Goal: Information Seeking & Learning: Learn about a topic

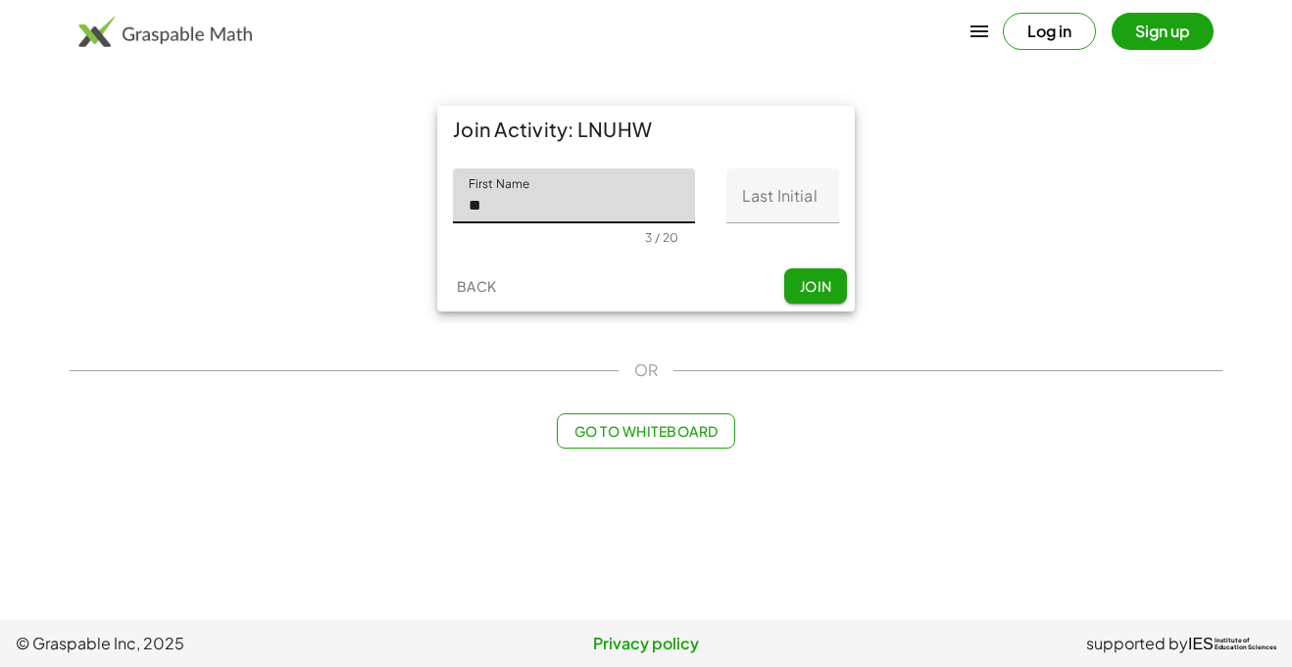
type input "*"
type input "*****"
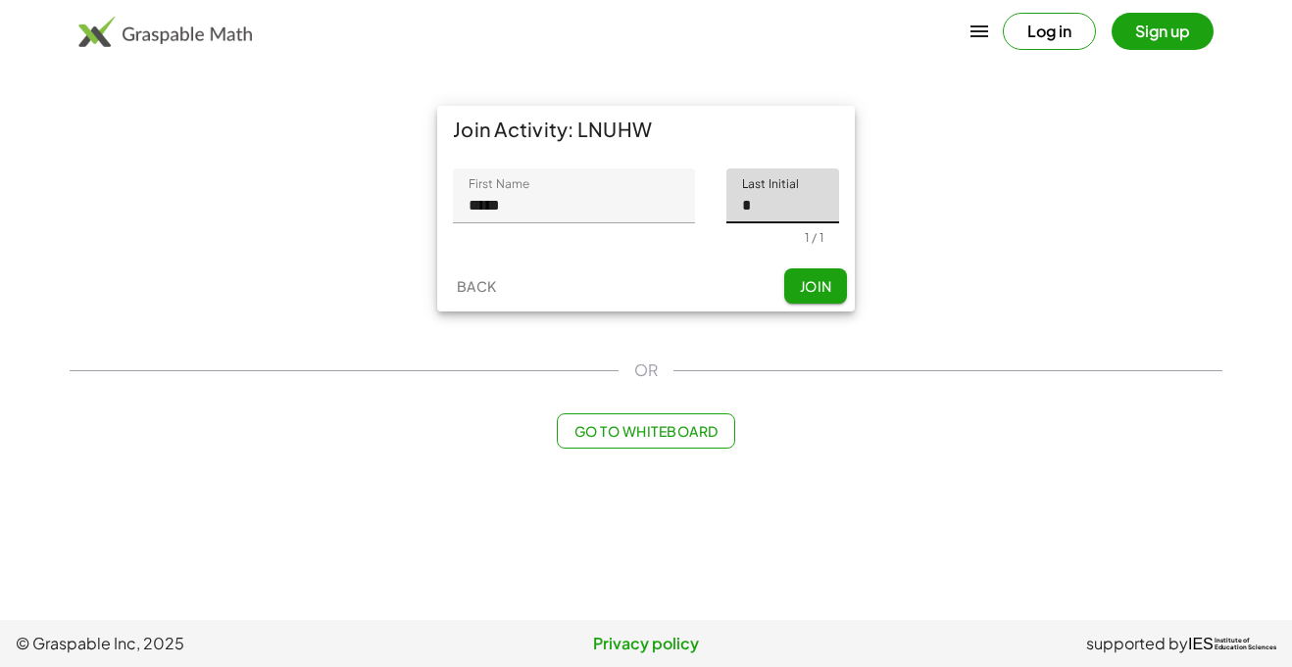
type input "*"
click at [834, 269] on button "Join" at bounding box center [815, 286] width 63 height 35
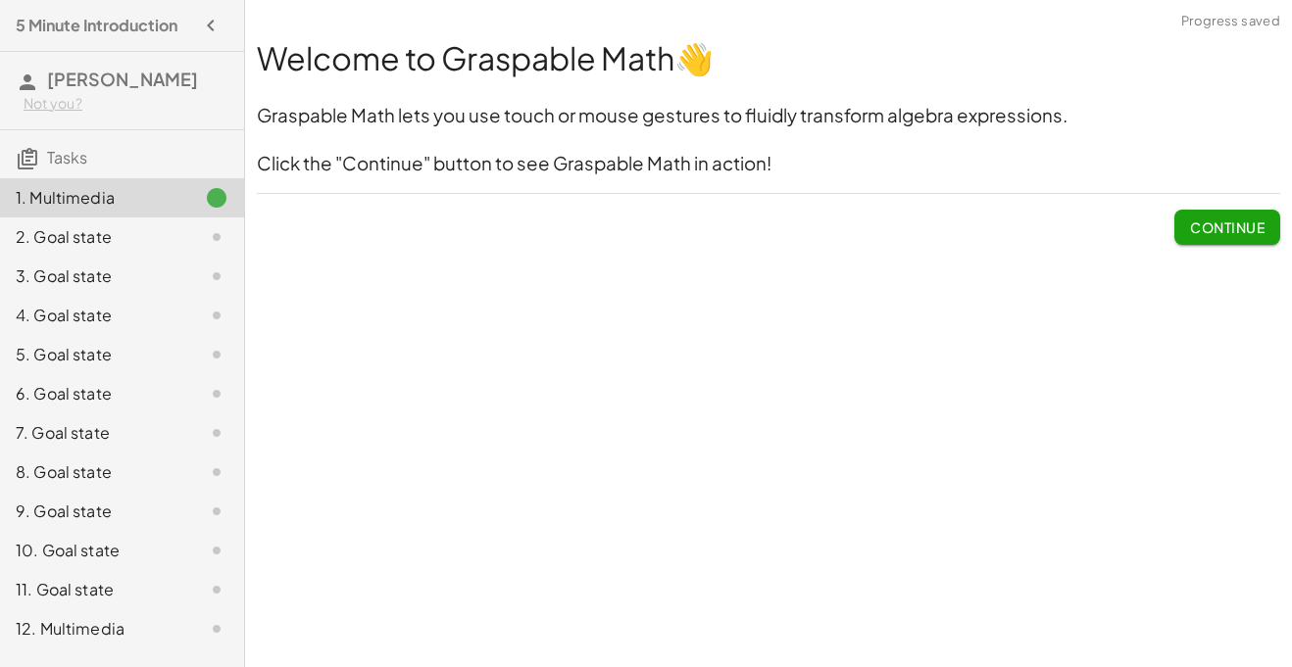
click at [1192, 221] on span "Continue" at bounding box center [1227, 228] width 74 height 18
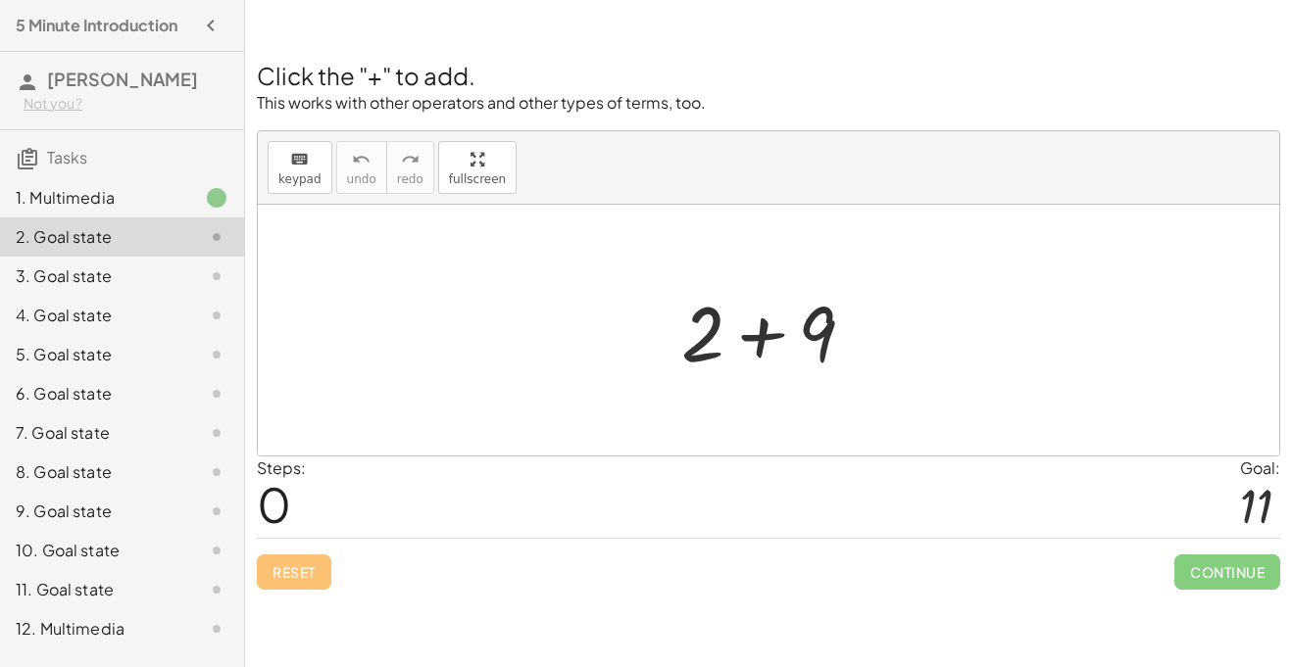
click at [782, 329] on div at bounding box center [775, 330] width 209 height 101
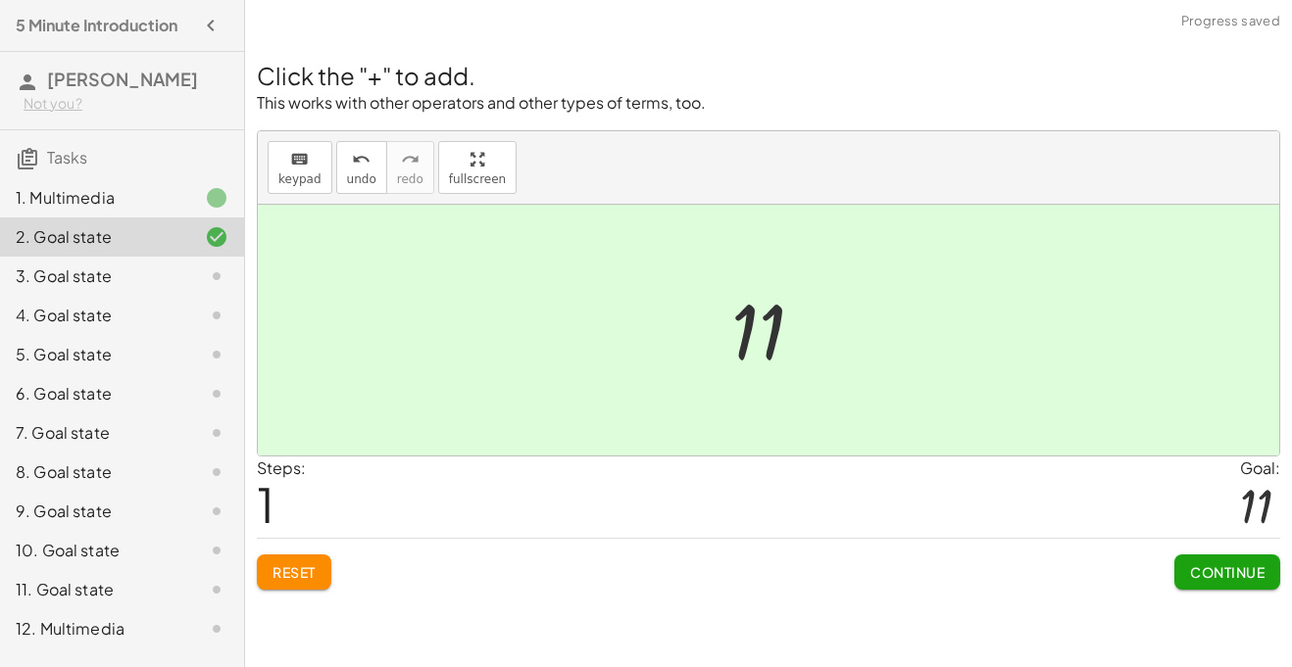
click at [1211, 560] on button "Continue" at bounding box center [1227, 572] width 106 height 35
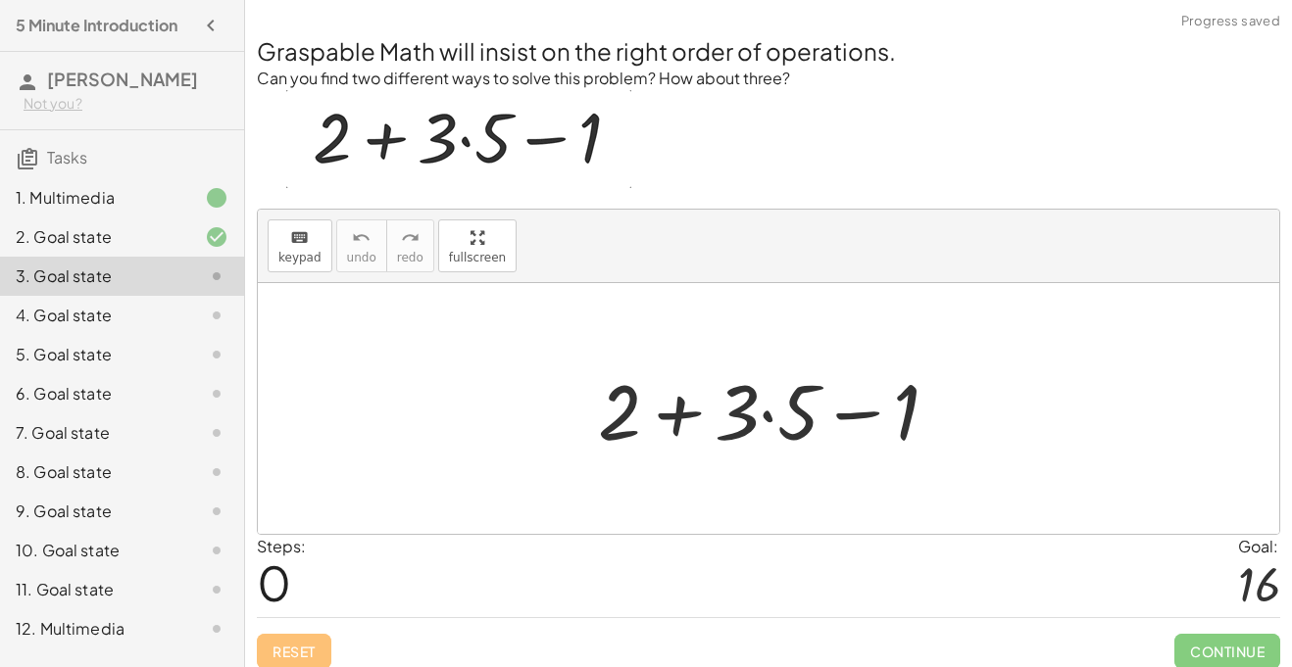
scroll to position [14, 0]
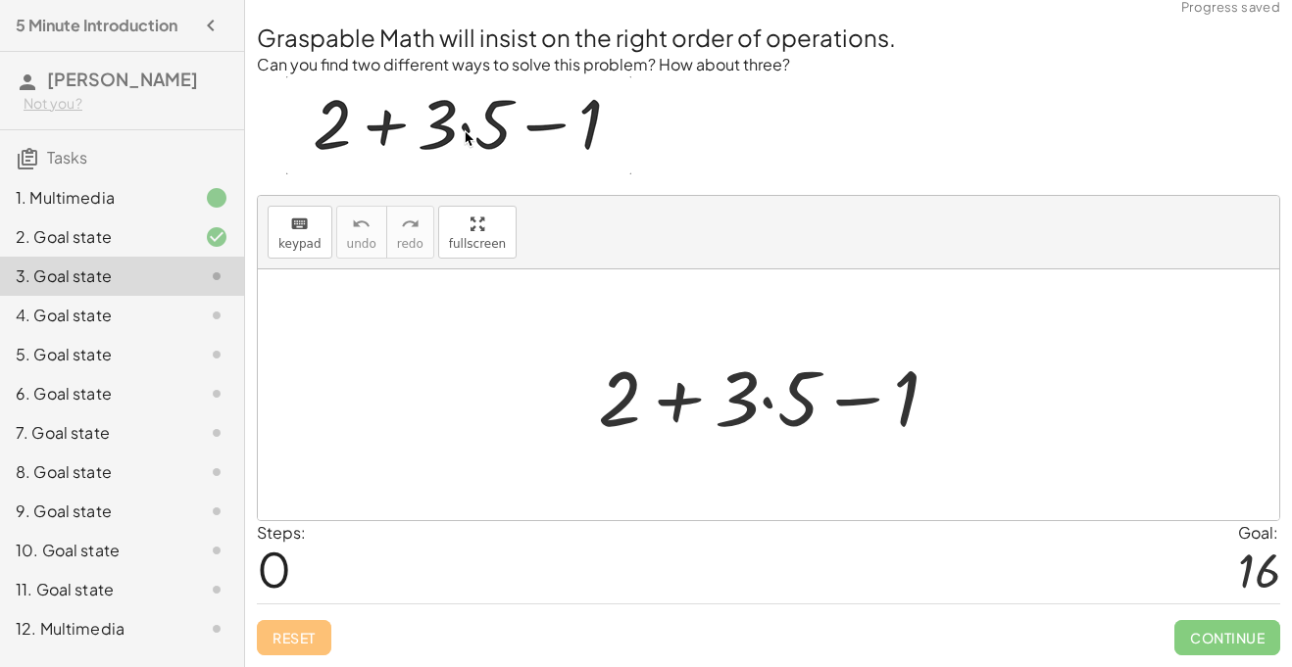
click at [761, 467] on div at bounding box center [768, 395] width 1021 height 251
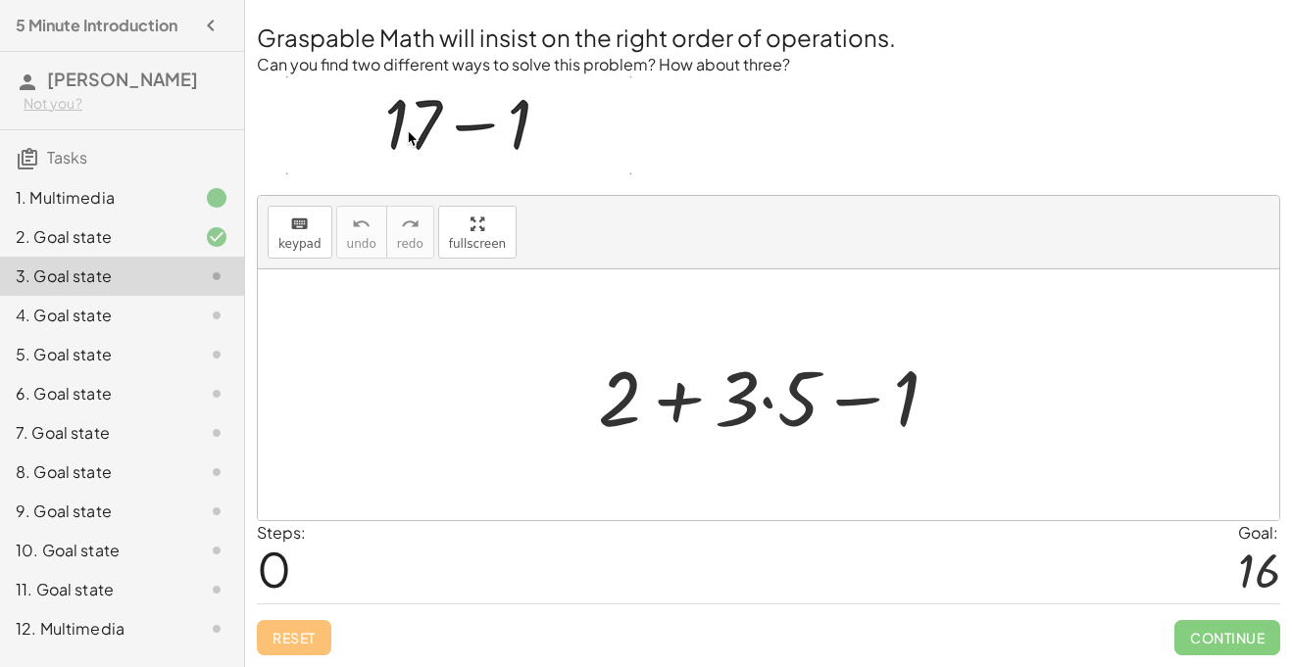
click at [668, 393] on div at bounding box center [776, 395] width 376 height 101
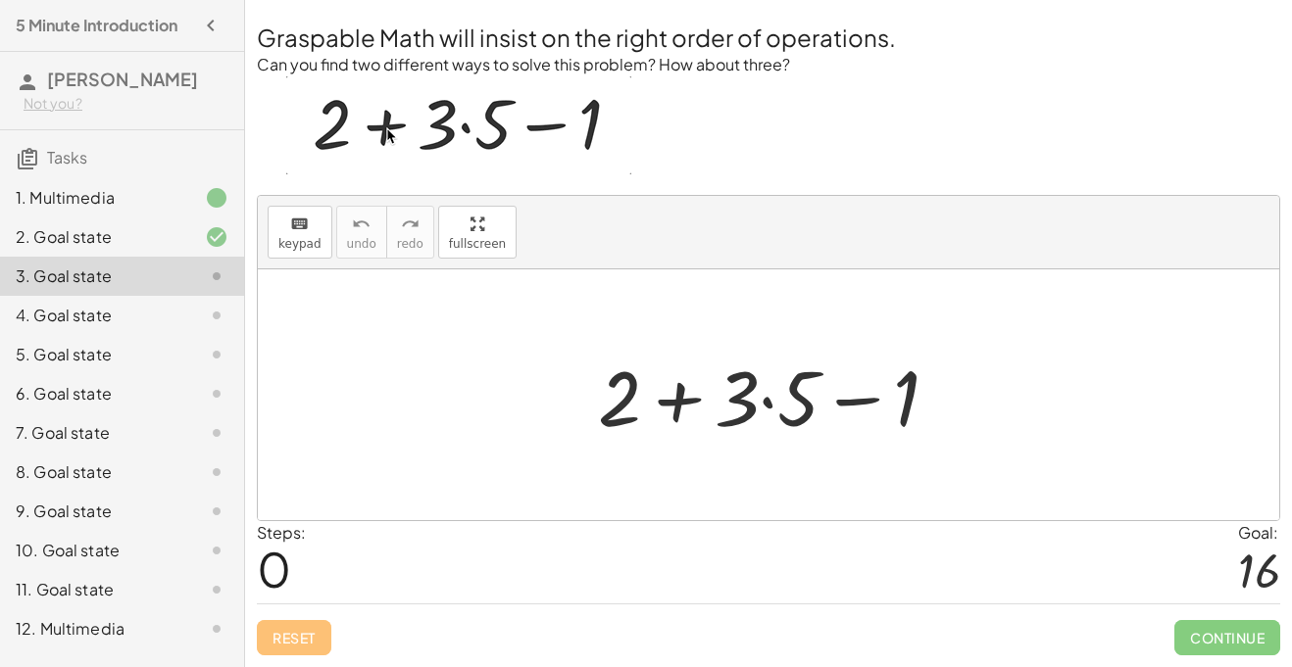
click at [845, 395] on div at bounding box center [776, 395] width 376 height 101
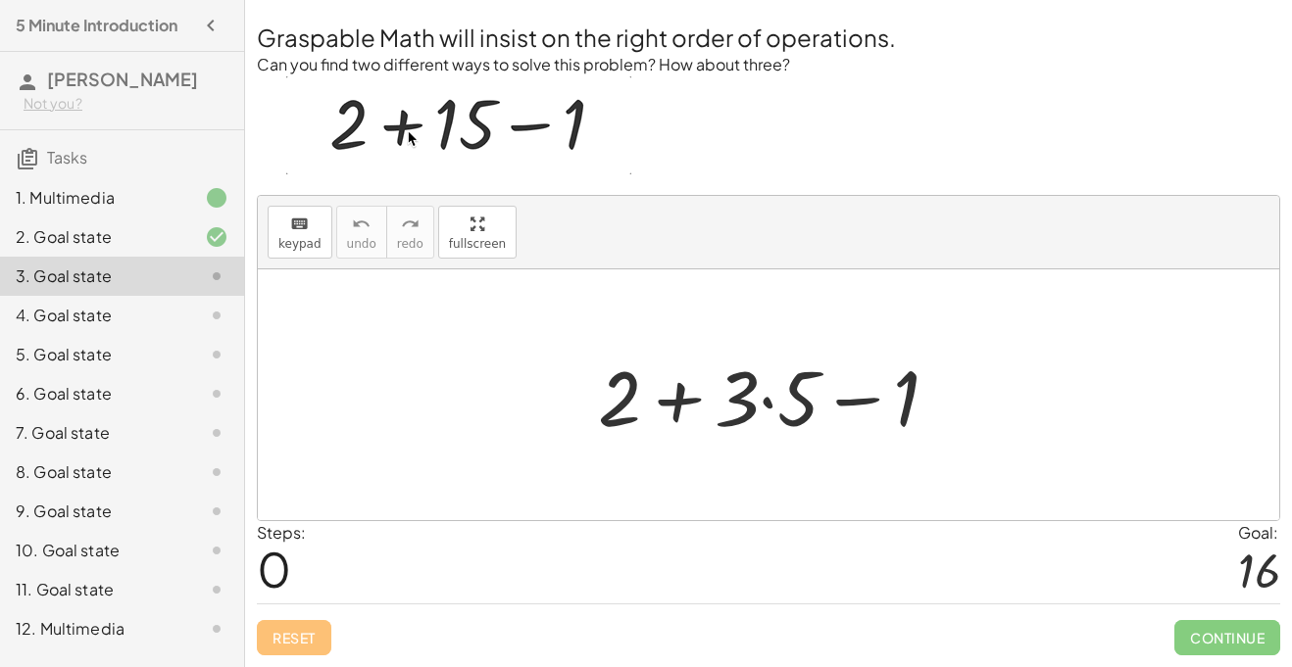
click at [845, 401] on div at bounding box center [776, 395] width 376 height 101
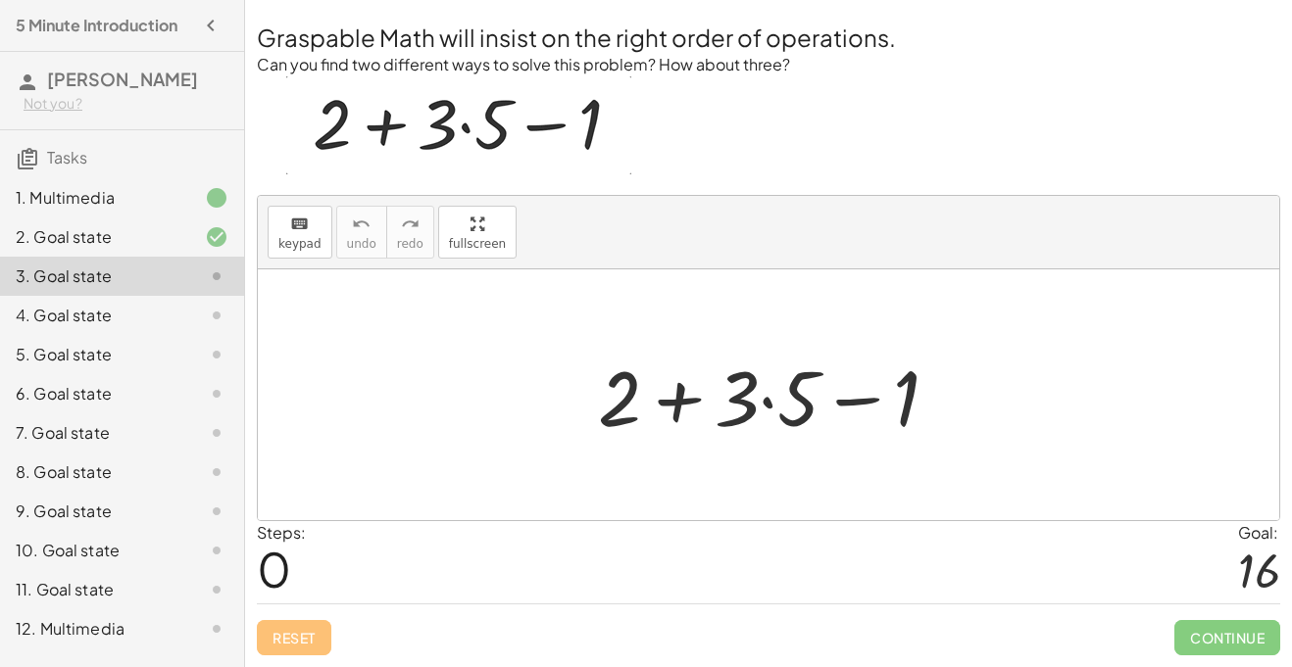
click at [776, 404] on div at bounding box center [776, 395] width 376 height 101
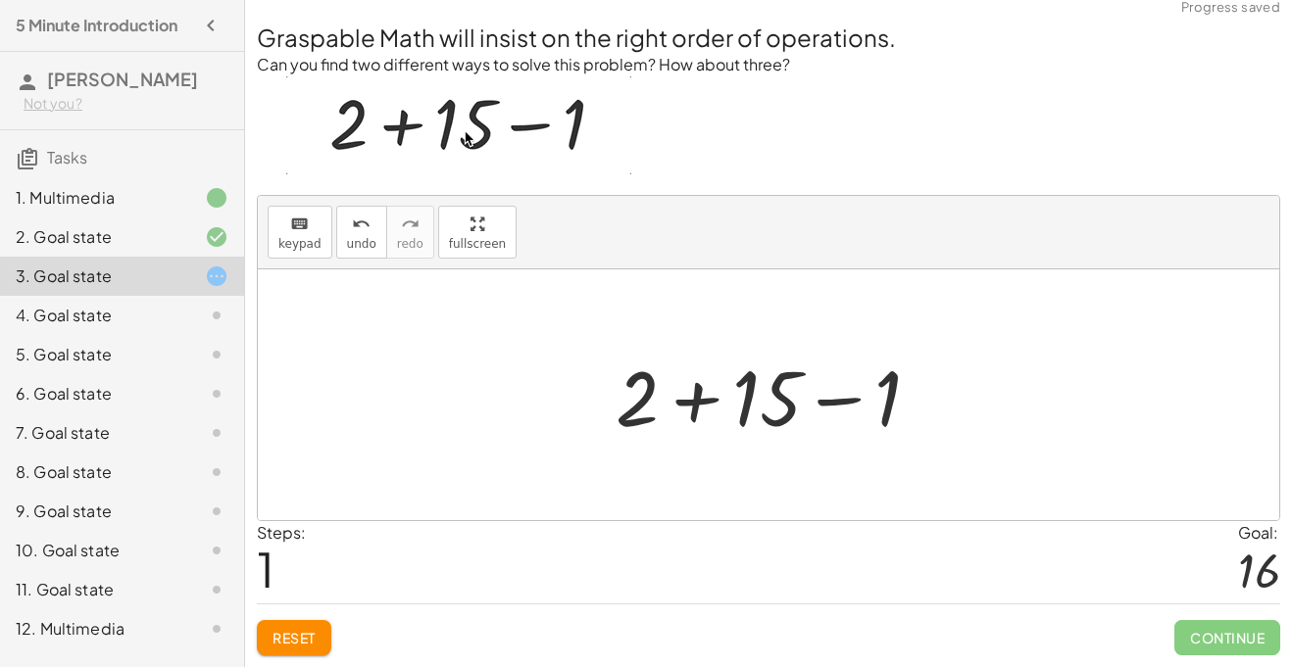
click at [692, 403] on div at bounding box center [776, 395] width 340 height 101
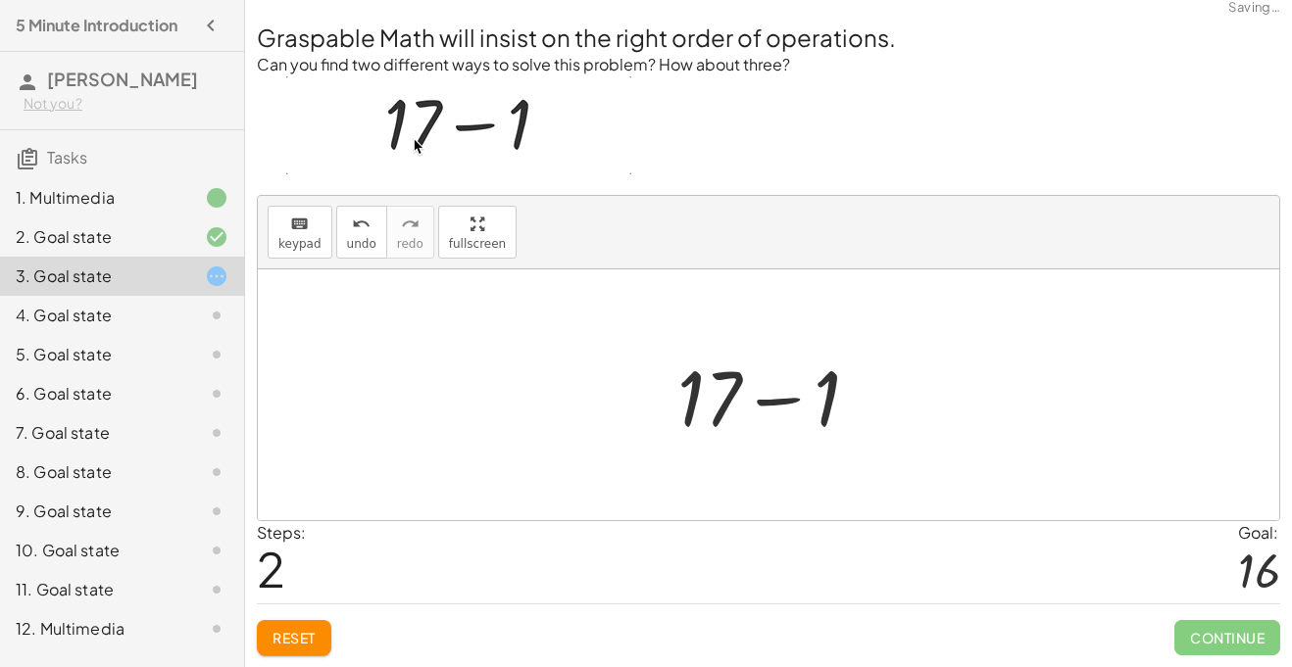
click at [767, 400] on div at bounding box center [776, 395] width 218 height 101
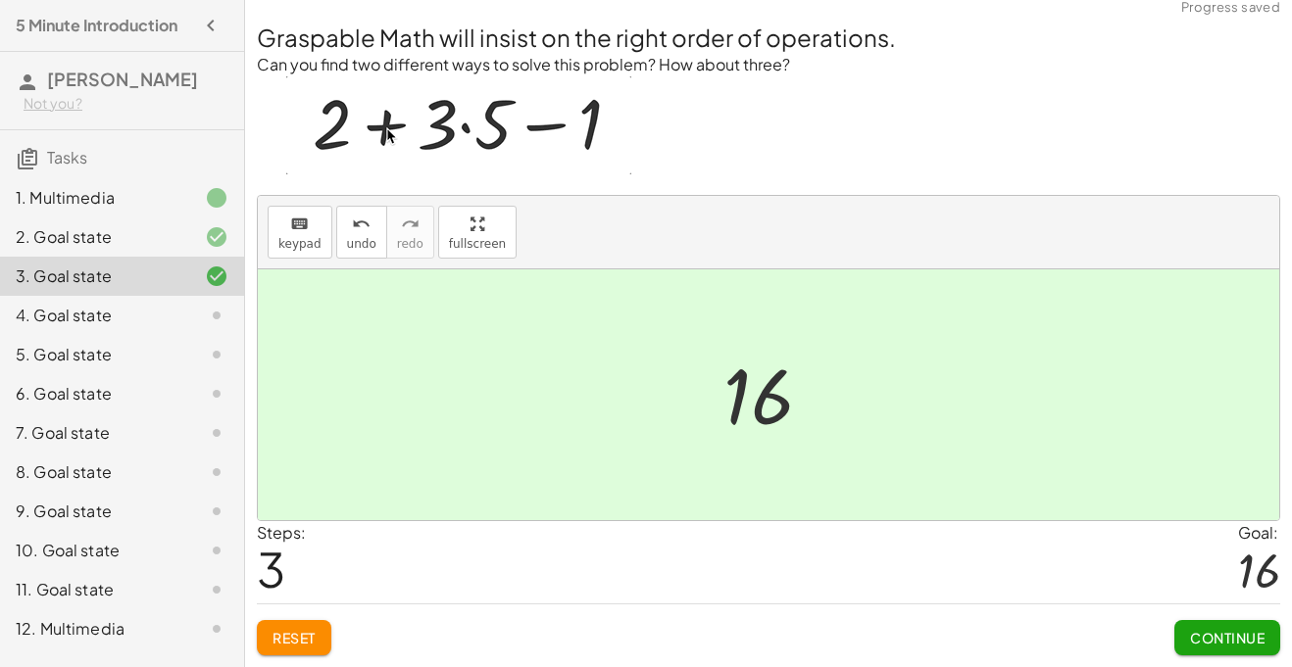
click at [1234, 633] on span "Continue" at bounding box center [1227, 638] width 74 height 18
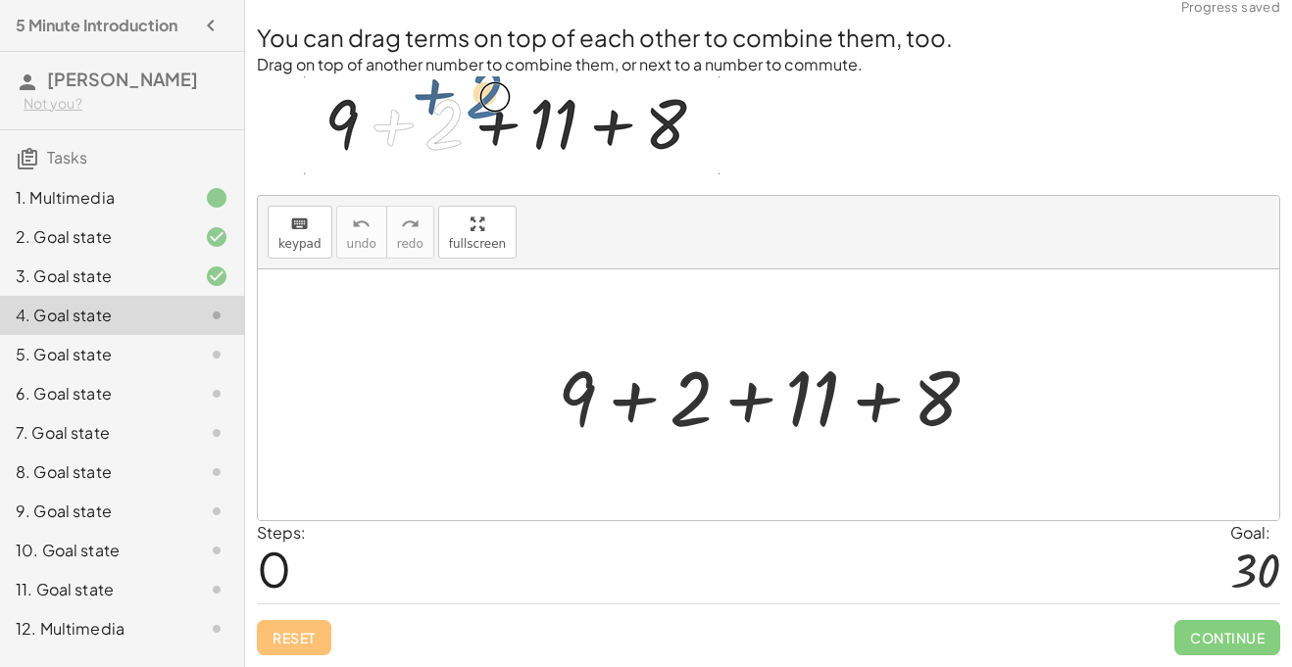
click at [646, 404] on div at bounding box center [776, 395] width 457 height 101
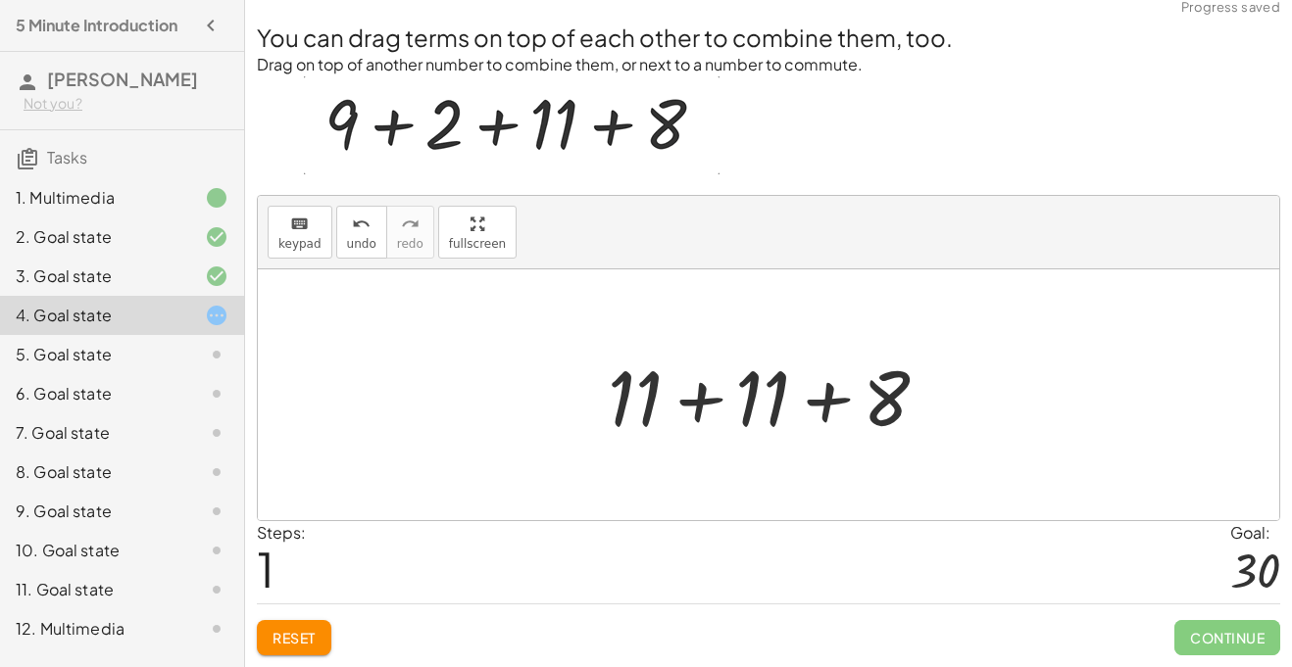
click at [704, 400] on div at bounding box center [776, 395] width 356 height 101
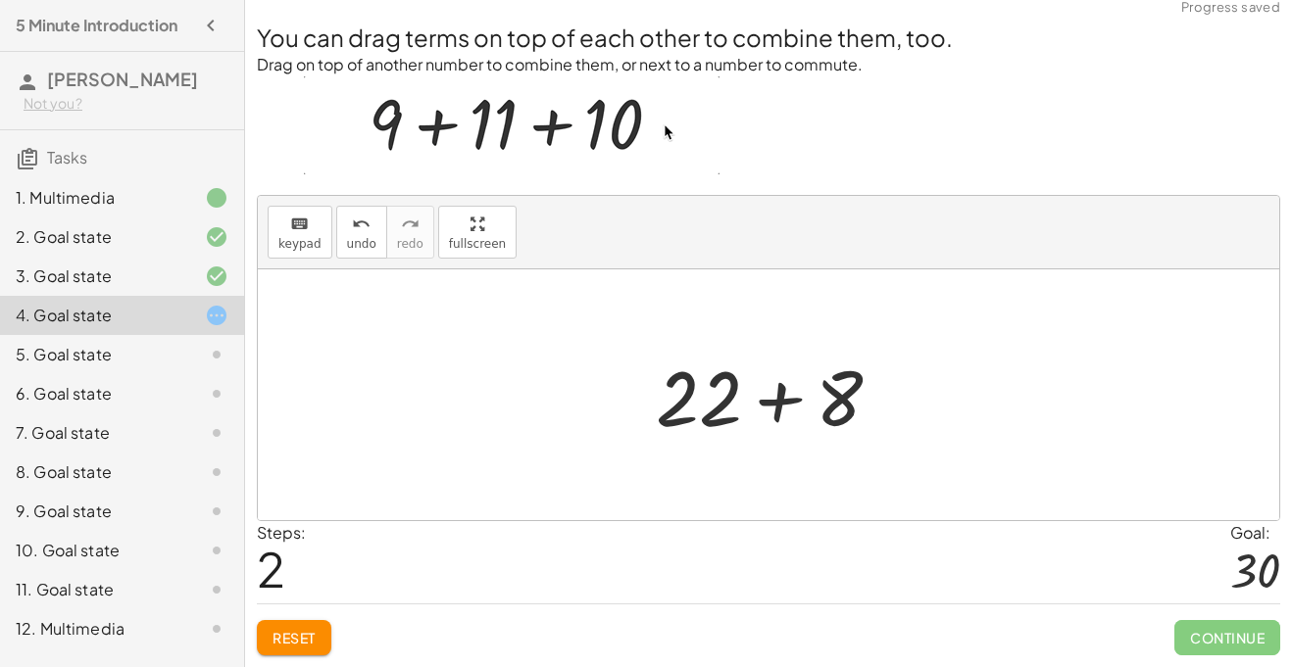
click at [777, 406] on div at bounding box center [776, 395] width 261 height 101
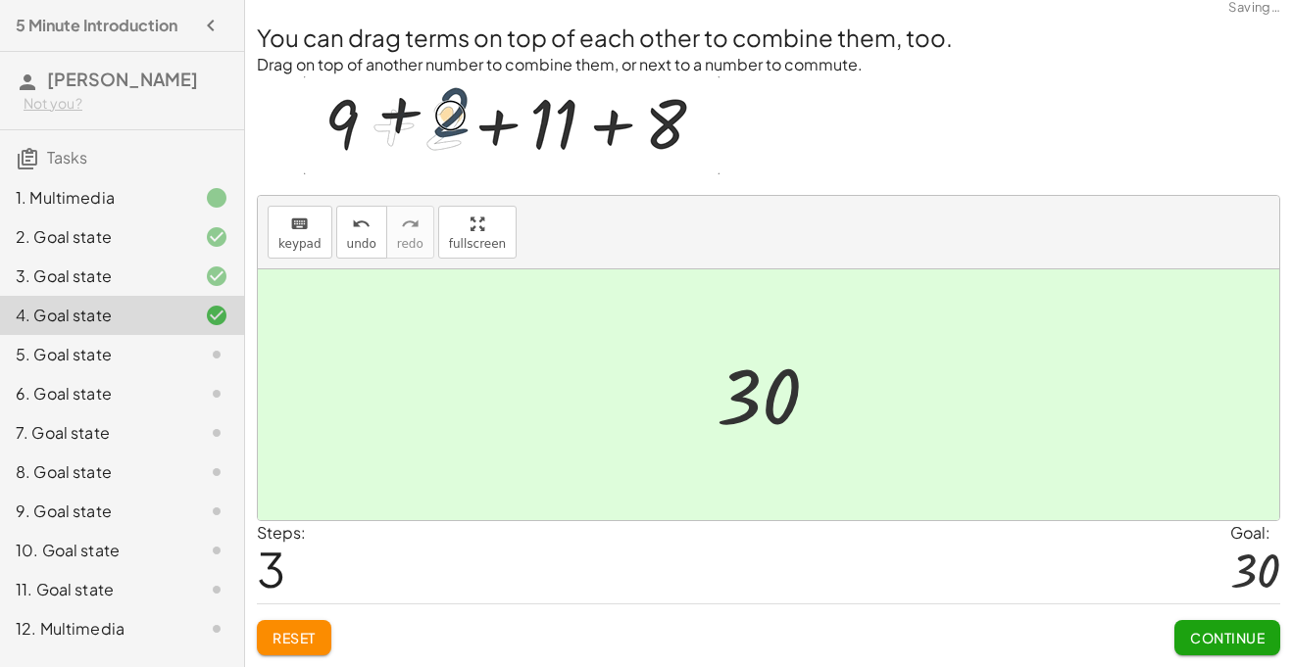
click at [1219, 634] on span "Continue" at bounding box center [1227, 638] width 74 height 18
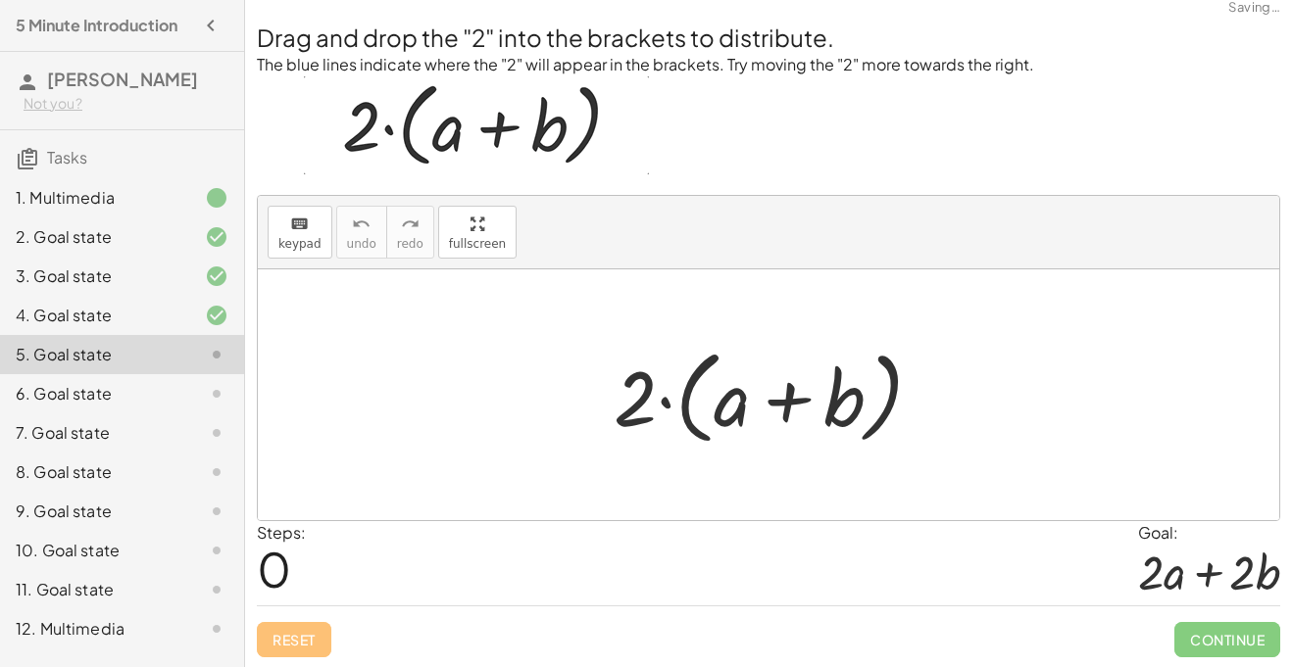
click at [784, 400] on div at bounding box center [776, 395] width 344 height 113
click at [663, 410] on div at bounding box center [776, 395] width 344 height 113
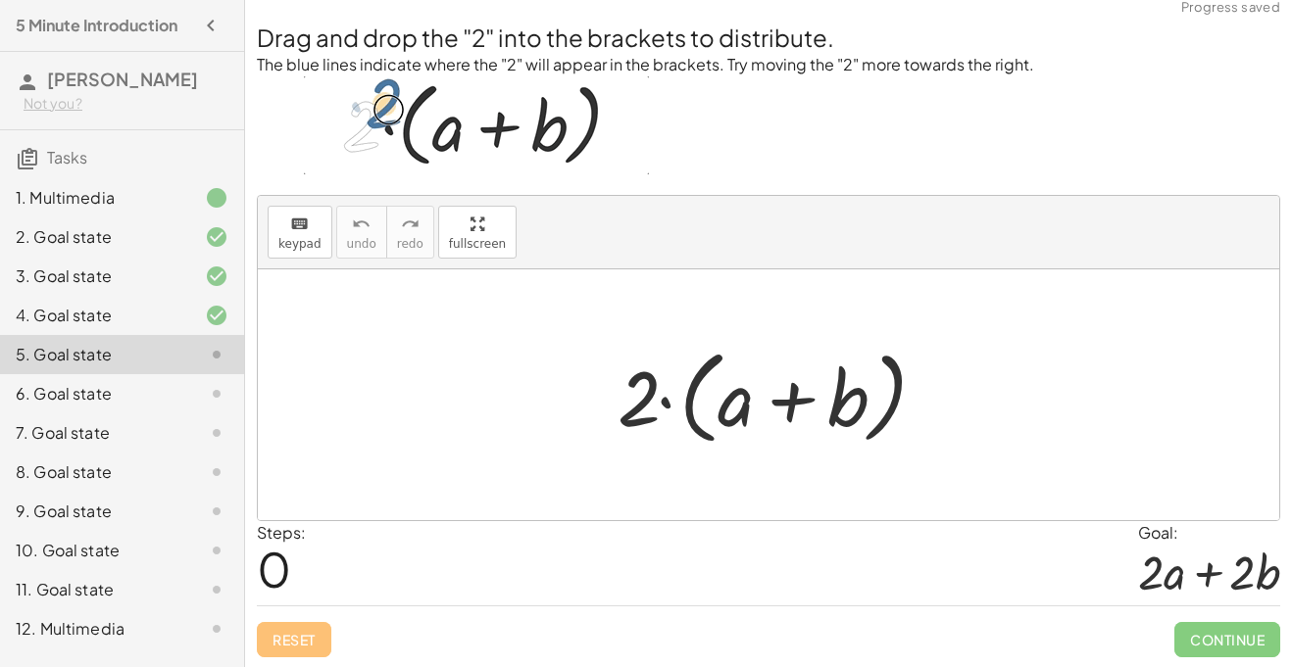
click at [663, 403] on div at bounding box center [776, 395] width 344 height 113
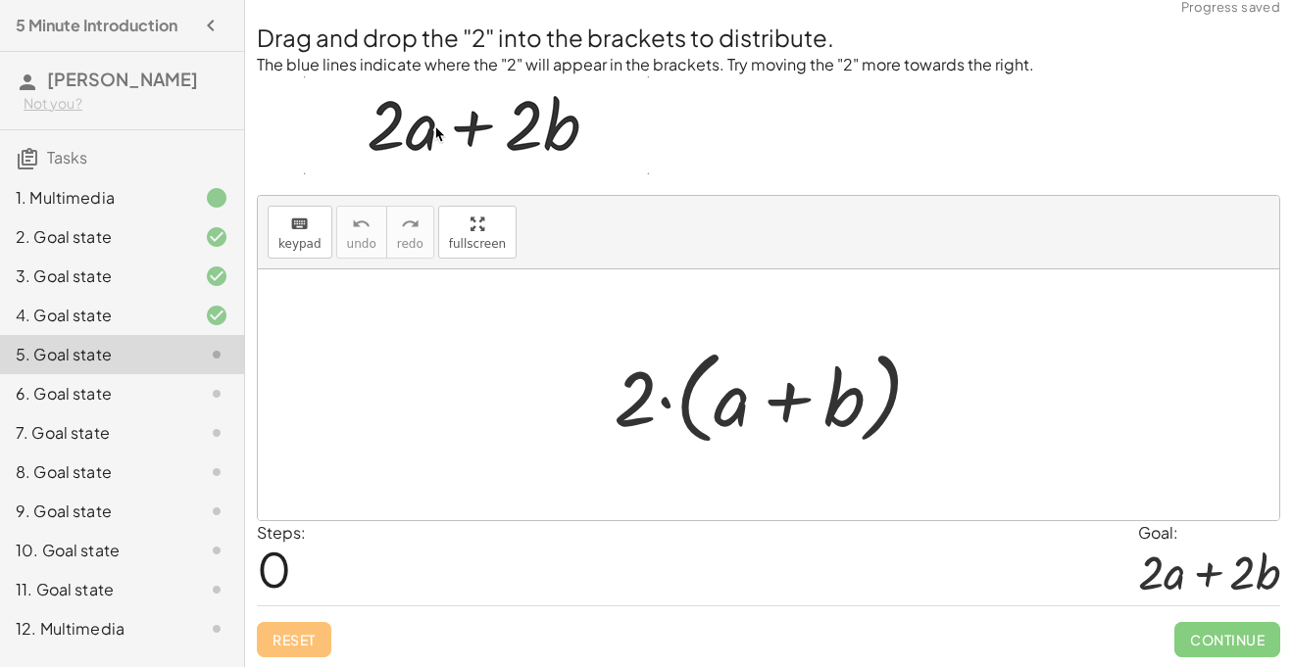
click at [724, 412] on div at bounding box center [776, 395] width 344 height 113
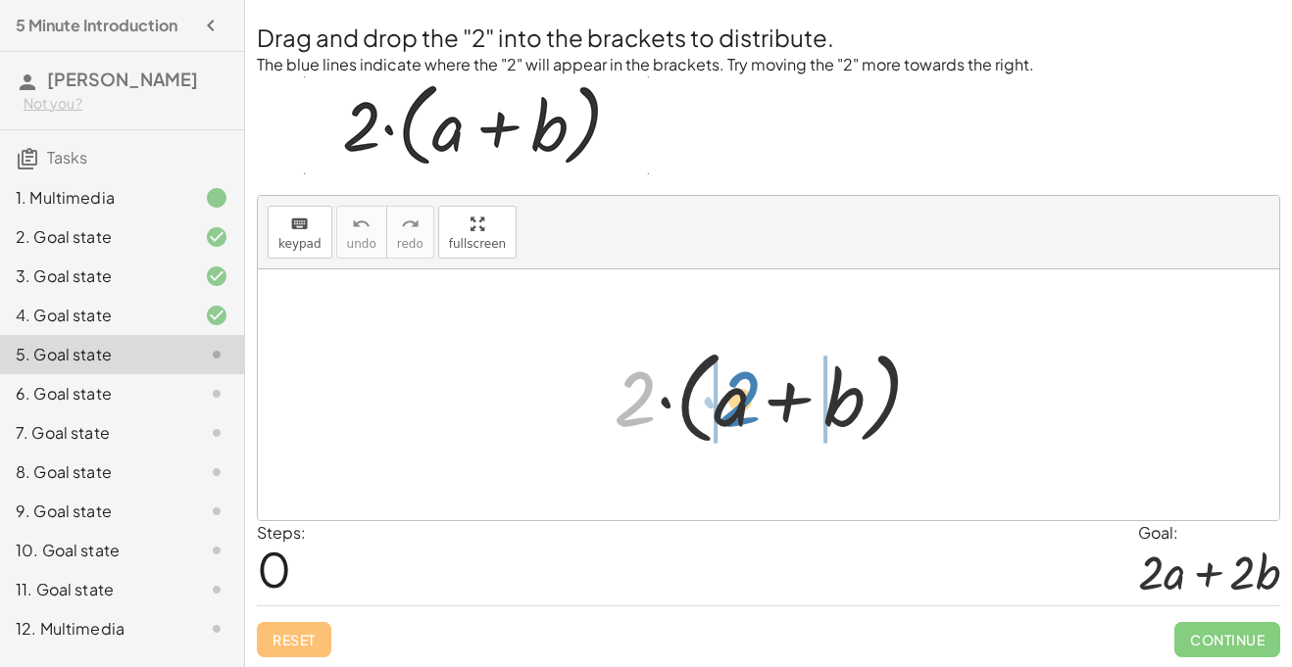
drag, startPoint x: 639, startPoint y: 397, endPoint x: 744, endPoint y: 400, distance: 104.9
click at [744, 400] on div at bounding box center [776, 395] width 344 height 113
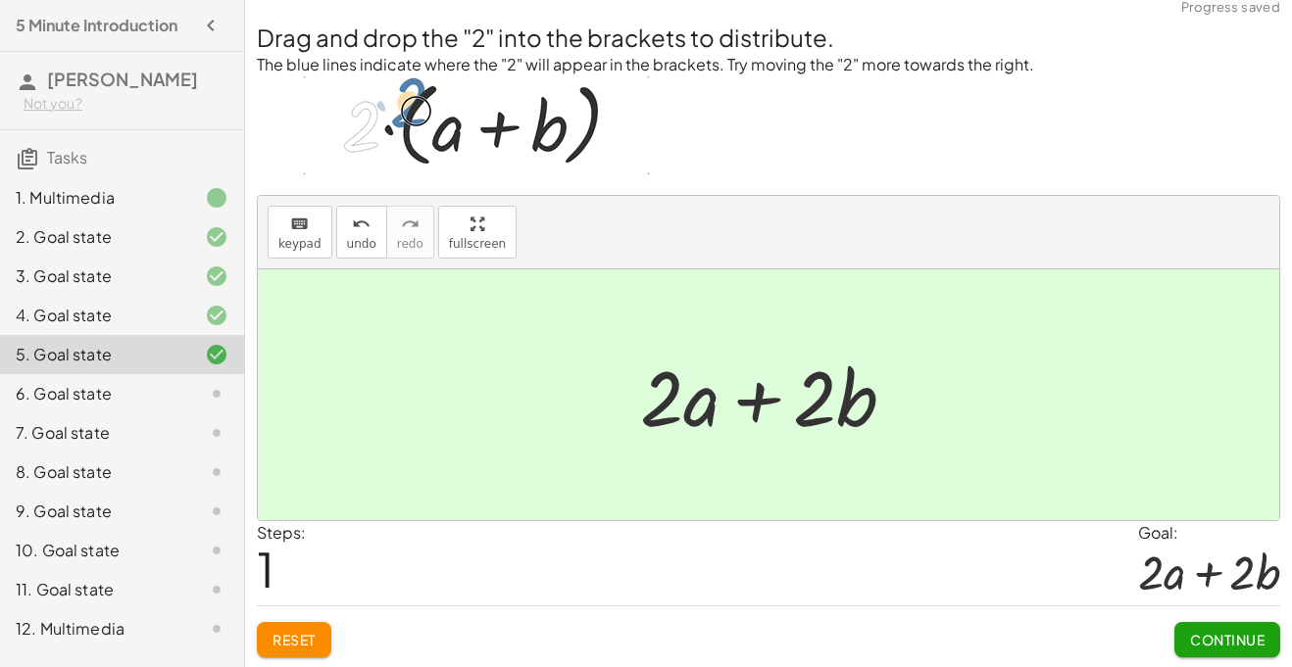
click at [1165, 642] on div "Reset Continue" at bounding box center [768, 632] width 1023 height 52
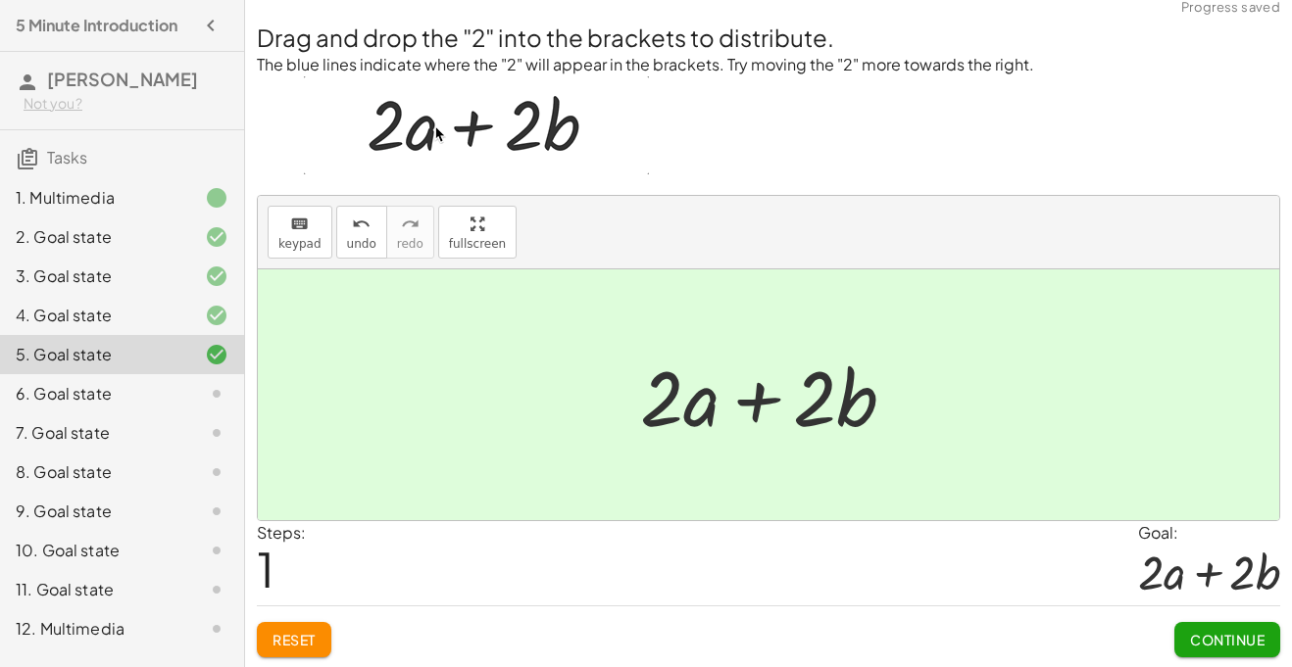
click at [1225, 645] on span "Continue" at bounding box center [1227, 640] width 74 height 18
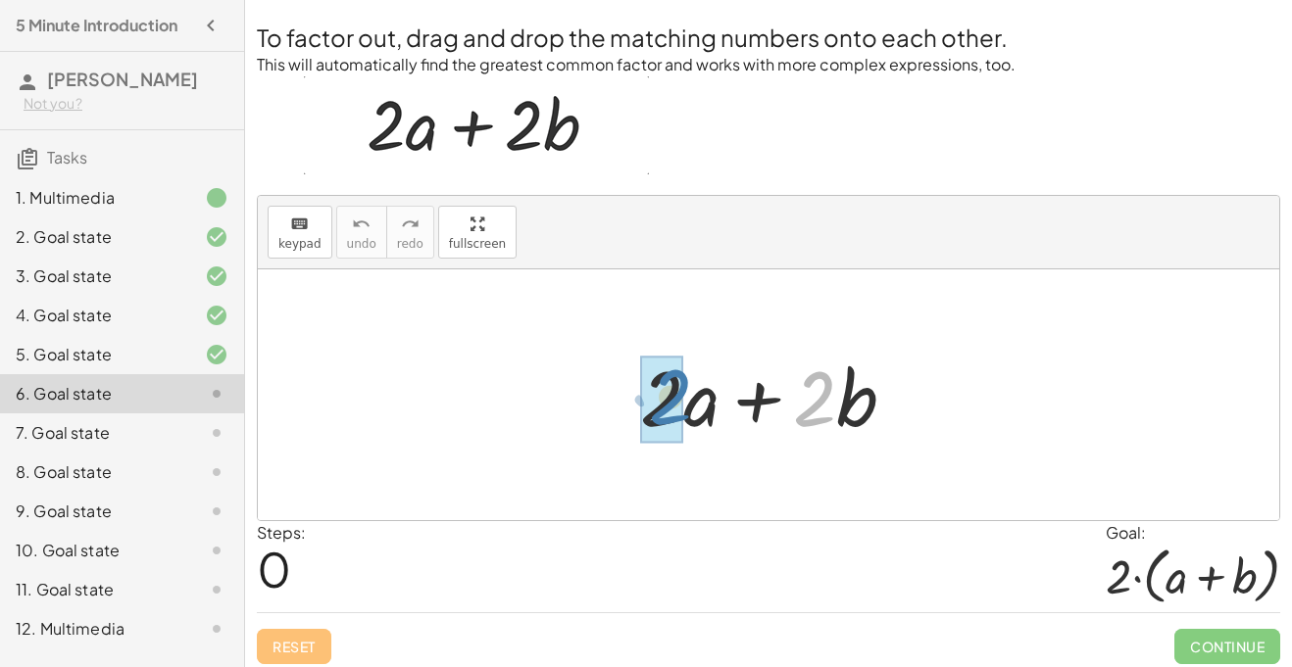
drag, startPoint x: 812, startPoint y: 411, endPoint x: 662, endPoint y: 409, distance: 150.9
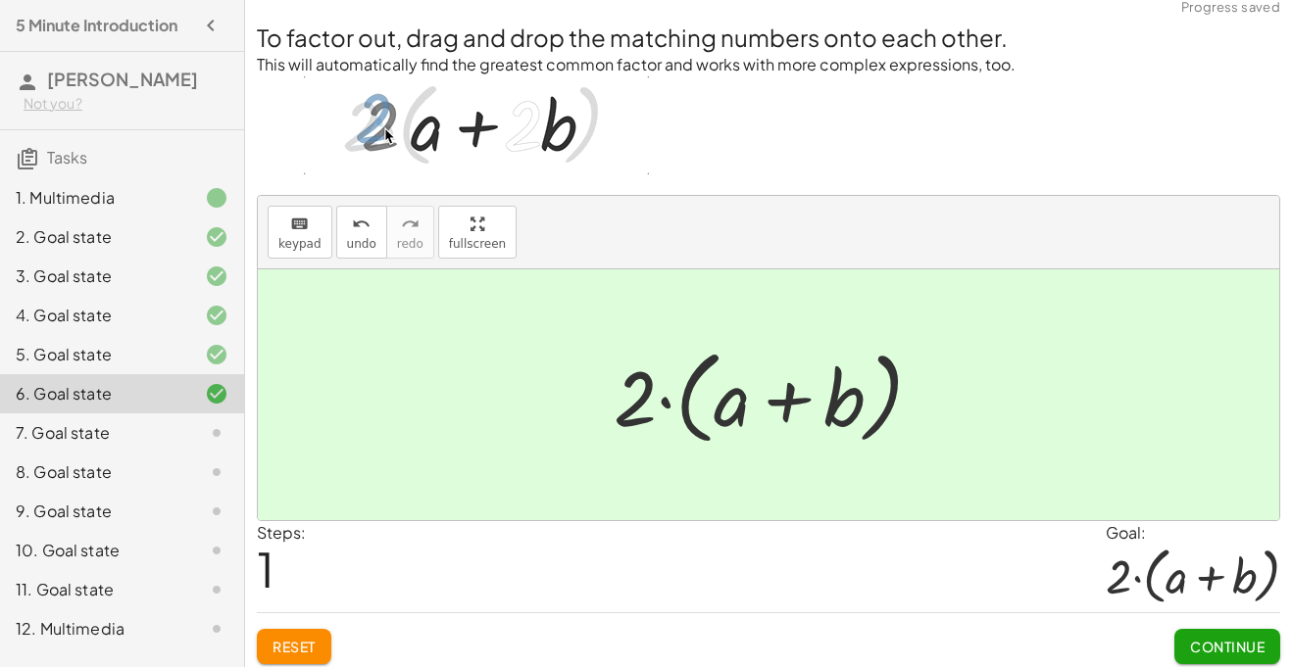
click at [1263, 642] on span "Continue" at bounding box center [1227, 647] width 74 height 18
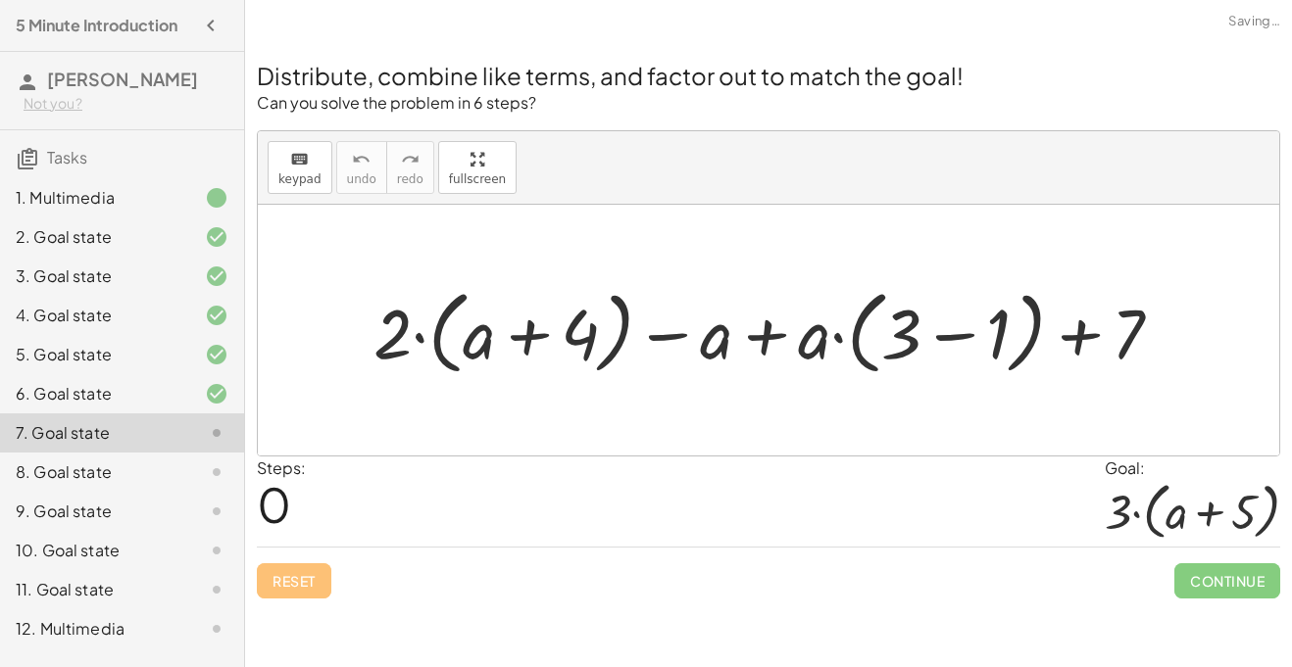
scroll to position [0, 0]
drag, startPoint x: 409, startPoint y: 353, endPoint x: 494, endPoint y: 344, distance: 85.7
click at [494, 344] on div at bounding box center [776, 330] width 824 height 102
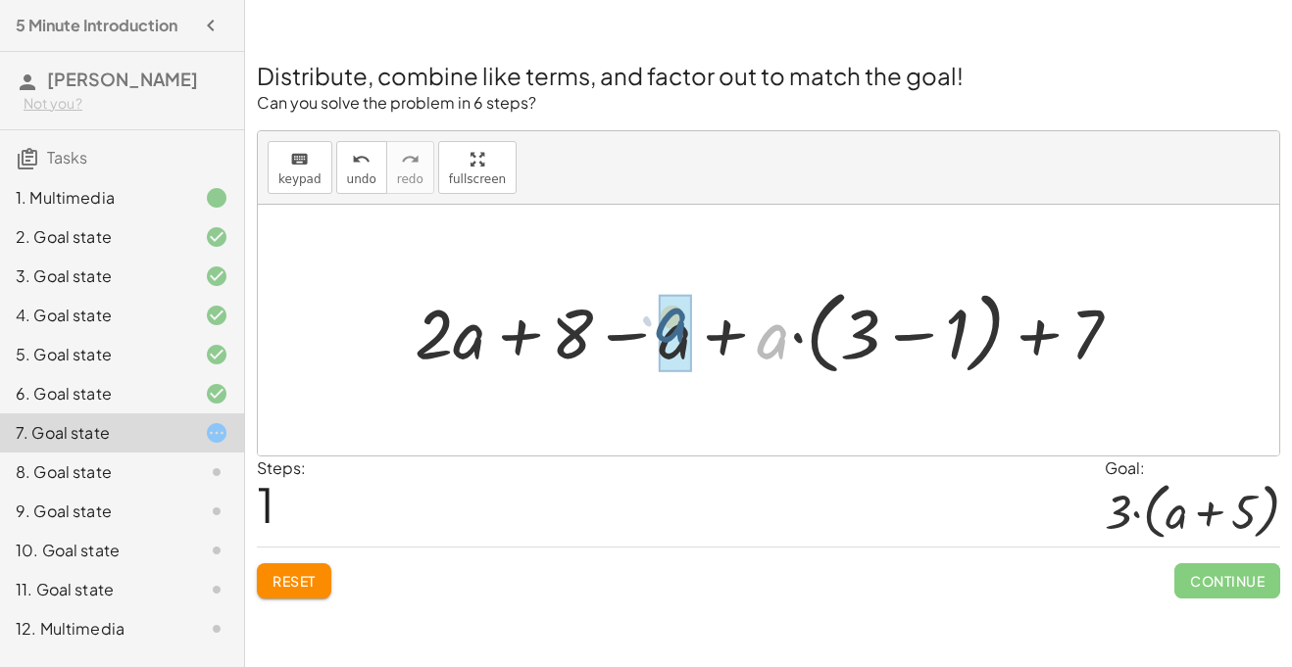
drag, startPoint x: 788, startPoint y: 342, endPoint x: 682, endPoint y: 330, distance: 106.5
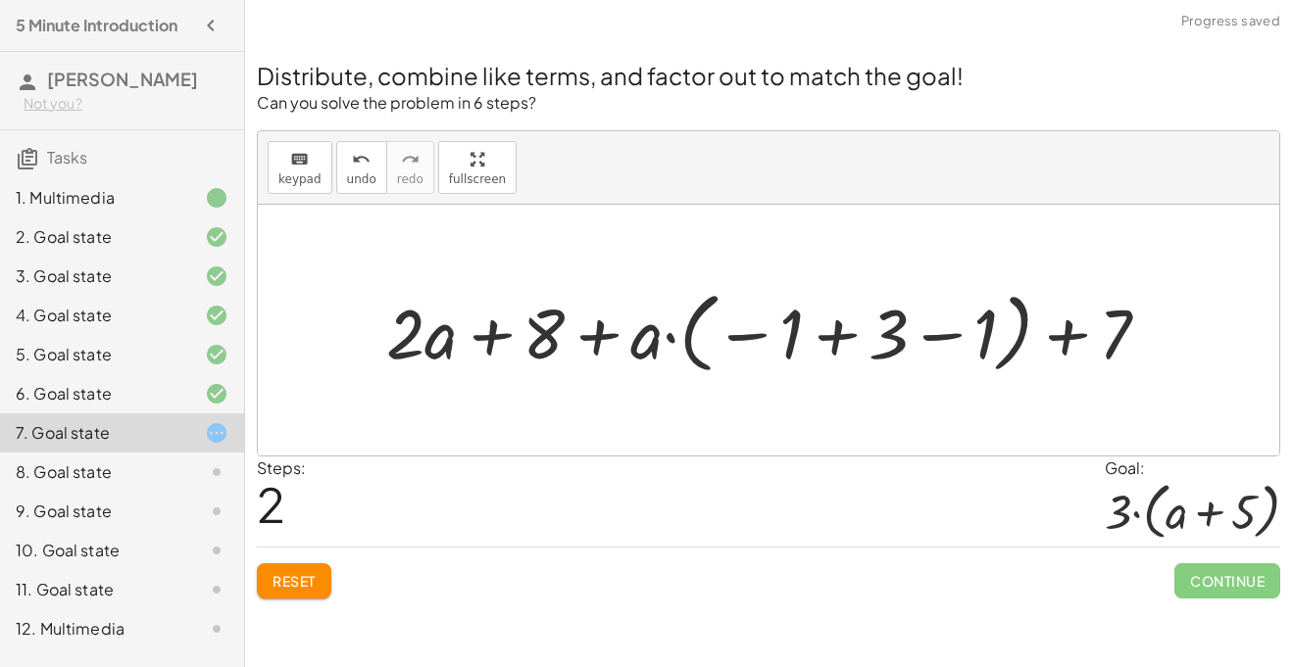
click at [312, 583] on span "Reset" at bounding box center [293, 581] width 43 height 18
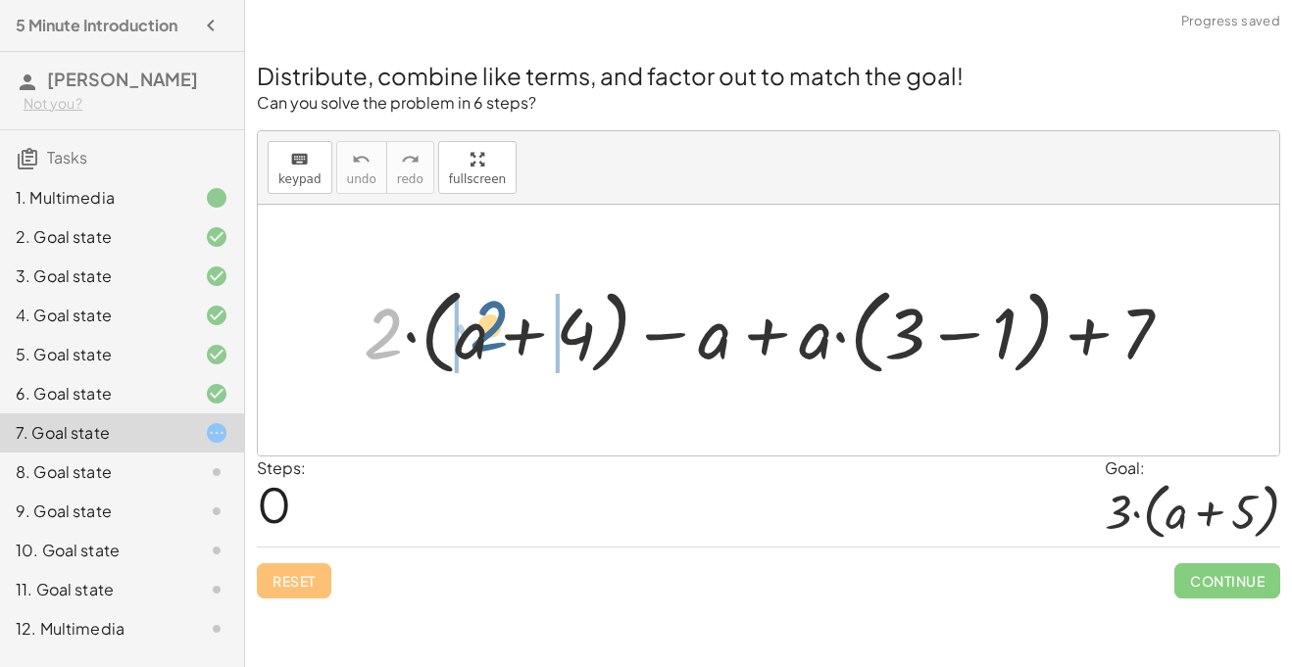
drag, startPoint x: 396, startPoint y: 340, endPoint x: 503, endPoint y: 335, distance: 106.9
click at [503, 335] on div at bounding box center [776, 330] width 844 height 104
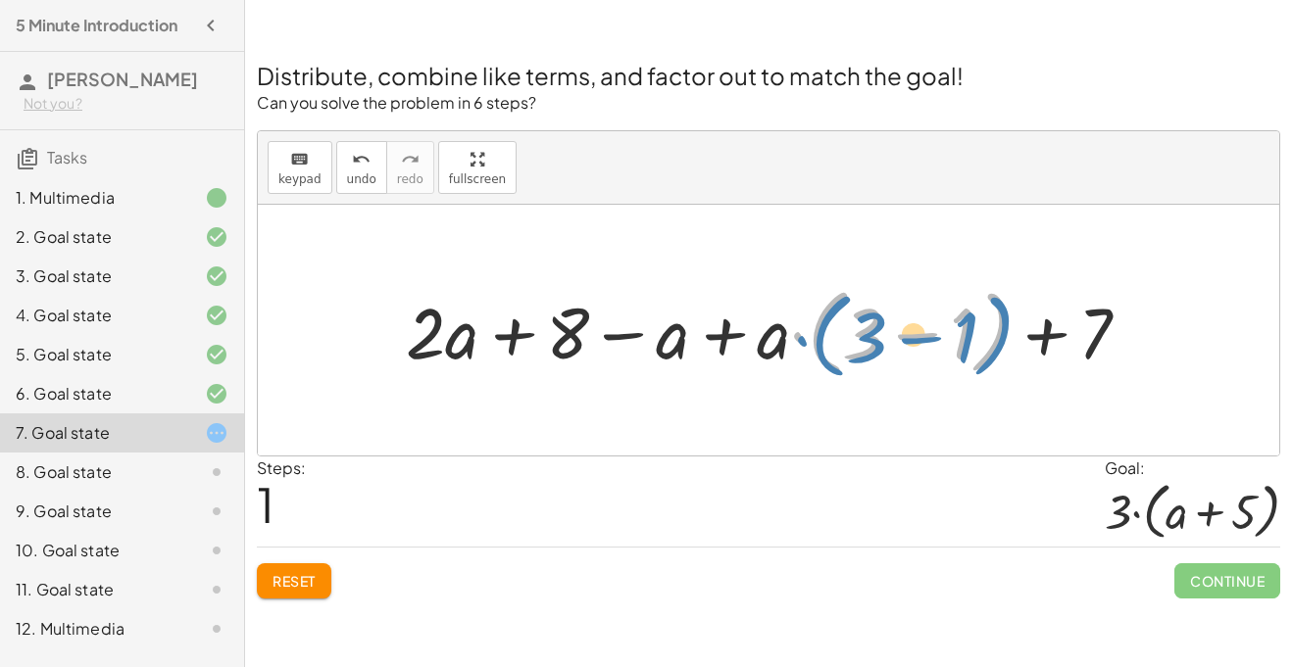
click at [795, 341] on div at bounding box center [776, 330] width 760 height 104
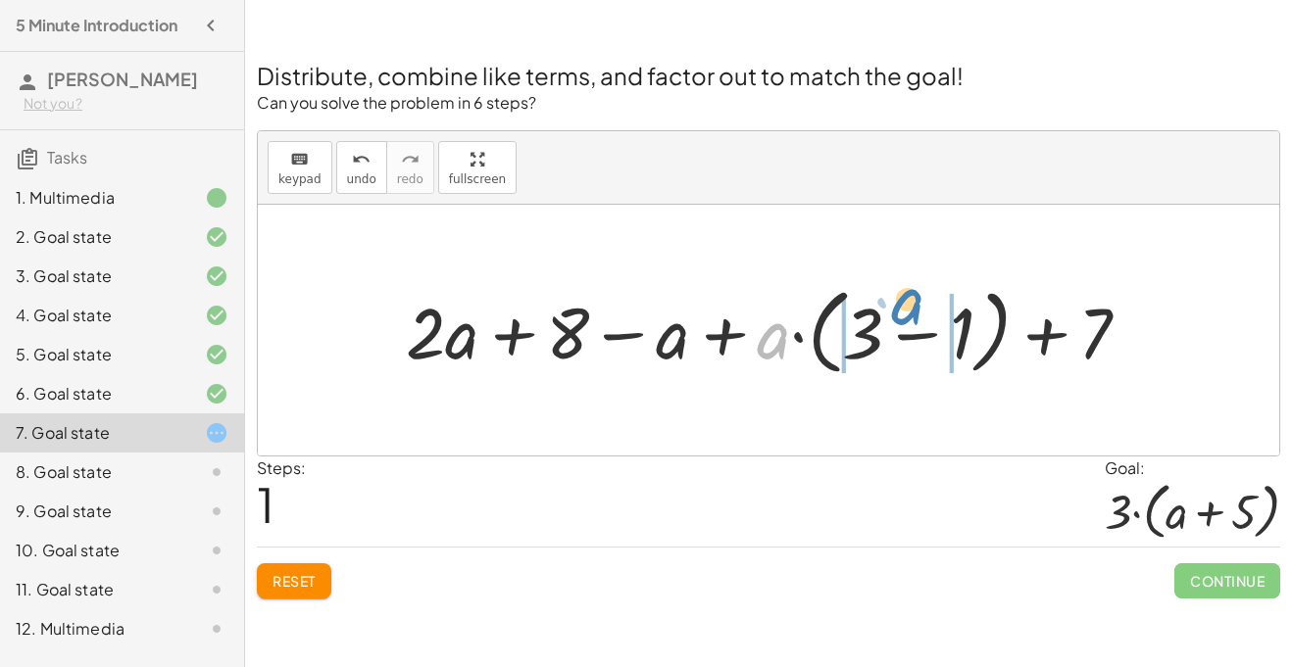
drag, startPoint x: 779, startPoint y: 338, endPoint x: 909, endPoint y: 319, distance: 130.8
click at [909, 319] on div at bounding box center [776, 330] width 760 height 104
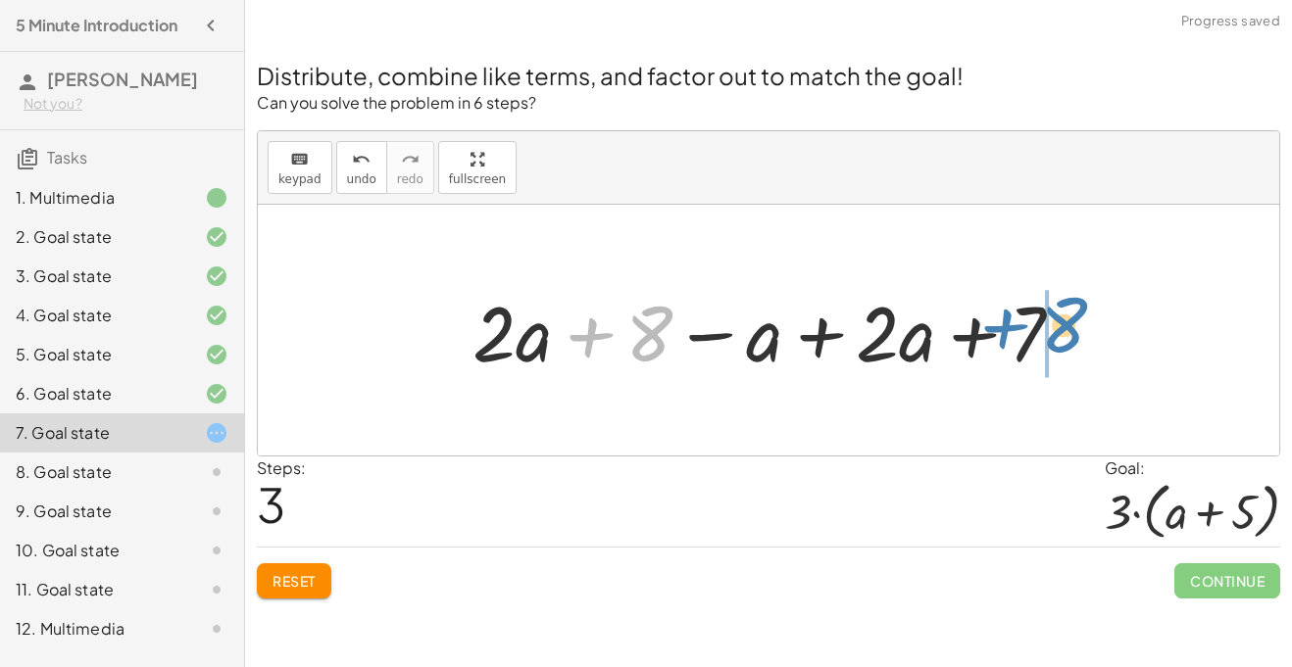
drag, startPoint x: 619, startPoint y: 325, endPoint x: 1042, endPoint y: 319, distance: 422.4
click at [1042, 319] on div at bounding box center [776, 330] width 626 height 101
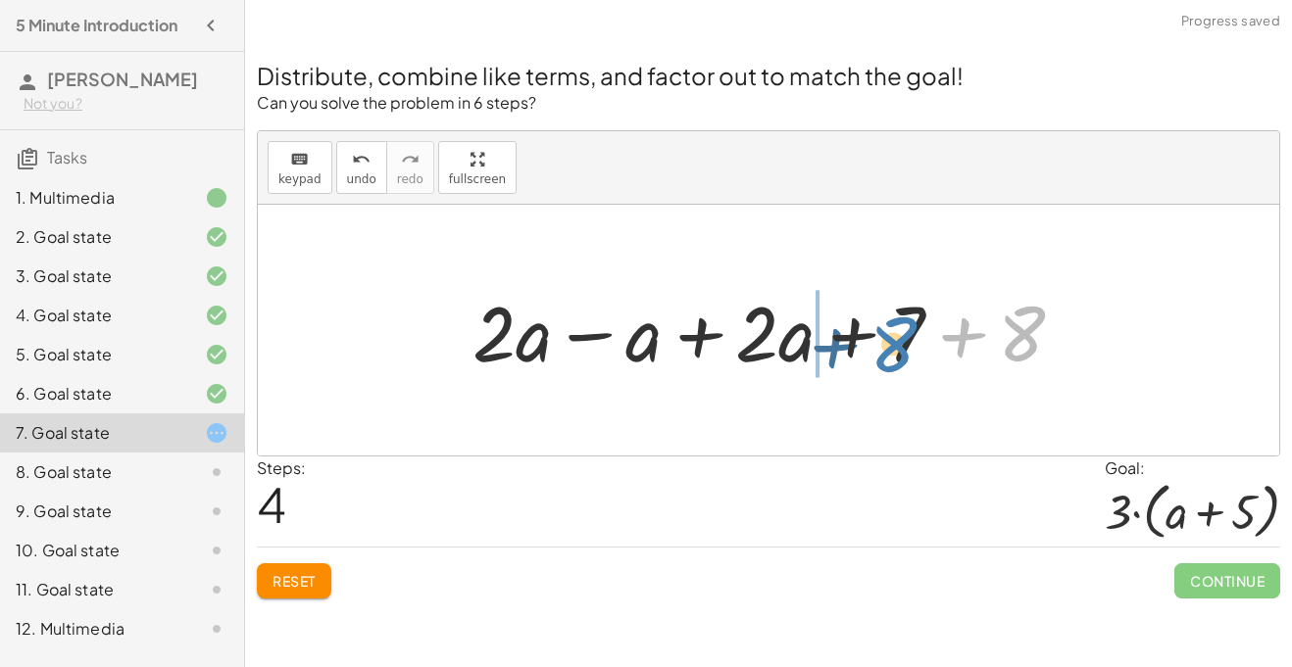
drag, startPoint x: 1042, startPoint y: 319, endPoint x: 909, endPoint y: 331, distance: 132.8
click at [909, 331] on div at bounding box center [776, 330] width 626 height 101
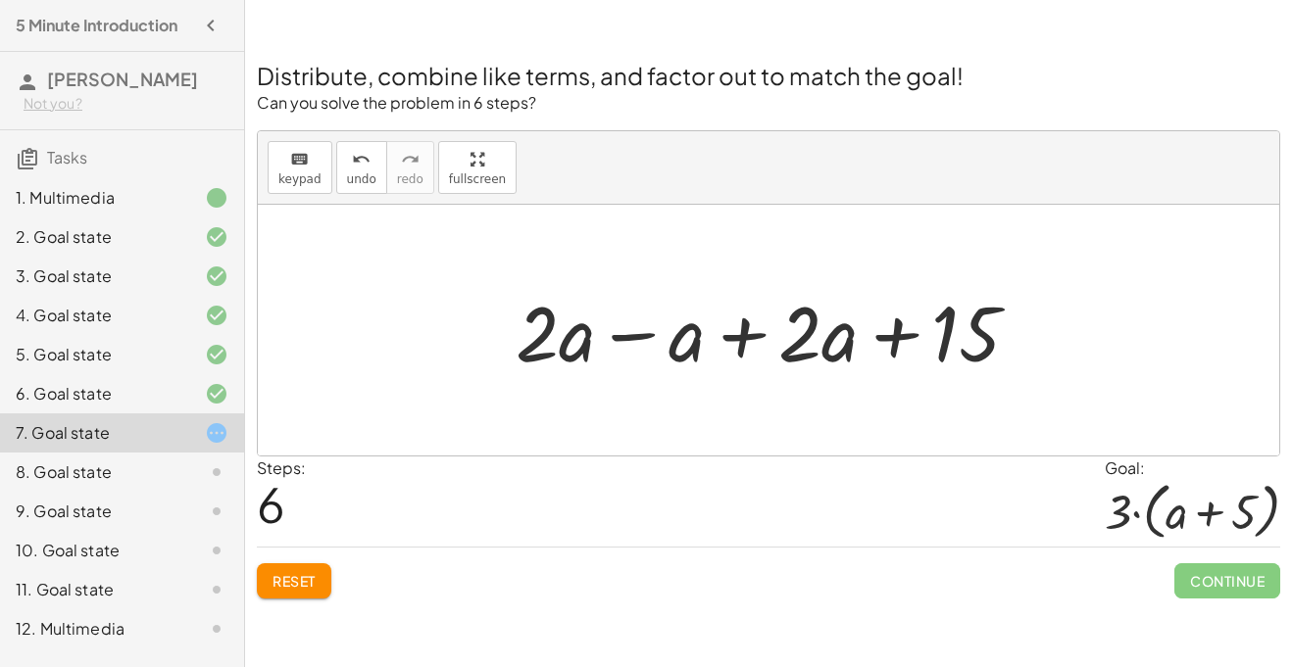
click at [308, 604] on div "Distribute, combine like terms, and factor out to match the goal! Can you solve…" at bounding box center [768, 318] width 1047 height 586
click at [308, 597] on button "Reset" at bounding box center [294, 581] width 74 height 35
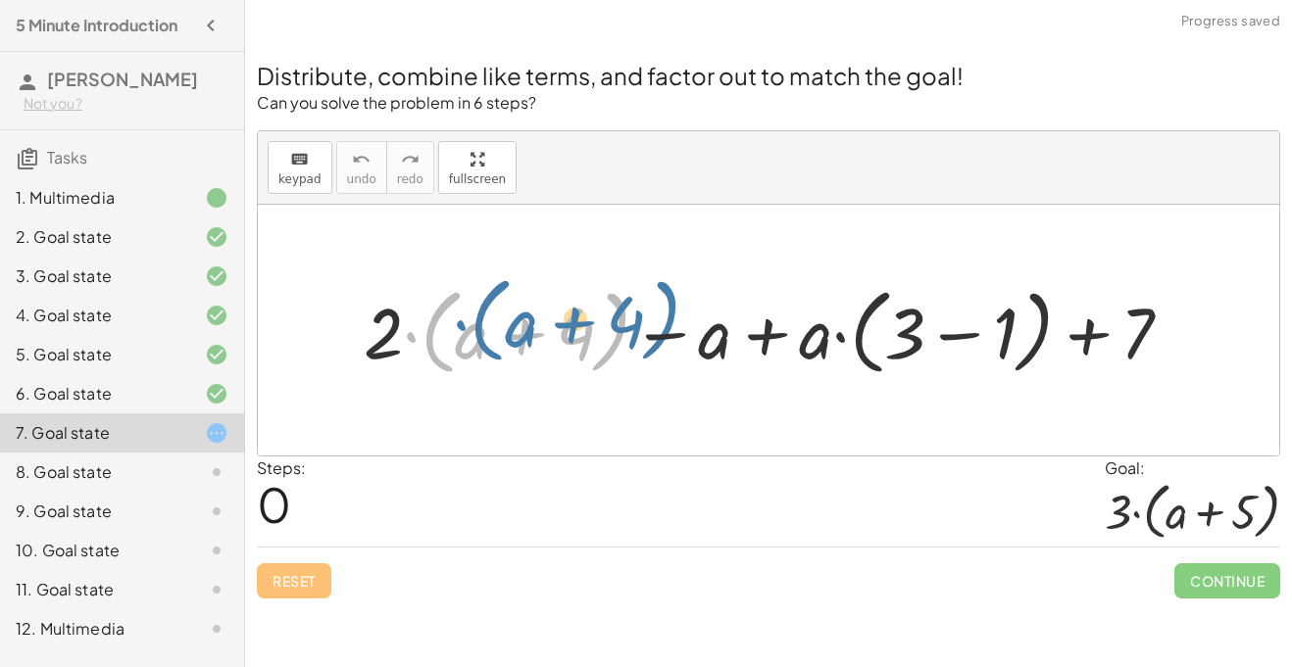
drag, startPoint x: 405, startPoint y: 344, endPoint x: 445, endPoint y: 335, distance: 41.1
click at [445, 335] on div at bounding box center [776, 330] width 844 height 104
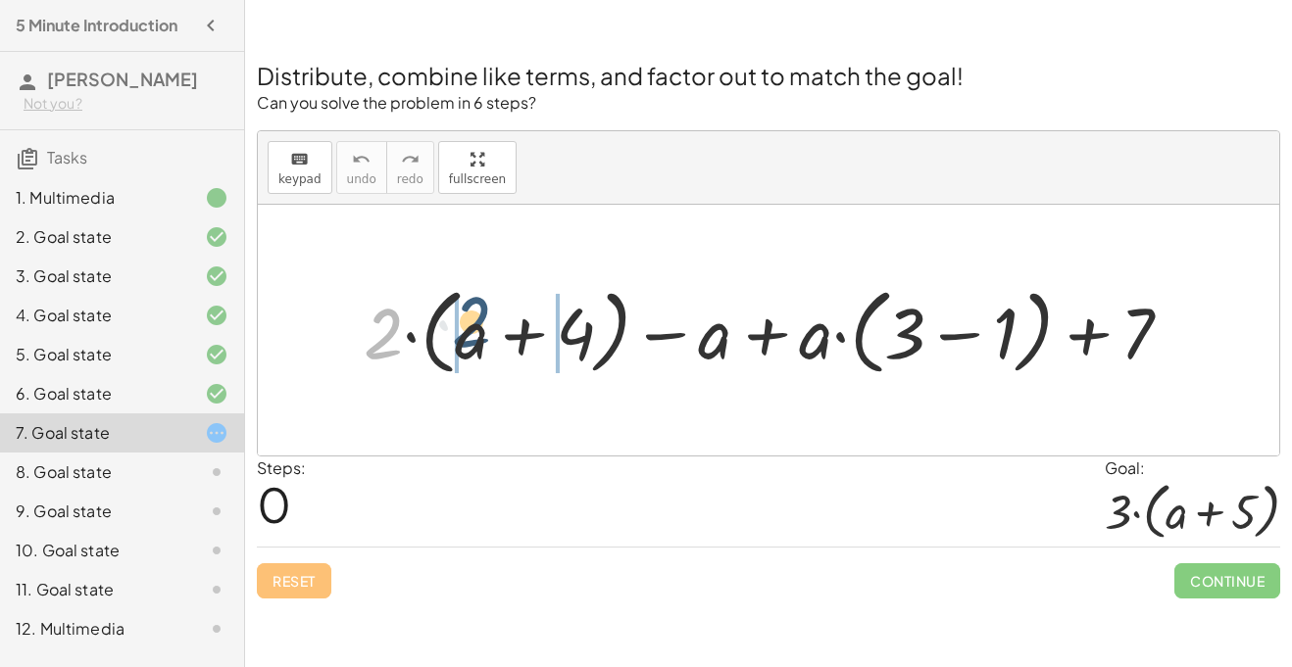
drag, startPoint x: 383, startPoint y: 336, endPoint x: 473, endPoint y: 324, distance: 90.9
click at [473, 324] on div at bounding box center [776, 330] width 844 height 104
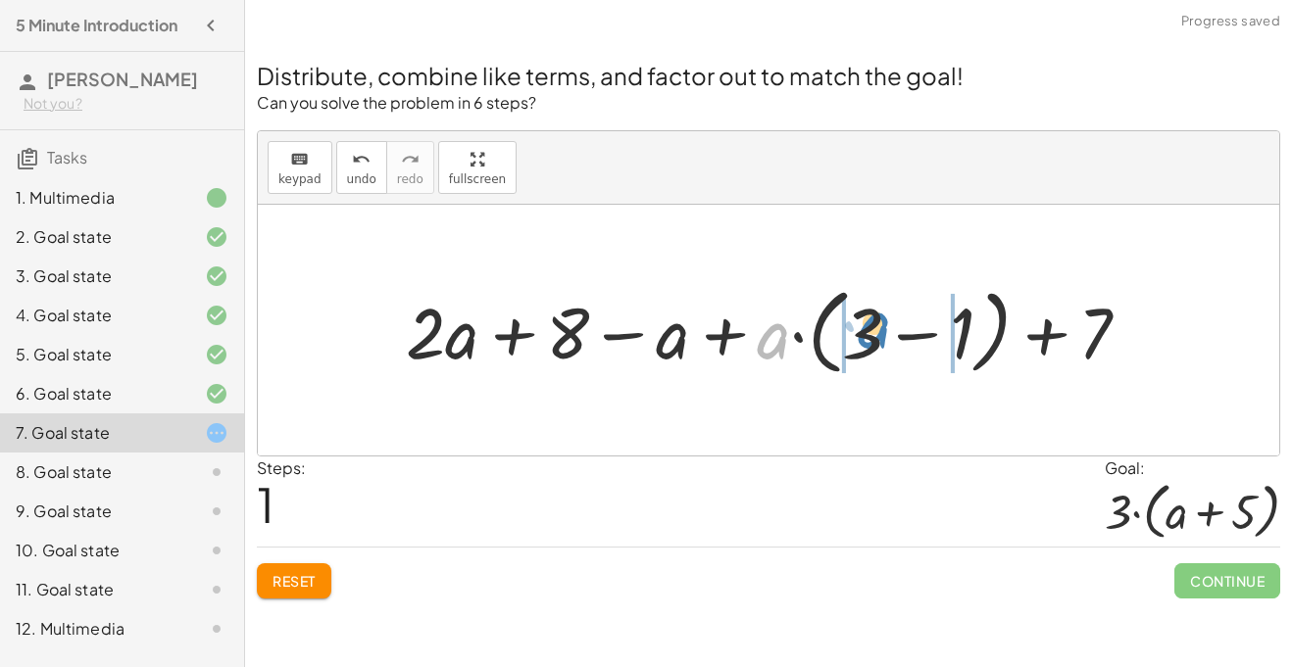
drag, startPoint x: 765, startPoint y: 344, endPoint x: 863, endPoint y: 337, distance: 98.2
click at [863, 337] on div at bounding box center [776, 330] width 760 height 104
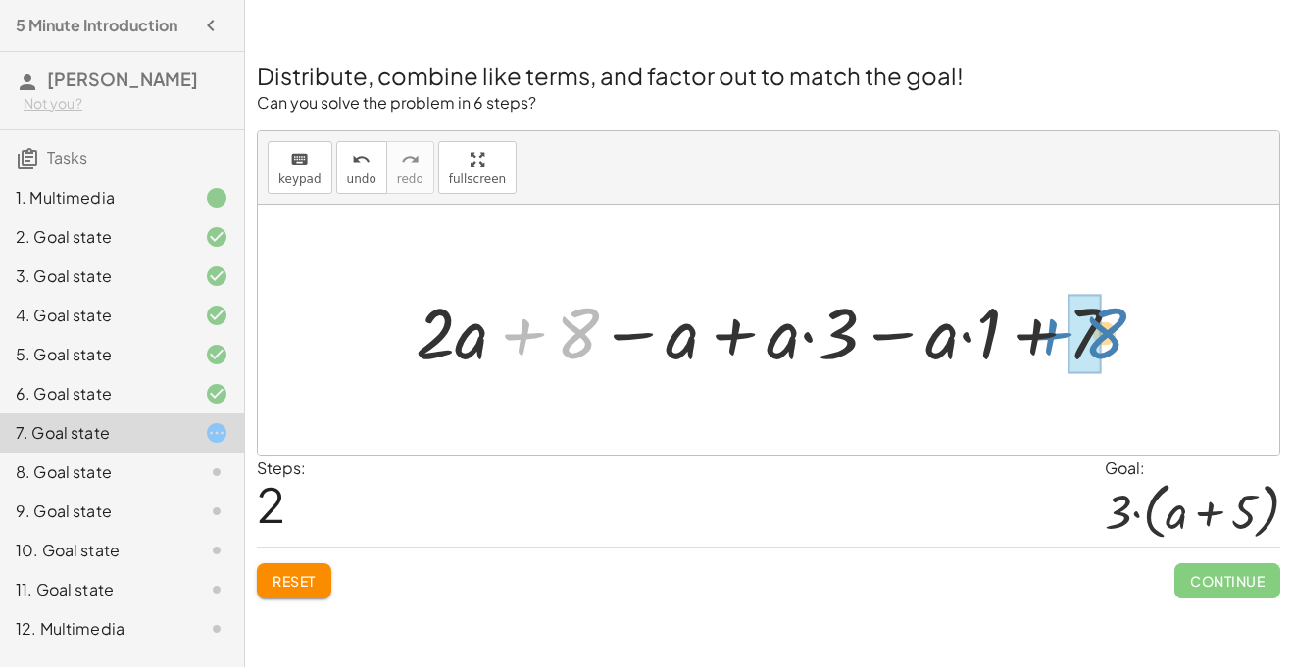
drag, startPoint x: 576, startPoint y: 332, endPoint x: 1100, endPoint y: 332, distance: 523.3
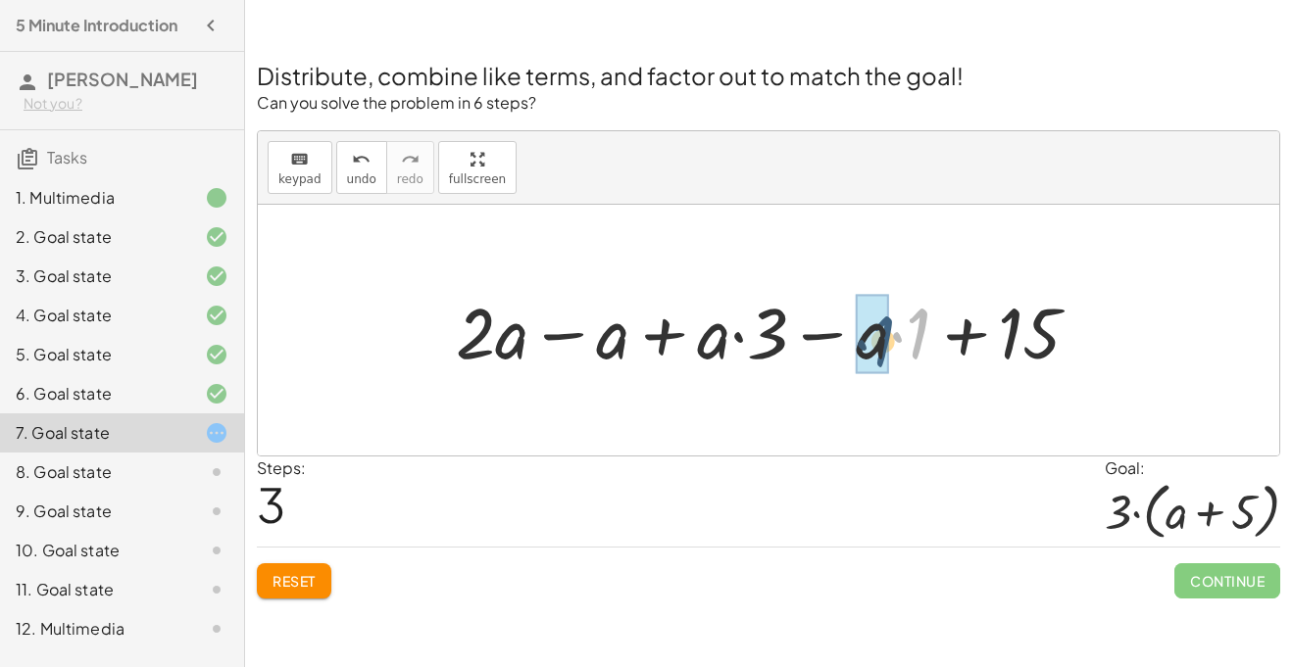
drag, startPoint x: 920, startPoint y: 345, endPoint x: 880, endPoint y: 354, distance: 41.1
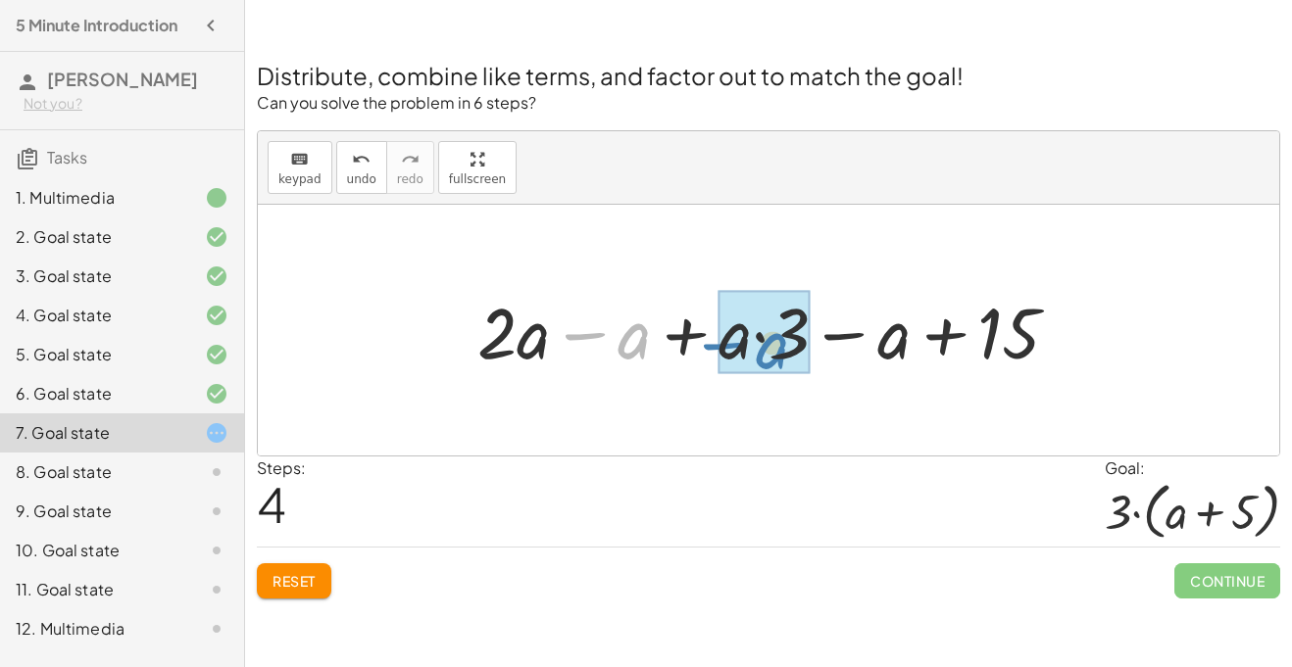
drag, startPoint x: 640, startPoint y: 339, endPoint x: 781, endPoint y: 349, distance: 141.5
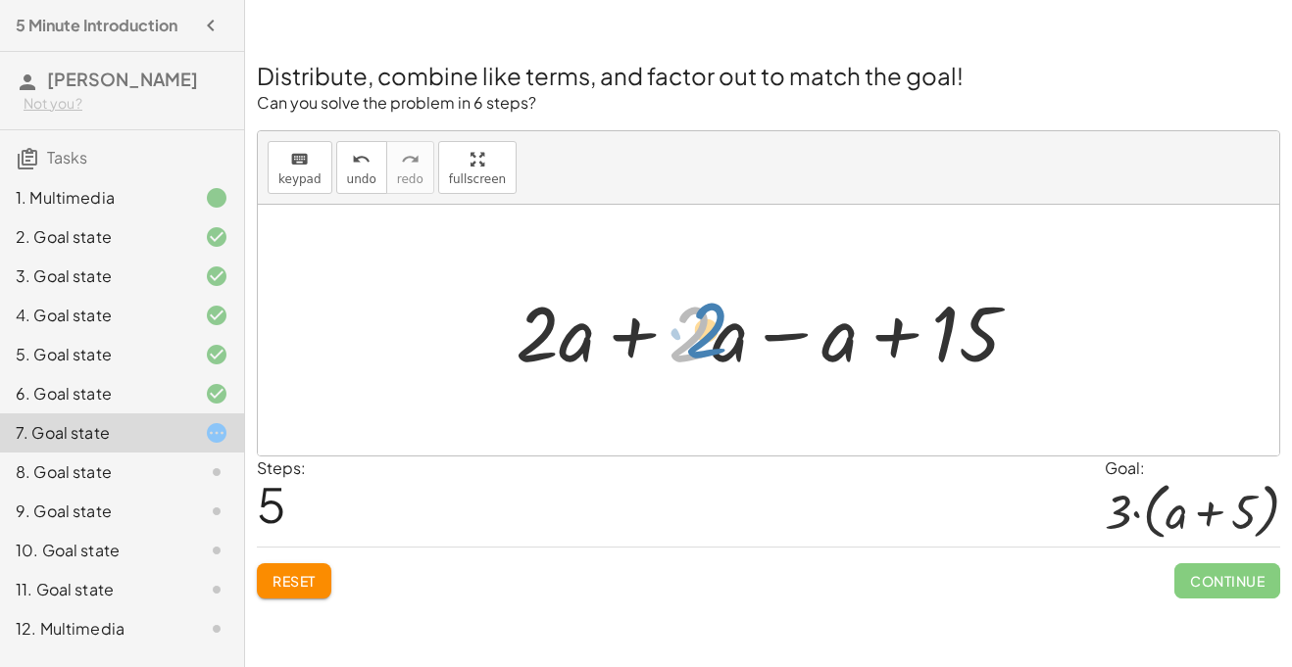
click at [706, 334] on div at bounding box center [775, 330] width 539 height 101
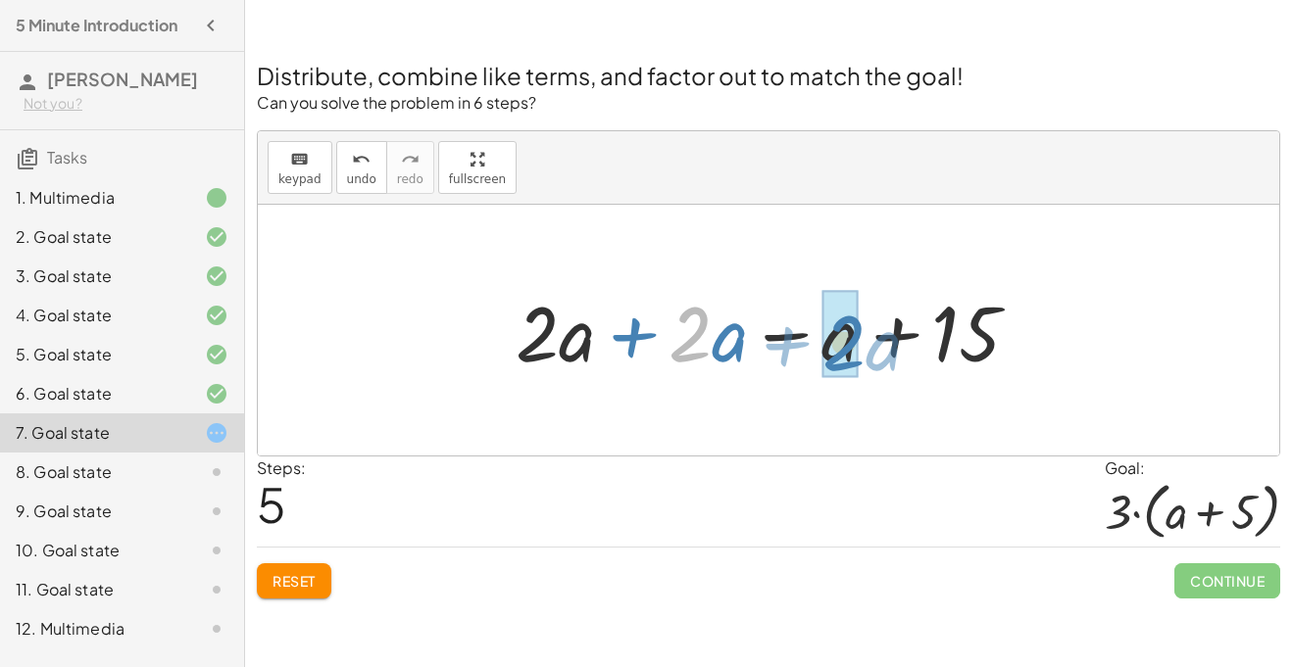
drag, startPoint x: 698, startPoint y: 333, endPoint x: 844, endPoint y: 342, distance: 146.3
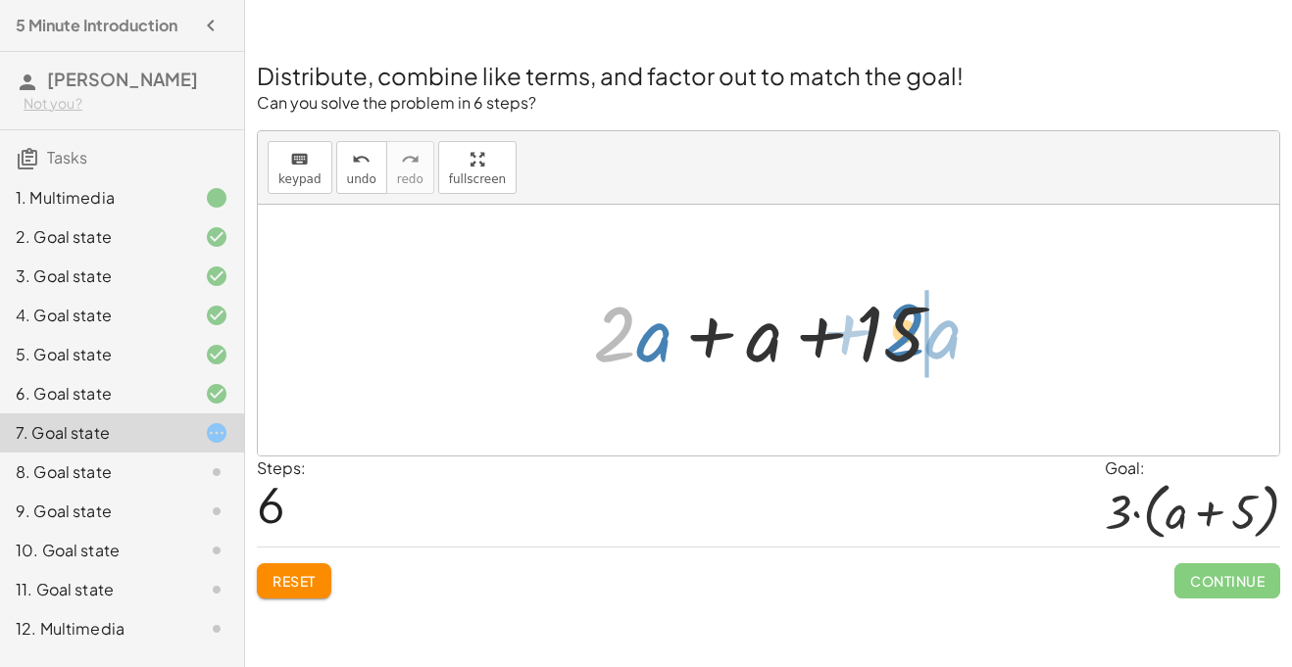
drag, startPoint x: 617, startPoint y: 333, endPoint x: 907, endPoint y: 330, distance: 289.1
click at [907, 330] on div at bounding box center [776, 330] width 386 height 101
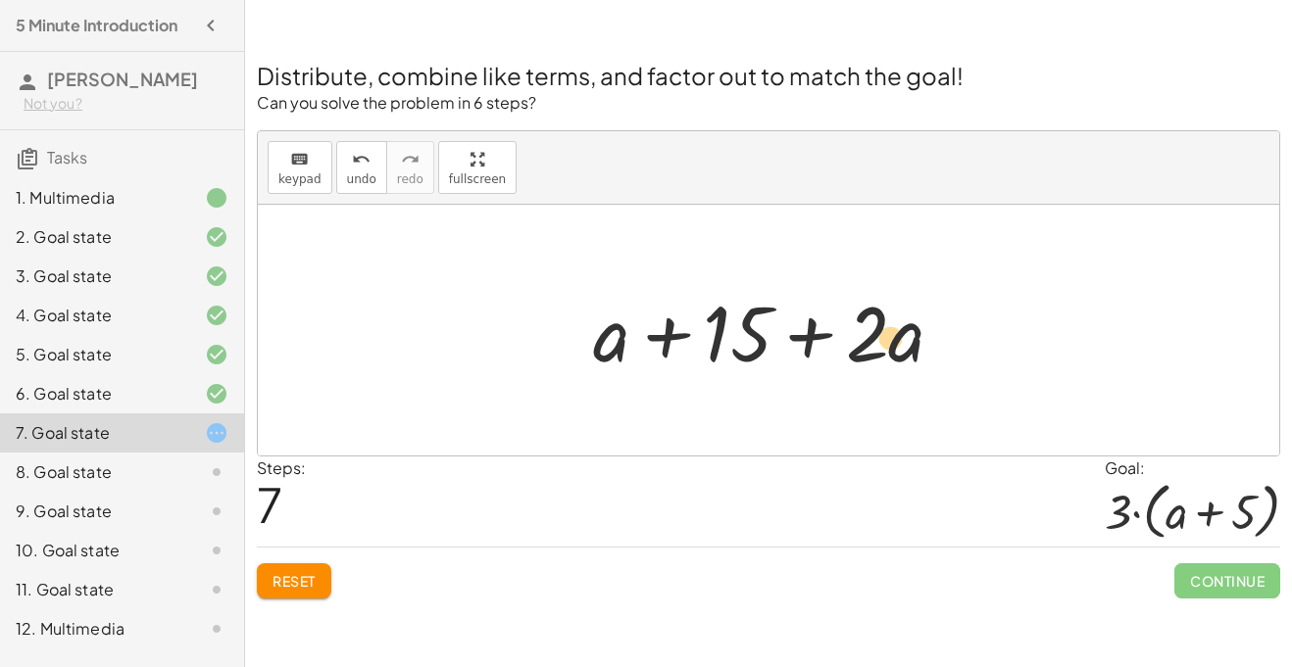
drag, startPoint x: 900, startPoint y: 341, endPoint x: 884, endPoint y: 346, distance: 16.4
click at [884, 346] on div at bounding box center [776, 330] width 386 height 101
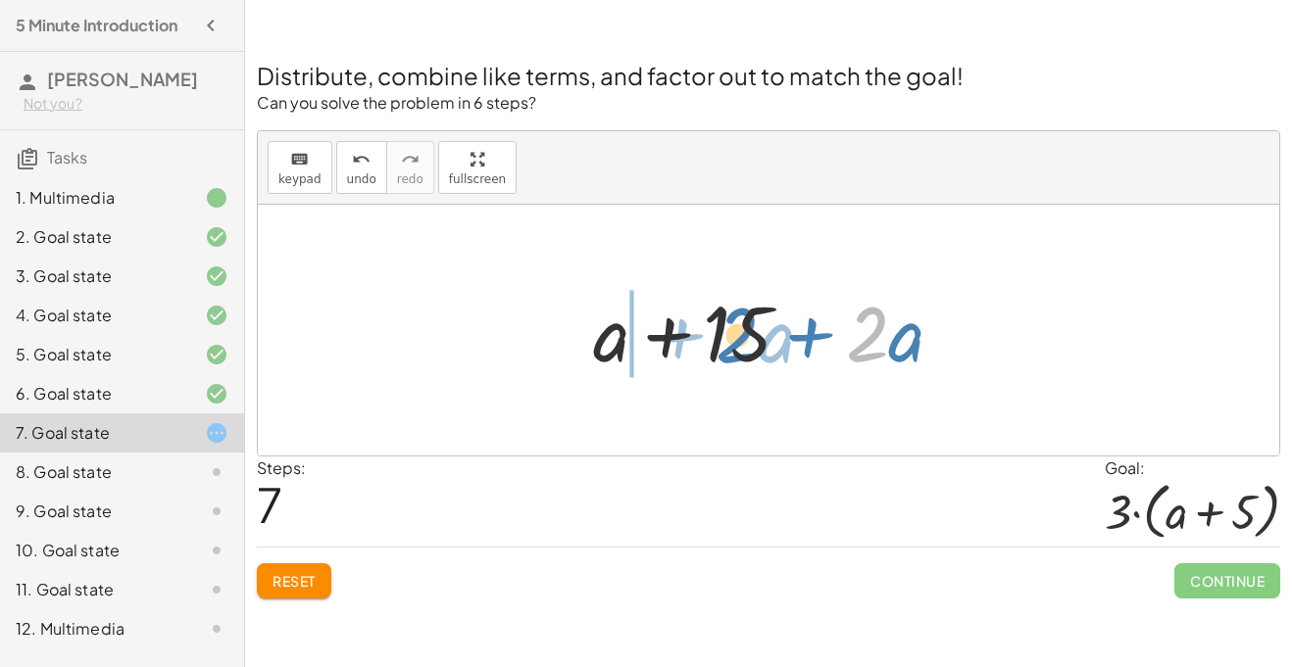
drag, startPoint x: 872, startPoint y: 344, endPoint x: 741, endPoint y: 346, distance: 131.3
click at [741, 346] on div at bounding box center [776, 330] width 386 height 101
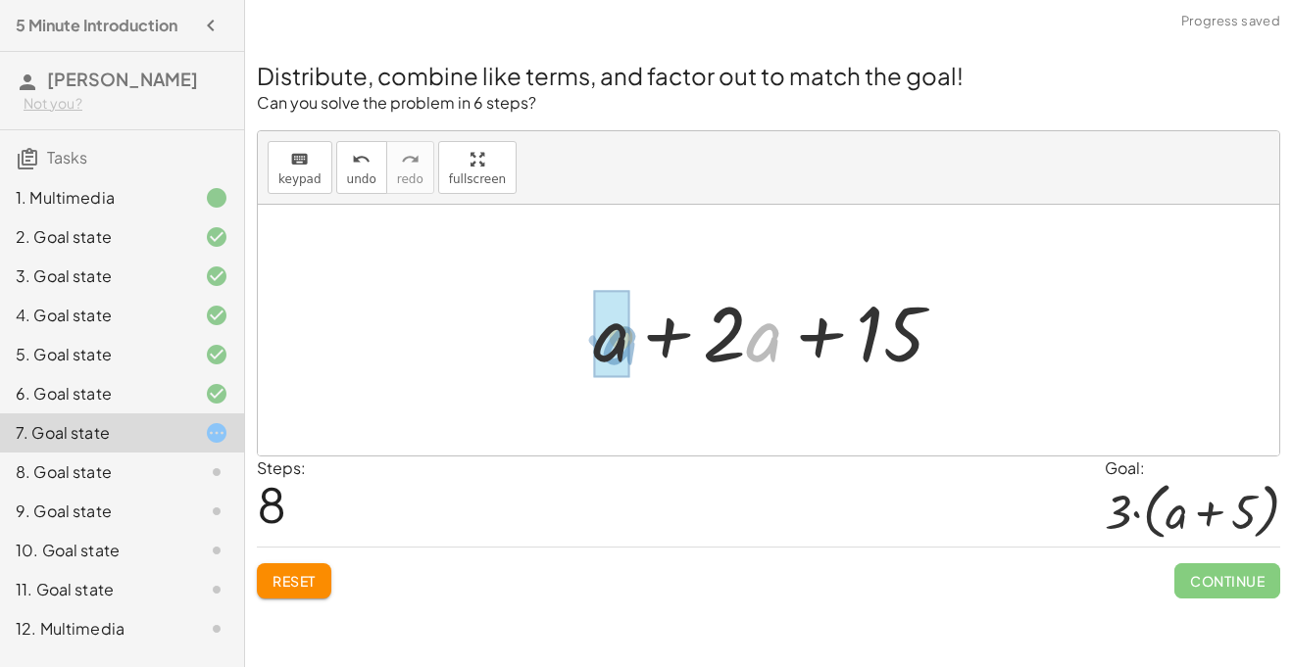
drag, startPoint x: 757, startPoint y: 341, endPoint x: 602, endPoint y: 346, distance: 154.9
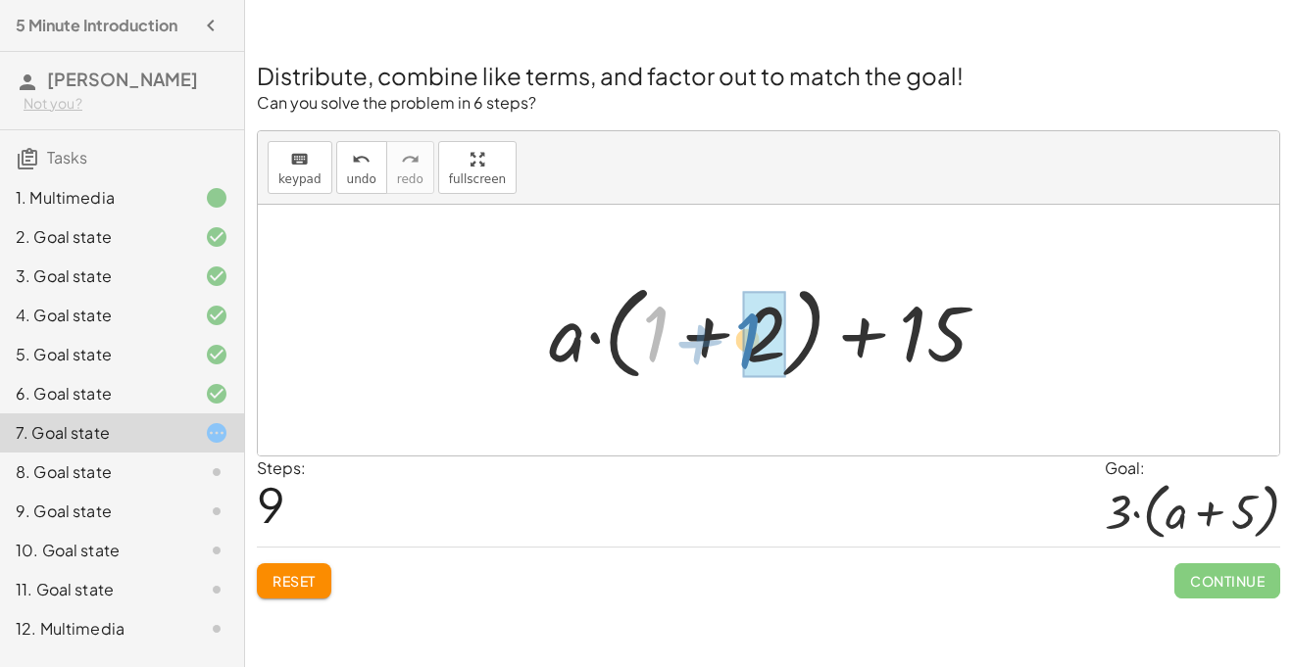
drag, startPoint x: 653, startPoint y: 331, endPoint x: 759, endPoint y: 341, distance: 106.3
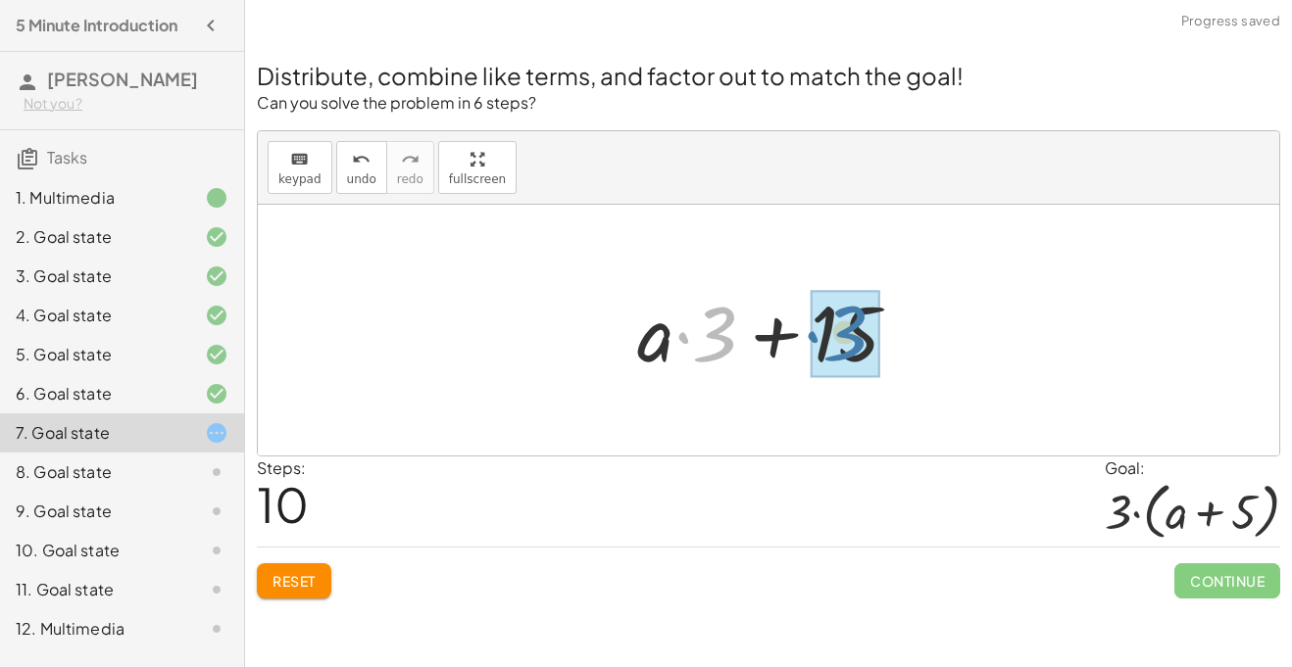
drag, startPoint x: 724, startPoint y: 333, endPoint x: 856, endPoint y: 333, distance: 131.3
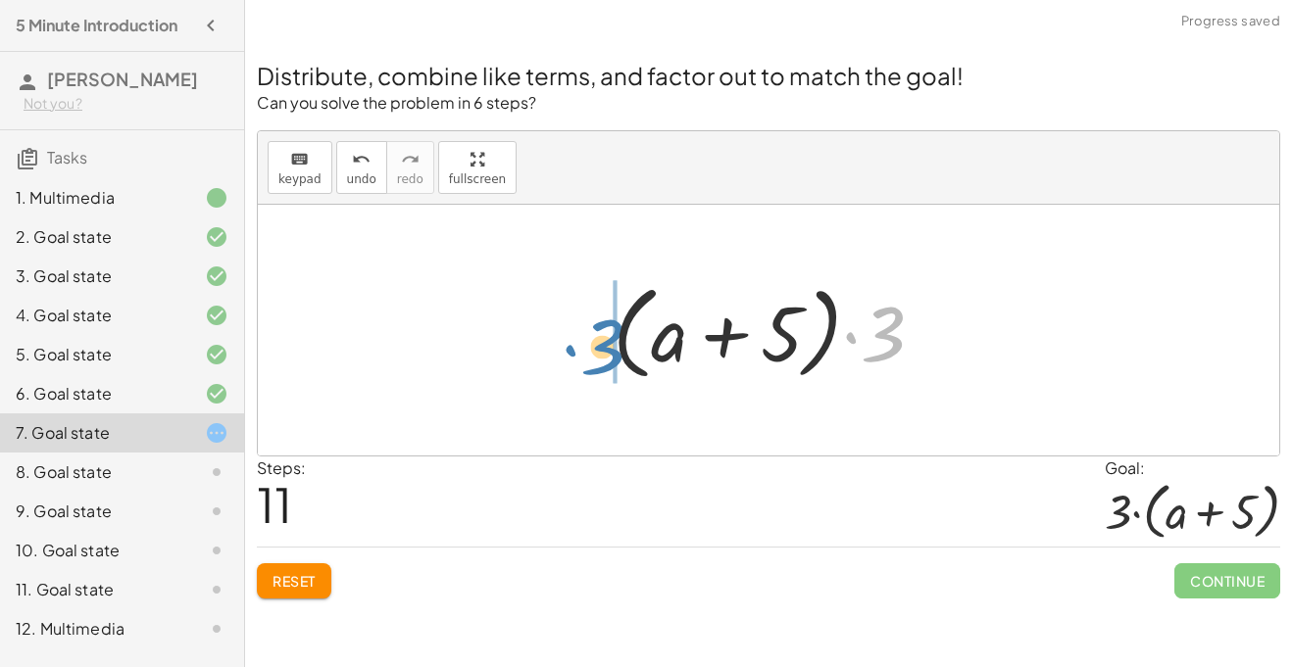
drag, startPoint x: 901, startPoint y: 335, endPoint x: 619, endPoint y: 348, distance: 281.6
click at [619, 348] on div at bounding box center [776, 330] width 347 height 113
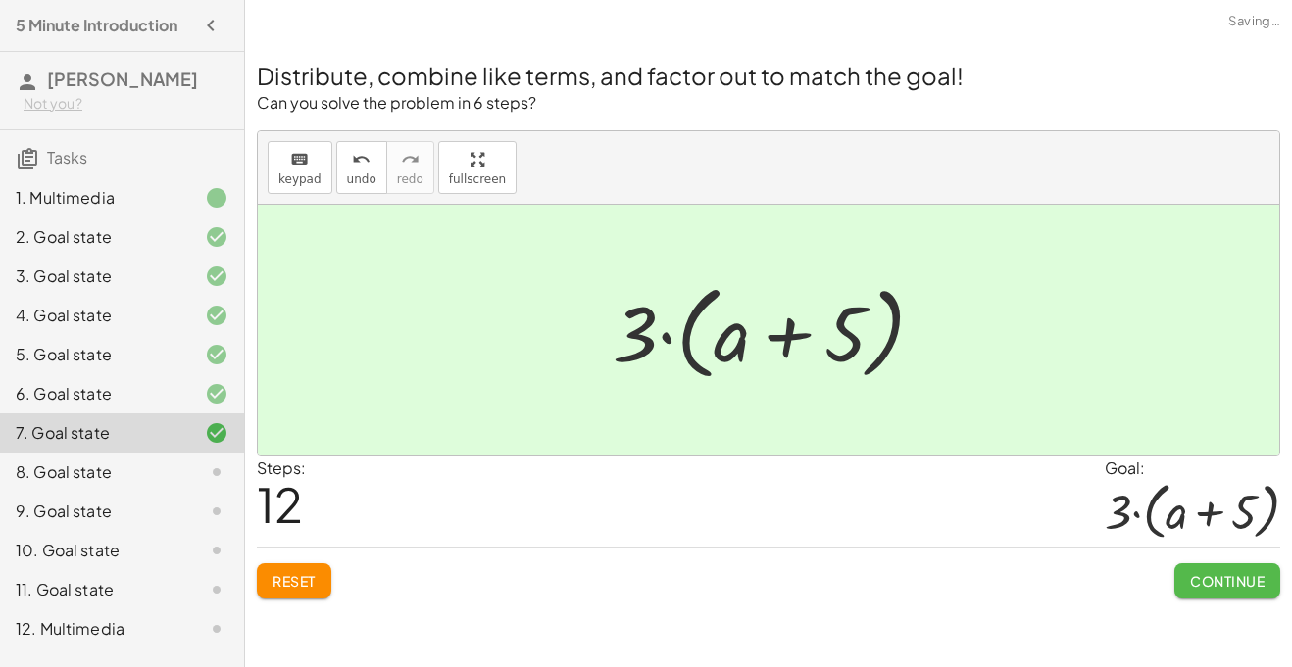
click at [1228, 582] on span "Continue" at bounding box center [1227, 581] width 74 height 18
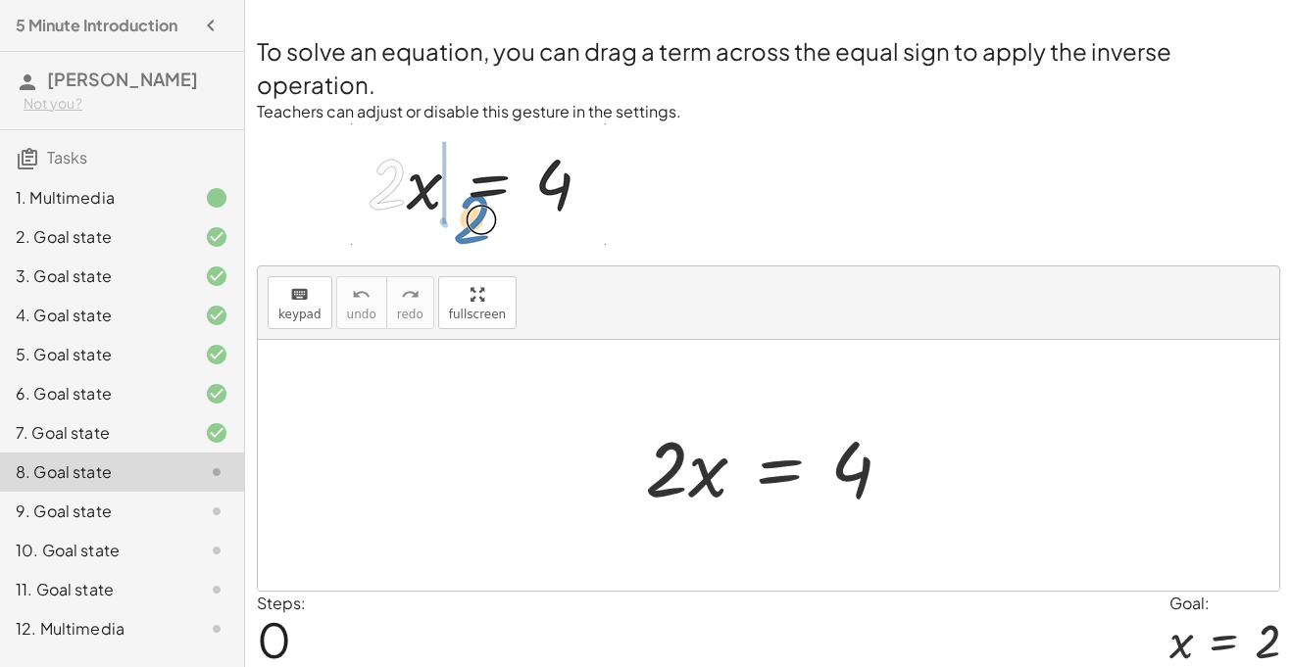
click at [41, 498] on div "9. Goal state" at bounding box center [122, 511] width 244 height 39
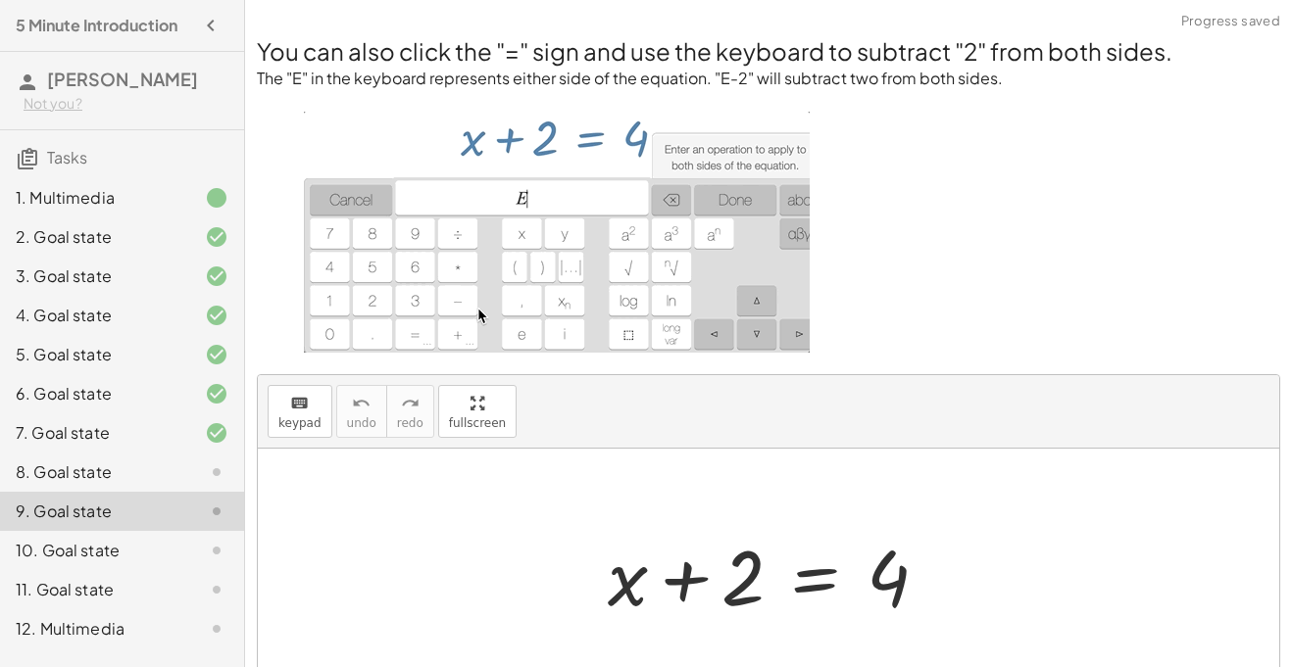
click at [90, 544] on div "10. Goal state" at bounding box center [95, 551] width 158 height 24
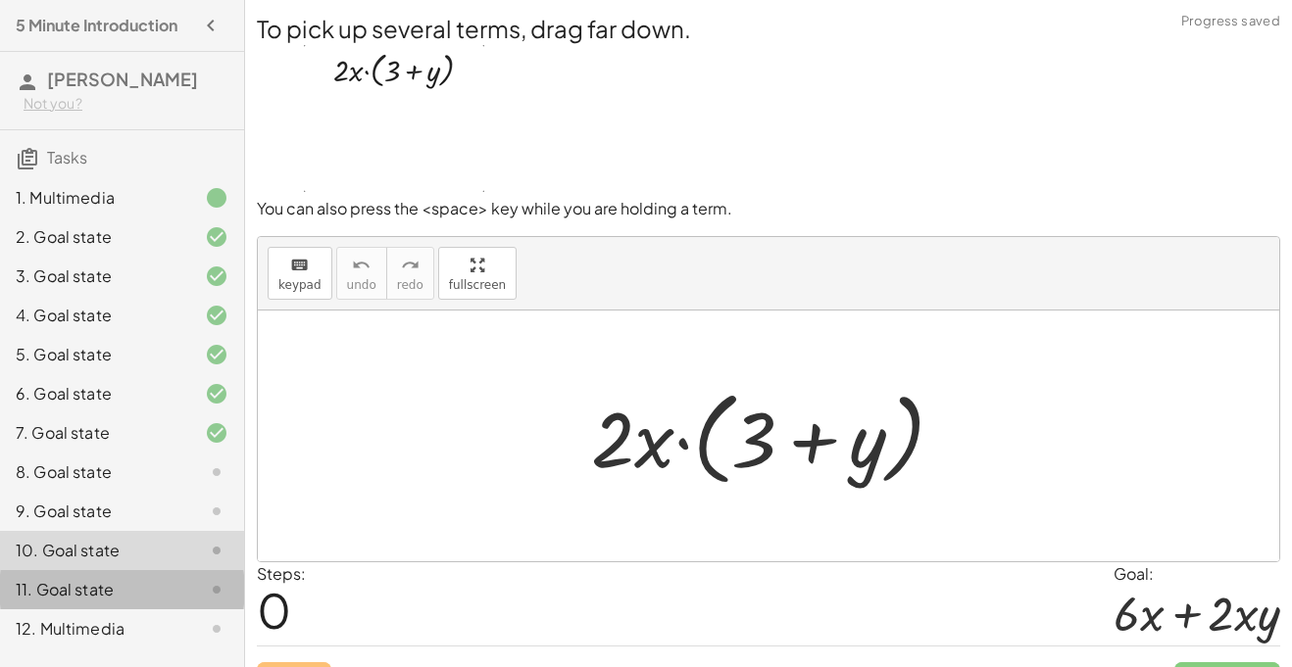
click at [132, 586] on div "11. Goal state" at bounding box center [95, 590] width 158 height 24
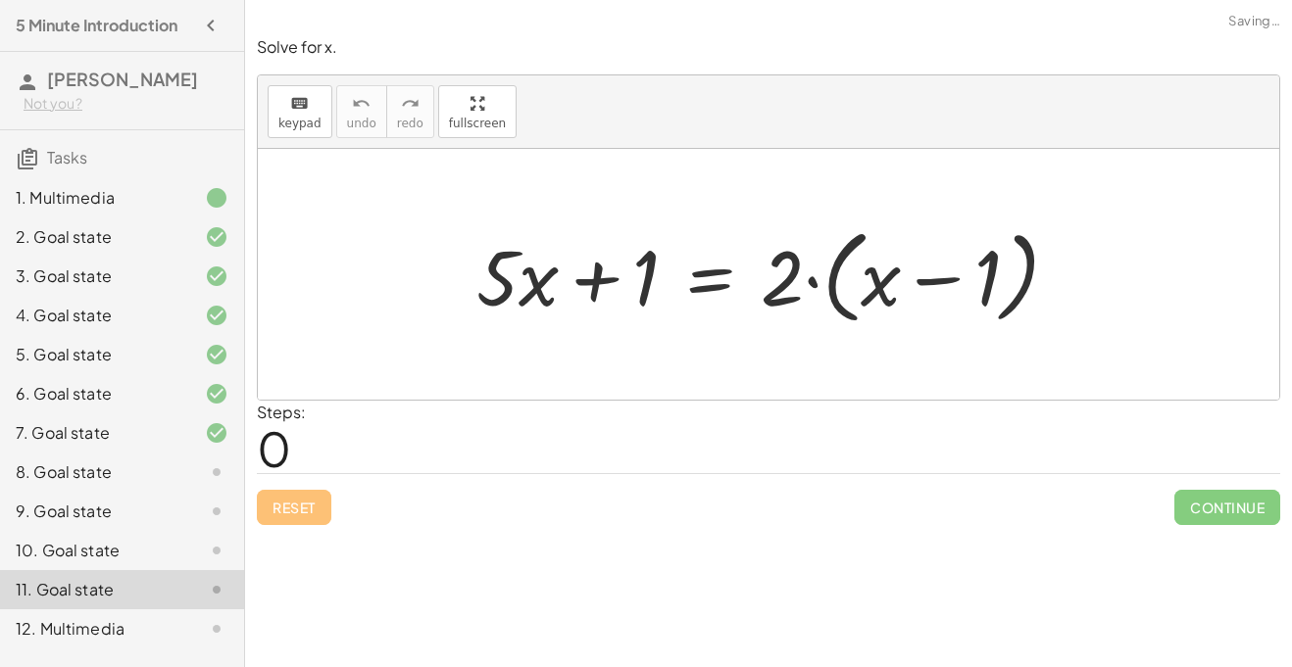
click at [105, 619] on div "12. Multimedia" at bounding box center [95, 629] width 158 height 24
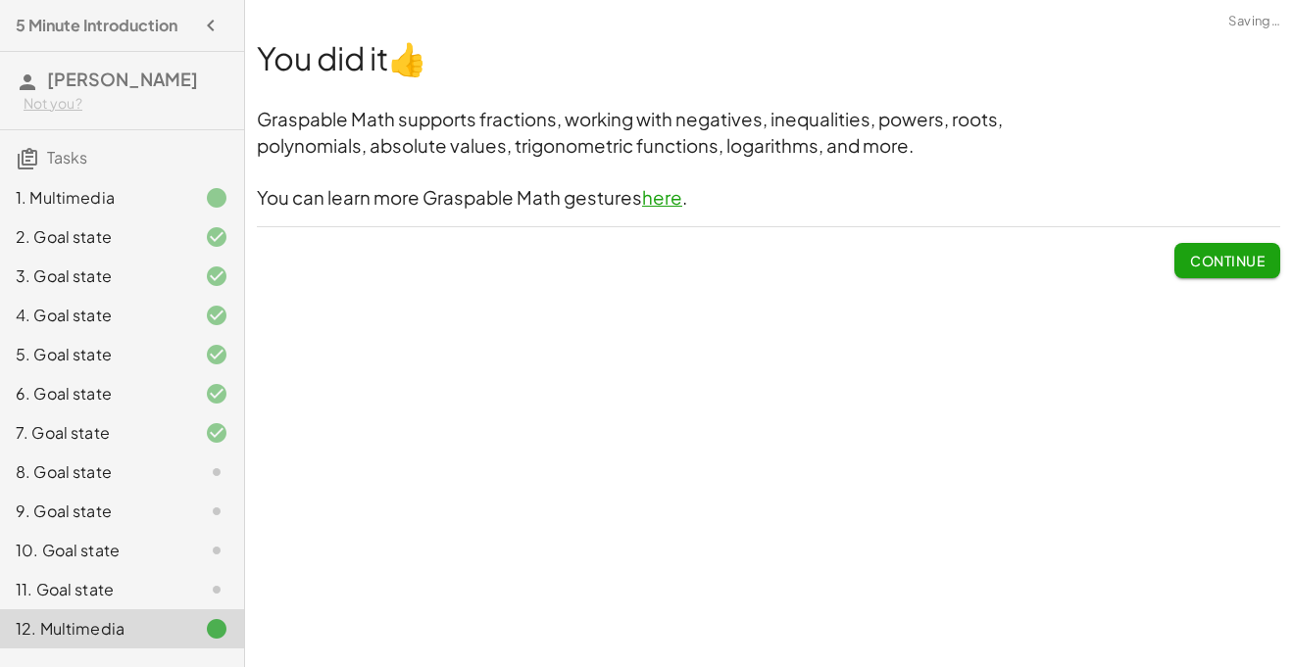
click at [139, 455] on div "8. Goal state" at bounding box center [122, 472] width 244 height 39
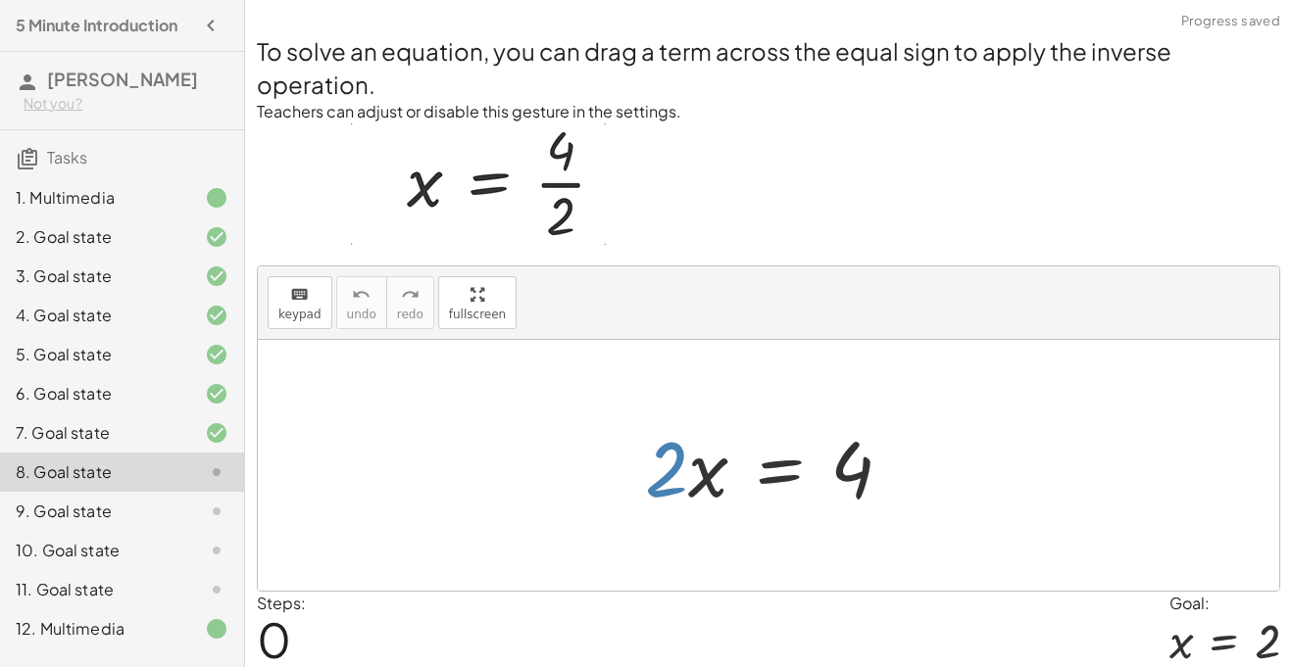
click at [672, 456] on div at bounding box center [776, 466] width 282 height 101
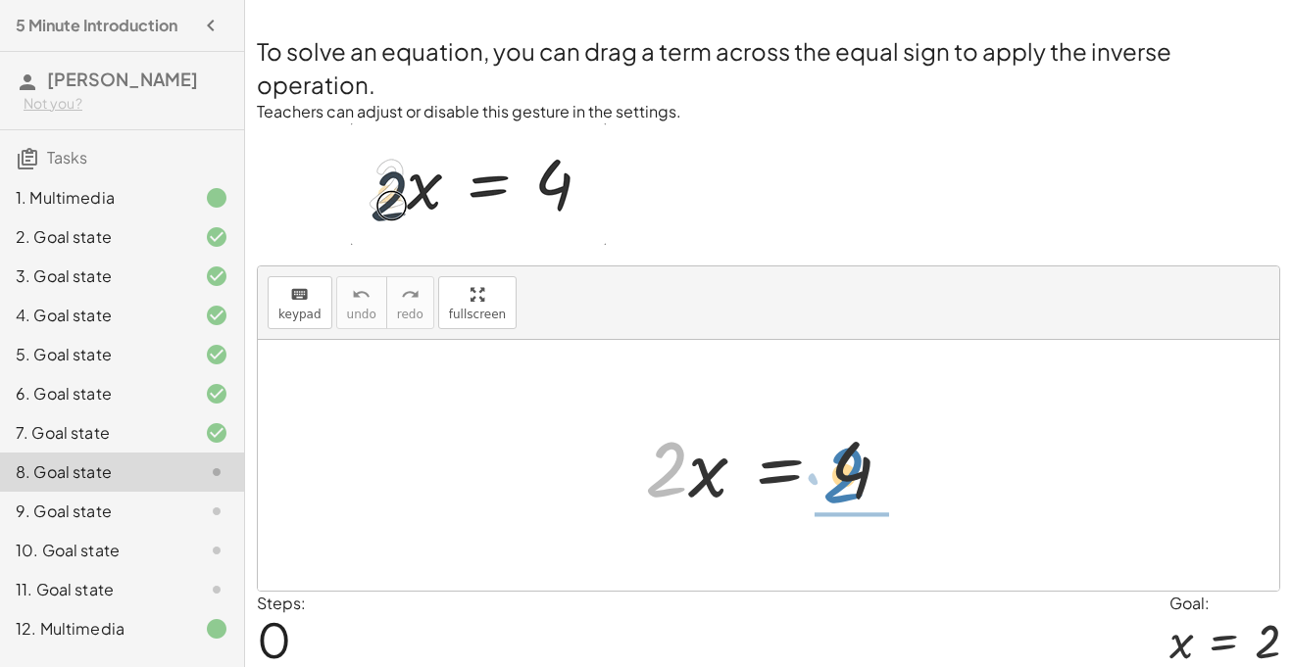
drag, startPoint x: 672, startPoint y: 456, endPoint x: 850, endPoint y: 462, distance: 177.5
click at [850, 462] on div at bounding box center [776, 466] width 282 height 101
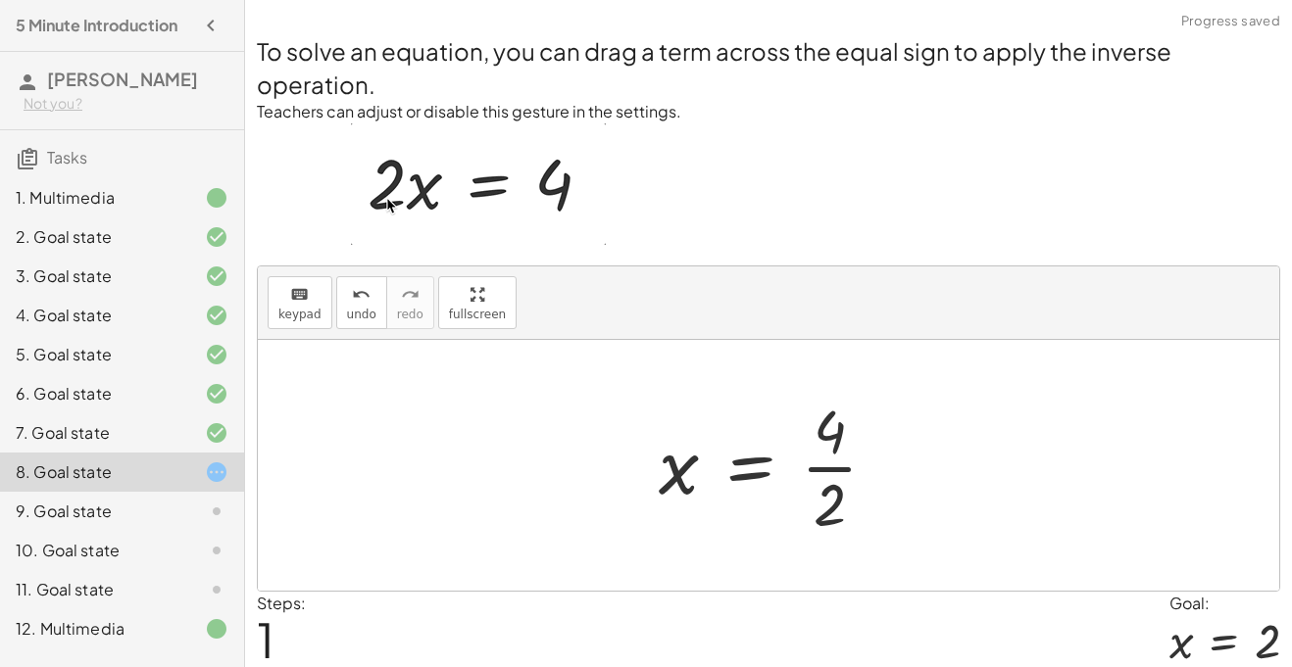
scroll to position [71, 0]
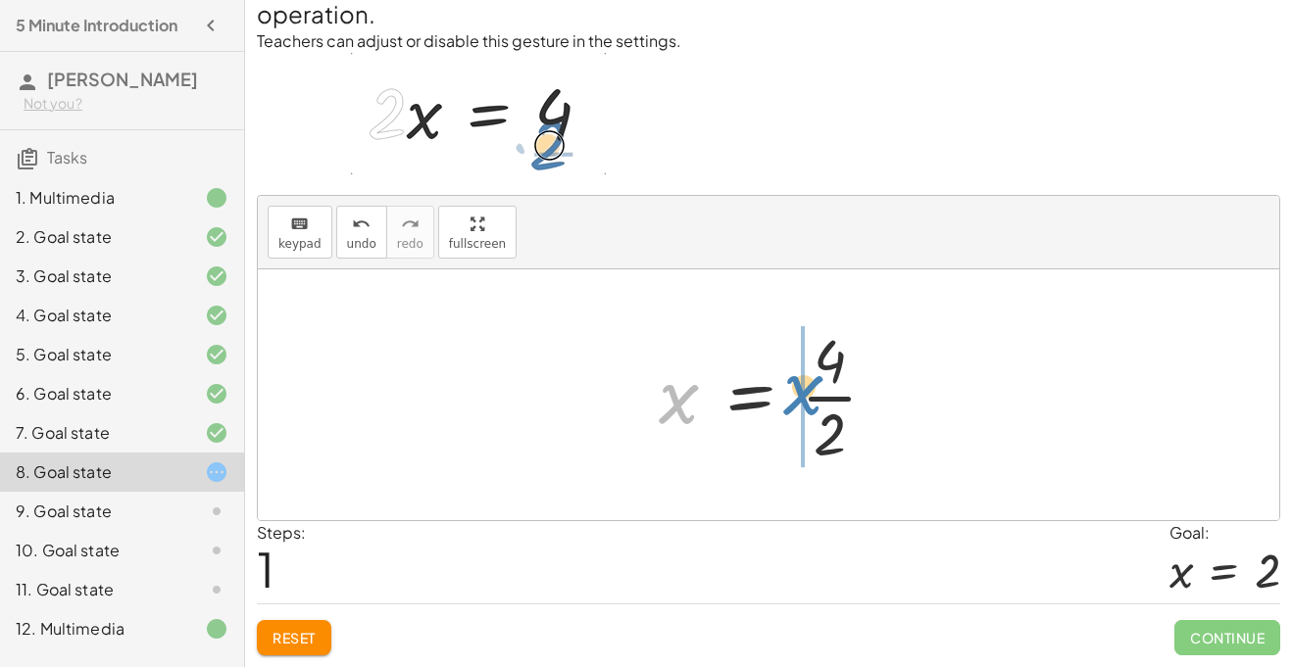
drag, startPoint x: 687, startPoint y: 404, endPoint x: 805, endPoint y: 396, distance: 117.9
click at [805, 396] on div at bounding box center [776, 394] width 254 height 151
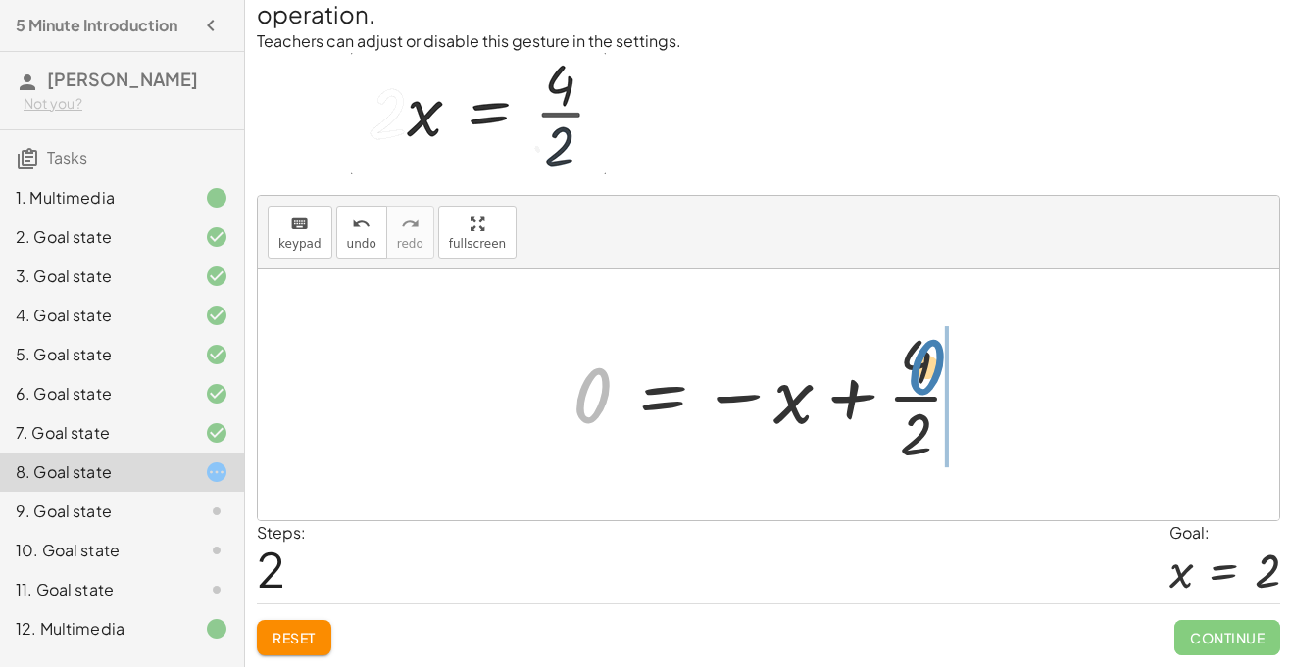
drag, startPoint x: 591, startPoint y: 411, endPoint x: 923, endPoint y: 380, distance: 333.6
click at [923, 380] on div at bounding box center [776, 394] width 426 height 151
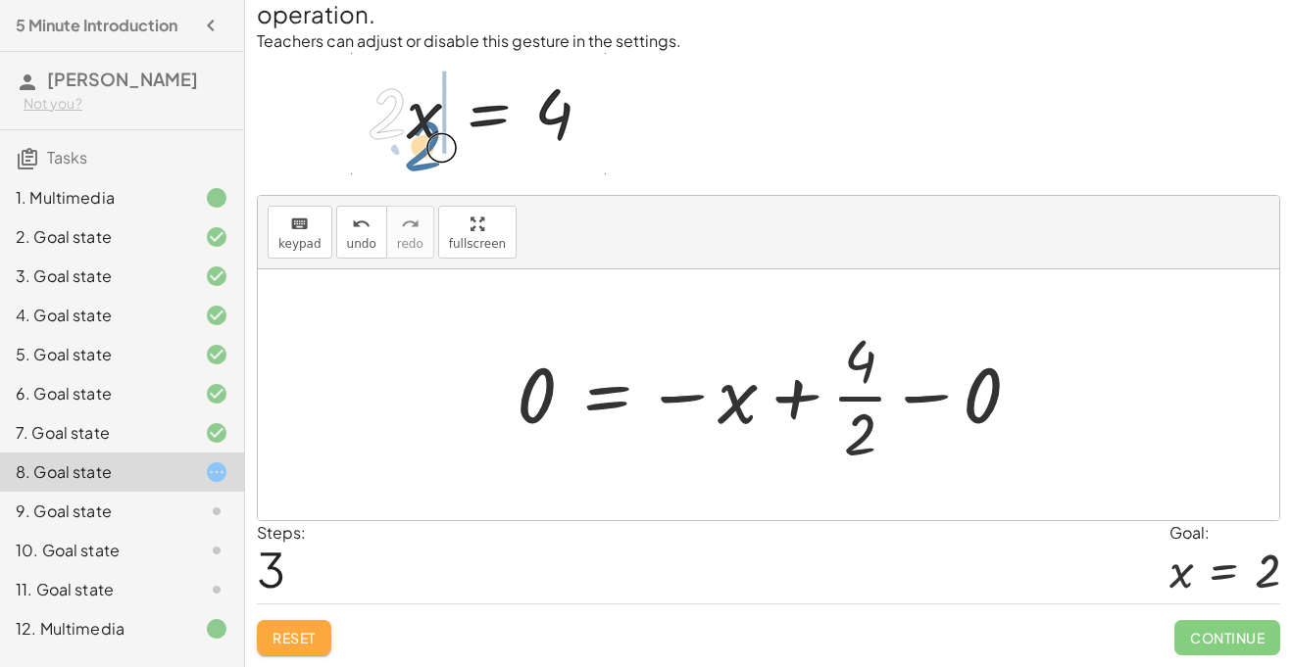
click at [324, 644] on button "Reset" at bounding box center [294, 637] width 74 height 35
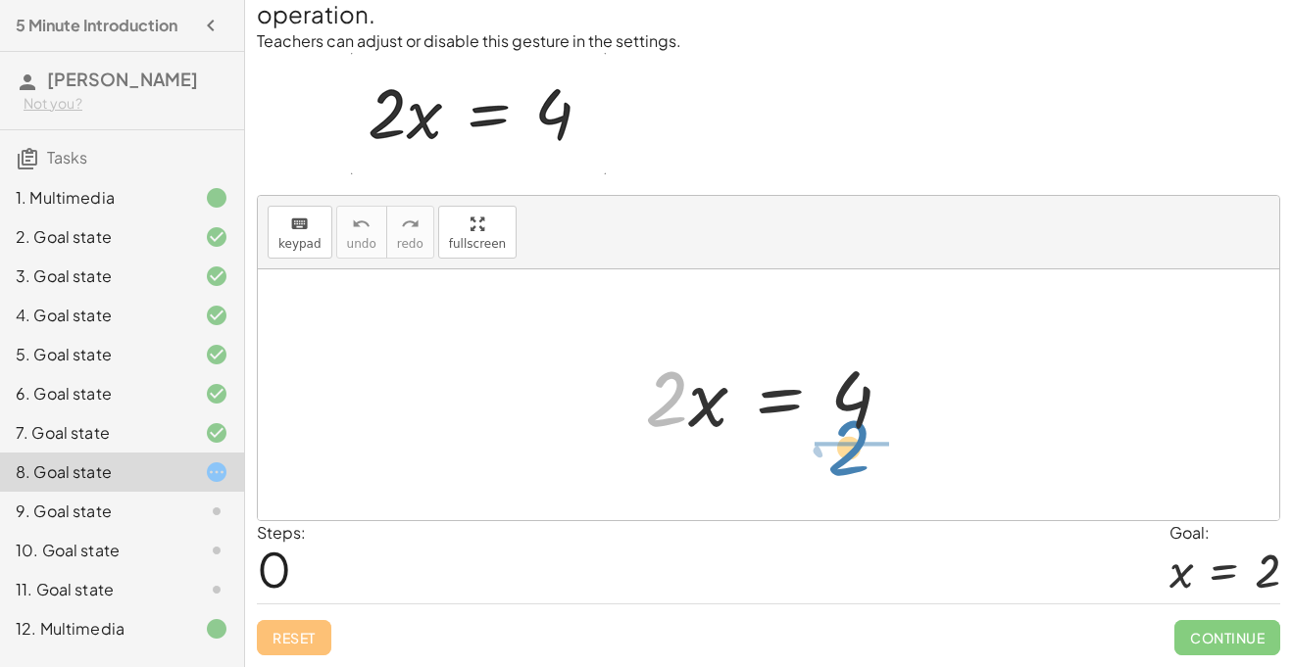
drag, startPoint x: 657, startPoint y: 382, endPoint x: 848, endPoint y: 430, distance: 197.1
click at [848, 430] on div at bounding box center [776, 395] width 282 height 101
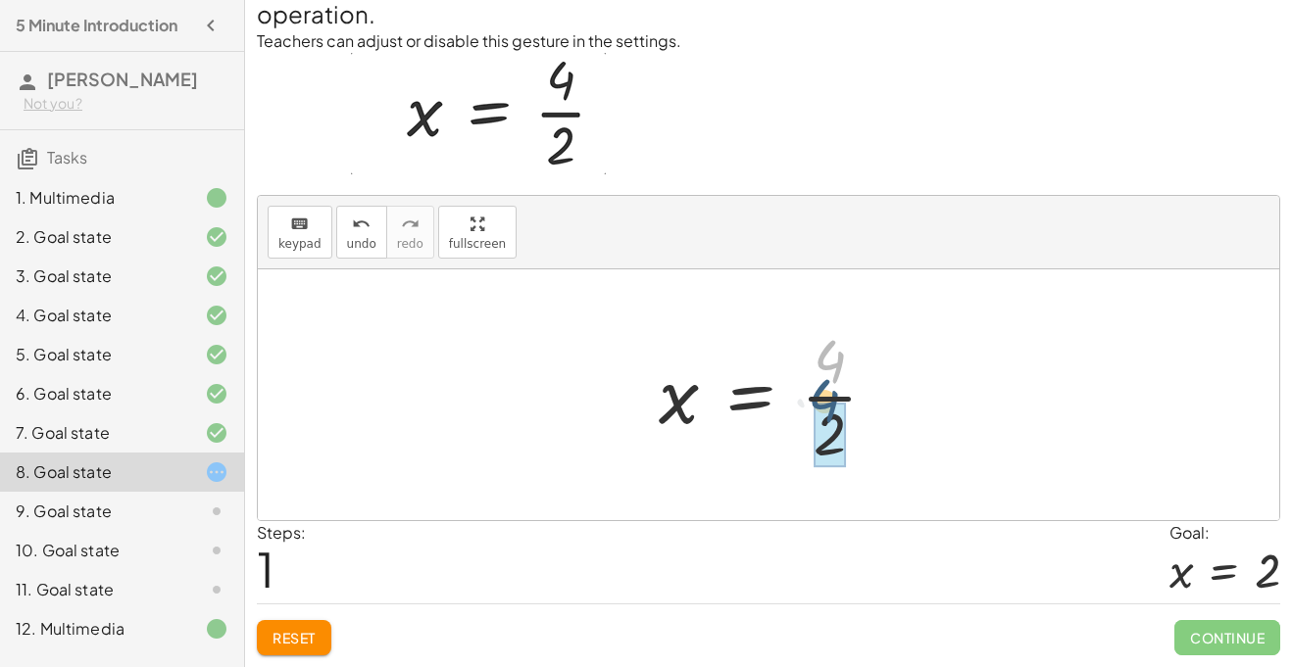
drag, startPoint x: 842, startPoint y: 366, endPoint x: 834, endPoint y: 422, distance: 57.4
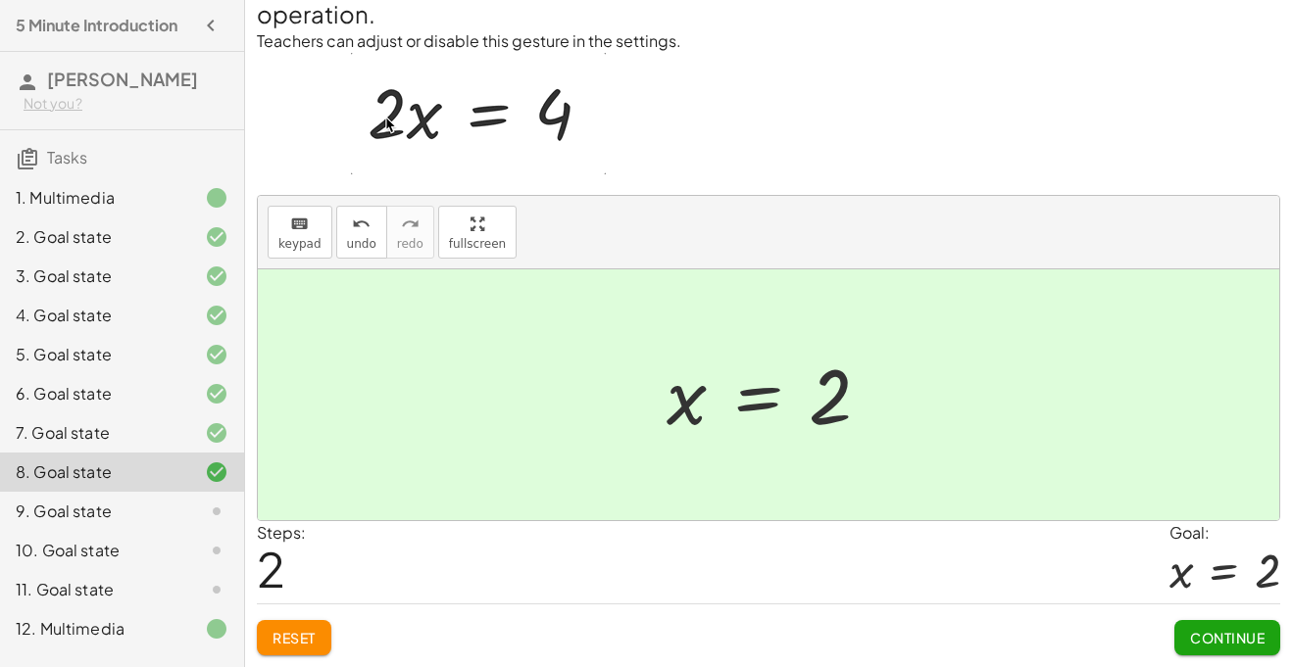
click at [1223, 640] on span "Continue" at bounding box center [1227, 638] width 74 height 18
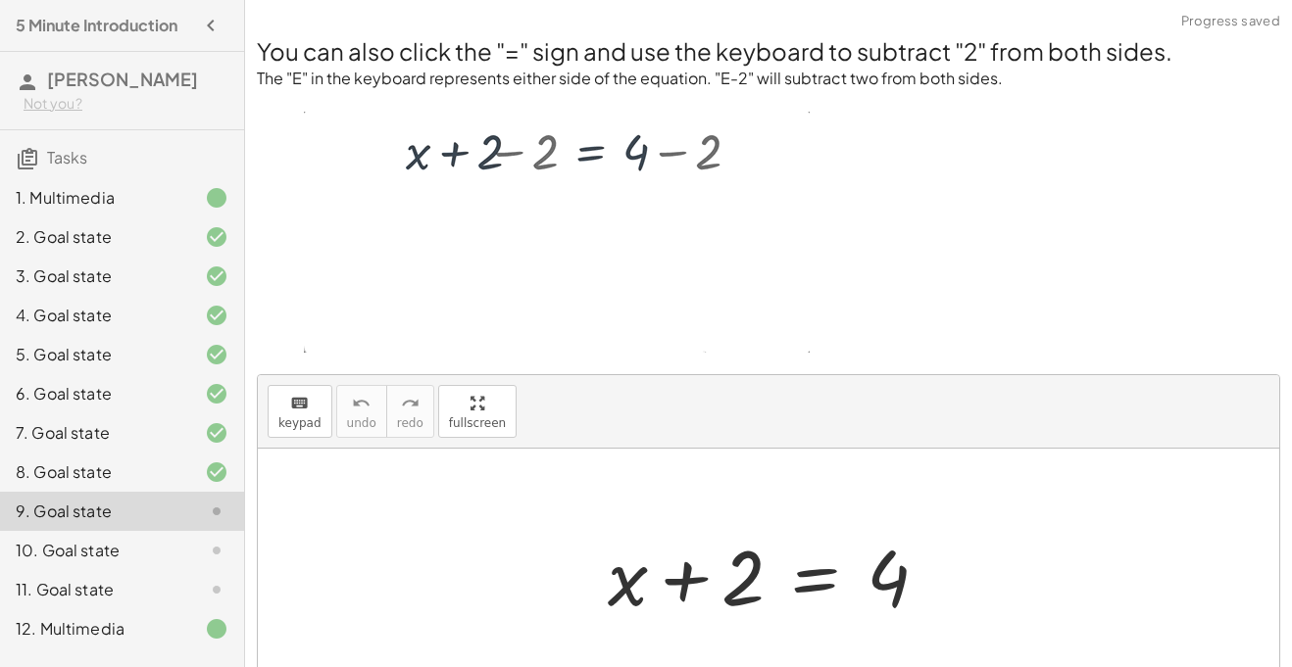
scroll to position [178, 0]
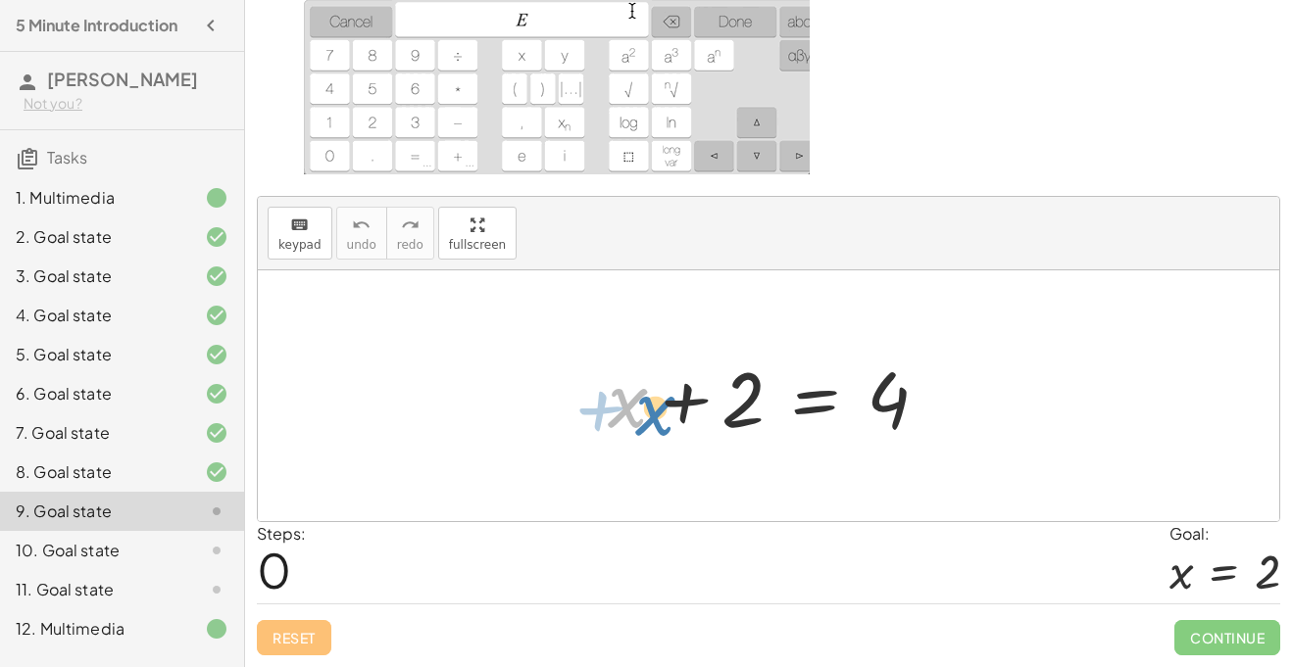
drag, startPoint x: 633, startPoint y: 416, endPoint x: 661, endPoint y: 422, distance: 28.3
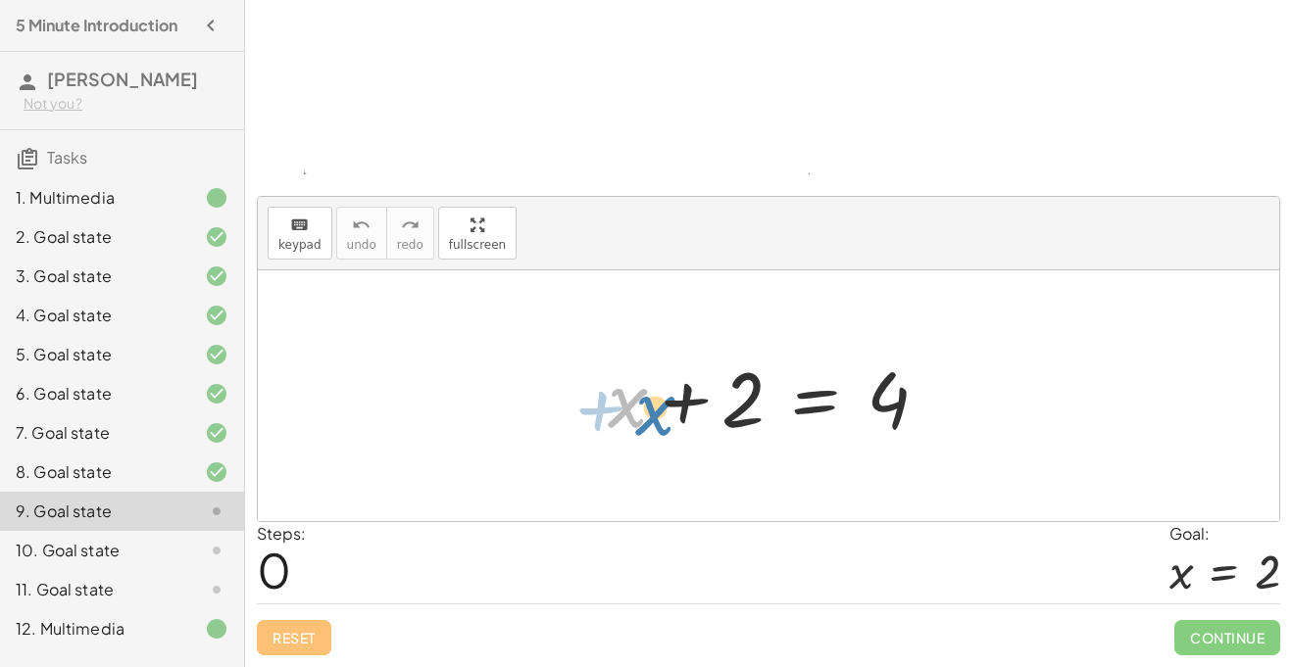
click at [661, 422] on div at bounding box center [776, 396] width 356 height 101
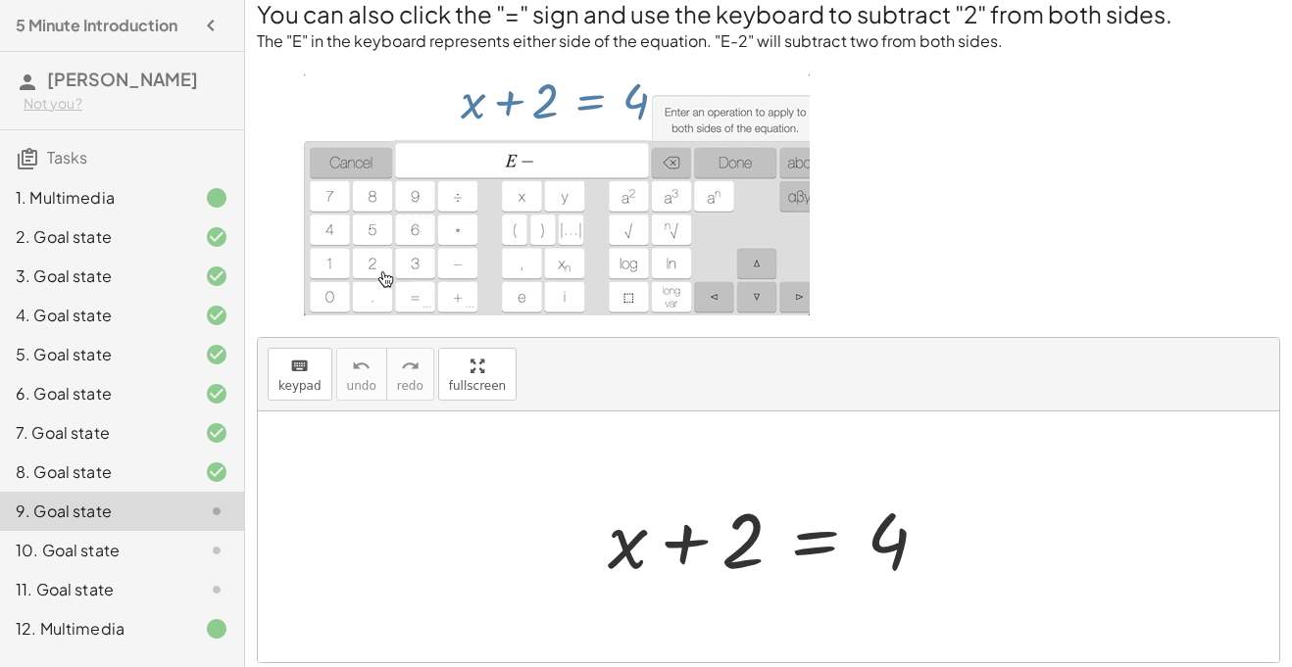
scroll to position [0, 0]
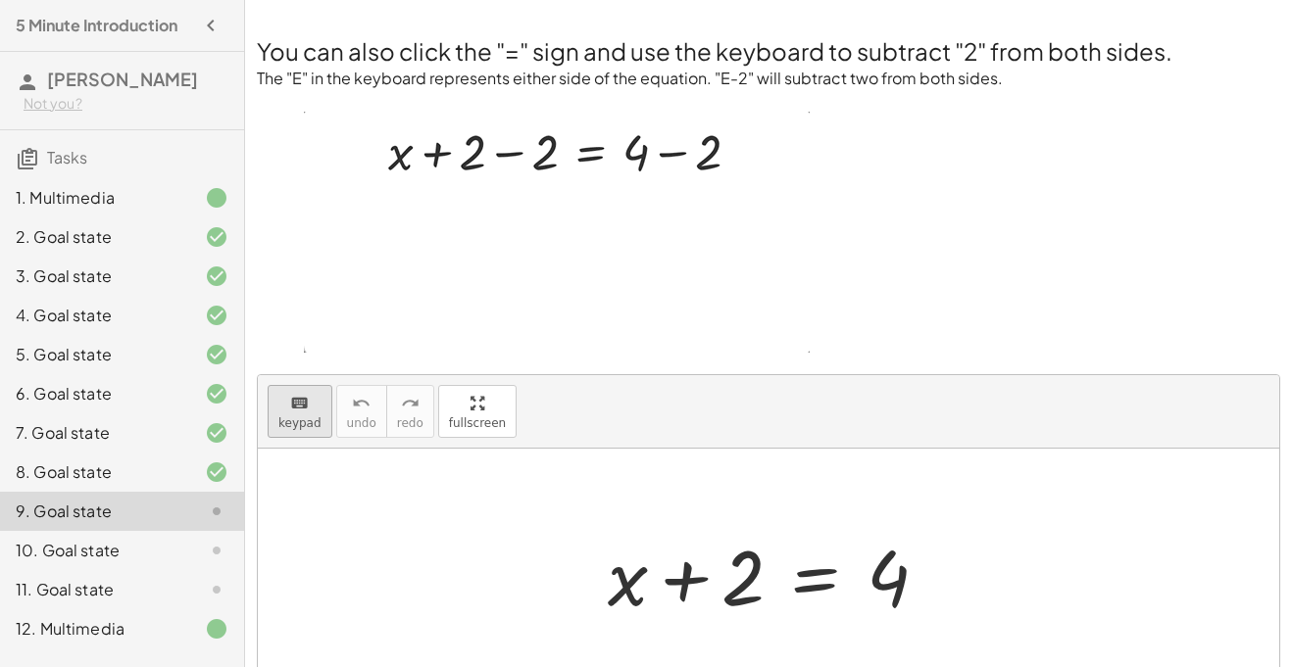
click at [302, 422] on span "keypad" at bounding box center [299, 424] width 43 height 14
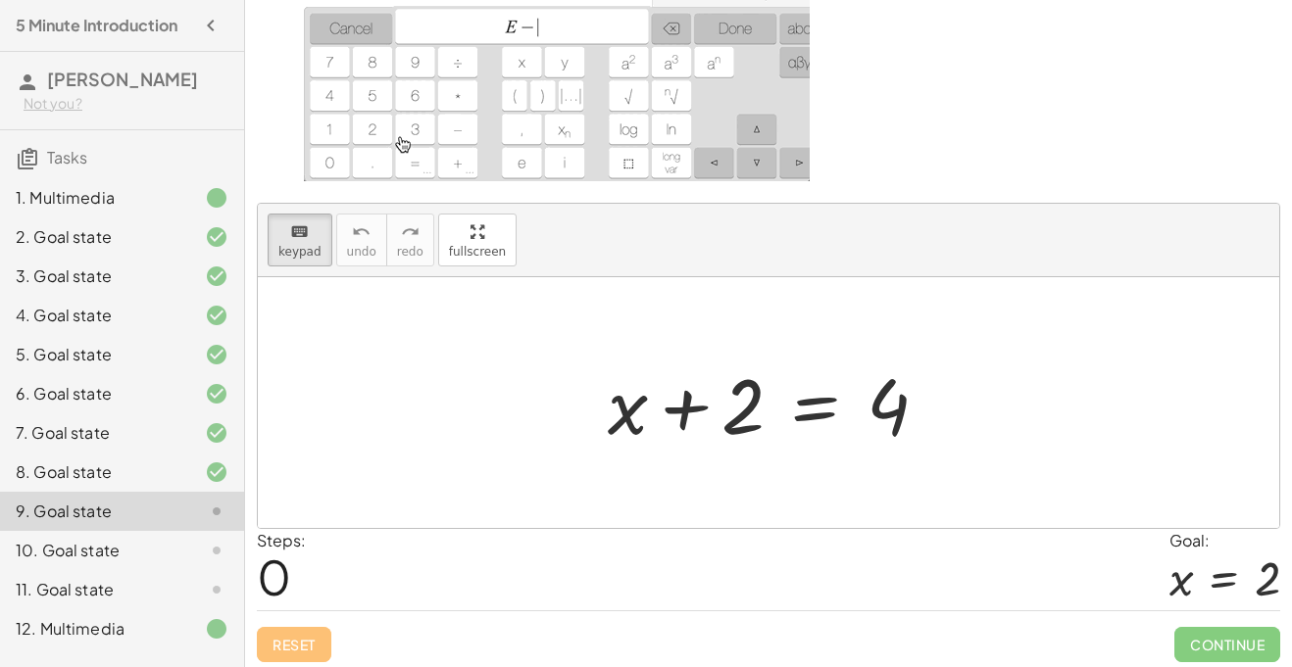
scroll to position [178, 0]
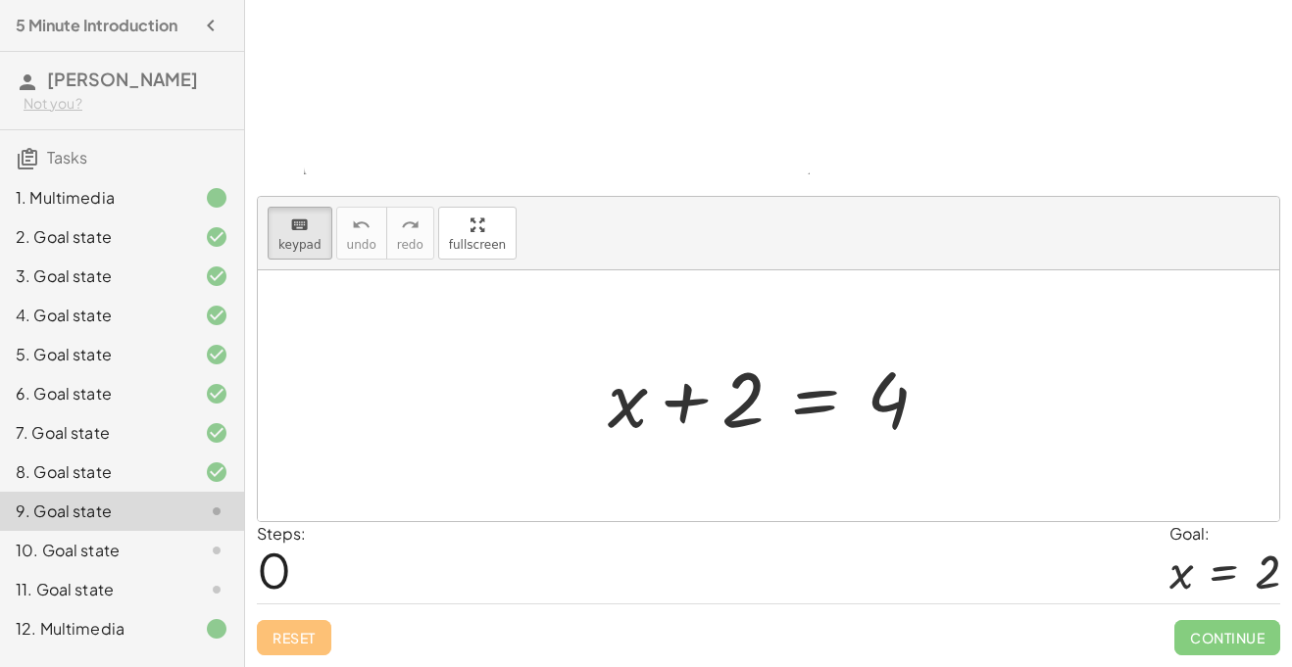
click at [511, 440] on div at bounding box center [768, 395] width 1021 height 251
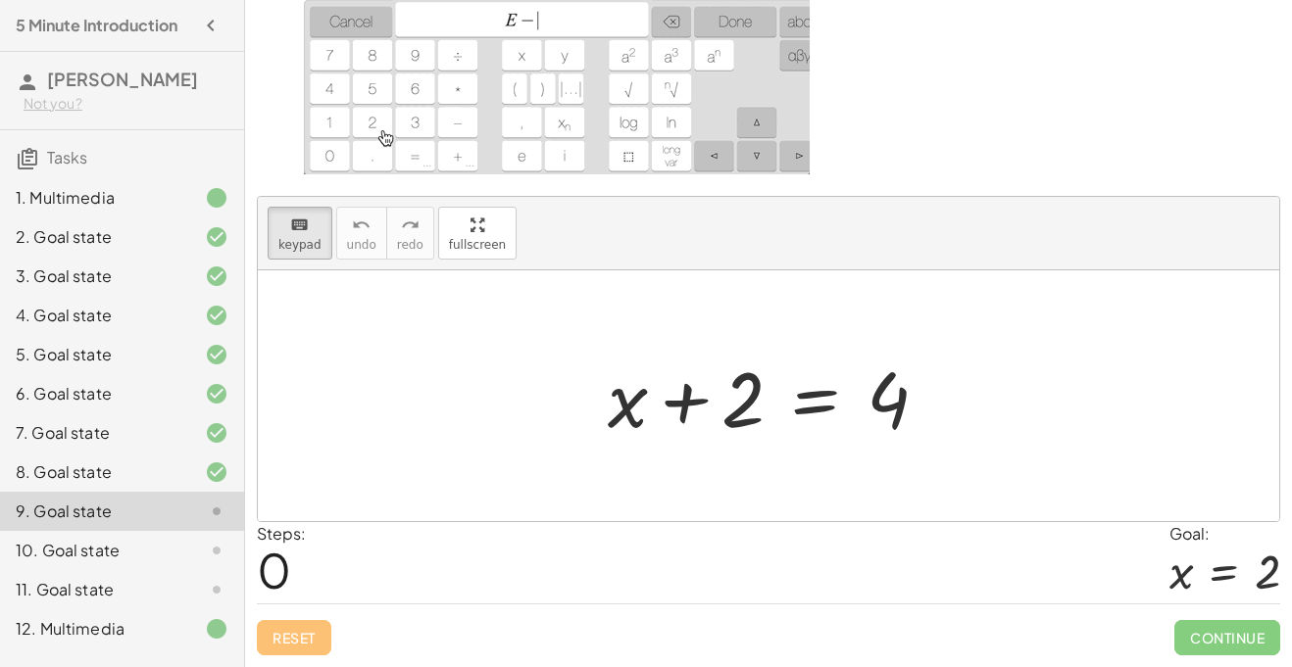
click at [282, 200] on div "keyboard keypad undo undo redo redo fullscreen" at bounding box center [768, 234] width 1021 height 74
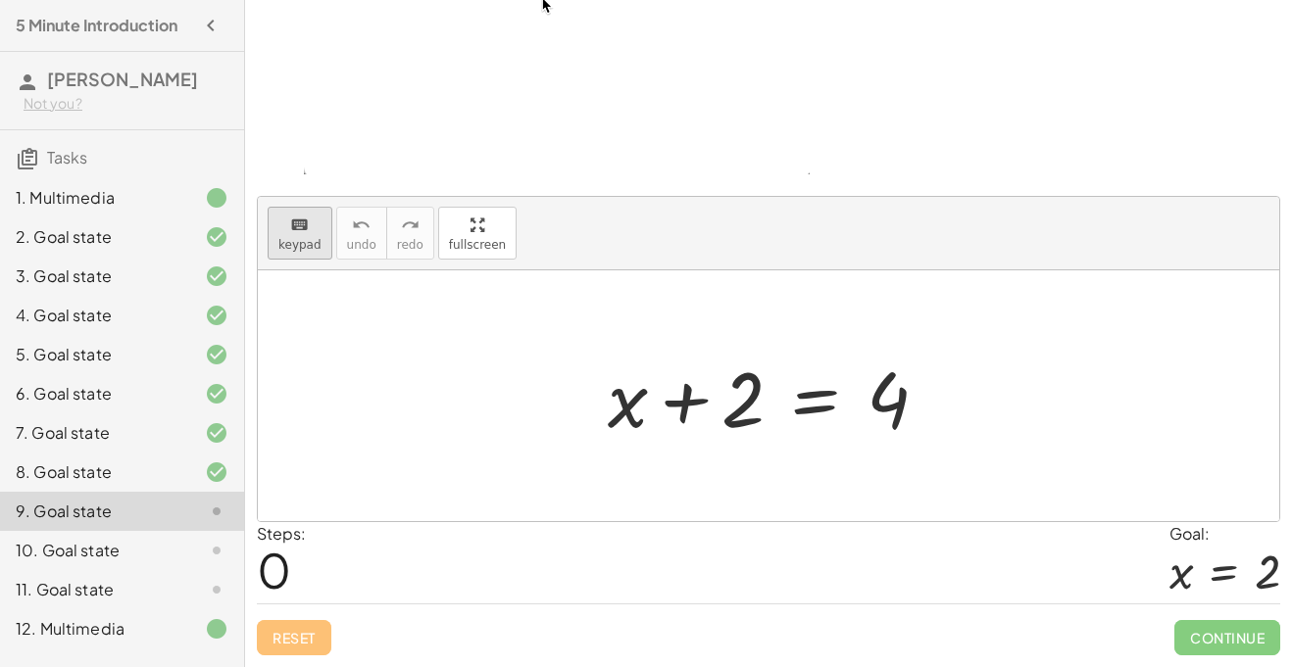
click at [291, 230] on icon "keyboard" at bounding box center [299, 226] width 19 height 24
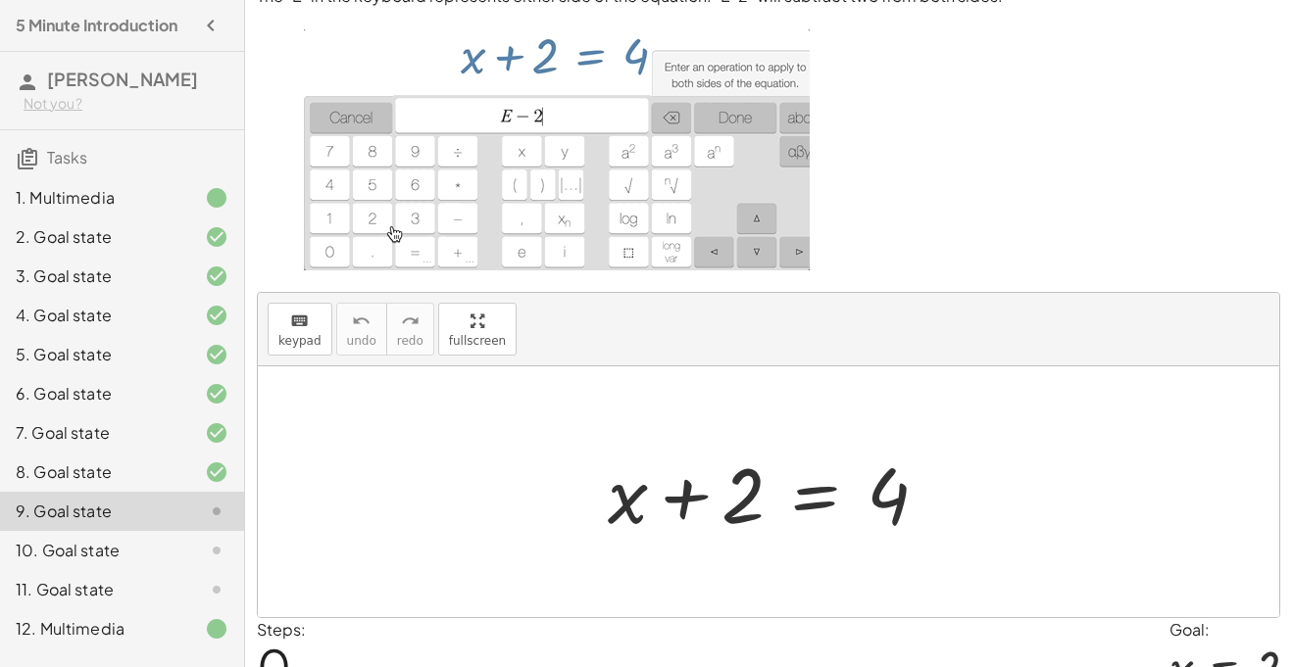
scroll to position [0, 0]
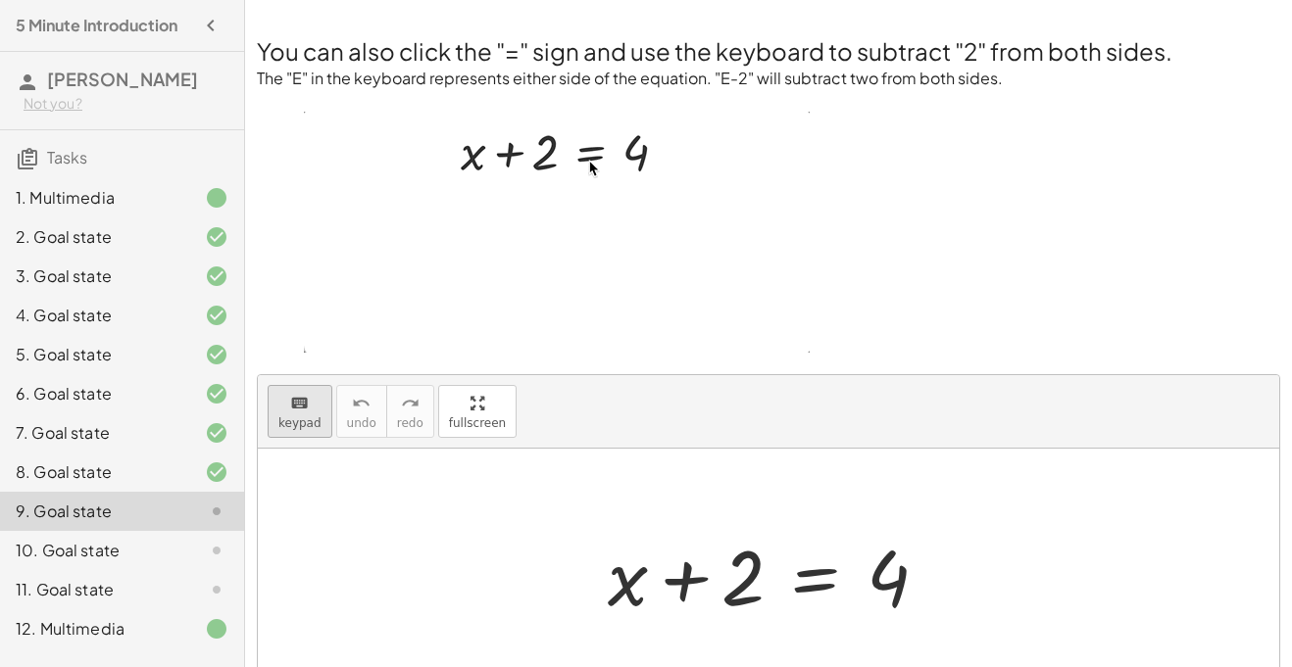
click at [307, 401] on icon "keyboard" at bounding box center [299, 404] width 19 height 24
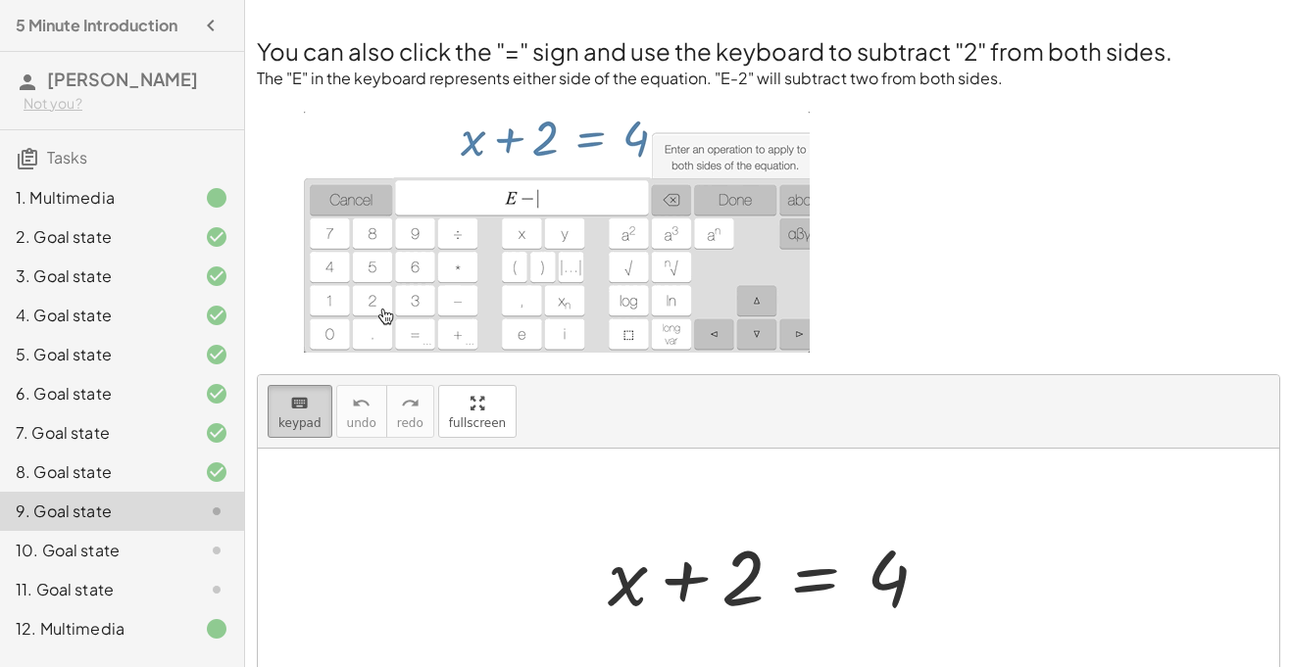
click at [307, 401] on icon "keyboard" at bounding box center [299, 404] width 19 height 24
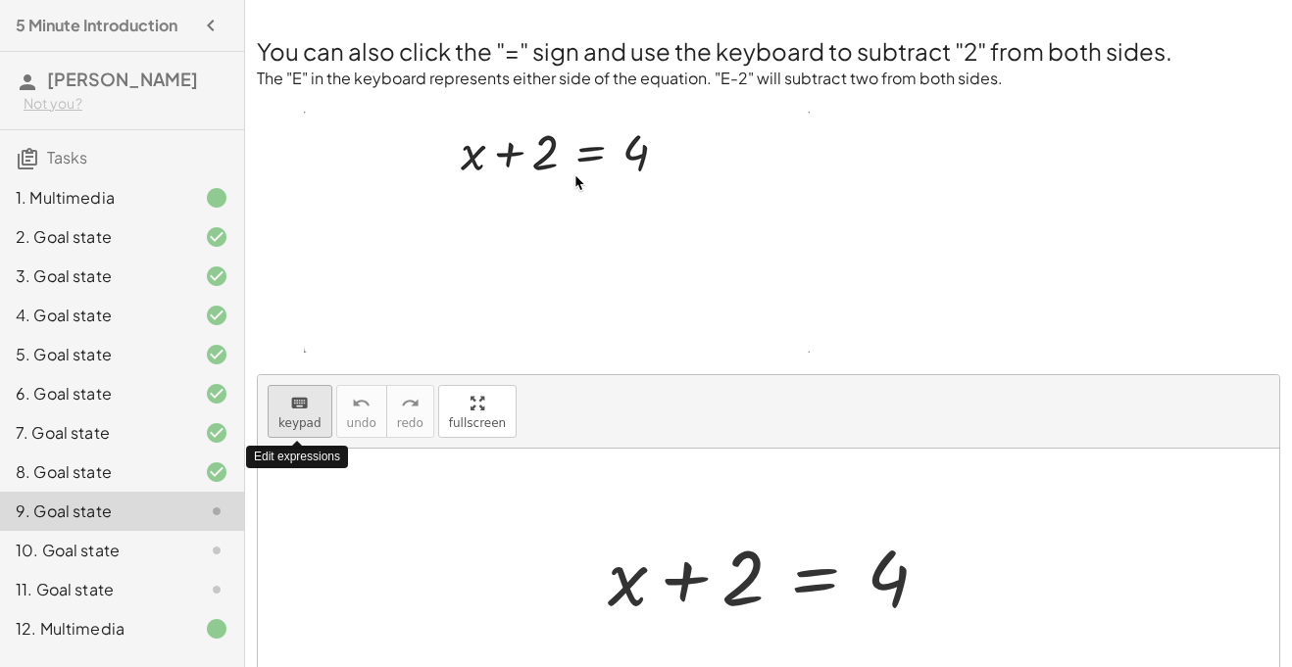
click at [307, 401] on icon "keyboard" at bounding box center [299, 404] width 19 height 24
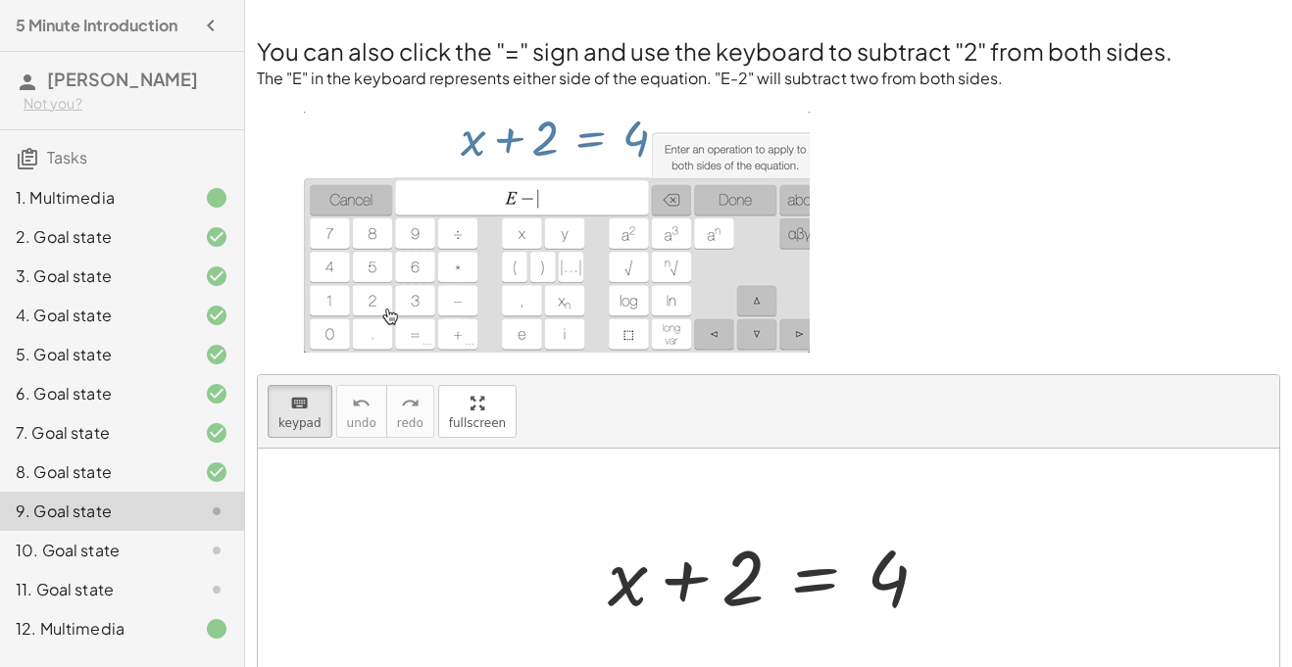
click at [386, 244] on img at bounding box center [557, 232] width 506 height 241
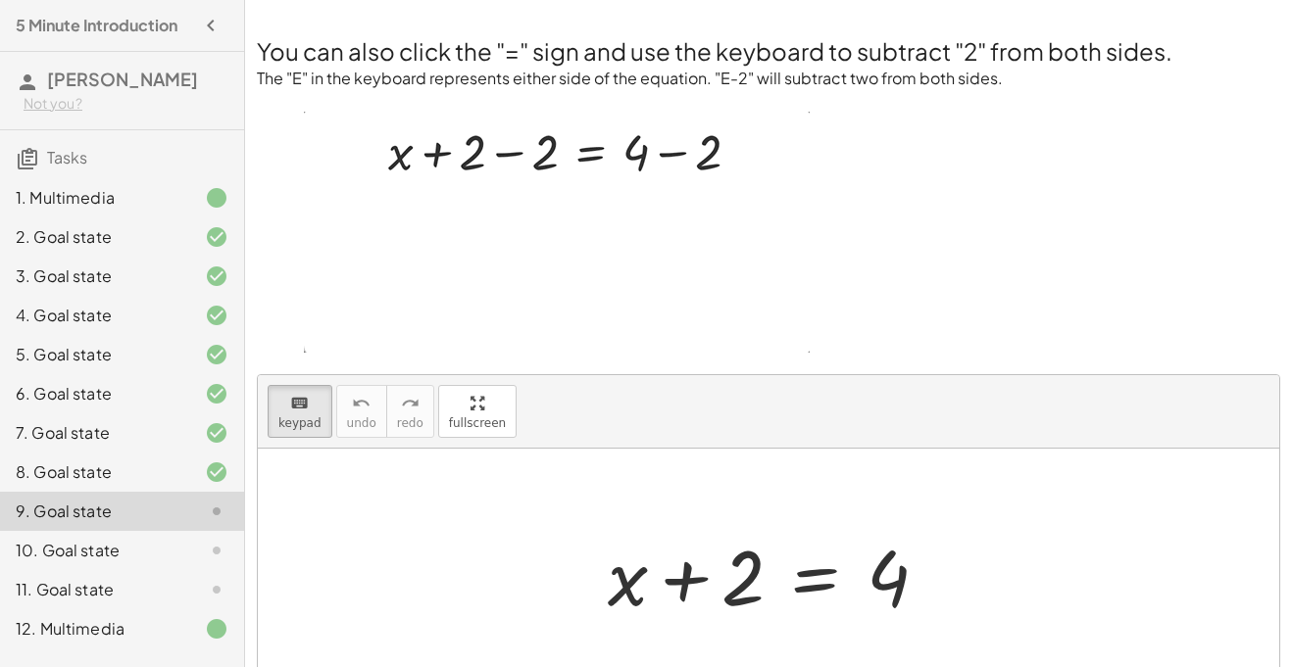
click at [368, 255] on img at bounding box center [557, 232] width 506 height 241
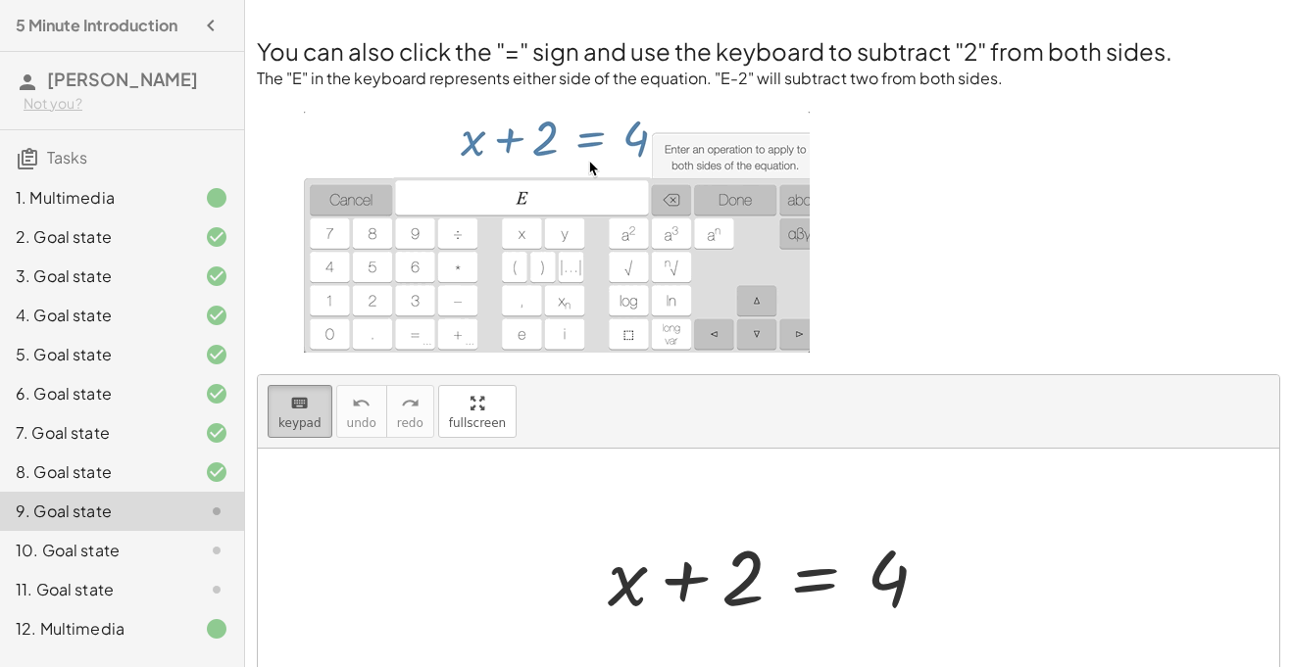
scroll to position [178, 0]
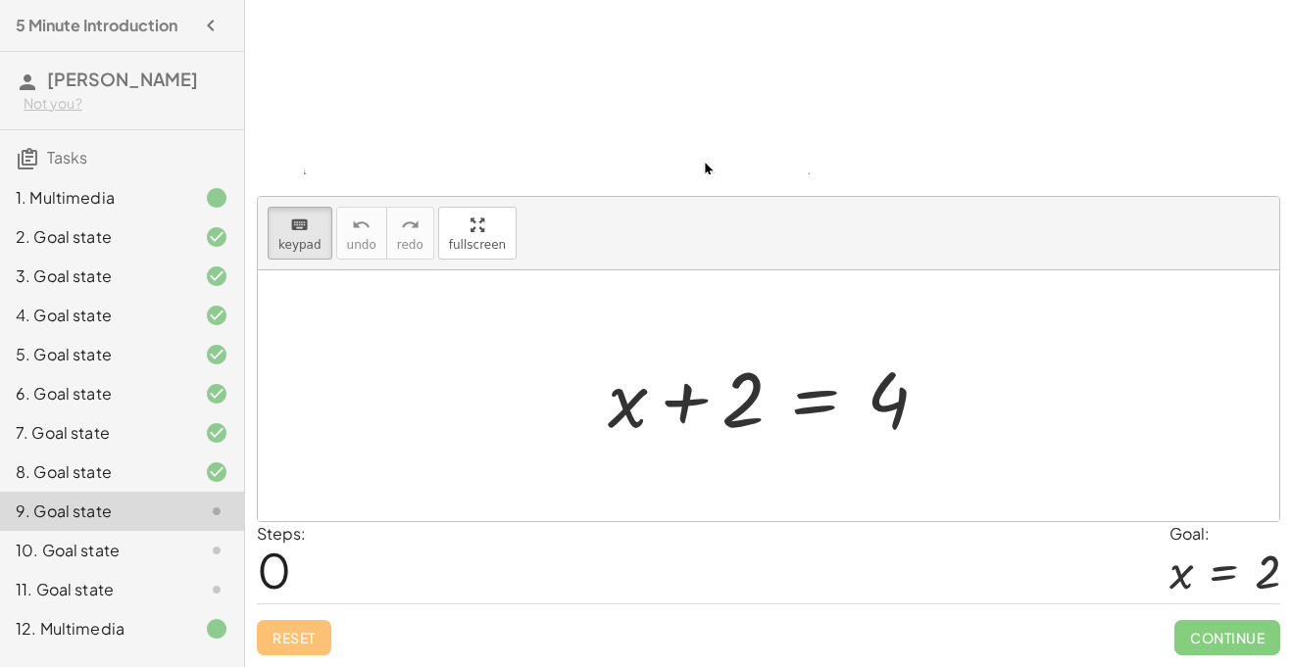
click at [328, 249] on div "keyboard keypad undo undo redo redo fullscreen" at bounding box center [768, 234] width 1021 height 74
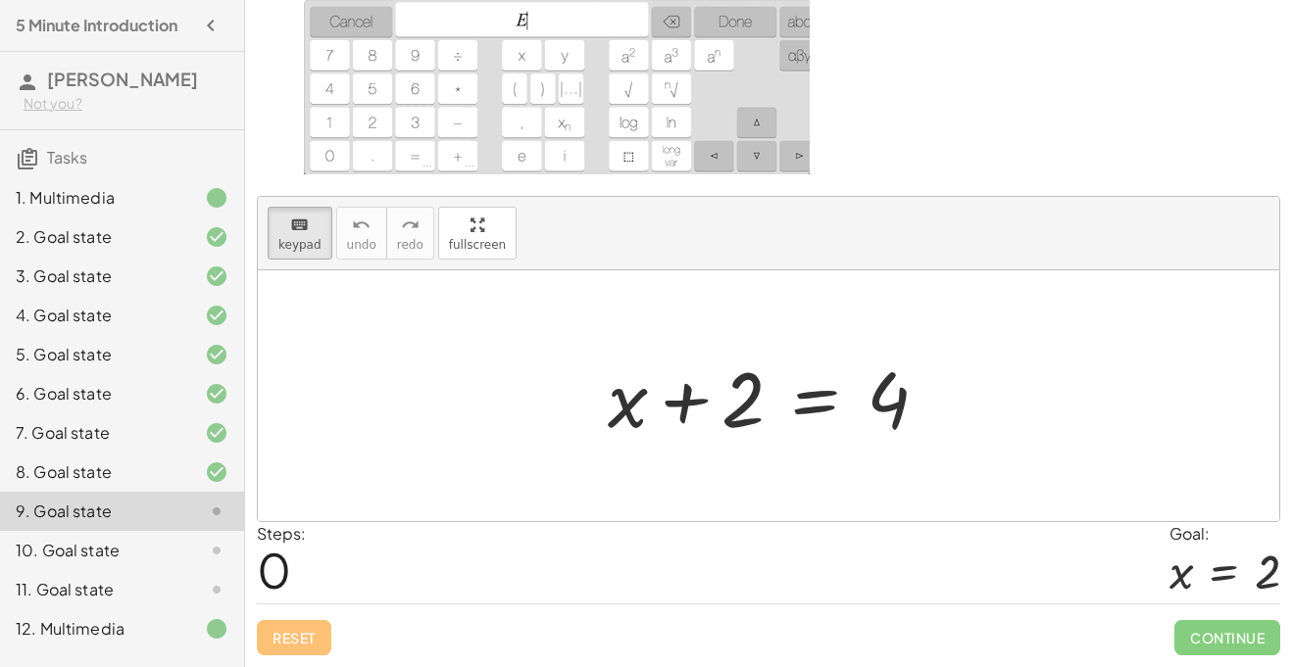
click at [485, 225] on div "You can also click the "=" sign and use the keyboard to subtract "2" from both …" at bounding box center [768, 245] width 1047 height 846
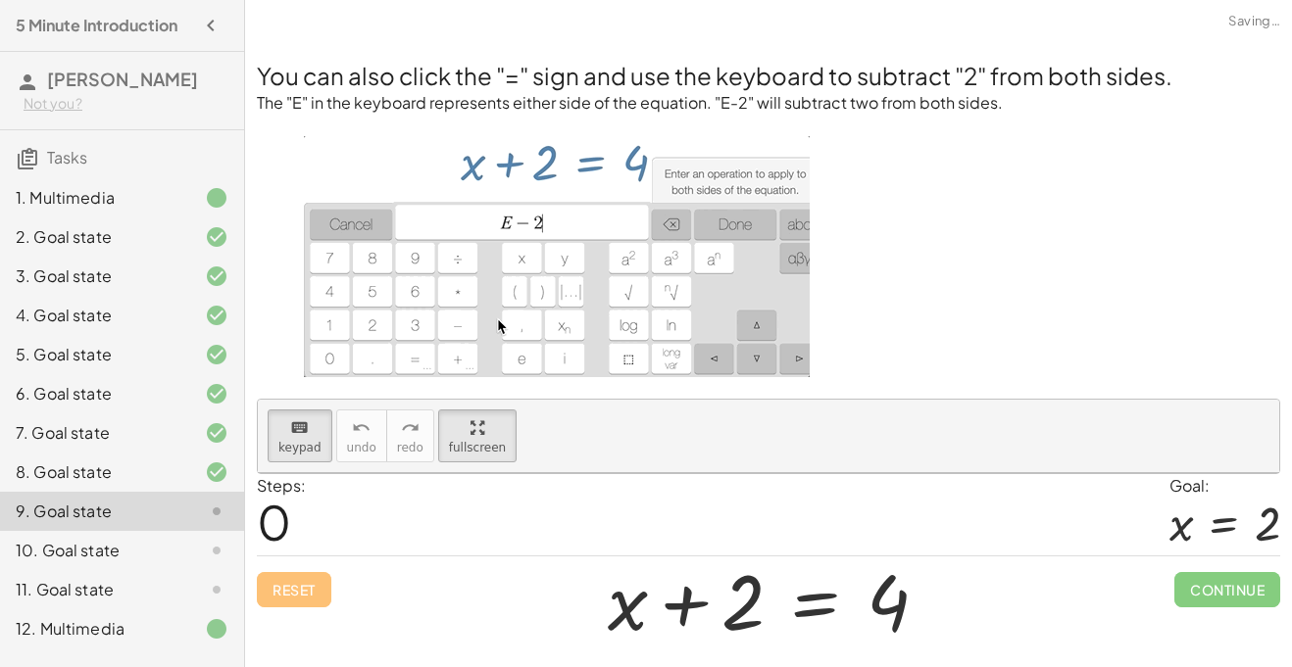
scroll to position [0, 0]
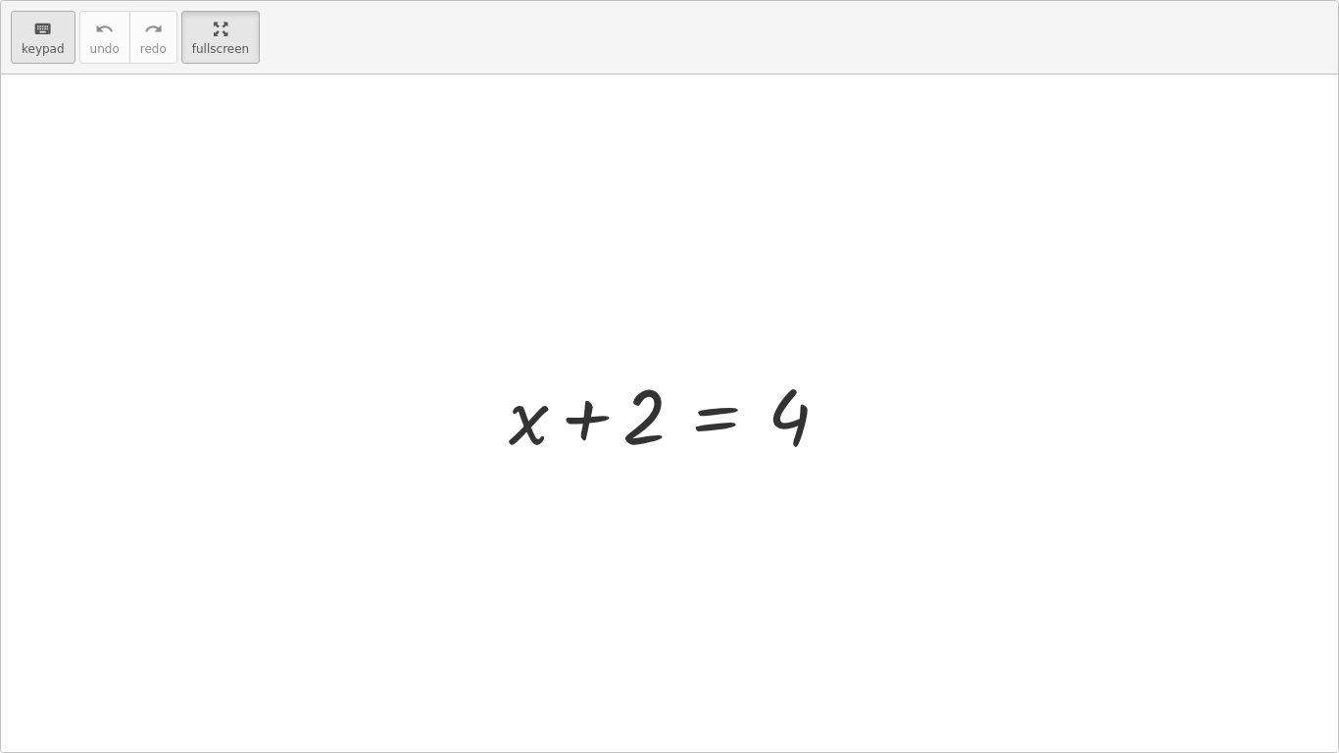
click at [57, 13] on button "keyboard keypad" at bounding box center [43, 37] width 65 height 53
click at [50, 46] on span "keypad" at bounding box center [43, 49] width 43 height 14
click at [194, 47] on span "fullscreen" at bounding box center [220, 49] width 57 height 14
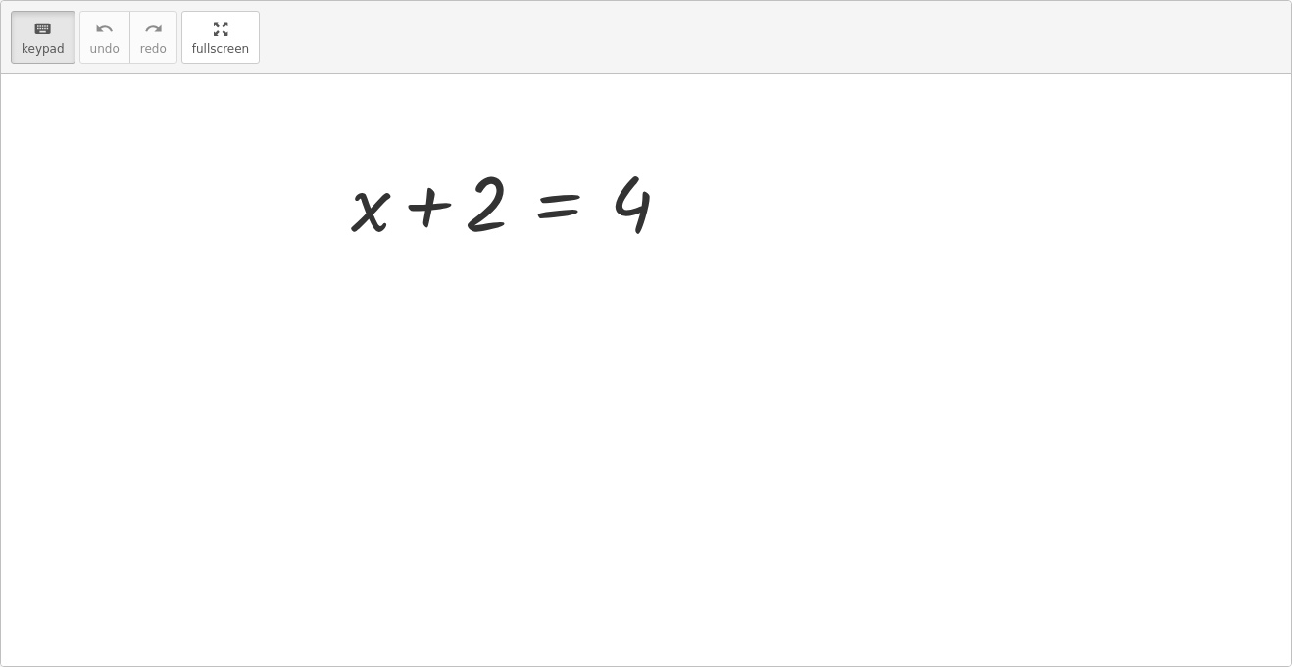
scroll to position [119, 0]
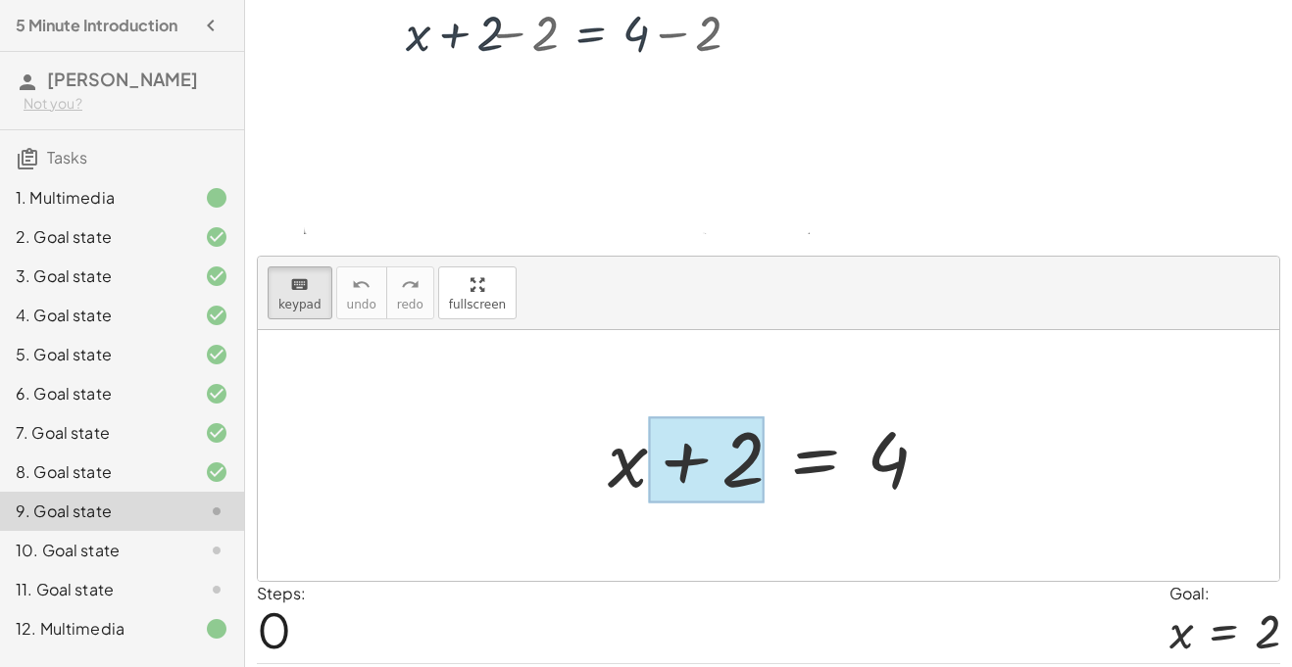
drag, startPoint x: 624, startPoint y: 486, endPoint x: 710, endPoint y: 468, distance: 87.1
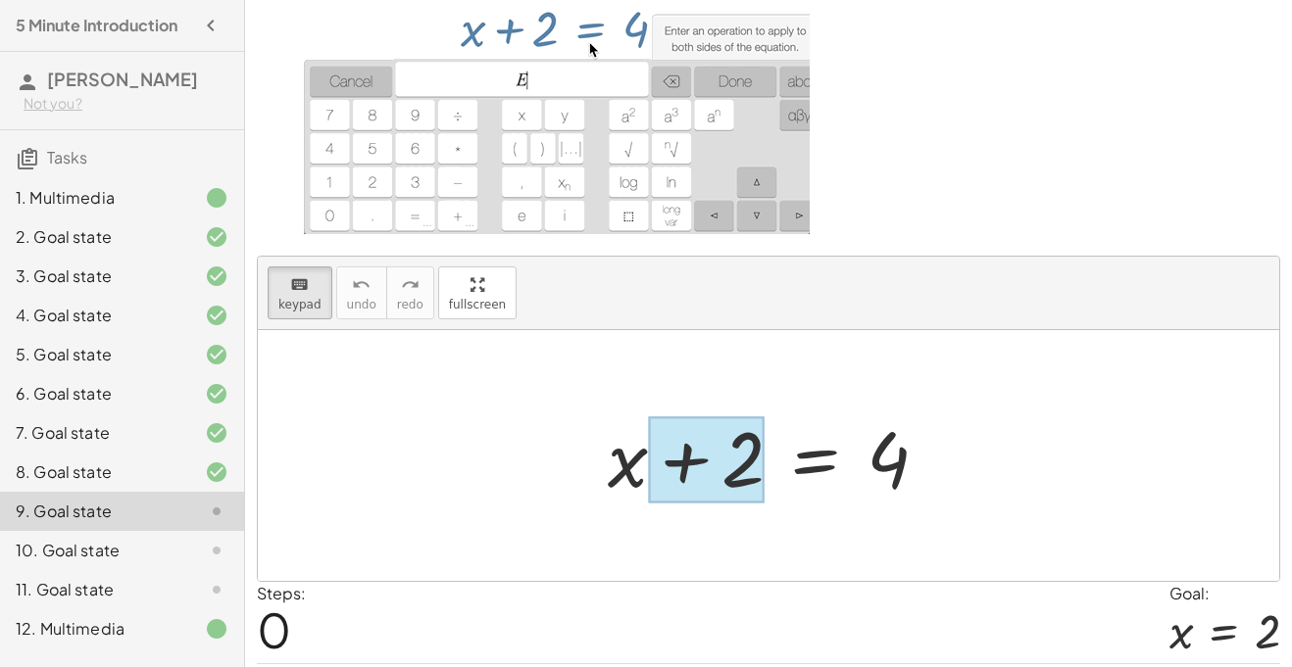
click at [710, 468] on div at bounding box center [706, 460] width 117 height 87
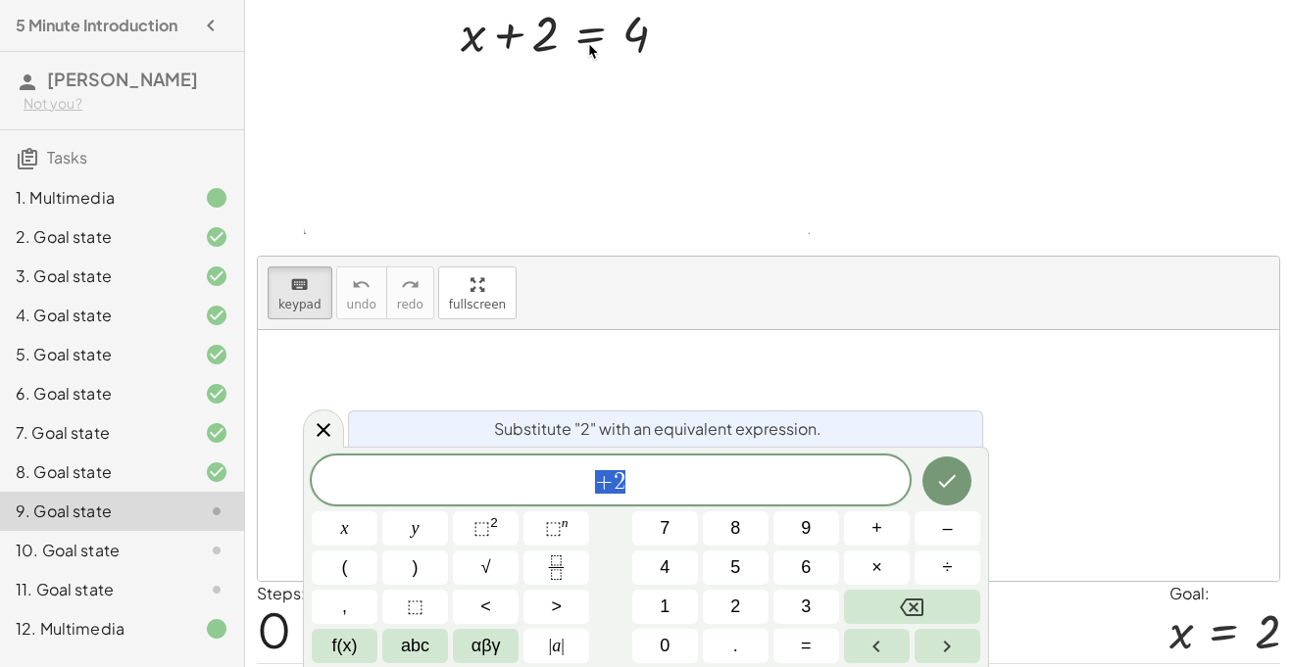
scroll to position [1, 0]
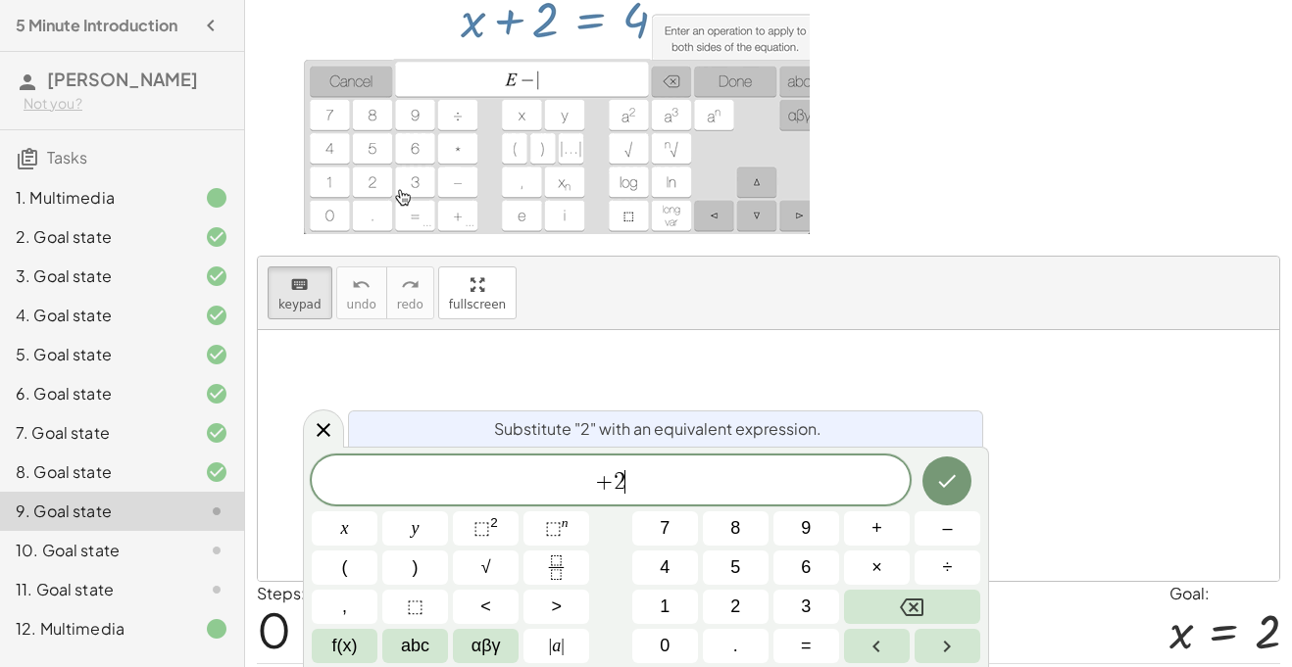
click at [724, 465] on div "+ 2 ​" at bounding box center [611, 480] width 598 height 49
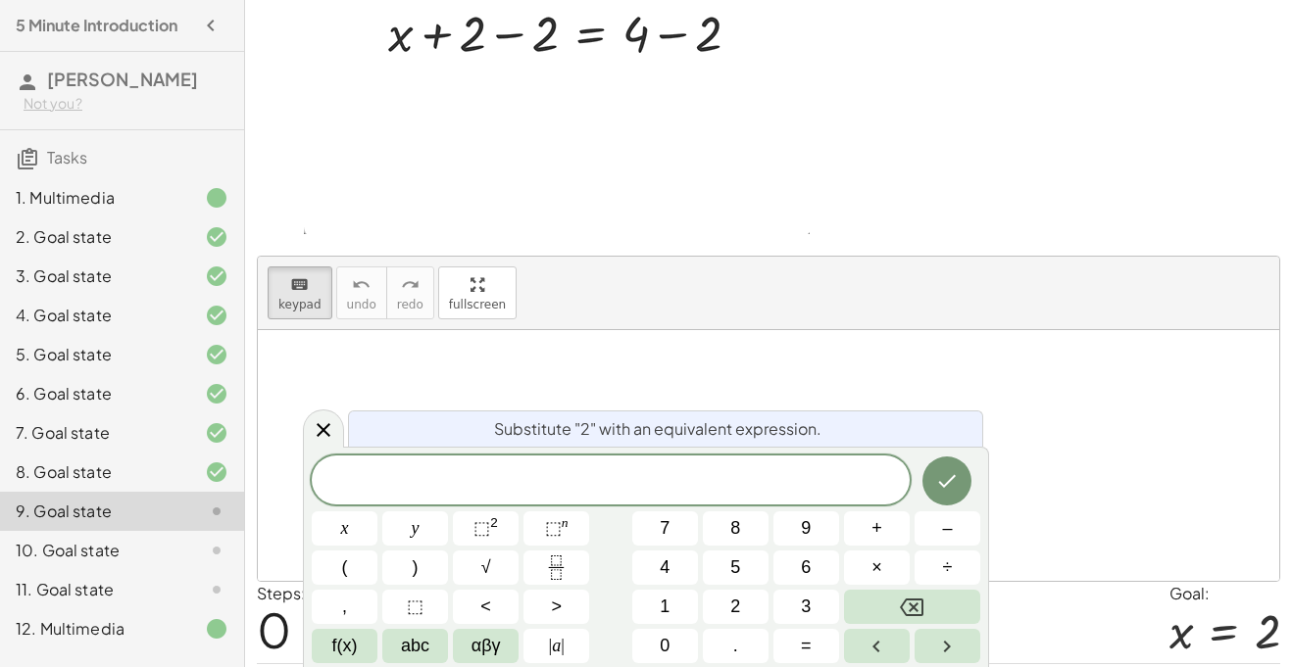
click at [1116, 467] on div at bounding box center [768, 455] width 1021 height 251
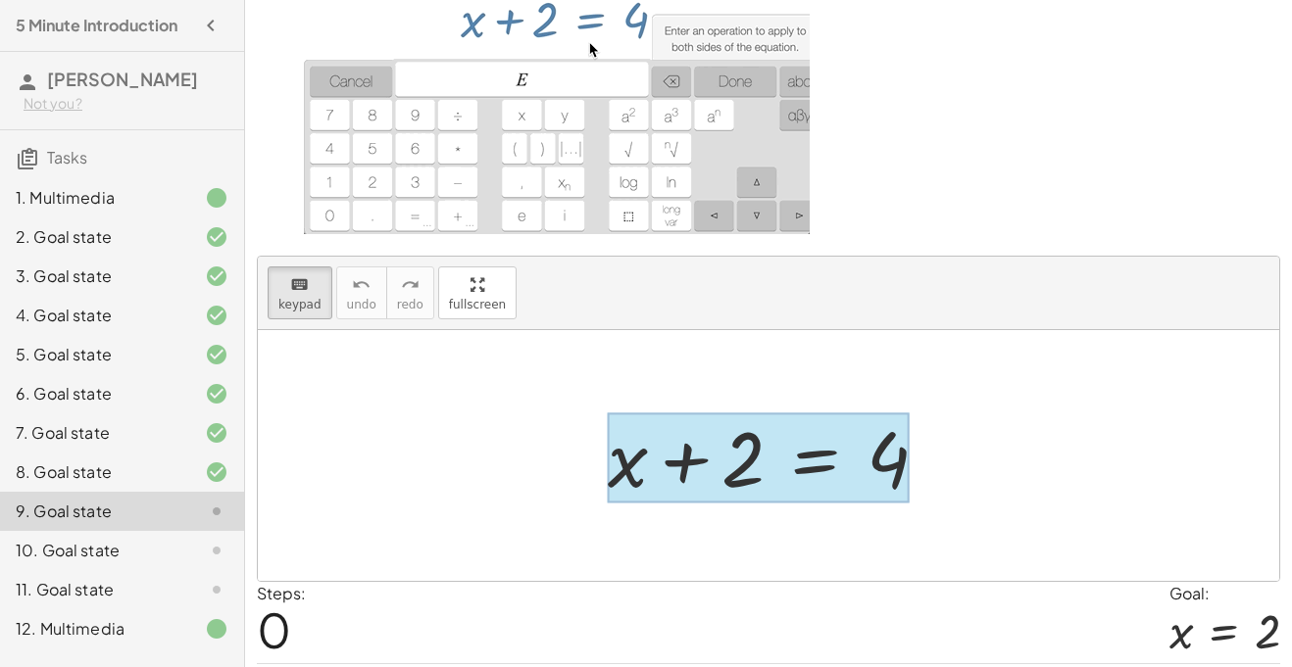
click at [812, 467] on div at bounding box center [759, 458] width 302 height 91
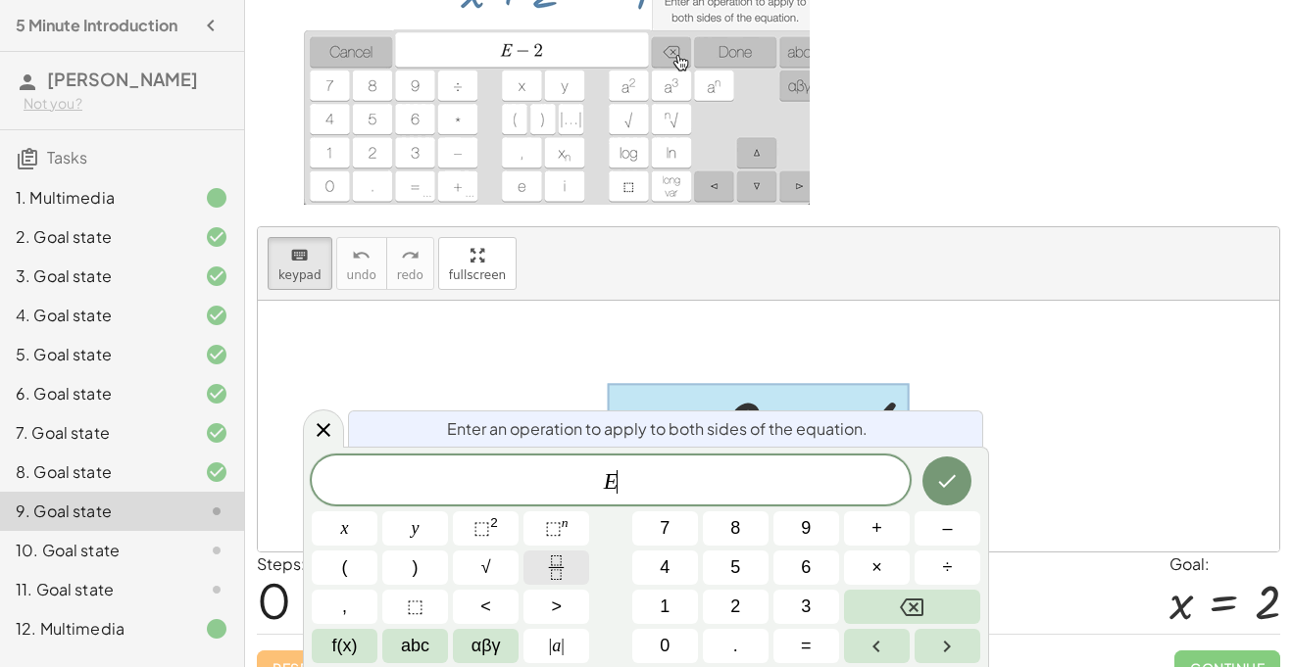
scroll to position [146, 0]
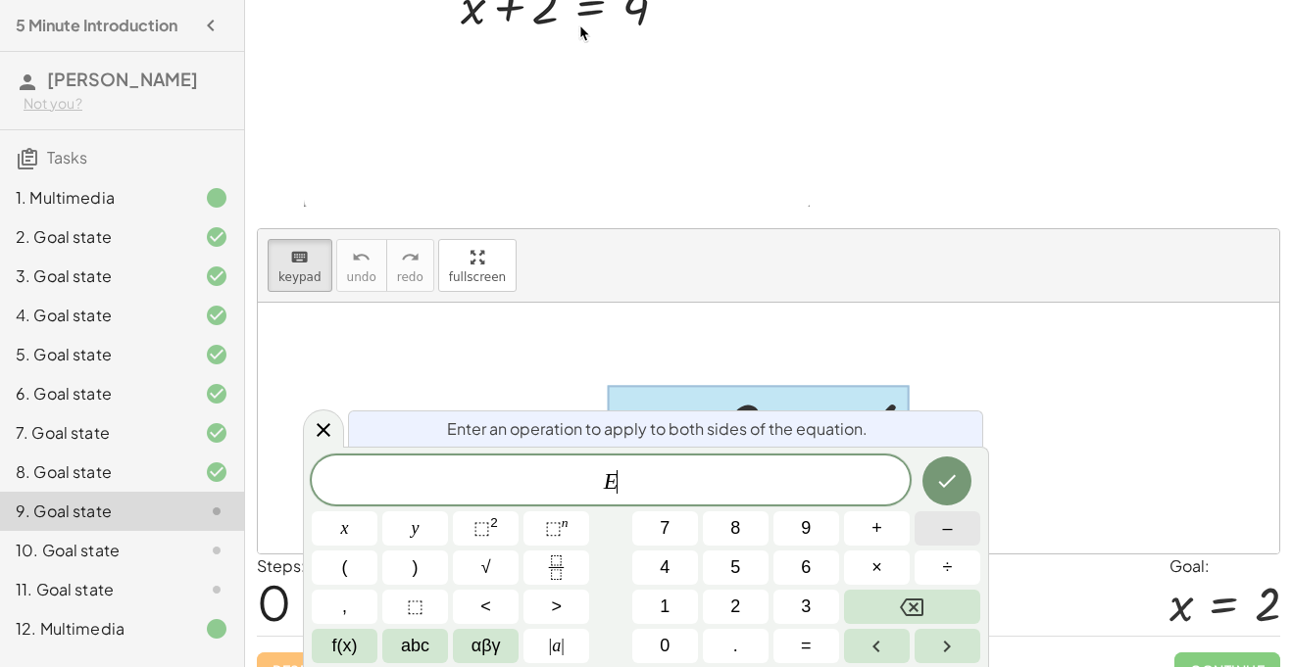
click at [929, 531] on button "–" at bounding box center [947, 529] width 66 height 34
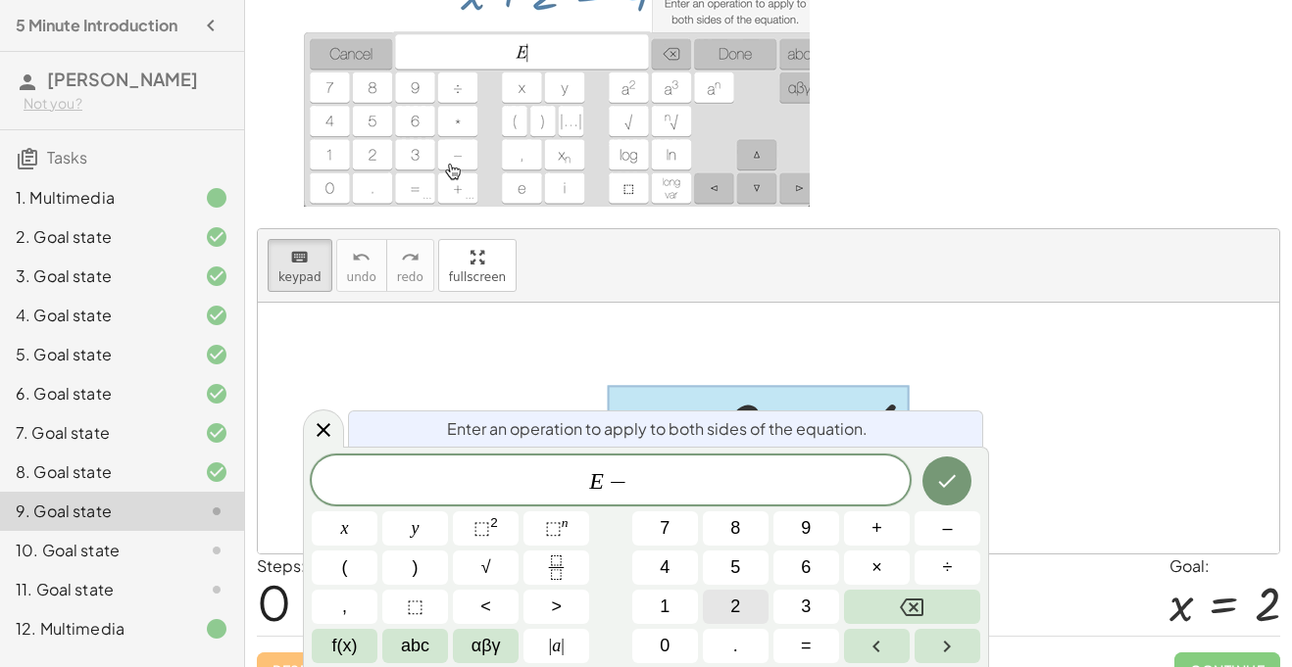
click at [730, 592] on button "2" at bounding box center [736, 607] width 66 height 34
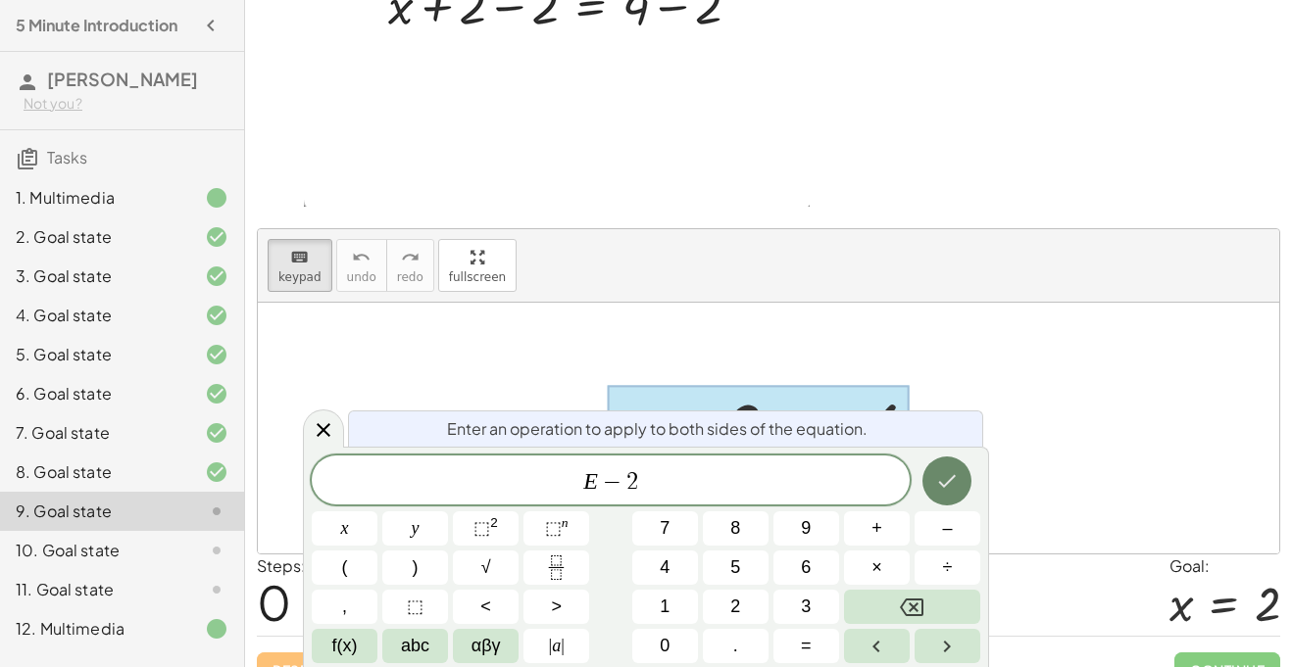
click at [938, 469] on icon "Done" at bounding box center [947, 481] width 24 height 24
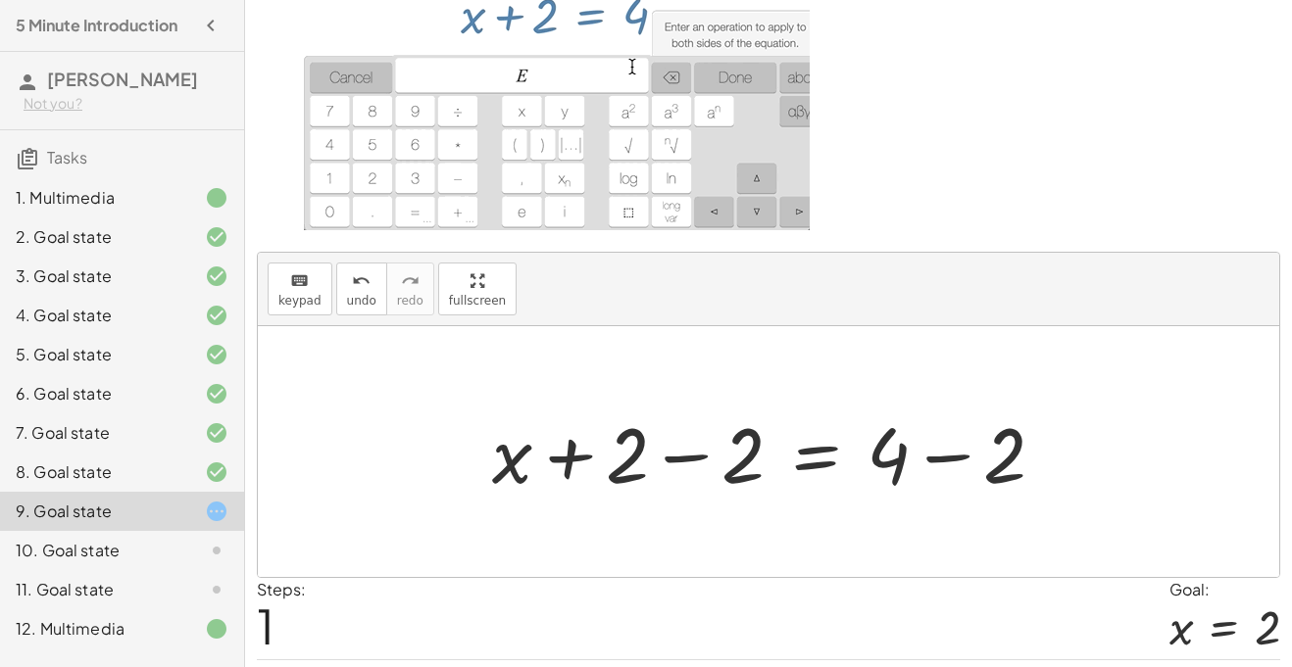
scroll to position [178, 0]
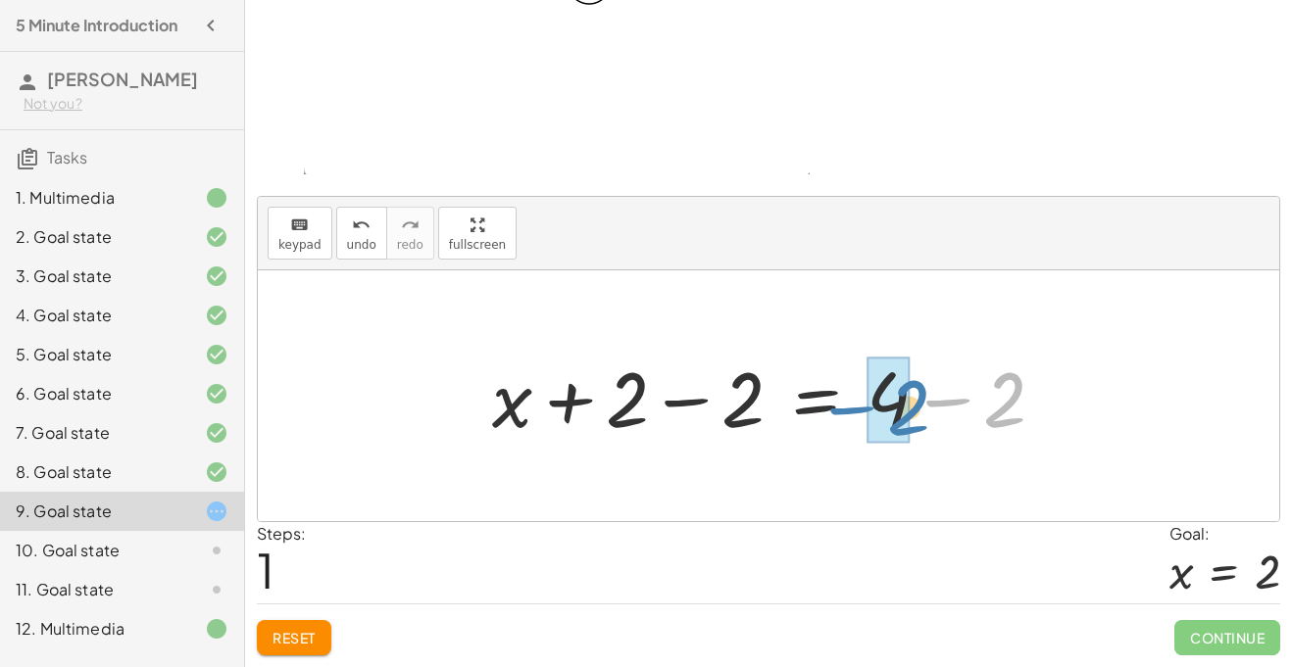
drag, startPoint x: 990, startPoint y: 407, endPoint x: 894, endPoint y: 415, distance: 96.4
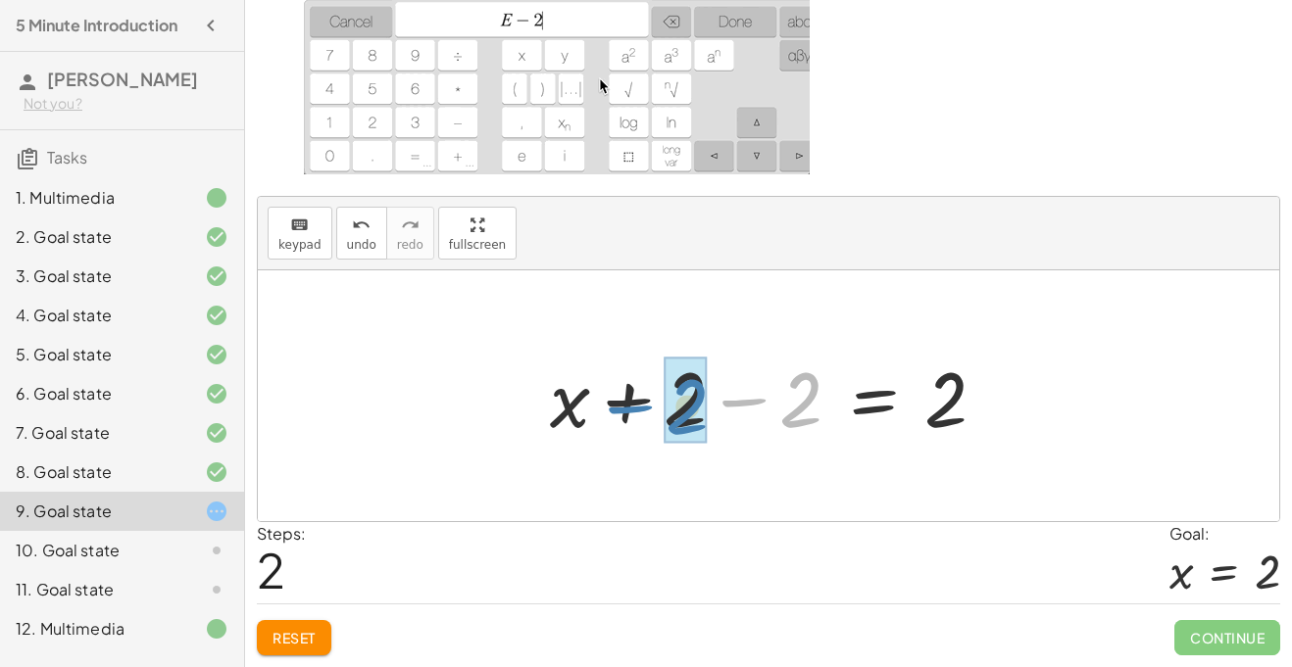
drag, startPoint x: 804, startPoint y: 403, endPoint x: 690, endPoint y: 410, distance: 113.9
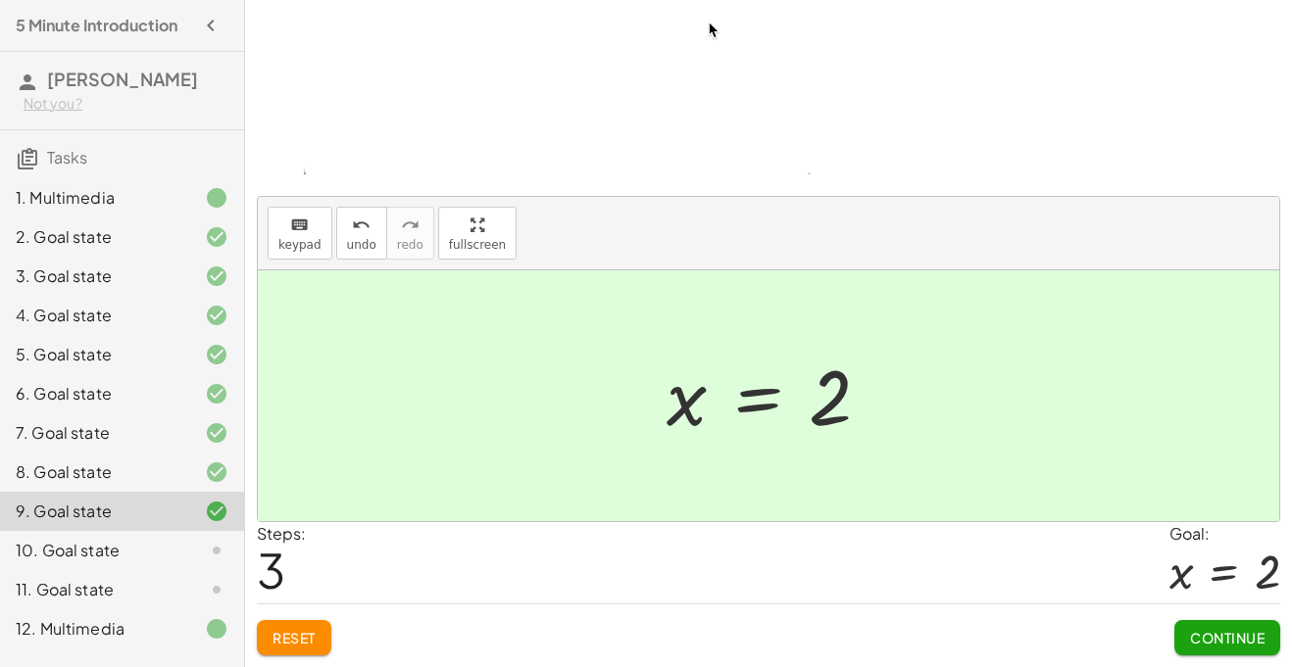
click at [1225, 624] on button "Continue" at bounding box center [1227, 637] width 106 height 35
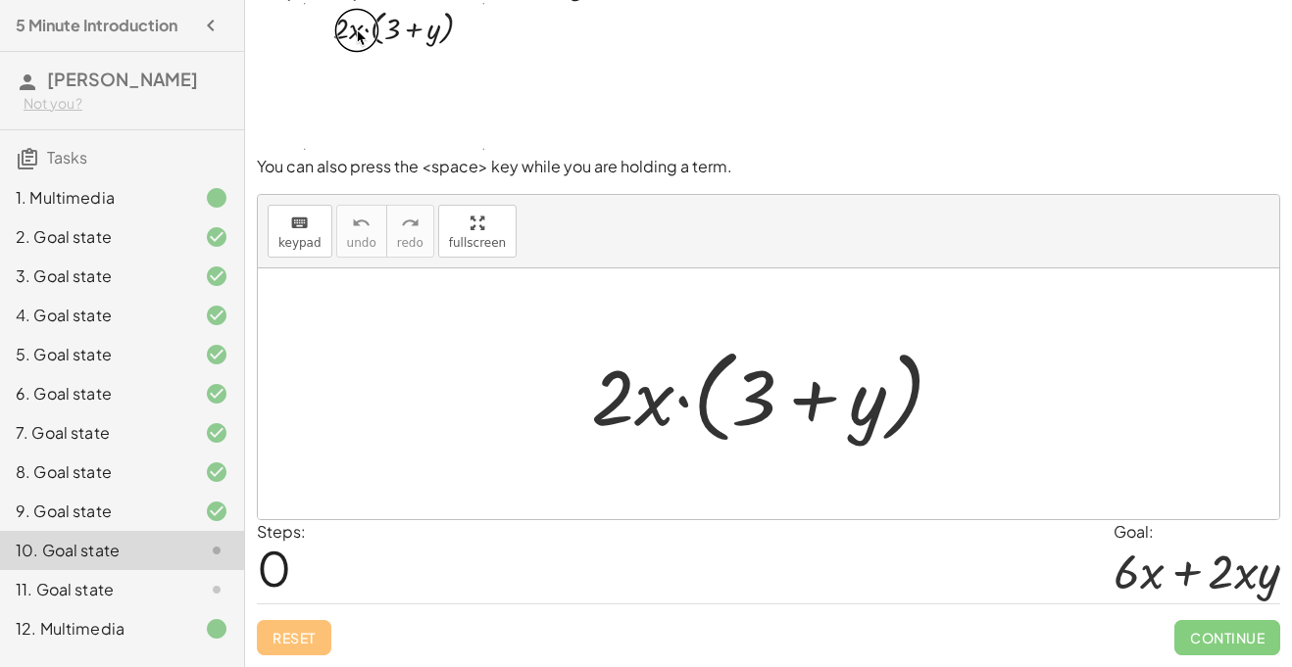
scroll to position [42, 0]
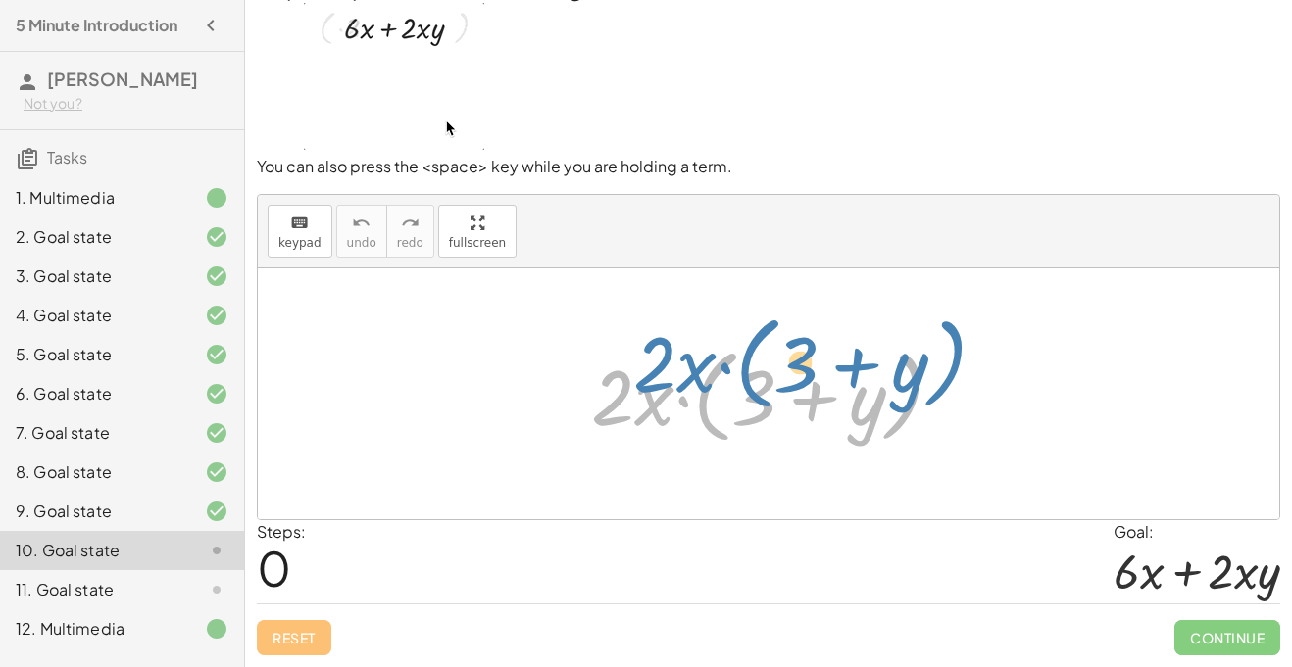
drag, startPoint x: 658, startPoint y: 407, endPoint x: 688, endPoint y: 381, distance: 39.7
click at [688, 381] on div at bounding box center [775, 394] width 388 height 113
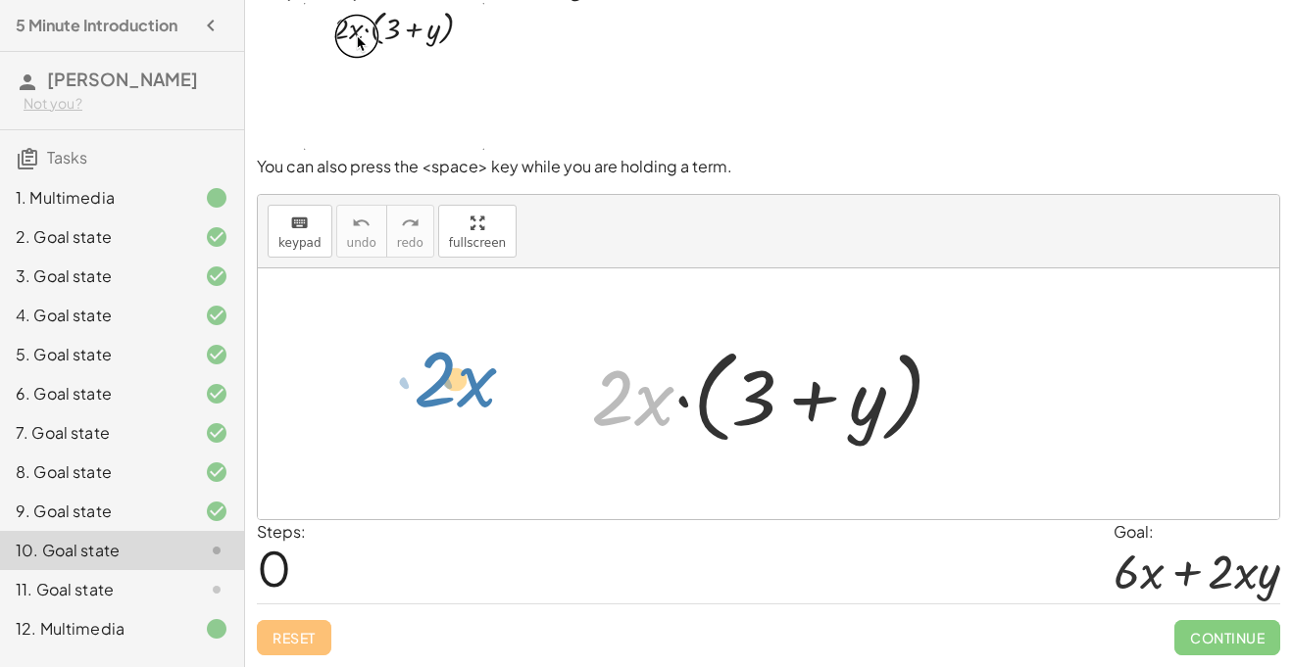
drag, startPoint x: 656, startPoint y: 397, endPoint x: 478, endPoint y: 378, distance: 178.4
click at [478, 378] on div "· x · 2 · 2 · x · ( + 3 + y )" at bounding box center [768, 394] width 1021 height 251
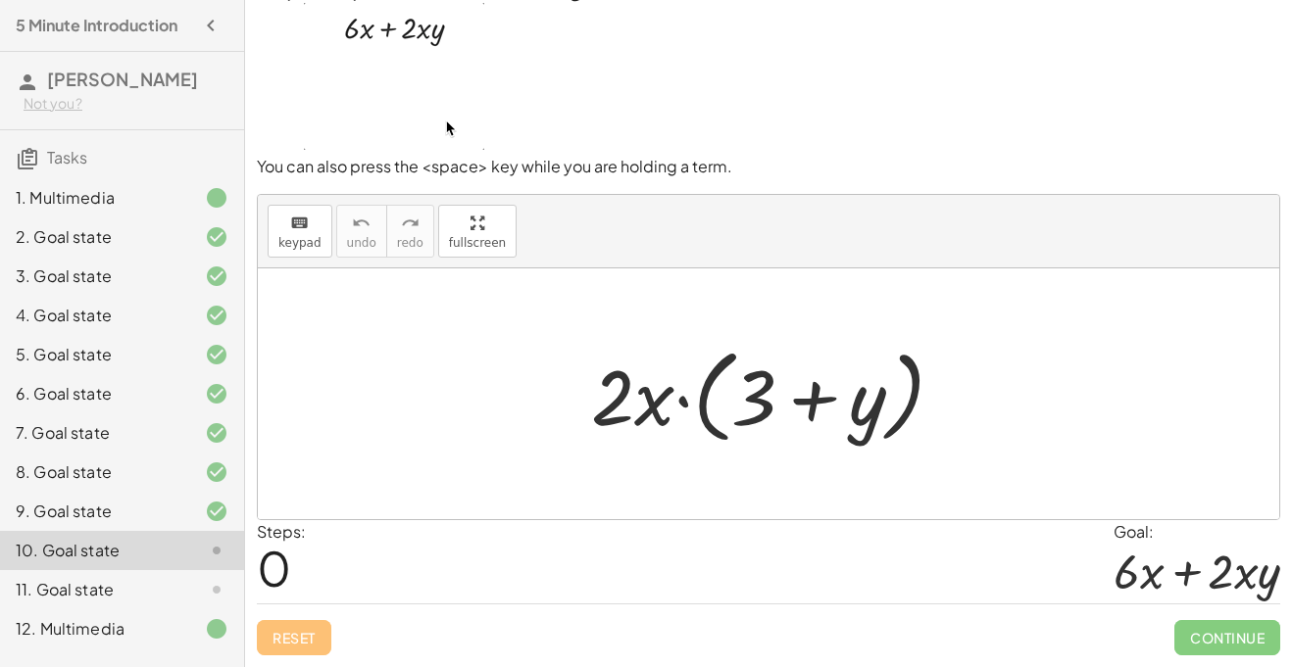
click at [479, 378] on div at bounding box center [768, 394] width 1021 height 251
click at [647, 386] on div at bounding box center [775, 394] width 388 height 113
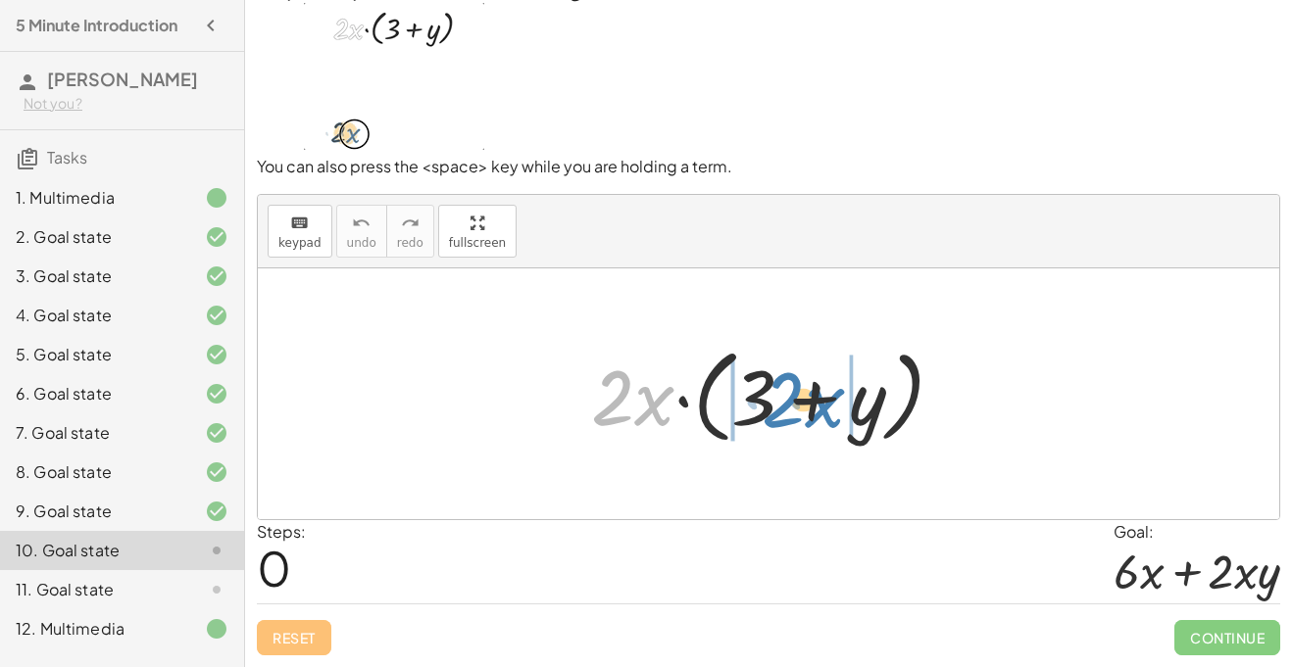
drag, startPoint x: 647, startPoint y: 386, endPoint x: 817, endPoint y: 388, distance: 170.5
click at [817, 388] on div at bounding box center [775, 394] width 388 height 113
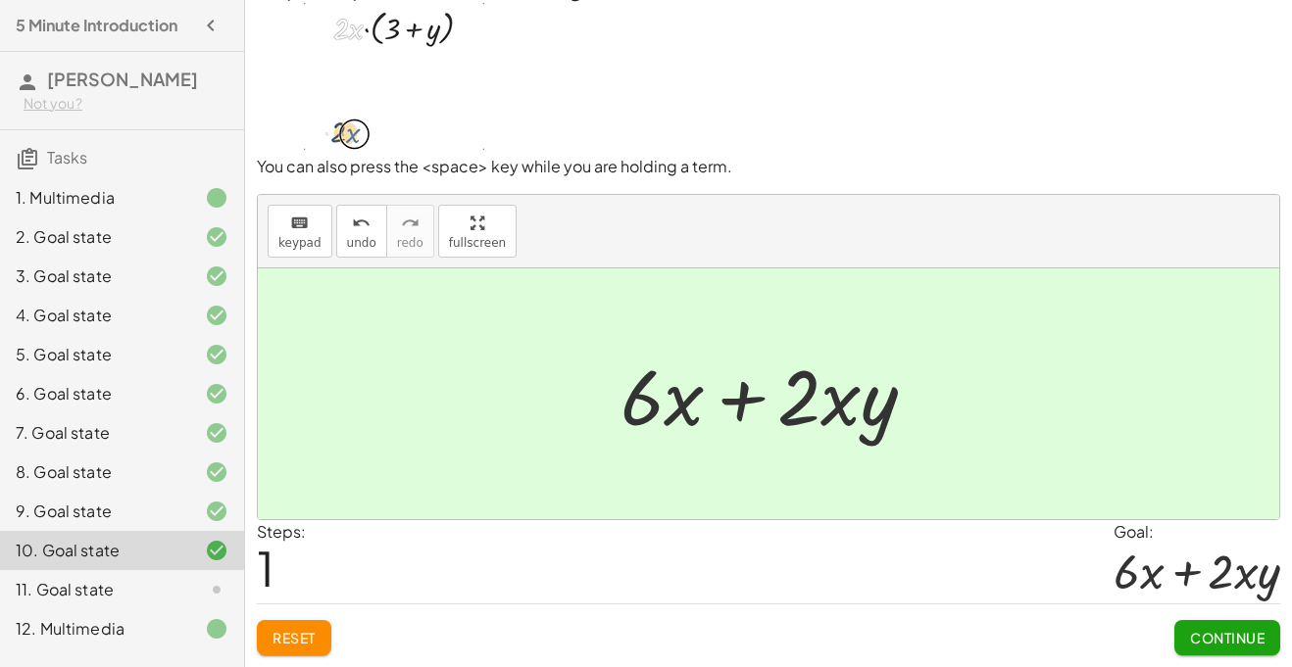
click at [1237, 649] on button "Continue" at bounding box center [1227, 637] width 106 height 35
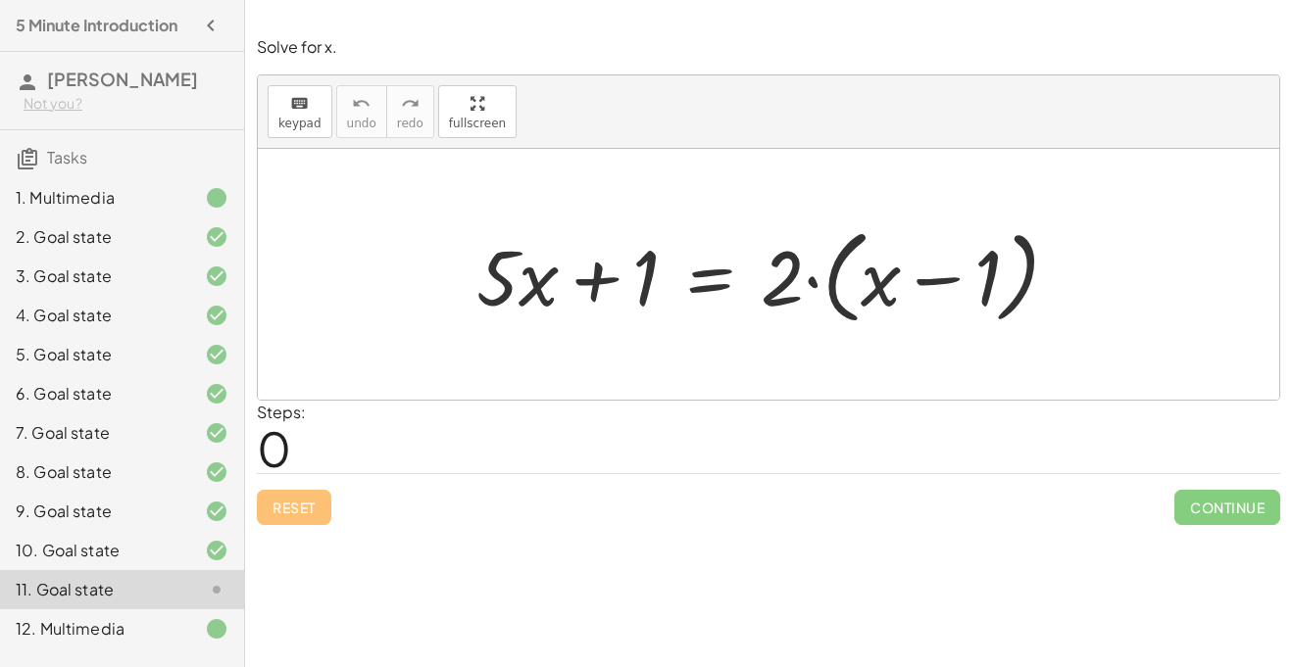
click at [558, 380] on div at bounding box center [768, 274] width 1021 height 251
click at [191, 616] on div "12. Multimedia" at bounding box center [122, 629] width 244 height 39
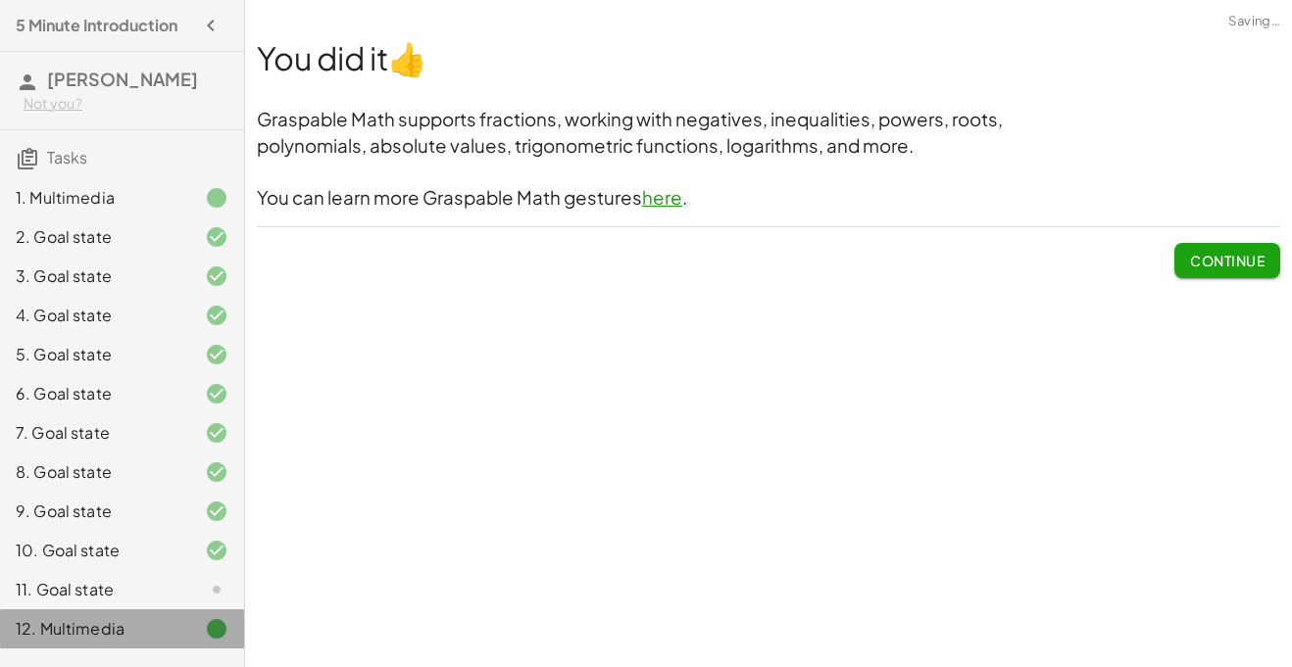
click at [198, 600] on div at bounding box center [200, 590] width 55 height 24
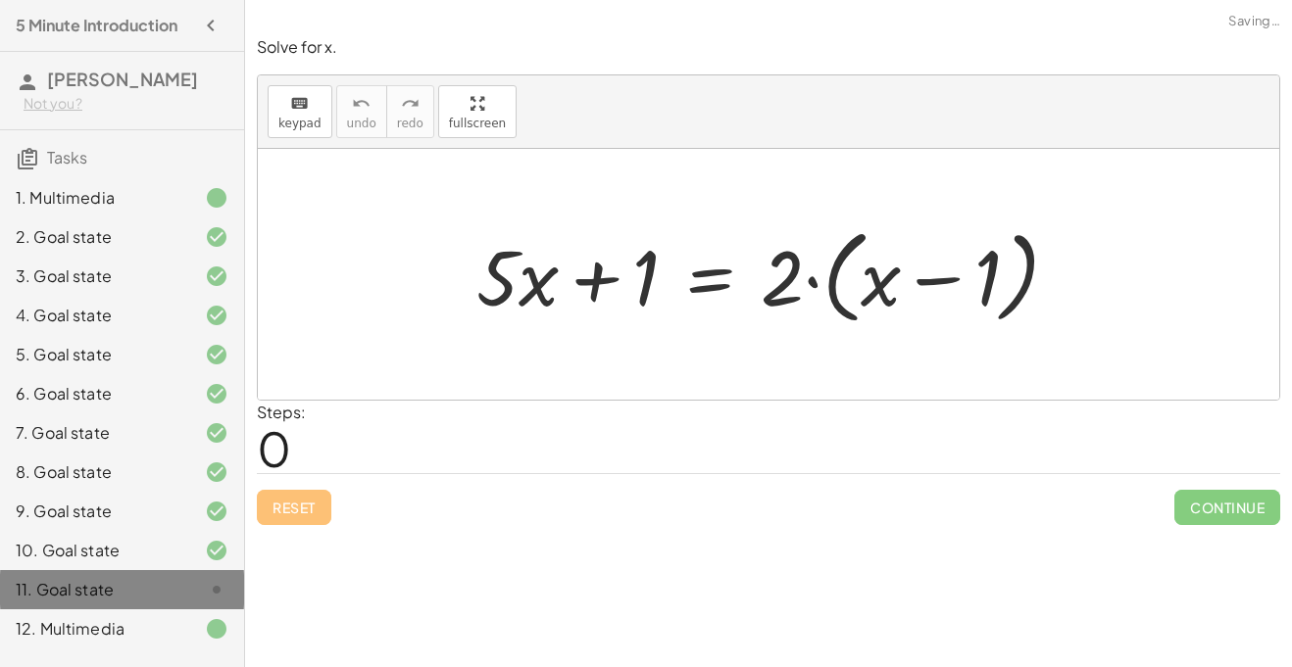
click at [202, 591] on div at bounding box center [200, 590] width 55 height 24
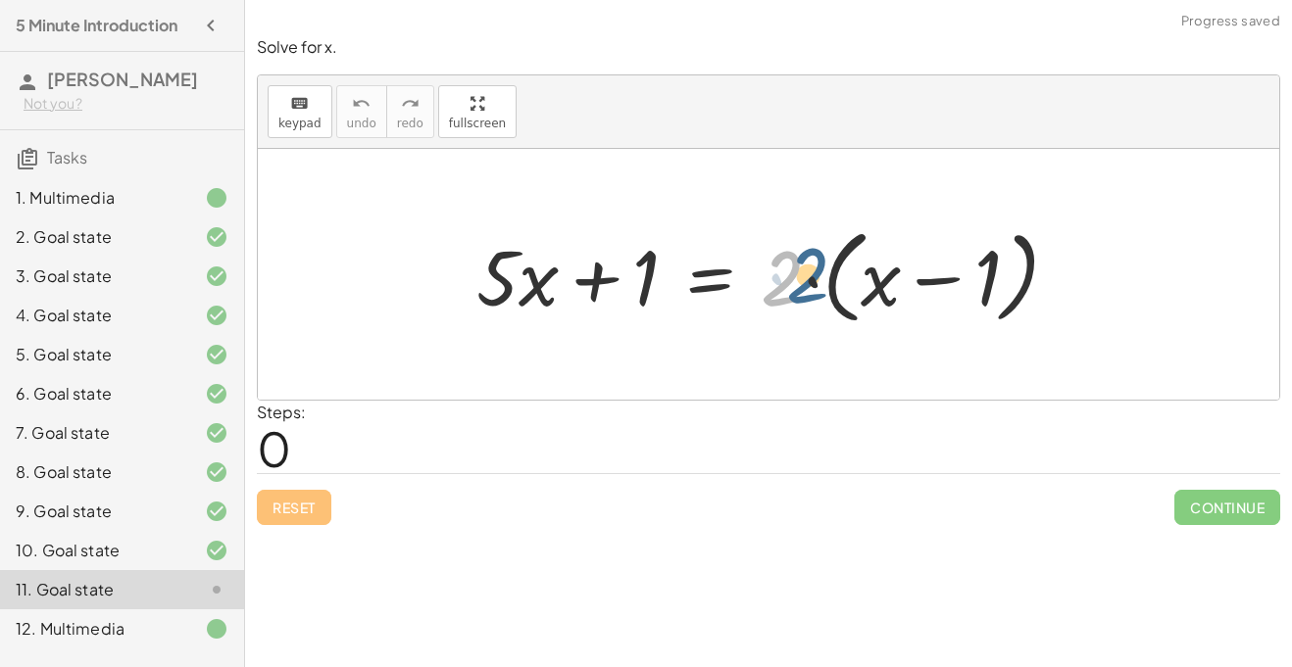
click at [774, 270] on div at bounding box center [776, 275] width 618 height 113
drag, startPoint x: 644, startPoint y: 286, endPoint x: 651, endPoint y: 297, distance: 12.8
click at [651, 297] on div at bounding box center [776, 275] width 618 height 113
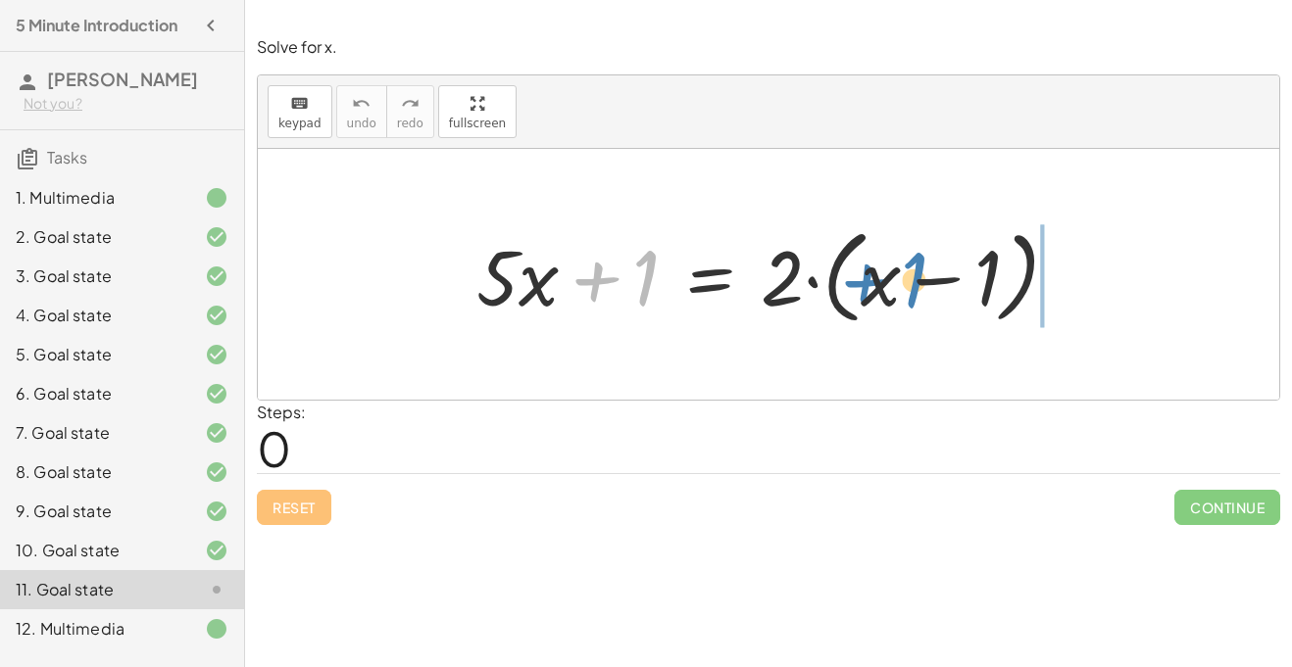
drag, startPoint x: 614, startPoint y: 299, endPoint x: 890, endPoint y: 302, distance: 276.4
click at [890, 302] on div at bounding box center [776, 275] width 618 height 113
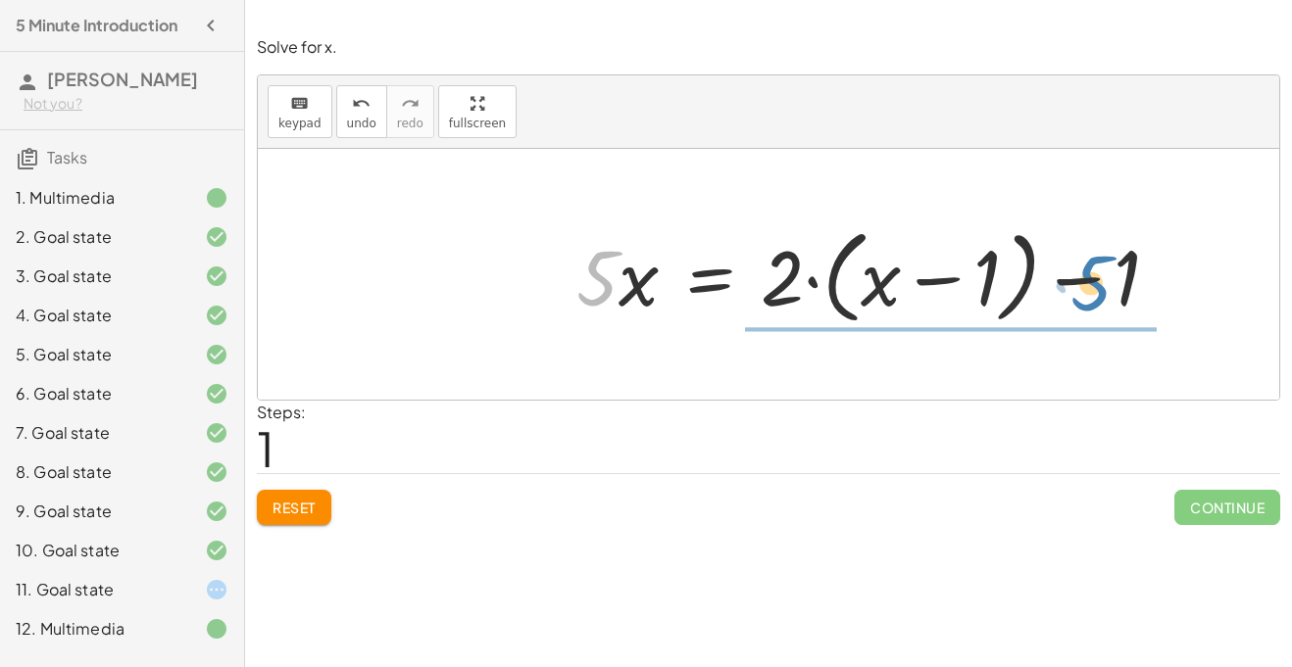
drag, startPoint x: 605, startPoint y: 295, endPoint x: 1100, endPoint y: 300, distance: 494.9
click at [1100, 300] on div at bounding box center [875, 275] width 618 height 113
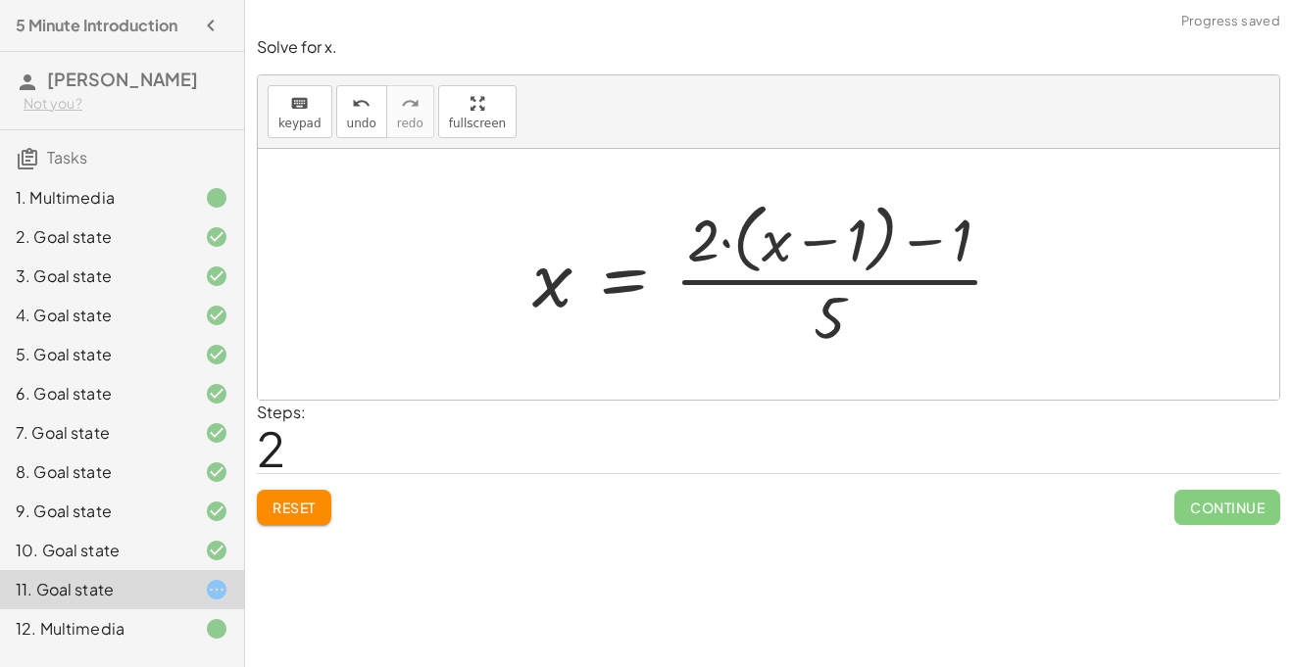
click at [277, 513] on span "Reset" at bounding box center [293, 508] width 43 height 18
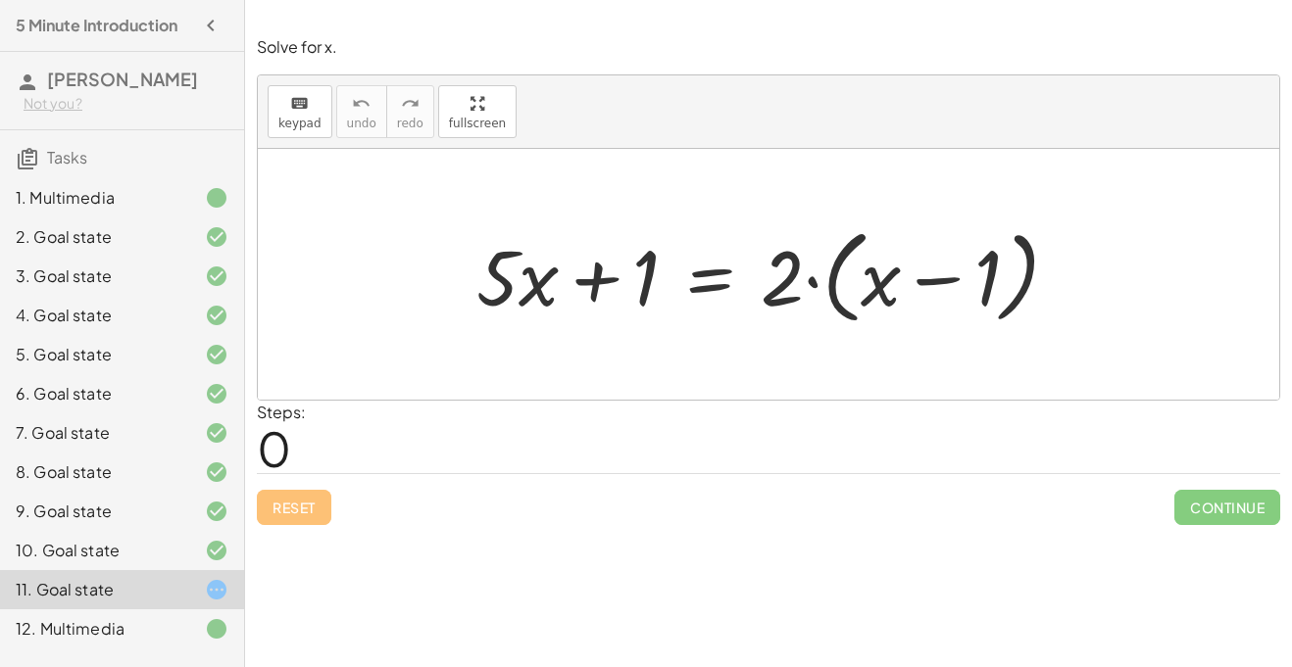
click at [151, 647] on div "12. Multimedia" at bounding box center [122, 629] width 244 height 39
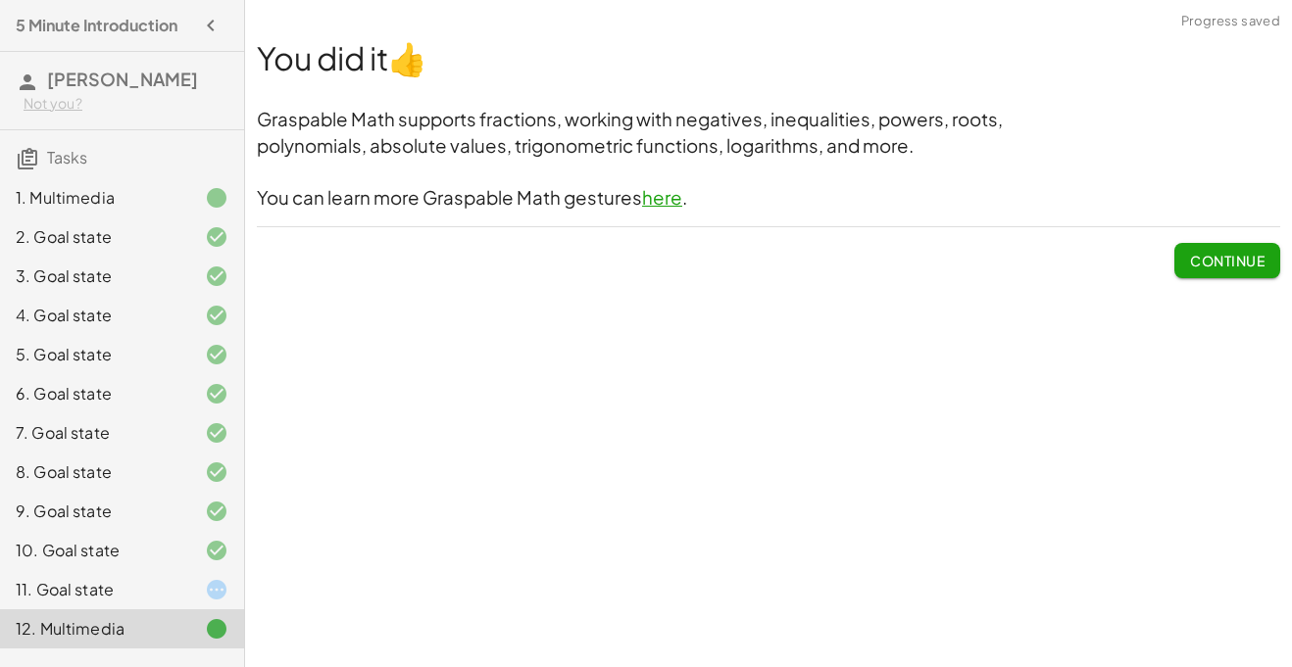
click at [1221, 275] on button "Continue" at bounding box center [1227, 260] width 106 height 35
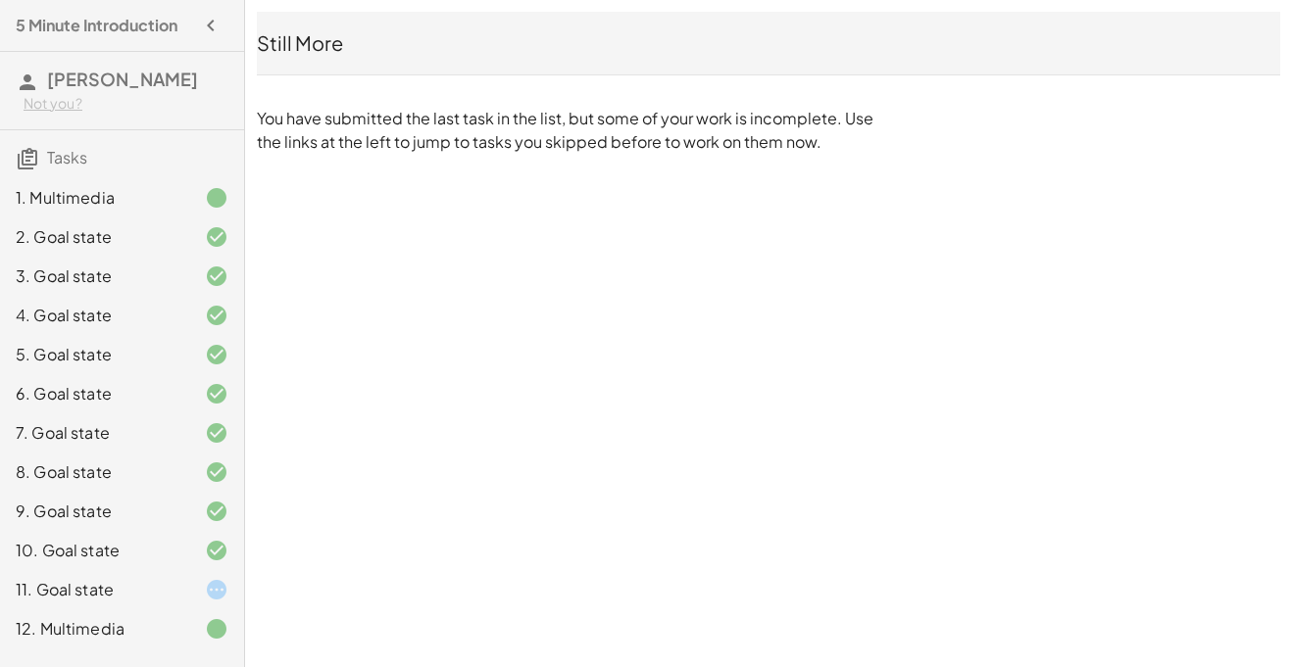
click at [144, 604] on div "11. Goal state" at bounding box center [122, 589] width 244 height 39
click at [152, 587] on div "11. Goal state" at bounding box center [95, 590] width 158 height 24
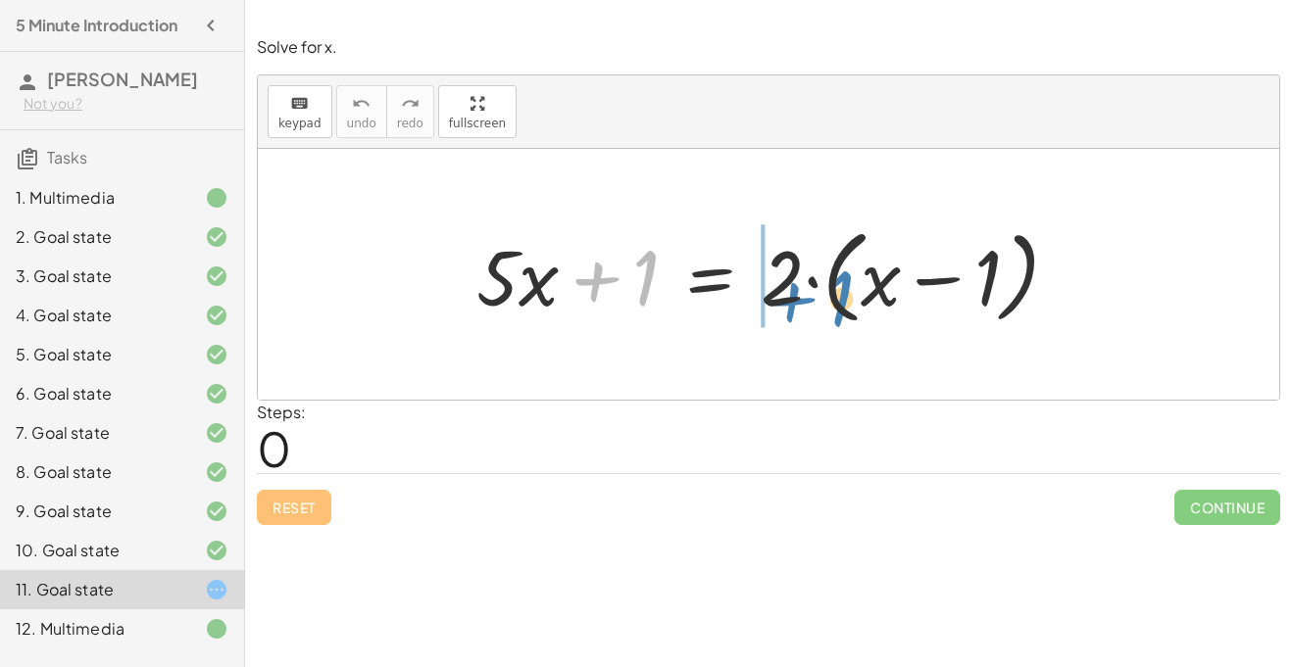
drag, startPoint x: 595, startPoint y: 288, endPoint x: 783, endPoint y: 312, distance: 189.6
click at [783, 312] on div at bounding box center [776, 275] width 618 height 113
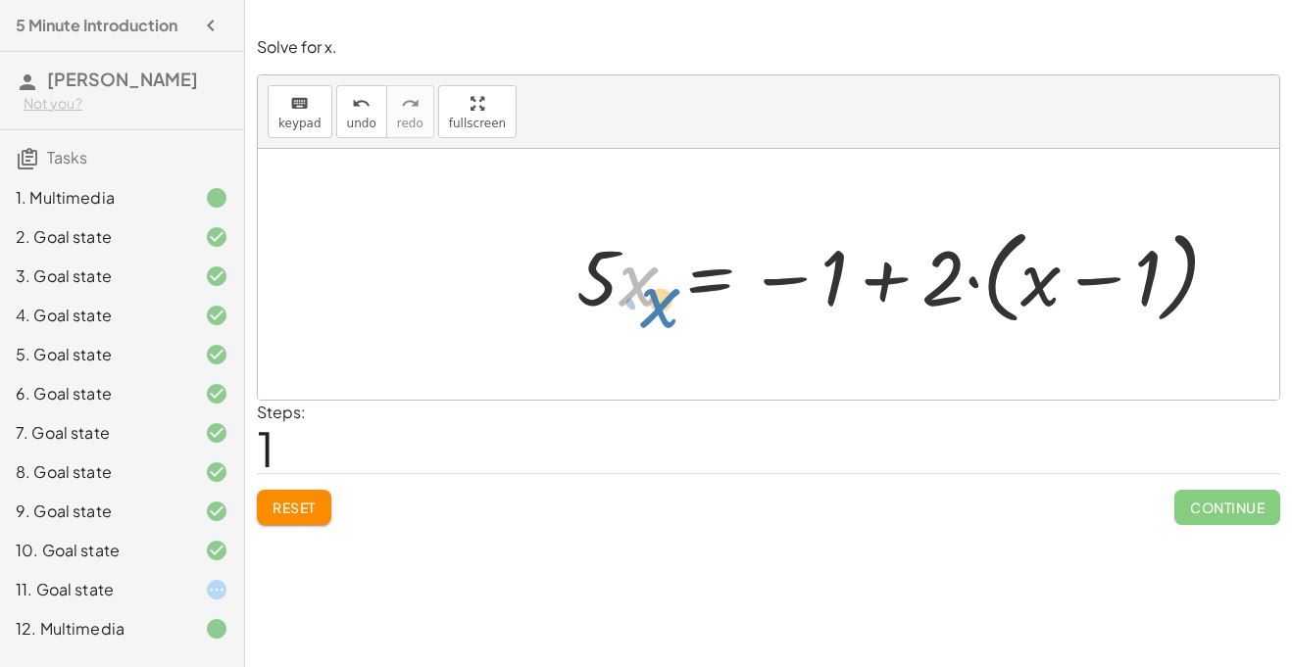
drag, startPoint x: 646, startPoint y: 285, endPoint x: 667, endPoint y: 307, distance: 30.5
click at [667, 307] on div at bounding box center [905, 275] width 678 height 113
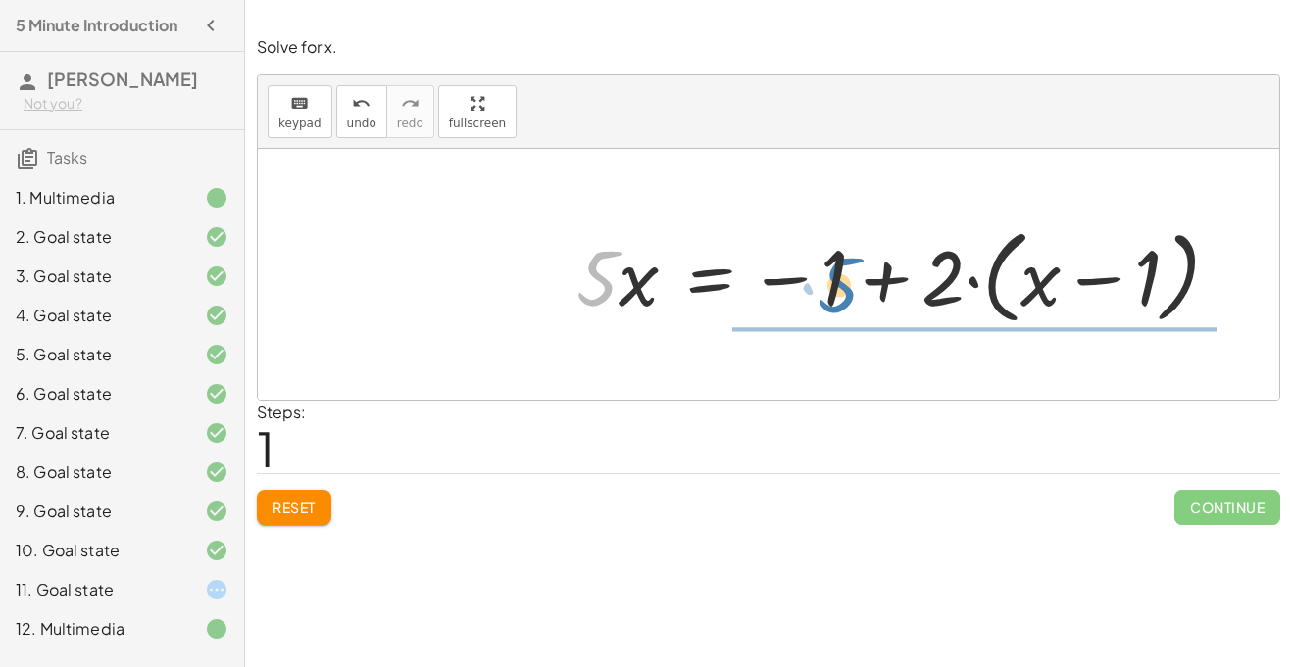
drag, startPoint x: 596, startPoint y: 283, endPoint x: 835, endPoint y: 290, distance: 239.2
click at [835, 290] on div at bounding box center [905, 275] width 678 height 113
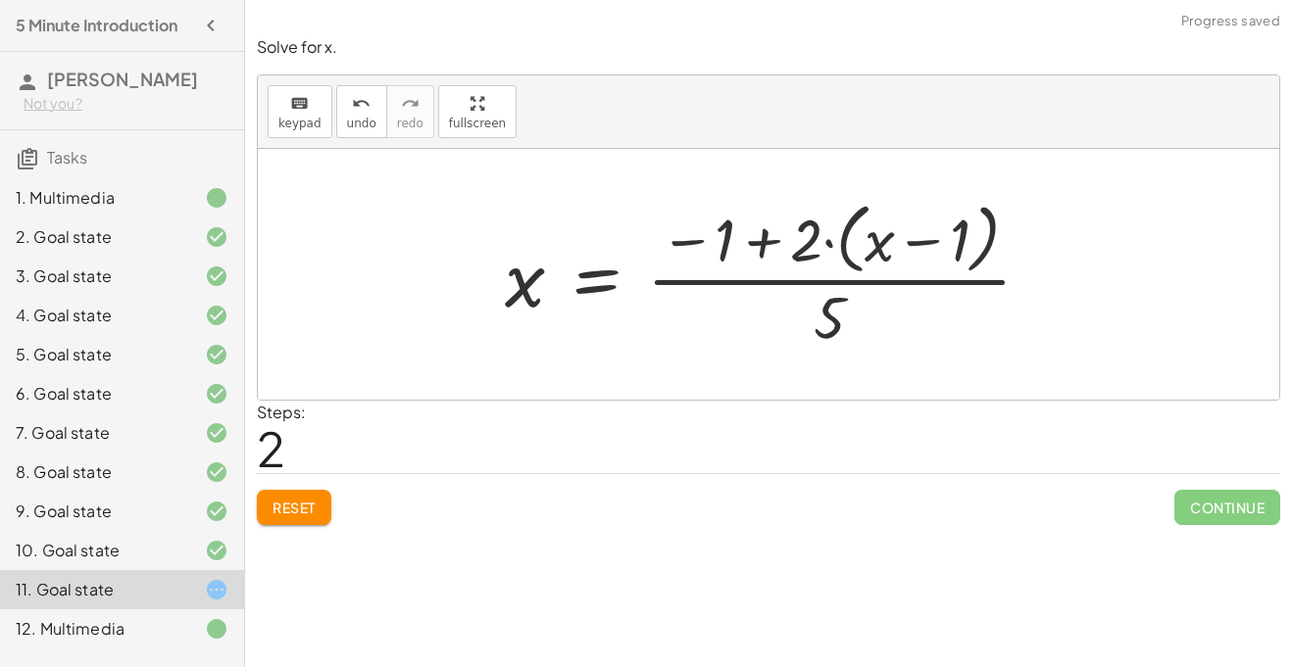
click at [309, 485] on div "Reset Continue" at bounding box center [768, 499] width 1023 height 52
click at [308, 505] on span "Reset" at bounding box center [293, 508] width 43 height 18
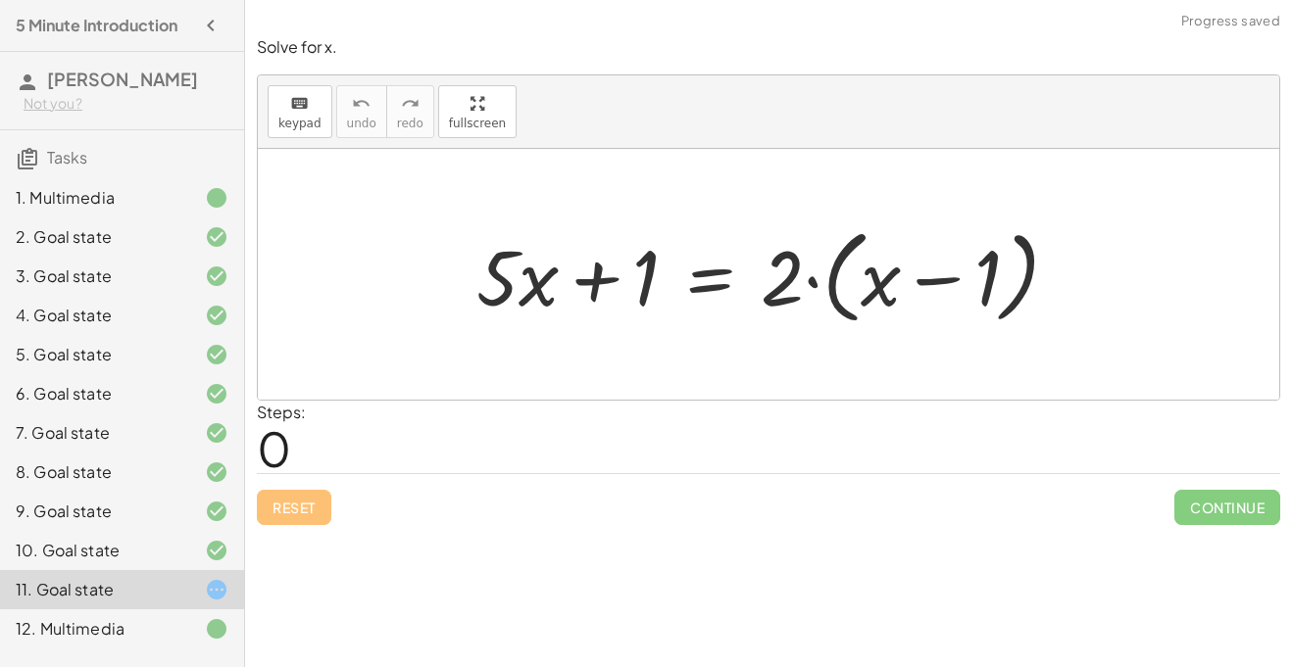
click at [308, 505] on div "Reset Continue" at bounding box center [768, 499] width 1023 height 52
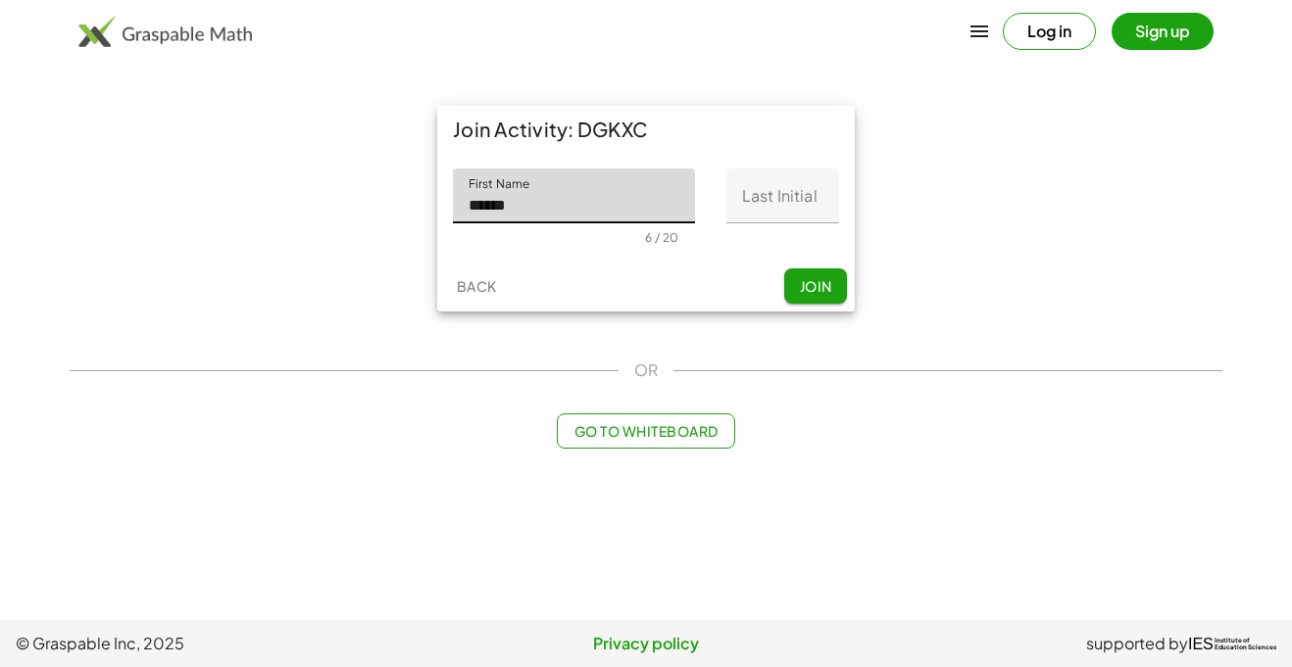
type input "*****"
click at [774, 201] on input "Last Initial" at bounding box center [782, 196] width 113 height 55
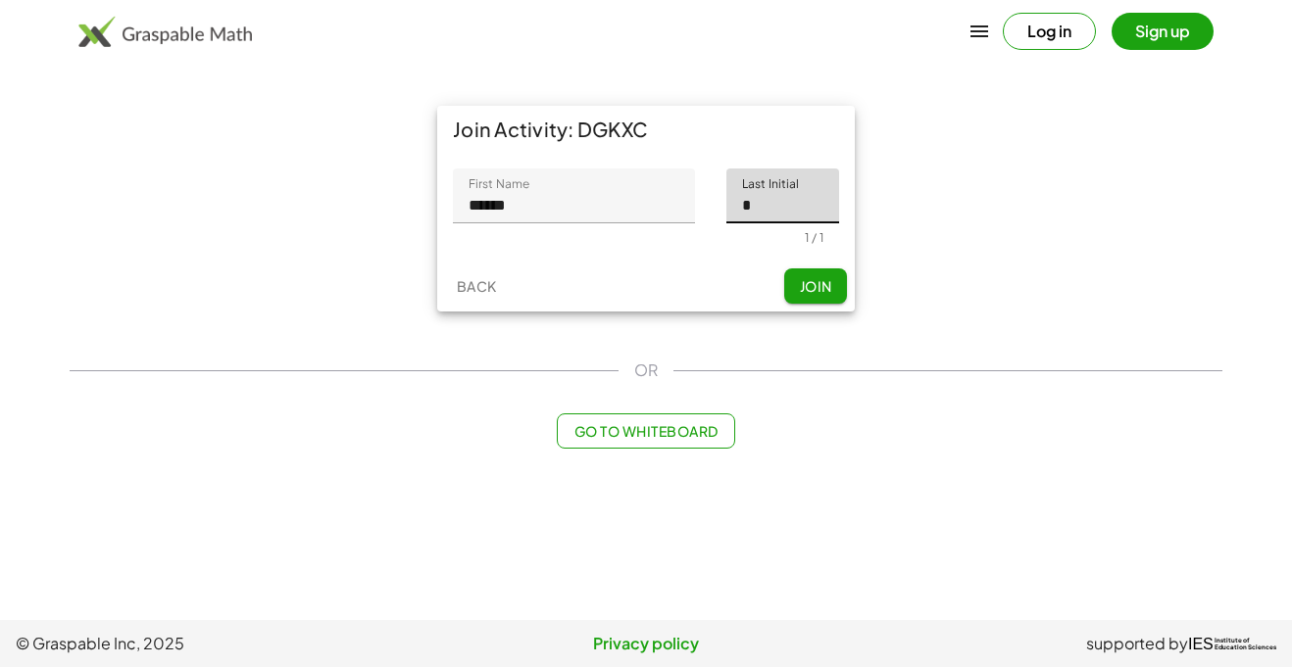
type input "*"
click at [811, 272] on button "Join" at bounding box center [815, 286] width 63 height 35
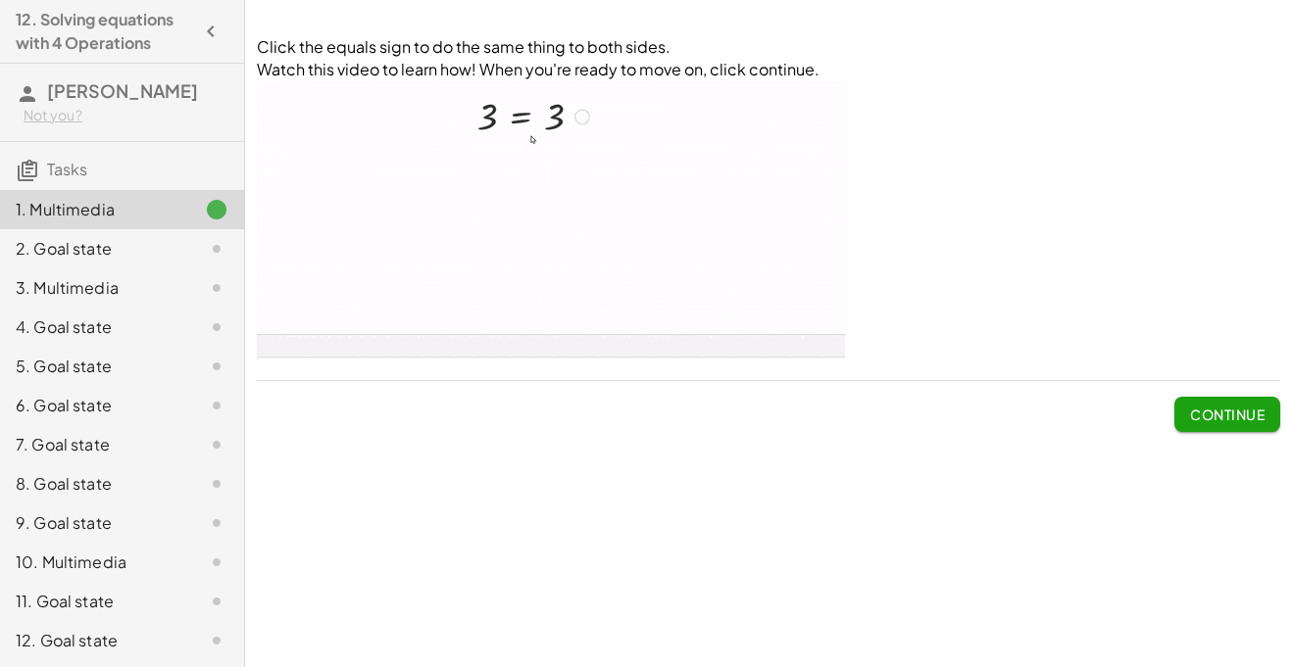
click at [550, 101] on img at bounding box center [551, 219] width 588 height 278
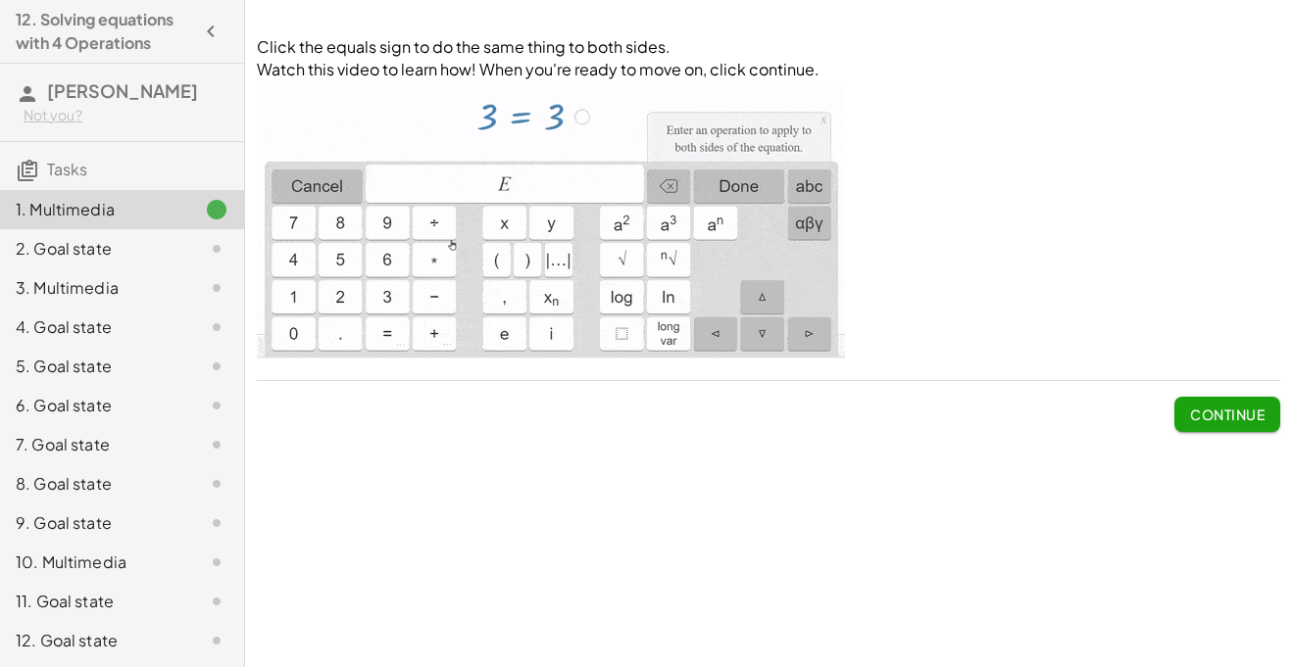
click at [1254, 420] on span "Continue" at bounding box center [1227, 415] width 74 height 18
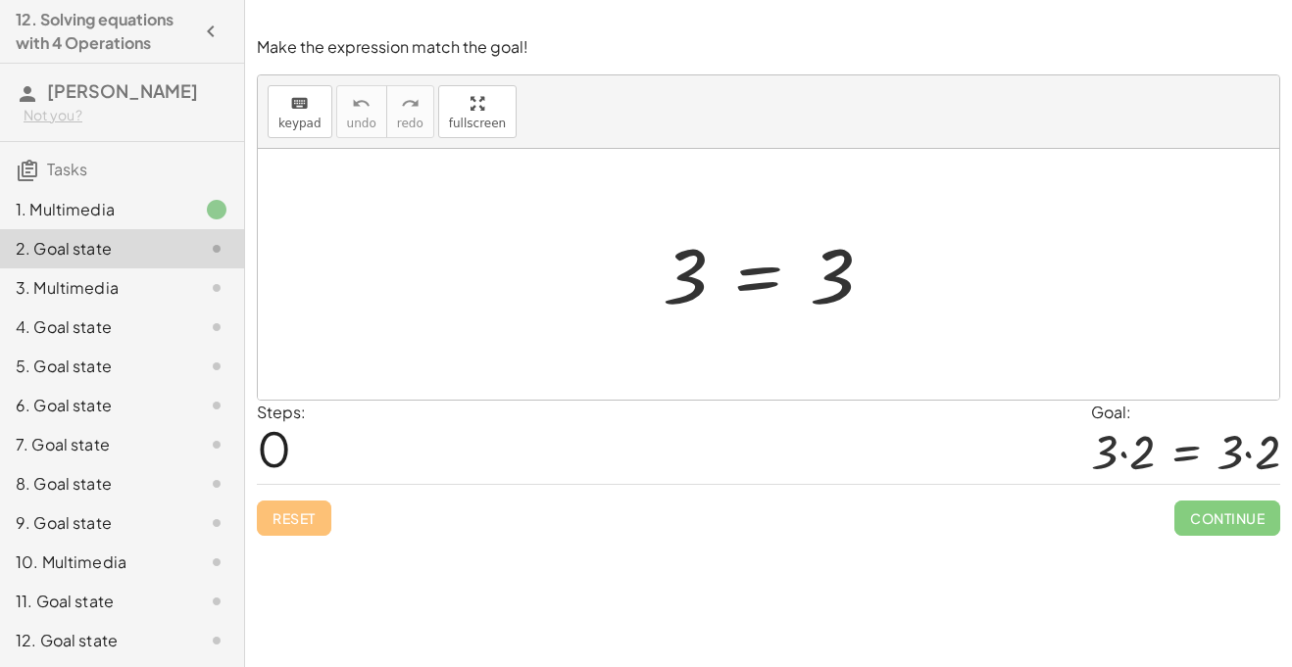
click at [151, 225] on div "1. Multimedia" at bounding box center [122, 209] width 244 height 39
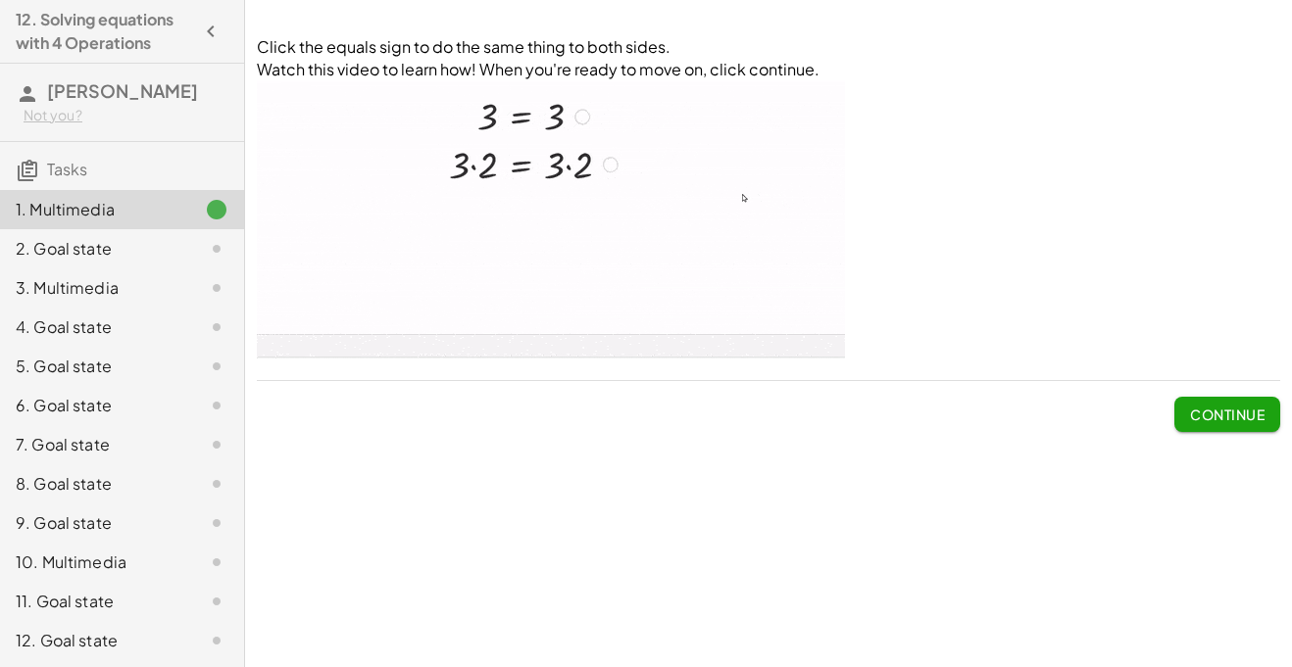
scroll to position [393, 0]
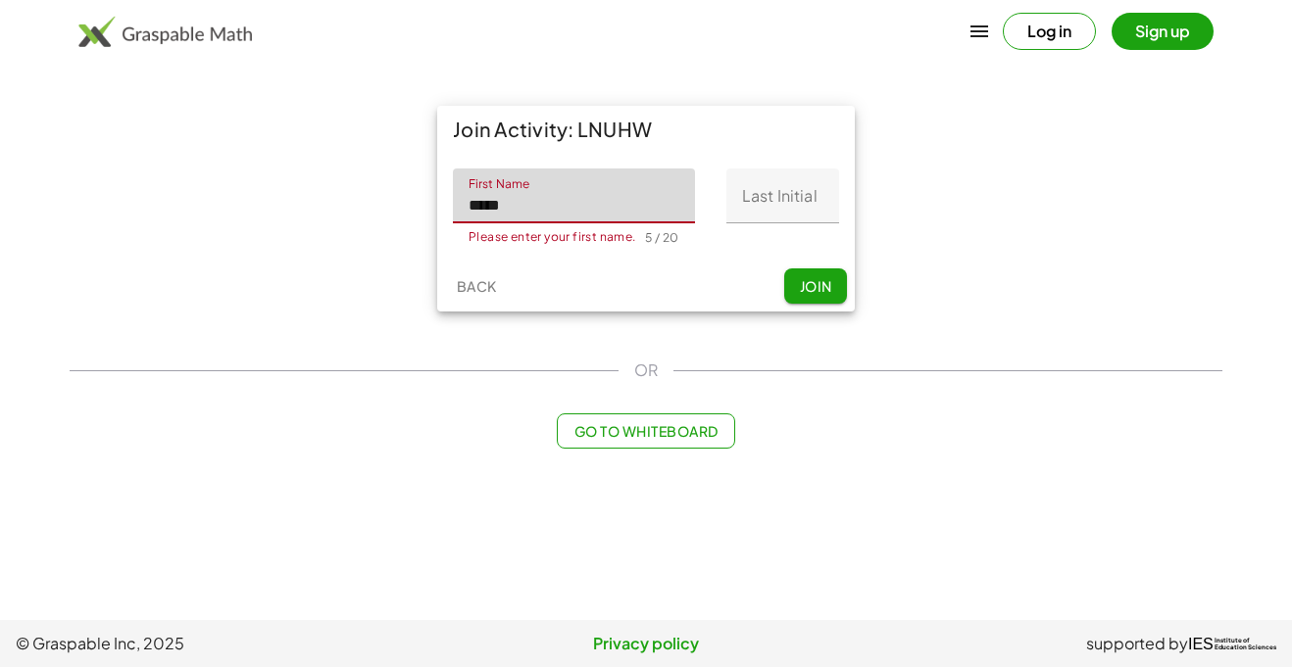
type input "*****"
click at [806, 202] on input "Last Initial" at bounding box center [782, 196] width 113 height 55
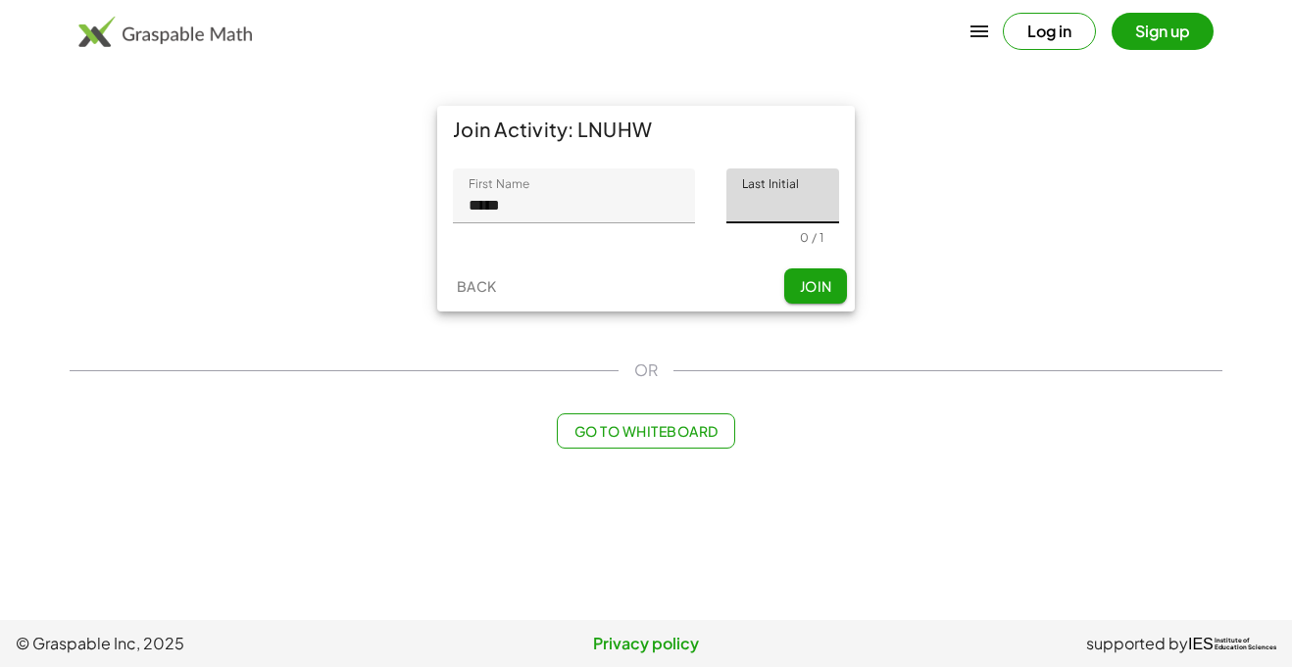
type input "*"
click at [805, 277] on span "Join" at bounding box center [815, 286] width 32 height 18
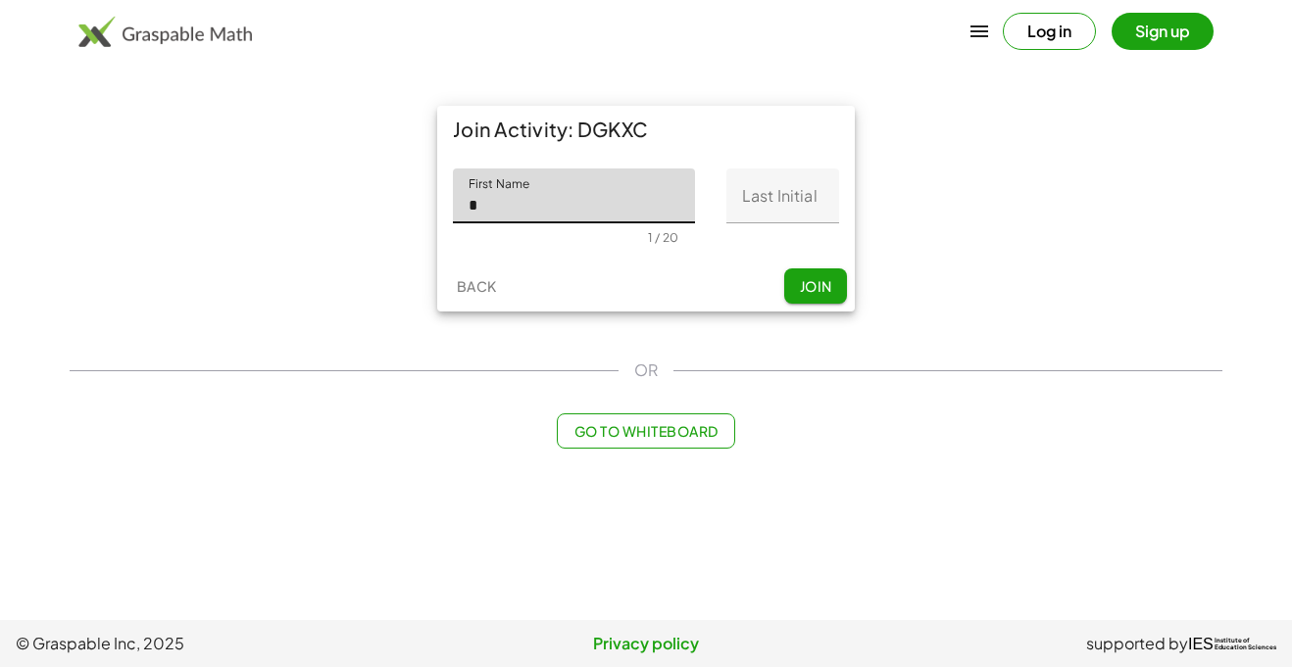
type input "*****"
click at [734, 217] on input "Last Initial" at bounding box center [782, 196] width 113 height 55
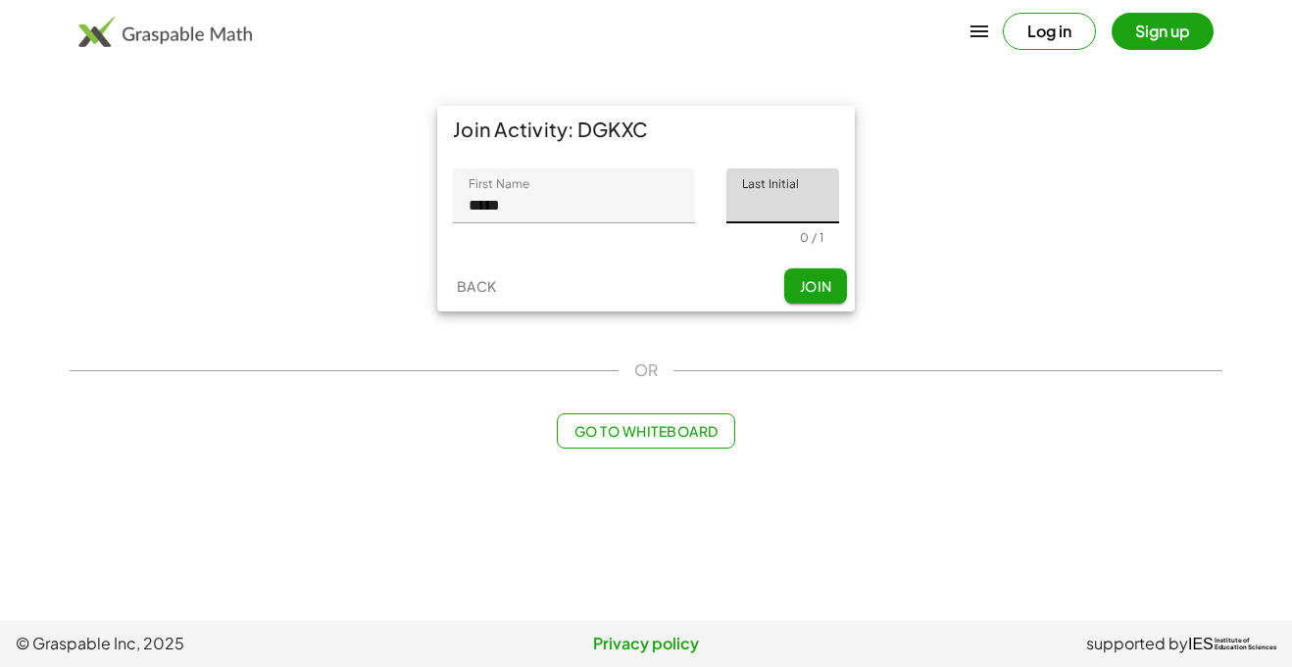
type input "*"
click at [811, 285] on span "Join" at bounding box center [815, 286] width 32 height 18
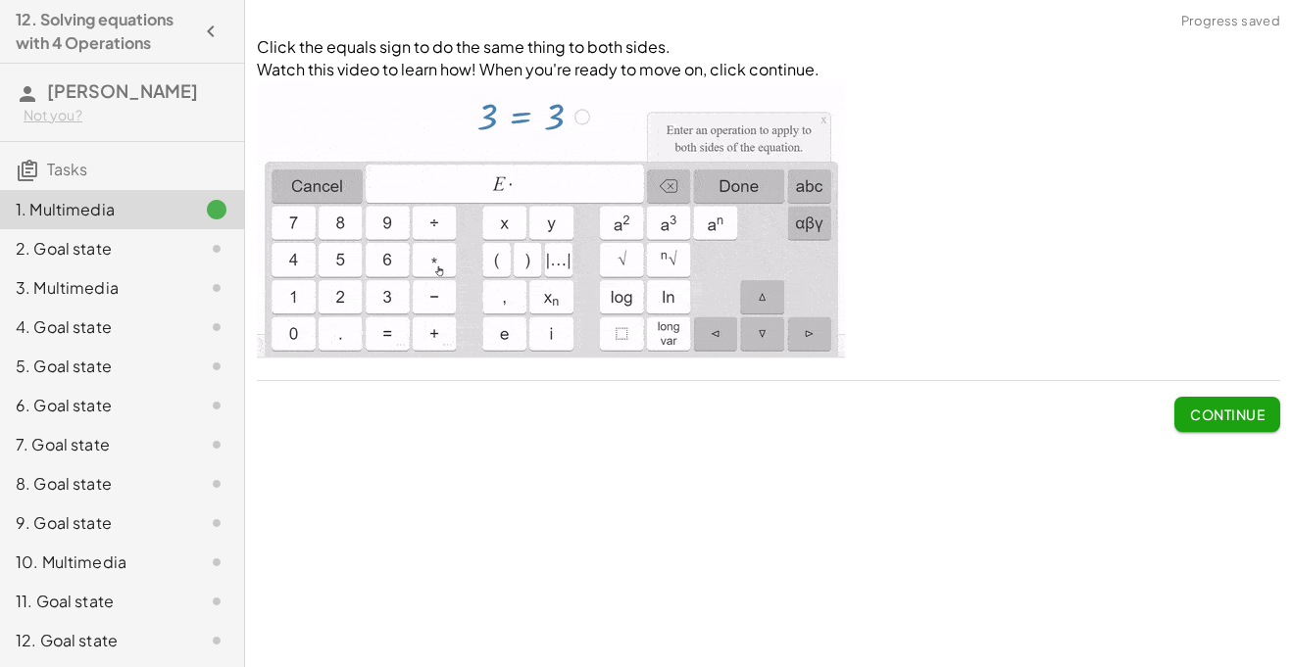
click at [112, 263] on div "2. Goal state" at bounding box center [122, 248] width 244 height 39
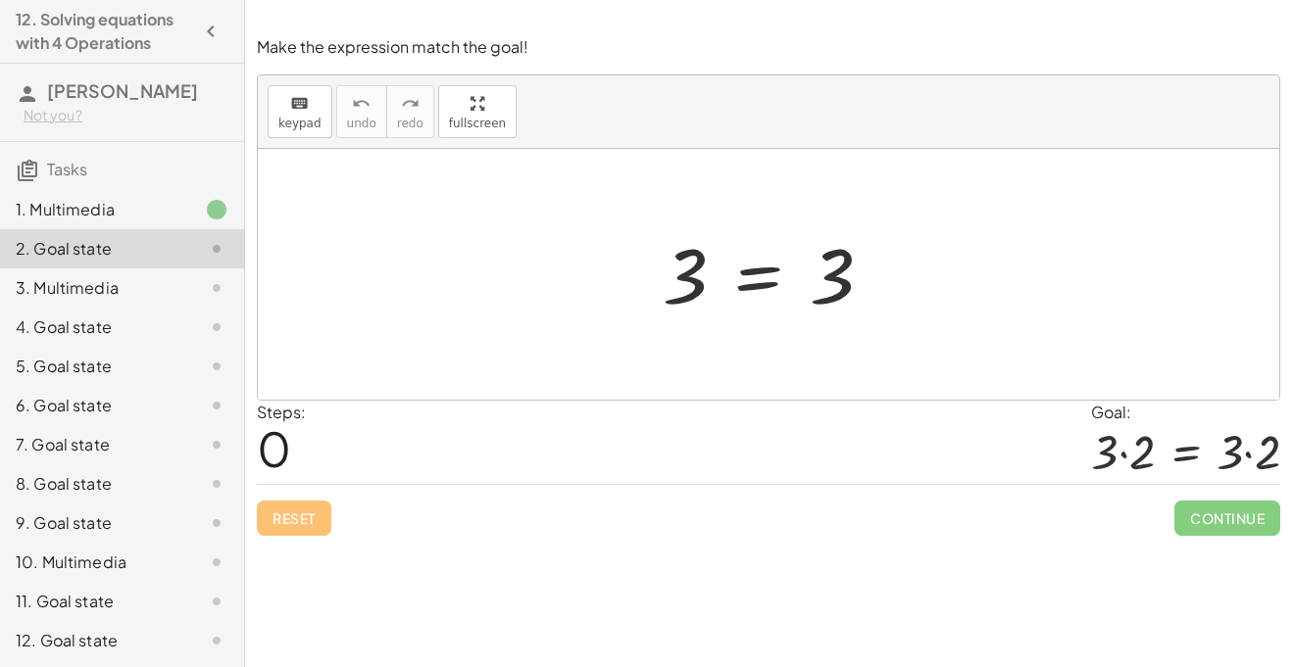
click at [105, 284] on div "3. Multimedia" at bounding box center [95, 288] width 158 height 24
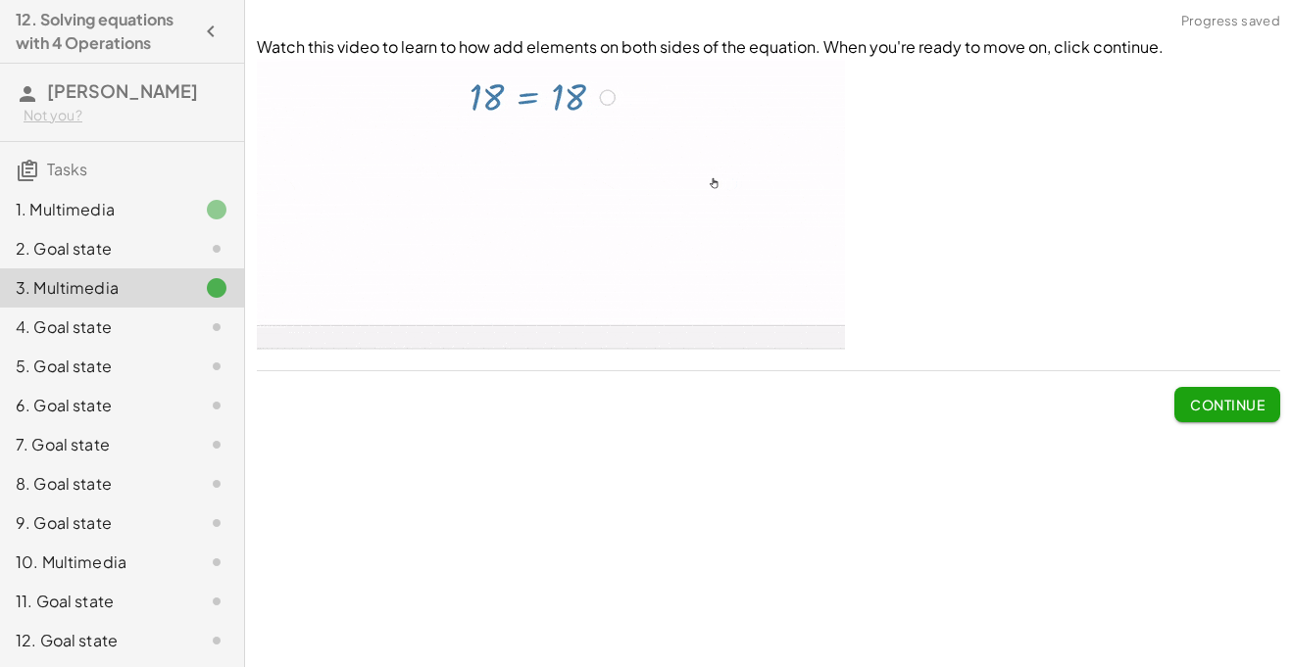
click at [111, 333] on div "4. Goal state" at bounding box center [95, 328] width 158 height 24
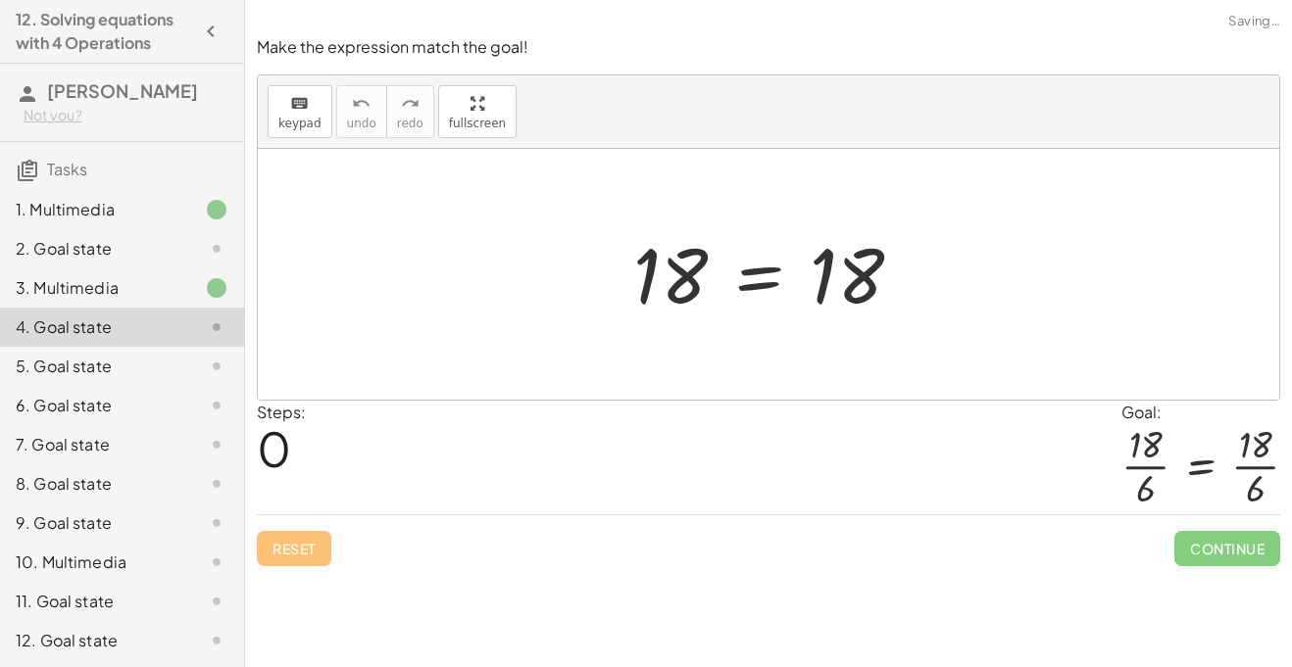
click at [119, 359] on div "5. Goal state" at bounding box center [95, 367] width 158 height 24
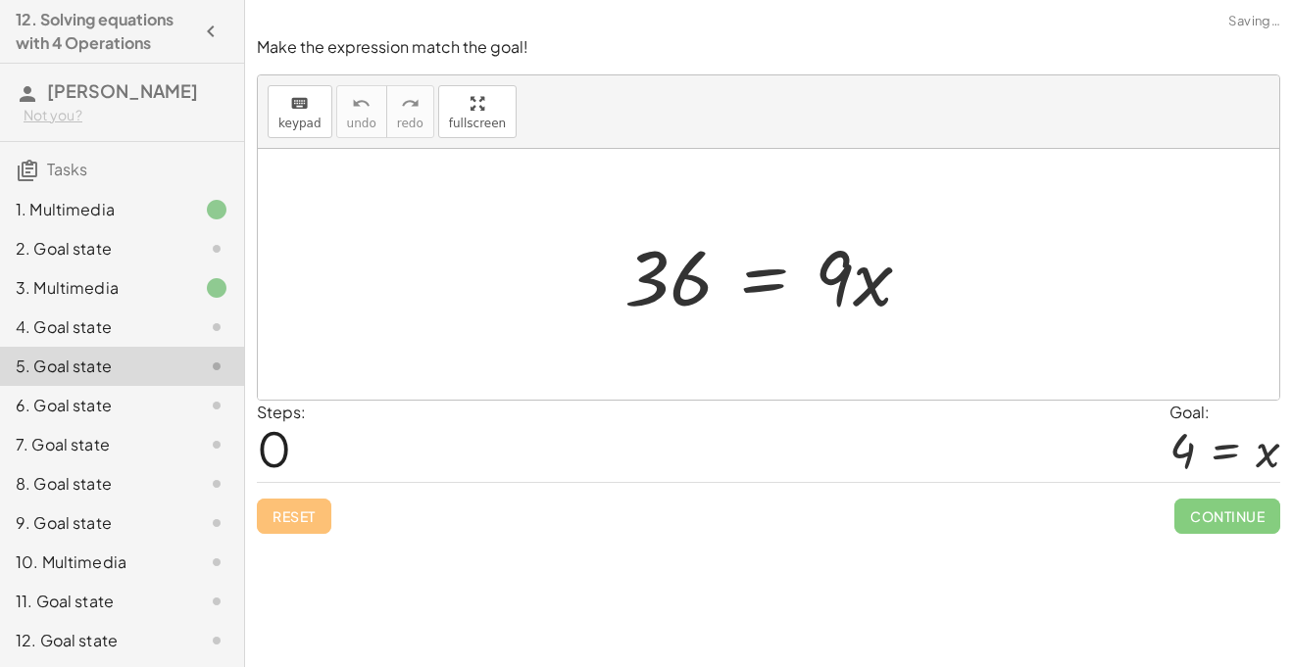
click at [124, 400] on div "6. Goal state" at bounding box center [95, 406] width 158 height 24
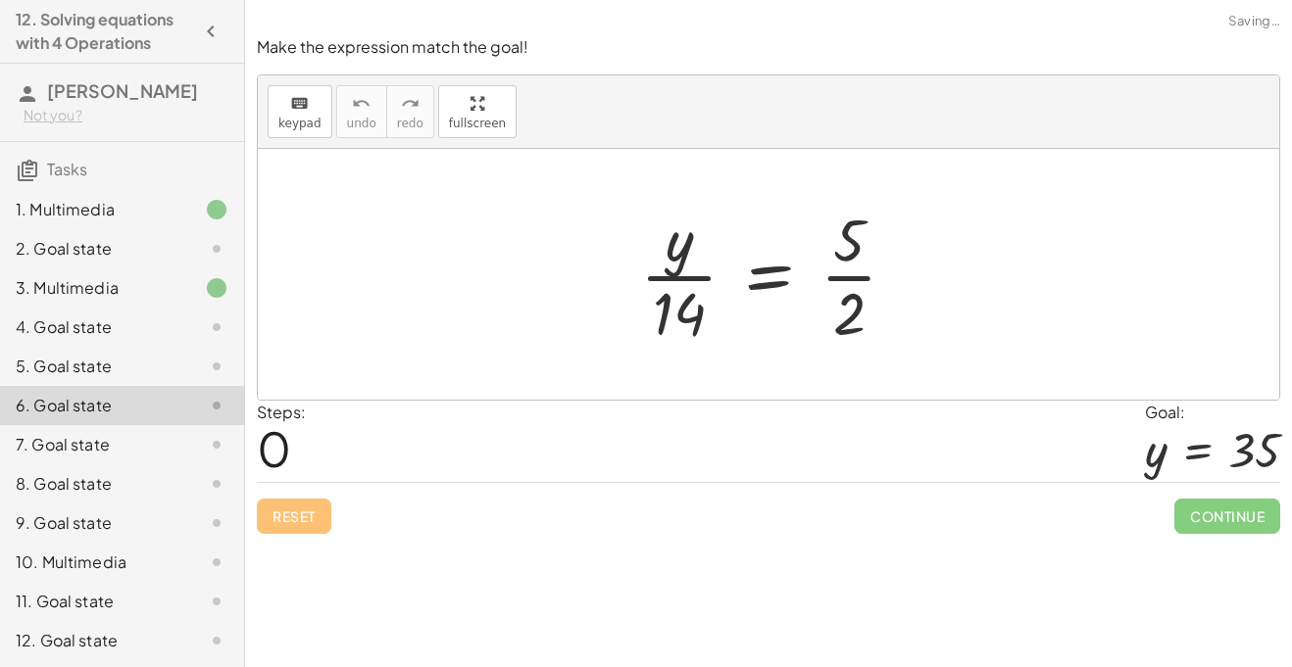
click at [128, 433] on div "7. Goal state" at bounding box center [95, 445] width 158 height 24
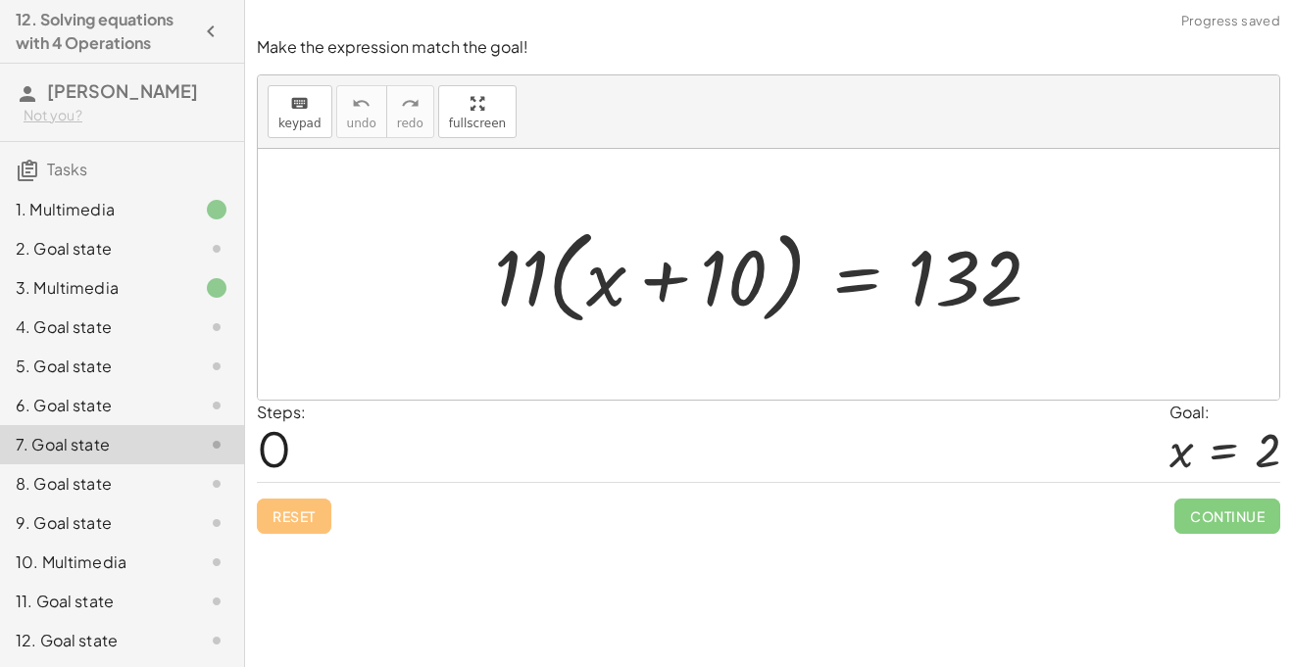
click at [126, 504] on div "9. Goal state" at bounding box center [122, 523] width 244 height 39
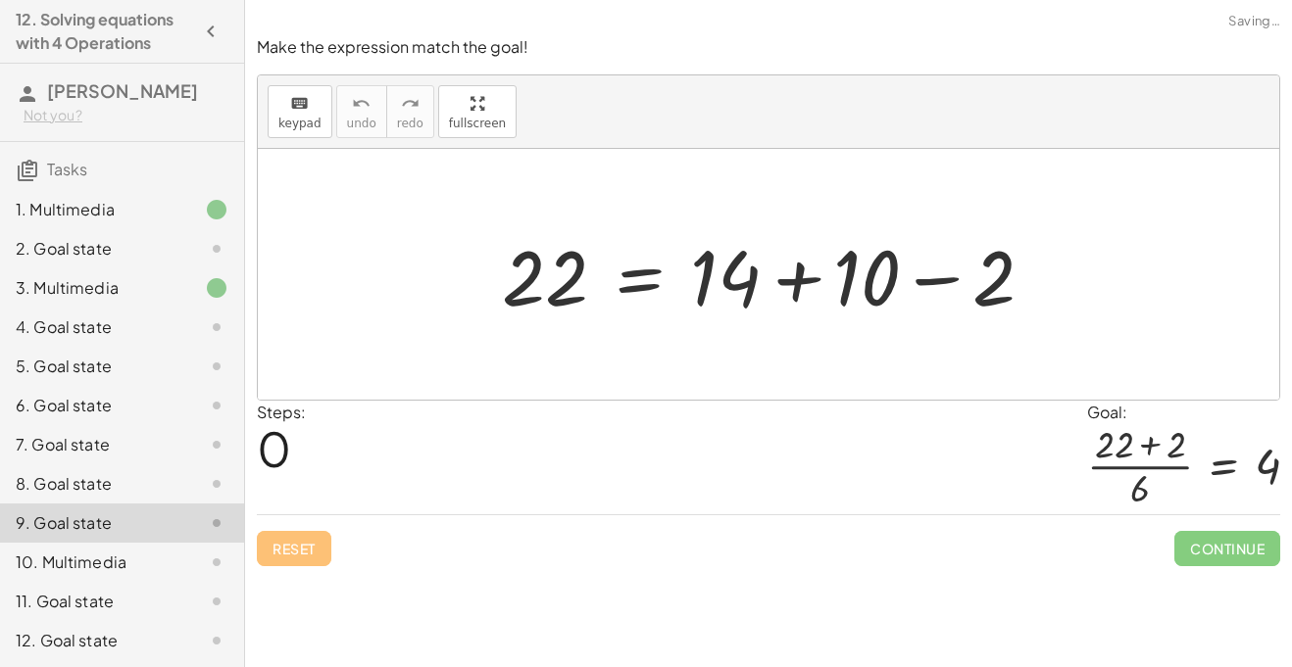
click at [123, 516] on div "9. Goal state" at bounding box center [95, 524] width 158 height 24
click at [122, 549] on div "10. Multimedia" at bounding box center [122, 562] width 244 height 39
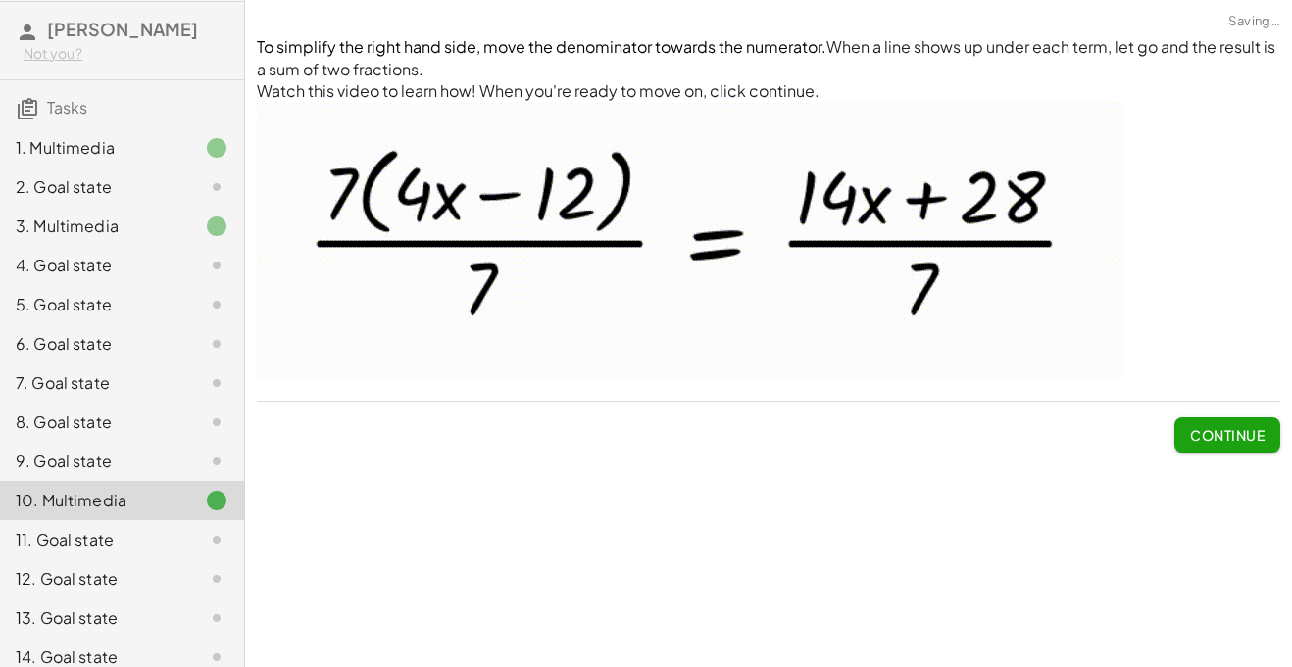
scroll to position [74, 0]
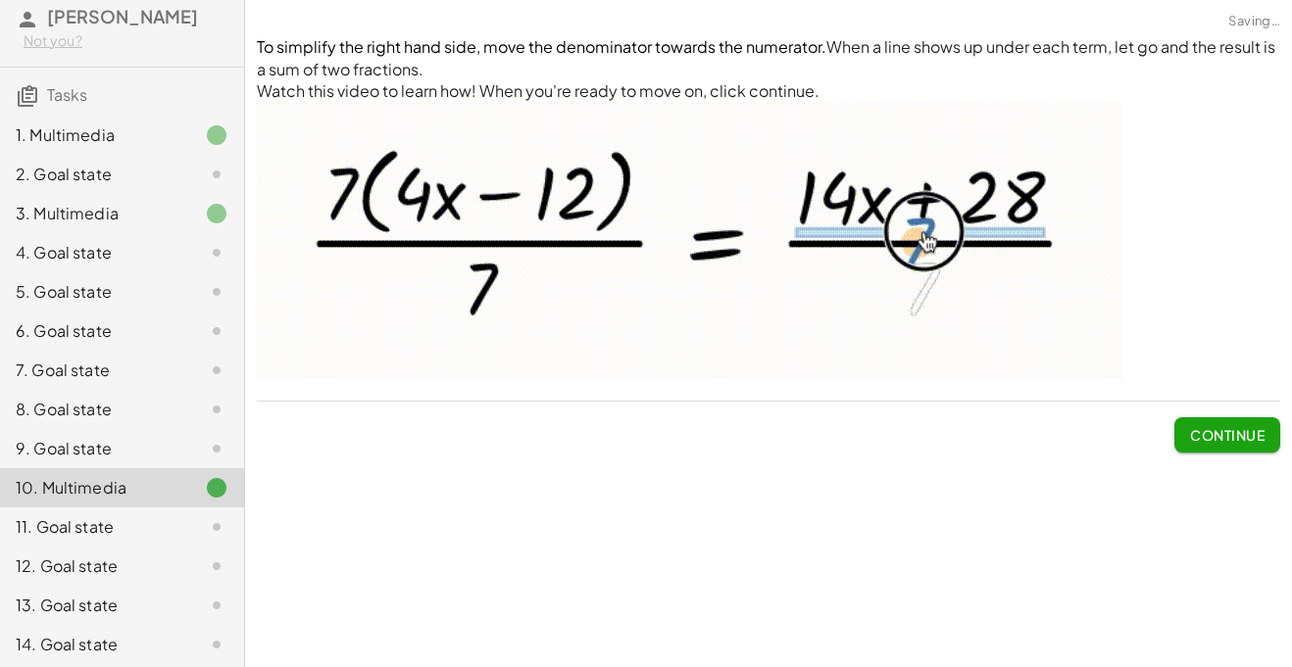
click at [112, 539] on div "11. Goal state" at bounding box center [122, 527] width 244 height 39
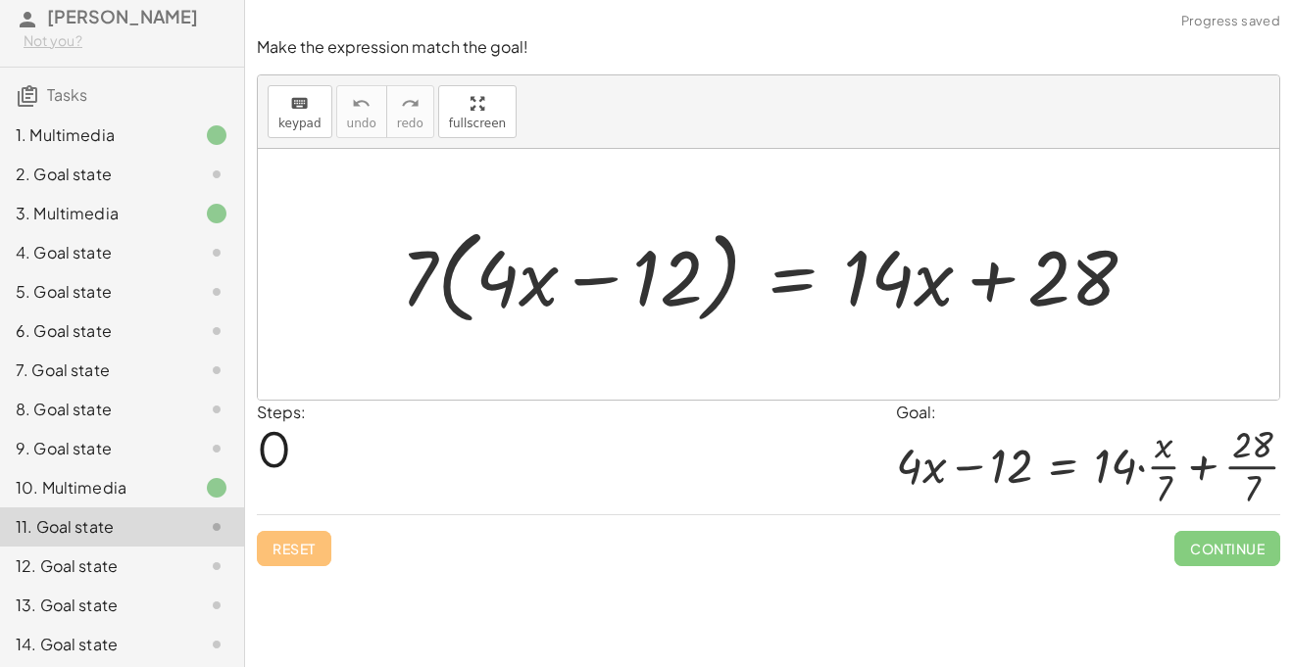
click at [119, 577] on div "12. Goal state" at bounding box center [95, 567] width 158 height 24
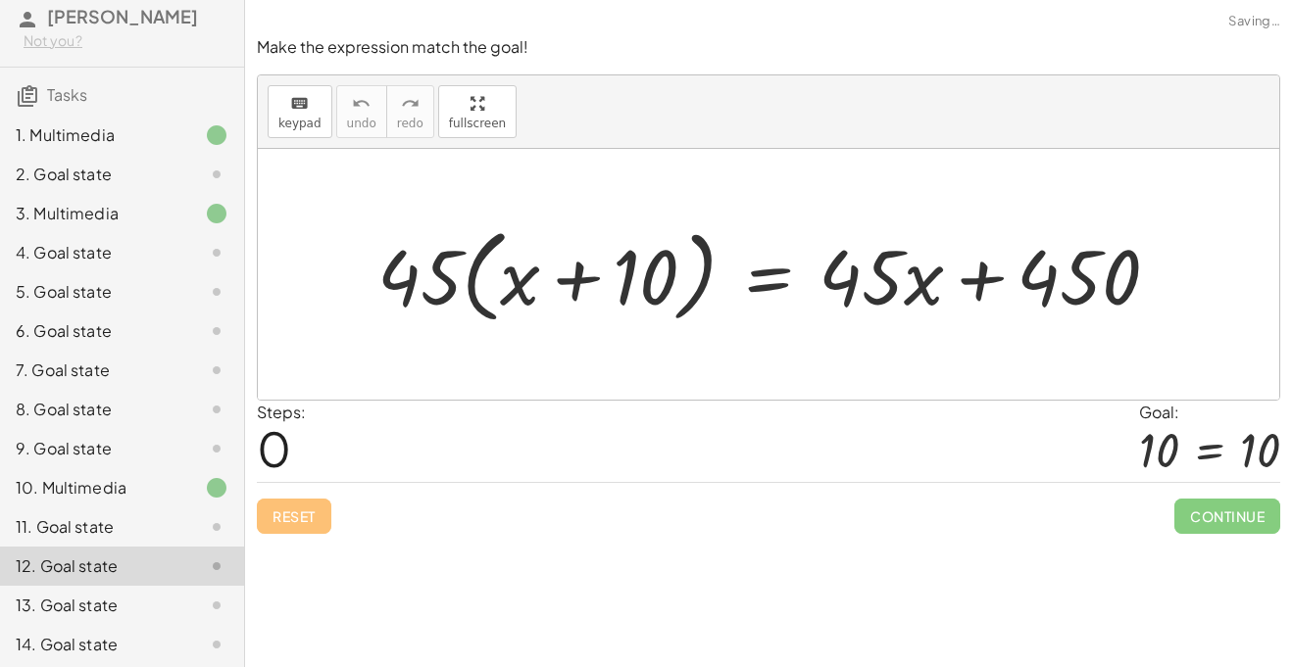
click at [118, 598] on div "13. Goal state" at bounding box center [95, 606] width 158 height 24
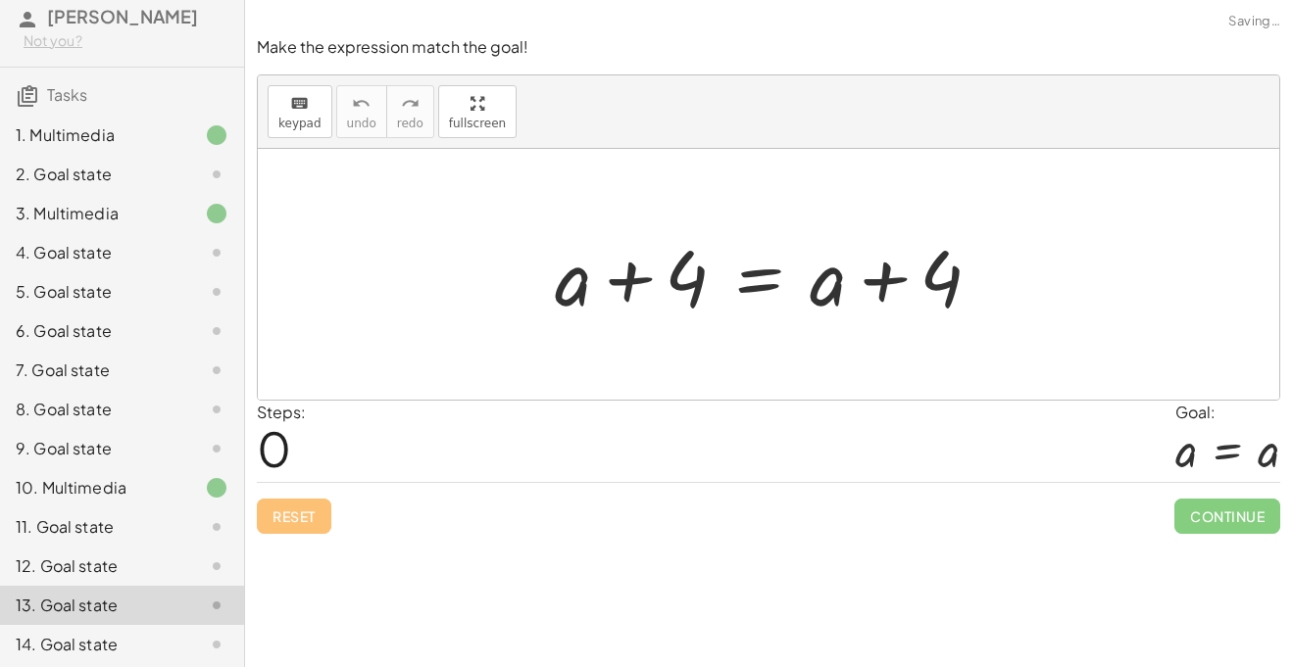
click at [119, 634] on div "14. Goal state" at bounding box center [95, 645] width 158 height 24
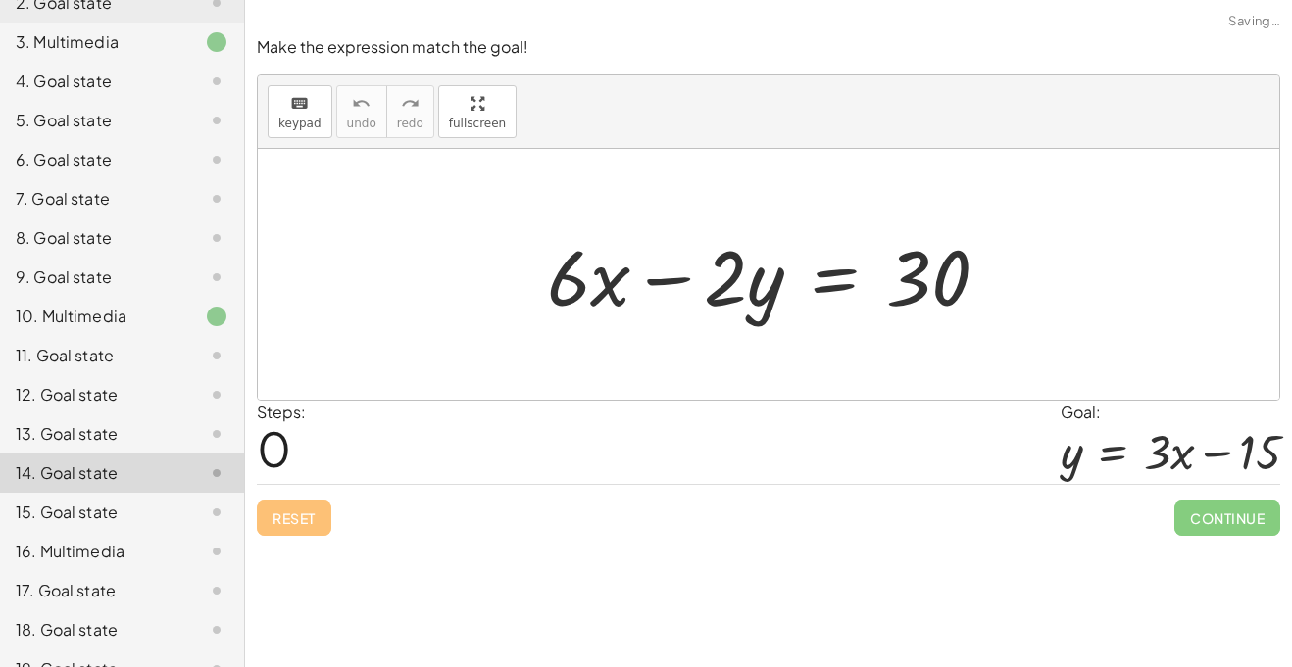
scroll to position [251, 0]
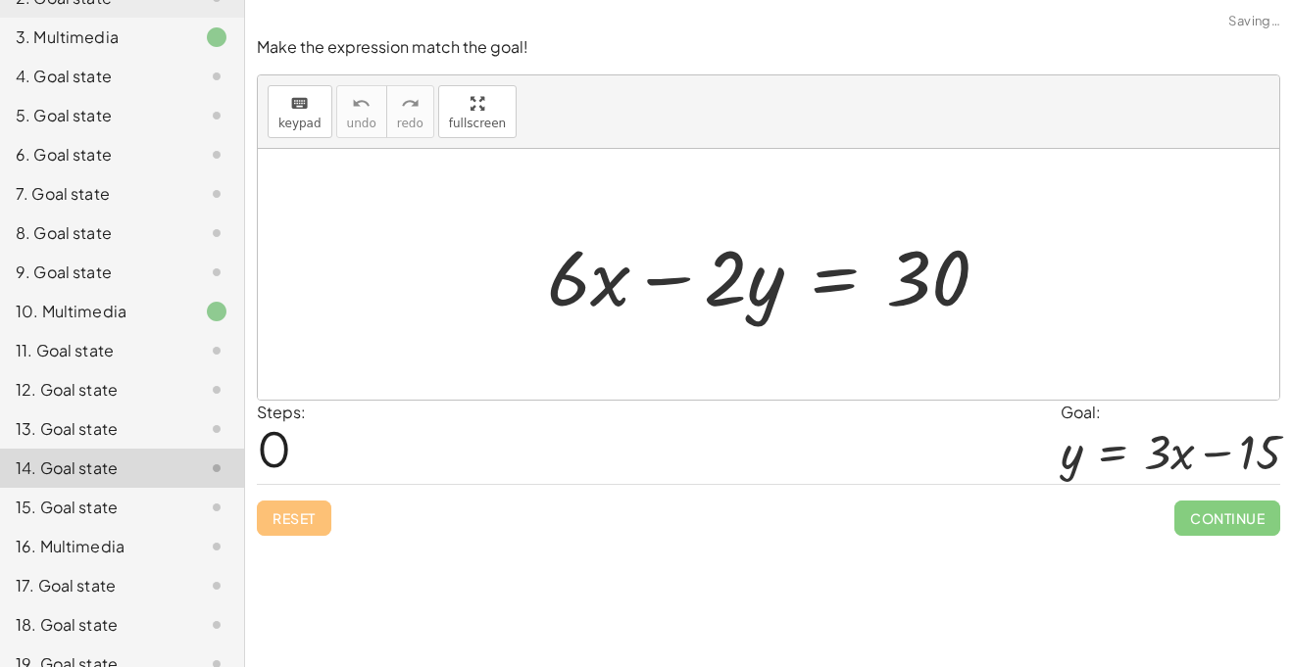
click at [112, 498] on div "15. Goal state" at bounding box center [95, 508] width 158 height 24
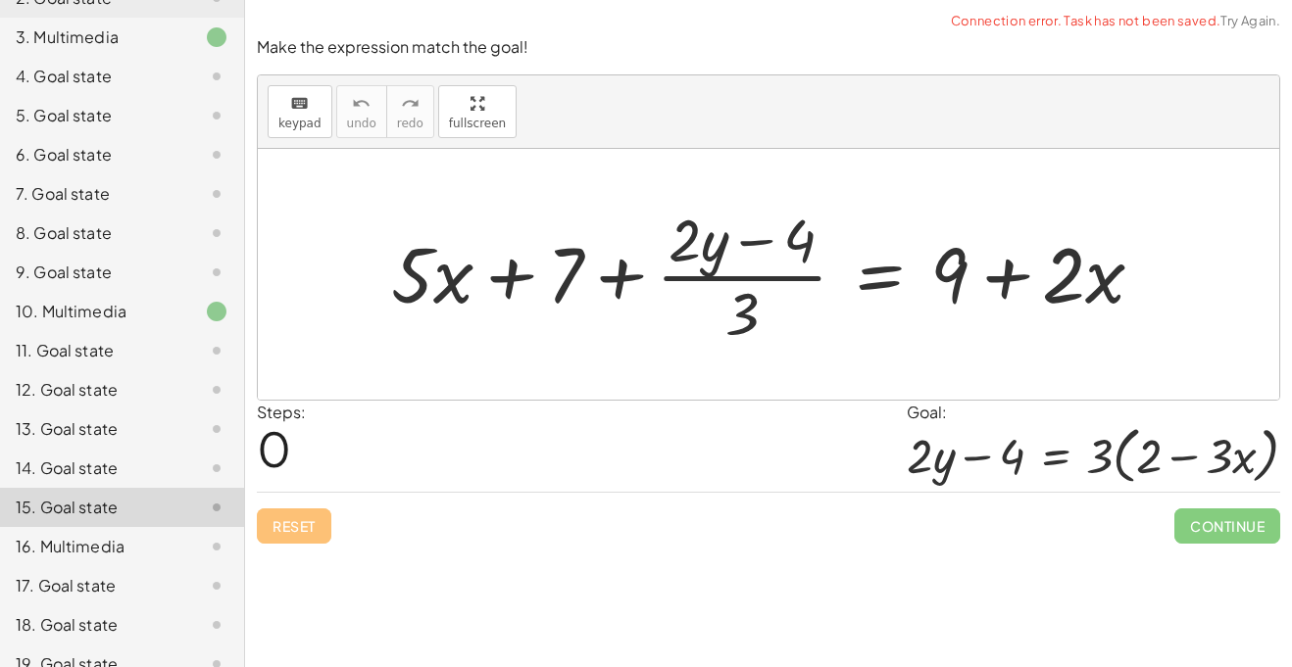
click at [110, 524] on div "15. Goal state" at bounding box center [122, 507] width 244 height 39
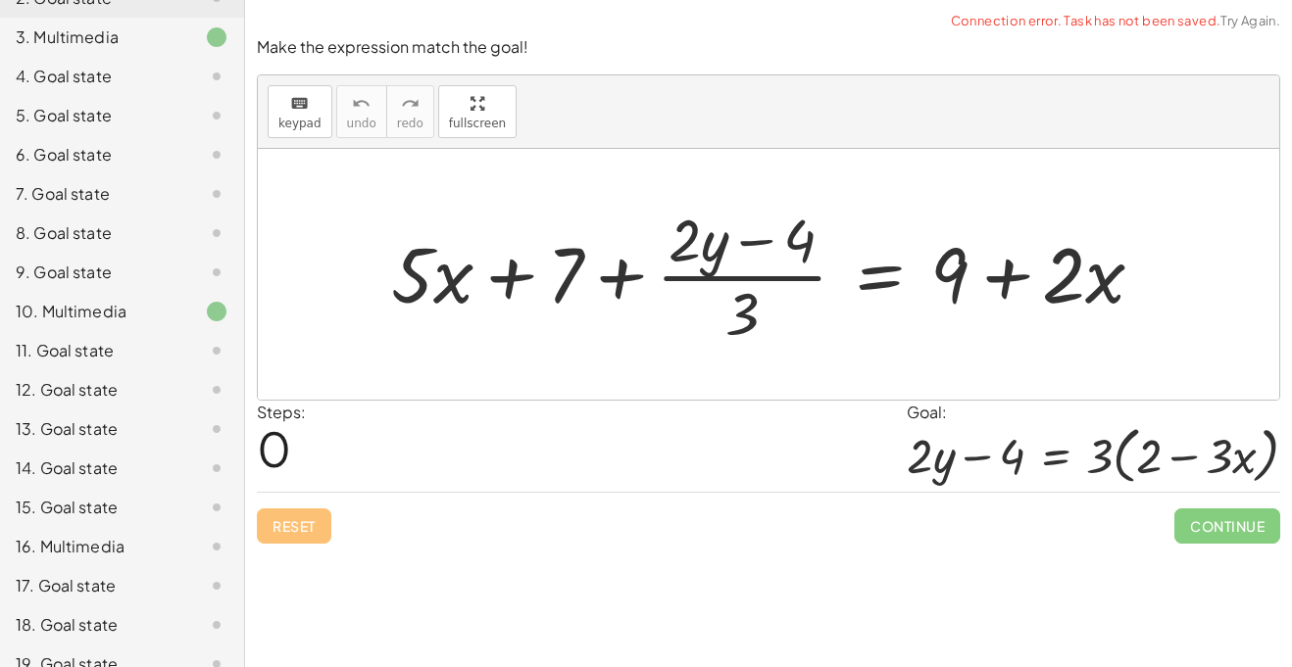
click at [108, 542] on div "16. Multimedia" at bounding box center [95, 547] width 158 height 24
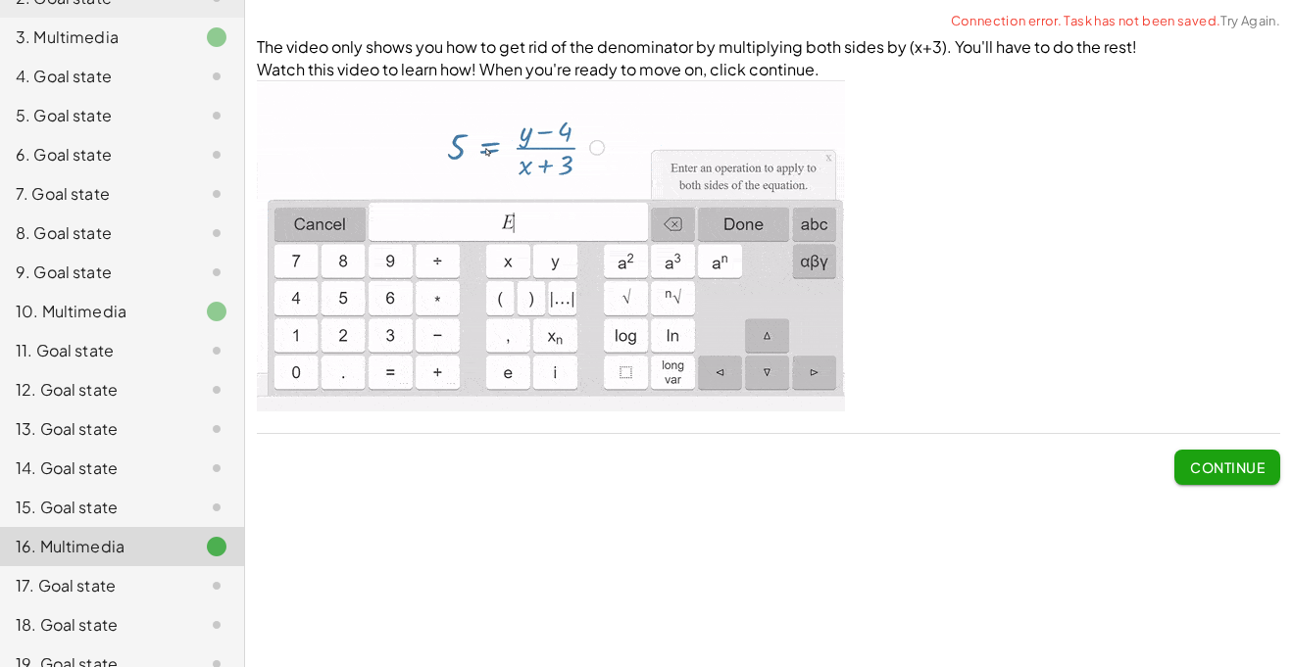
click at [99, 598] on div "17. Goal state" at bounding box center [122, 585] width 244 height 39
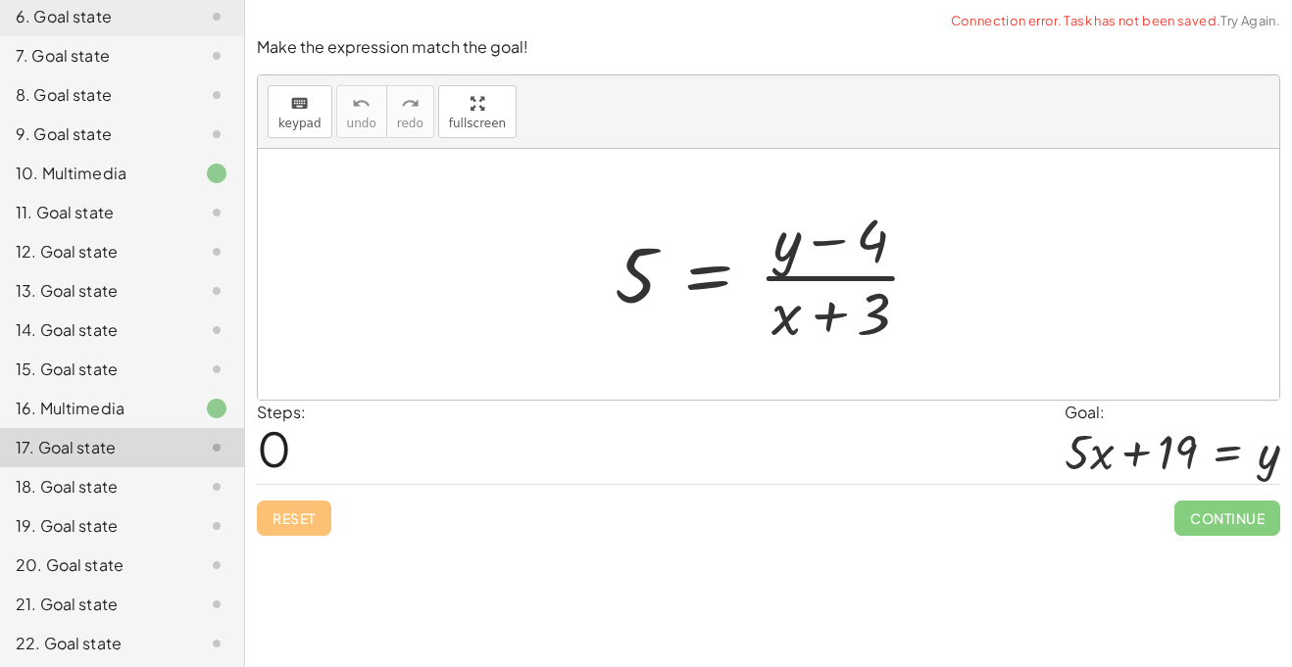
scroll to position [393, 0]
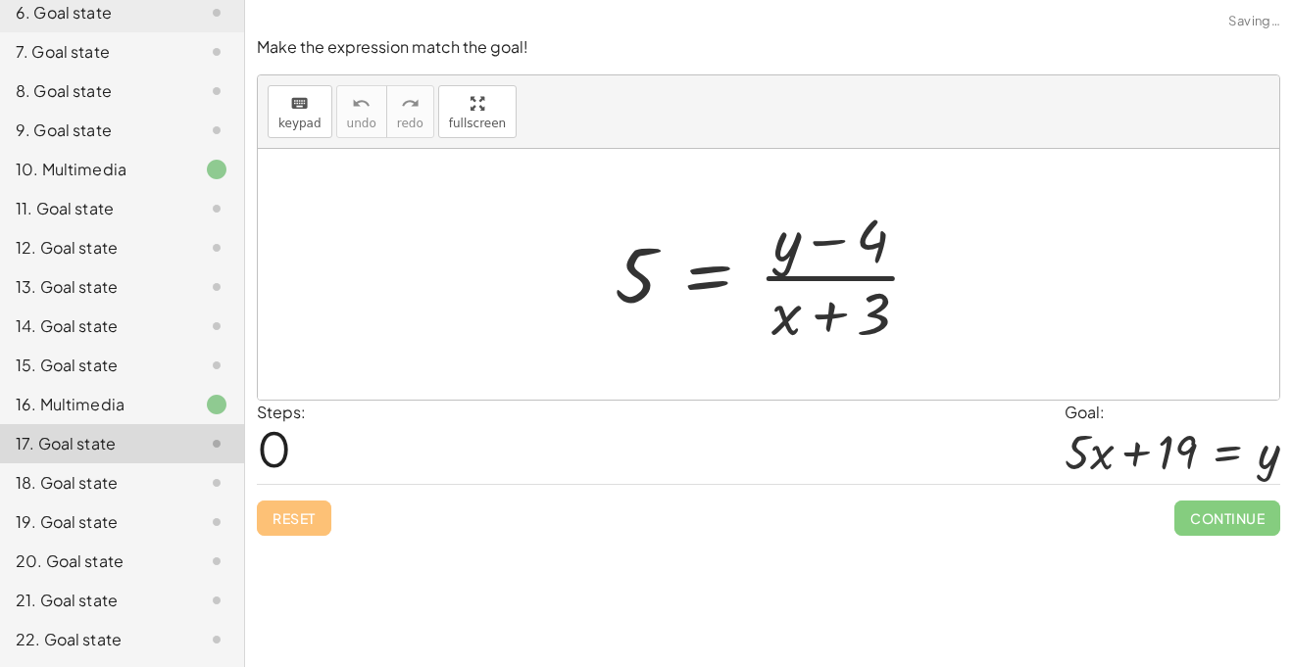
click at [123, 489] on div "18. Goal state" at bounding box center [95, 483] width 158 height 24
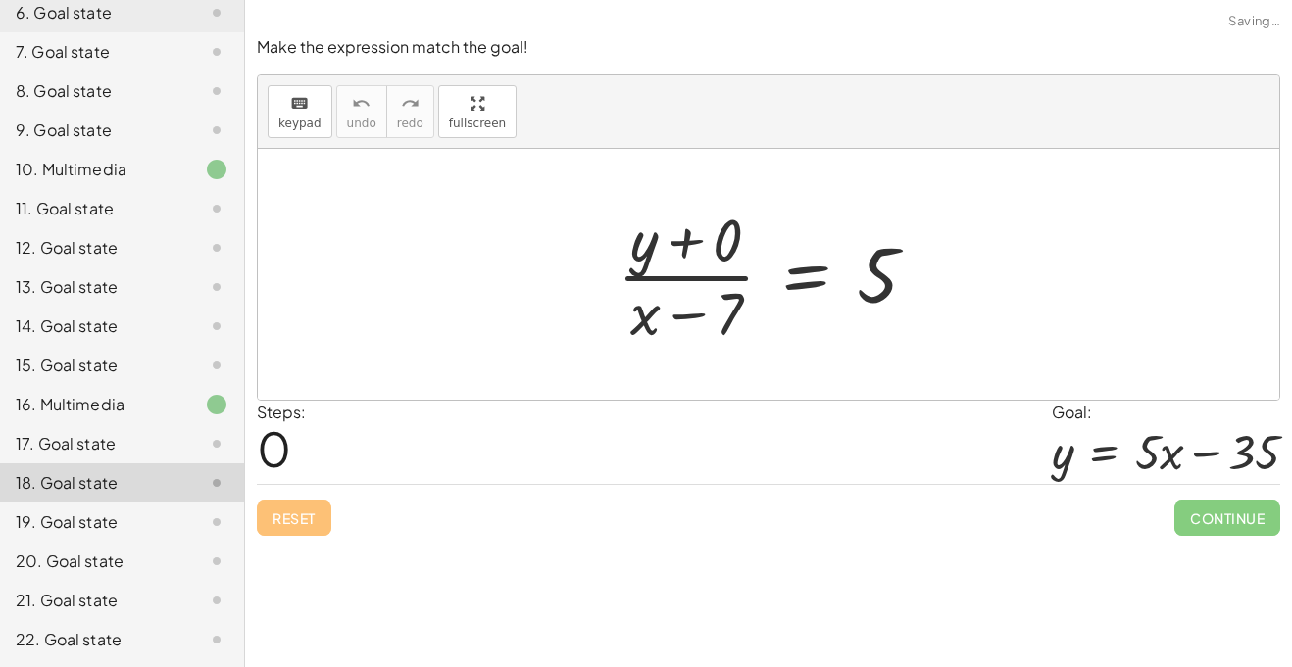
click at [115, 523] on div "19. Goal state" at bounding box center [95, 523] width 158 height 24
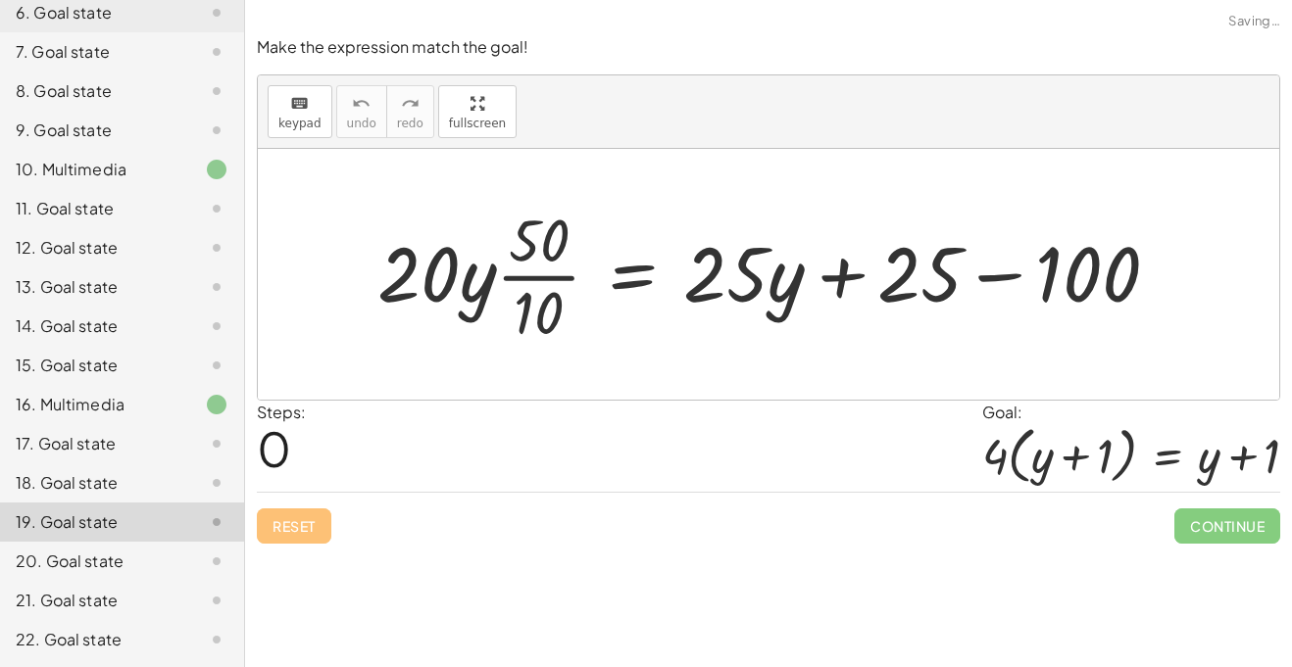
click at [111, 554] on div "20. Goal state" at bounding box center [95, 562] width 158 height 24
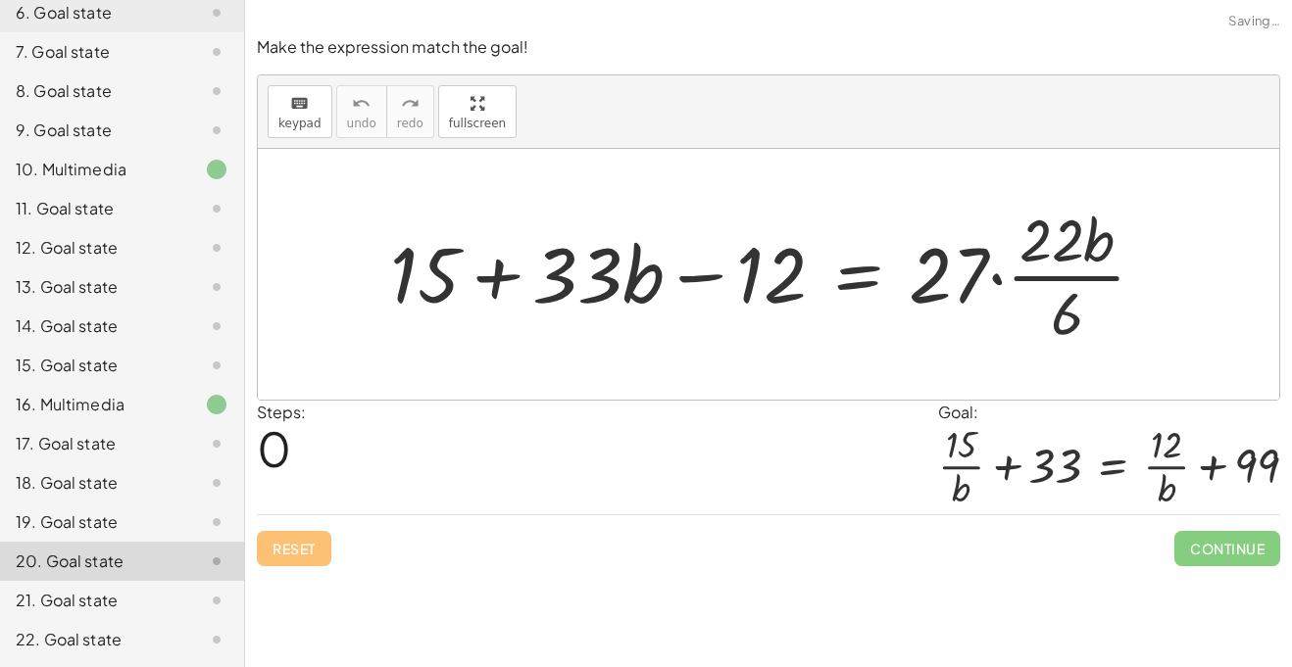
click at [107, 613] on div "21. Goal state" at bounding box center [122, 600] width 244 height 39
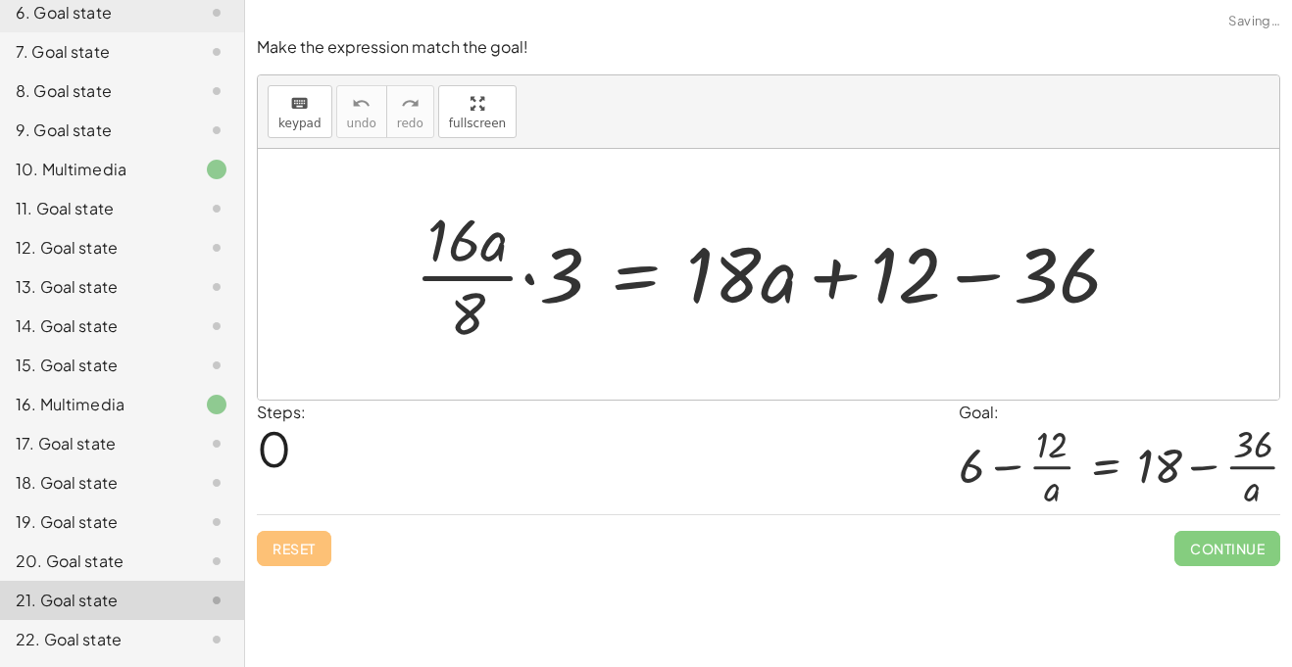
click at [104, 633] on div "22. Goal state" at bounding box center [95, 640] width 158 height 24
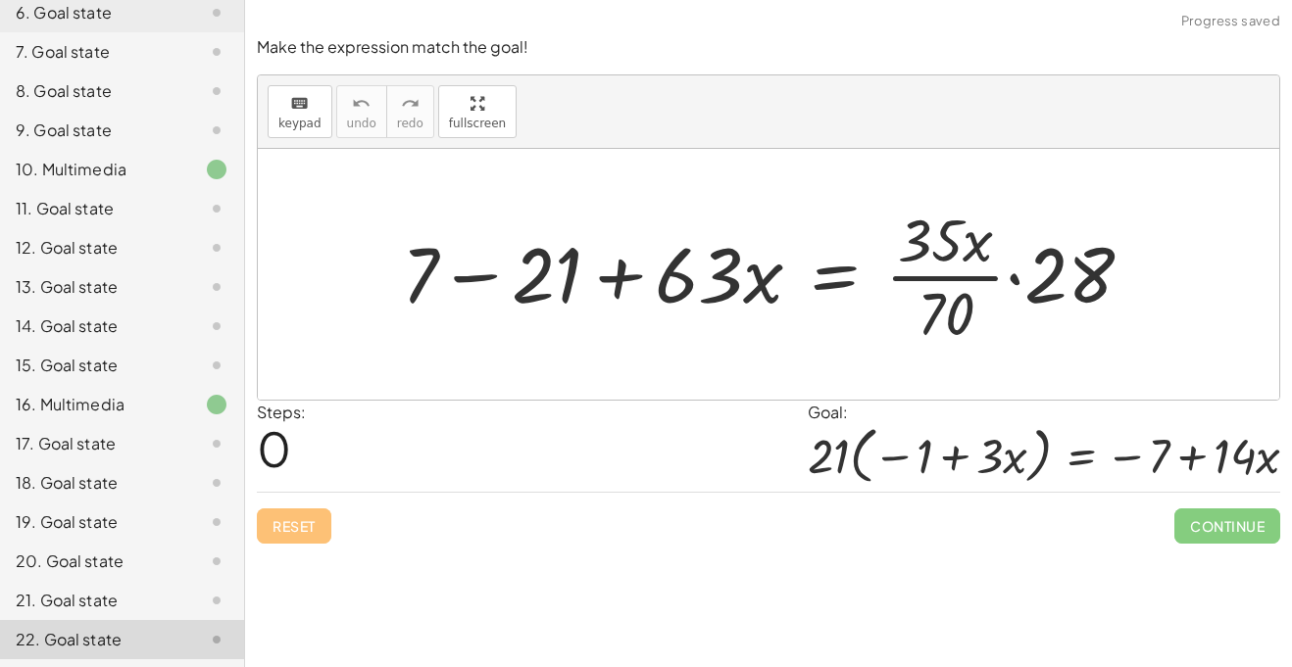
scroll to position [0, 0]
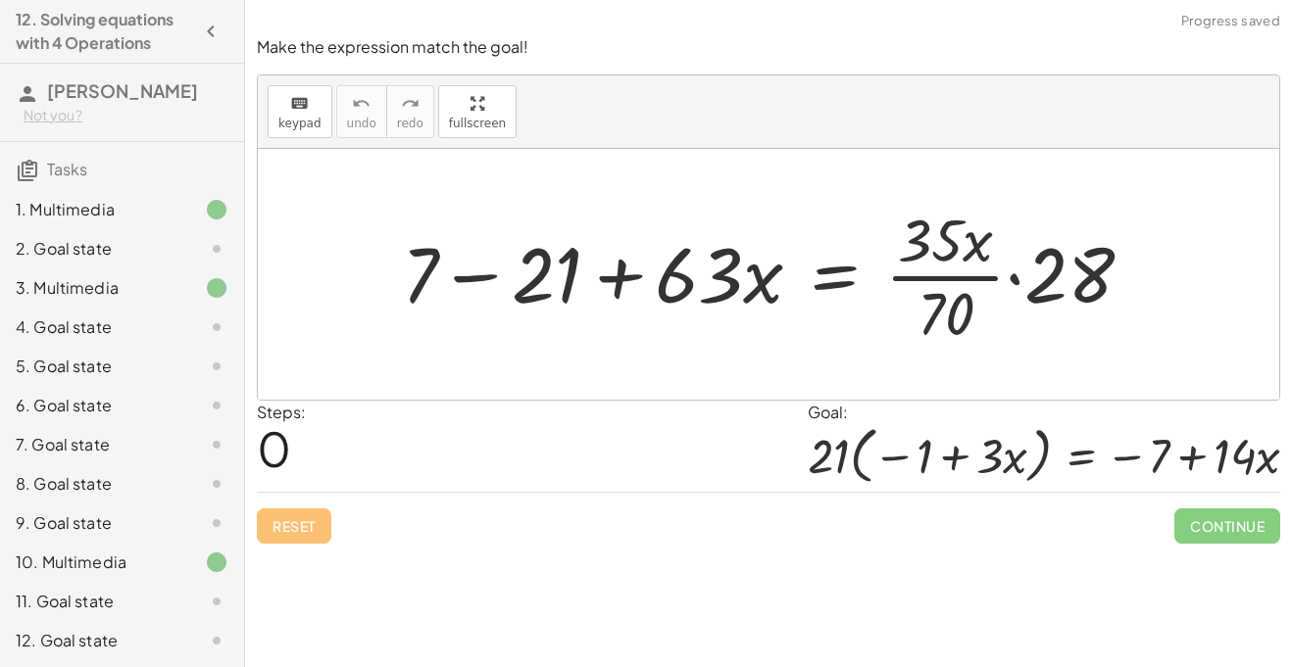
click at [115, 290] on div "3. Multimedia" at bounding box center [95, 288] width 158 height 24
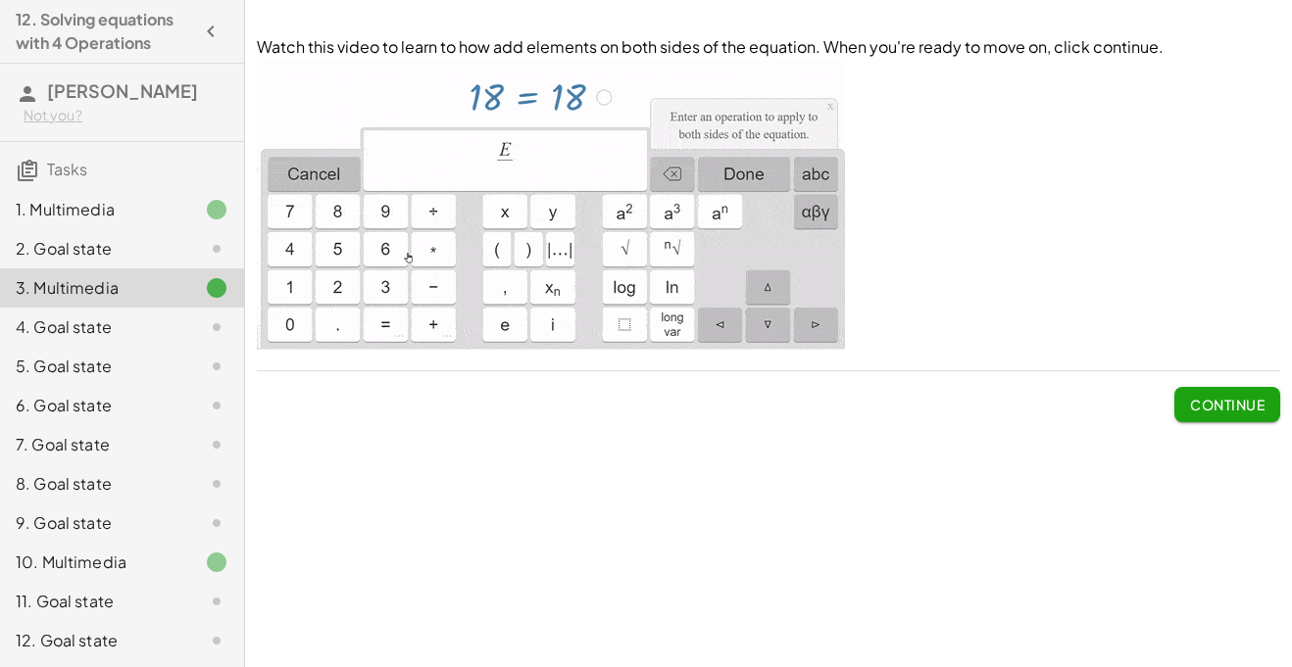
click at [187, 303] on div "3. Multimedia" at bounding box center [122, 288] width 244 height 39
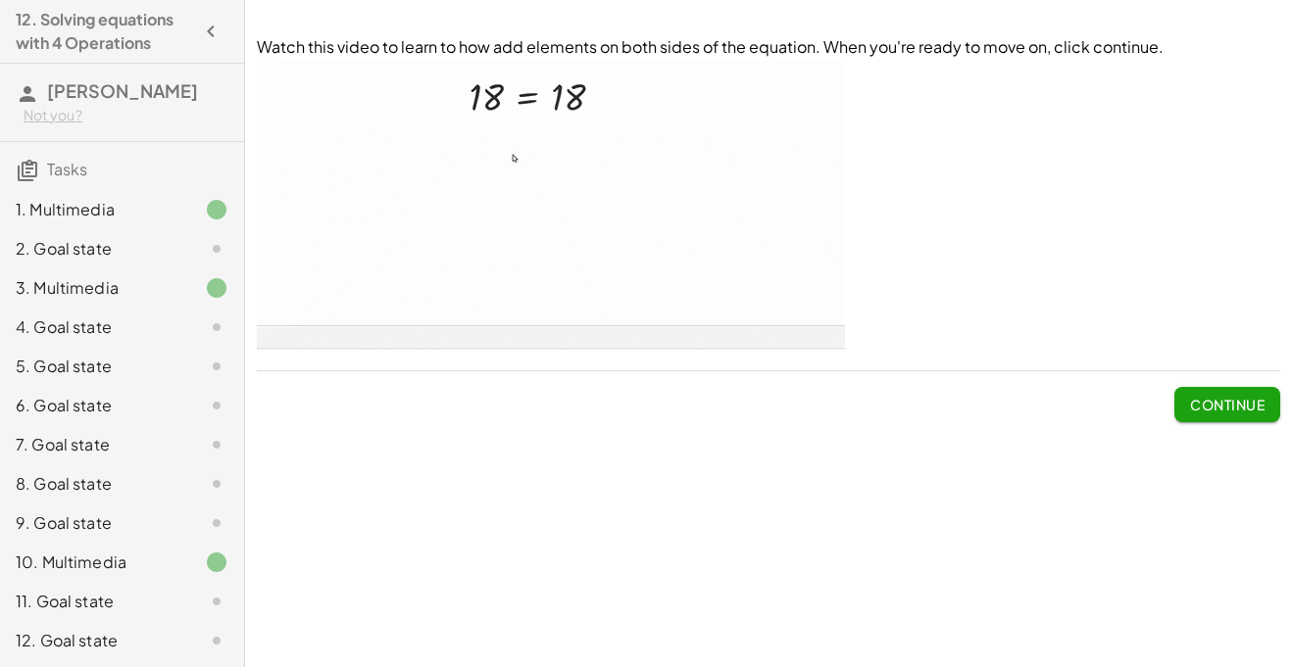
click at [195, 320] on div at bounding box center [200, 328] width 55 height 24
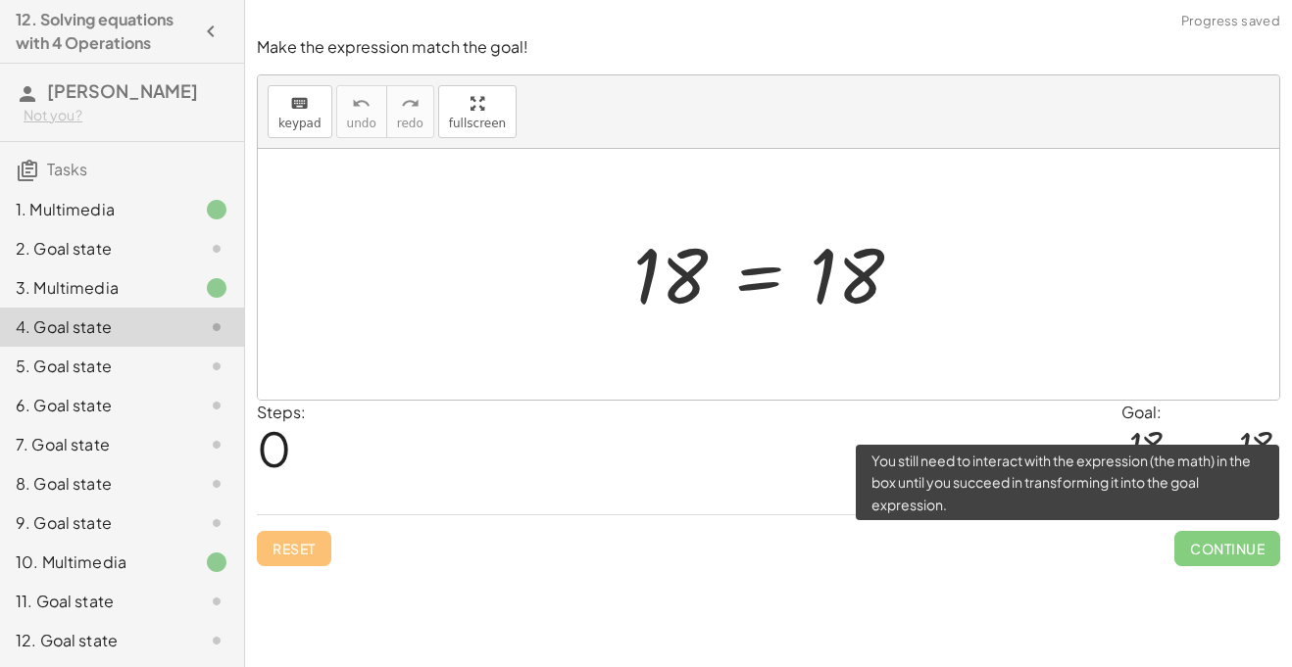
click at [1235, 546] on span "Continue" at bounding box center [1227, 548] width 106 height 35
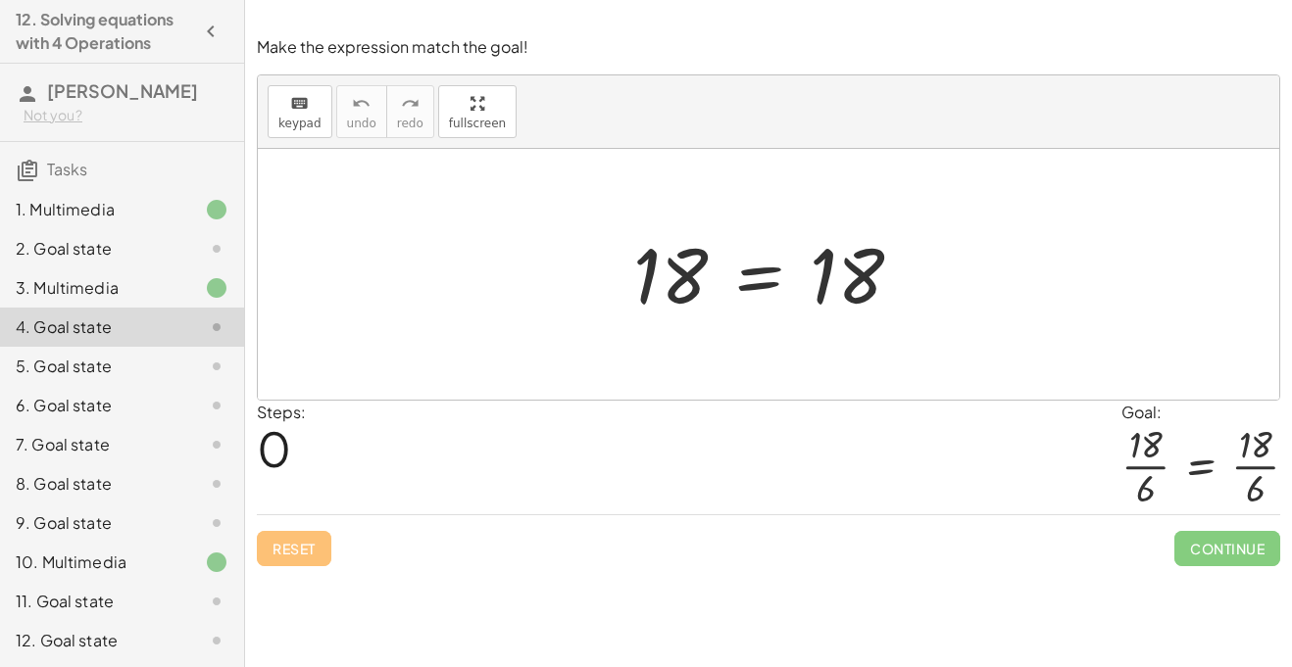
click at [651, 258] on div at bounding box center [775, 274] width 305 height 97
drag, startPoint x: 678, startPoint y: 270, endPoint x: 859, endPoint y: 275, distance: 180.4
click at [859, 275] on div at bounding box center [775, 274] width 305 height 97
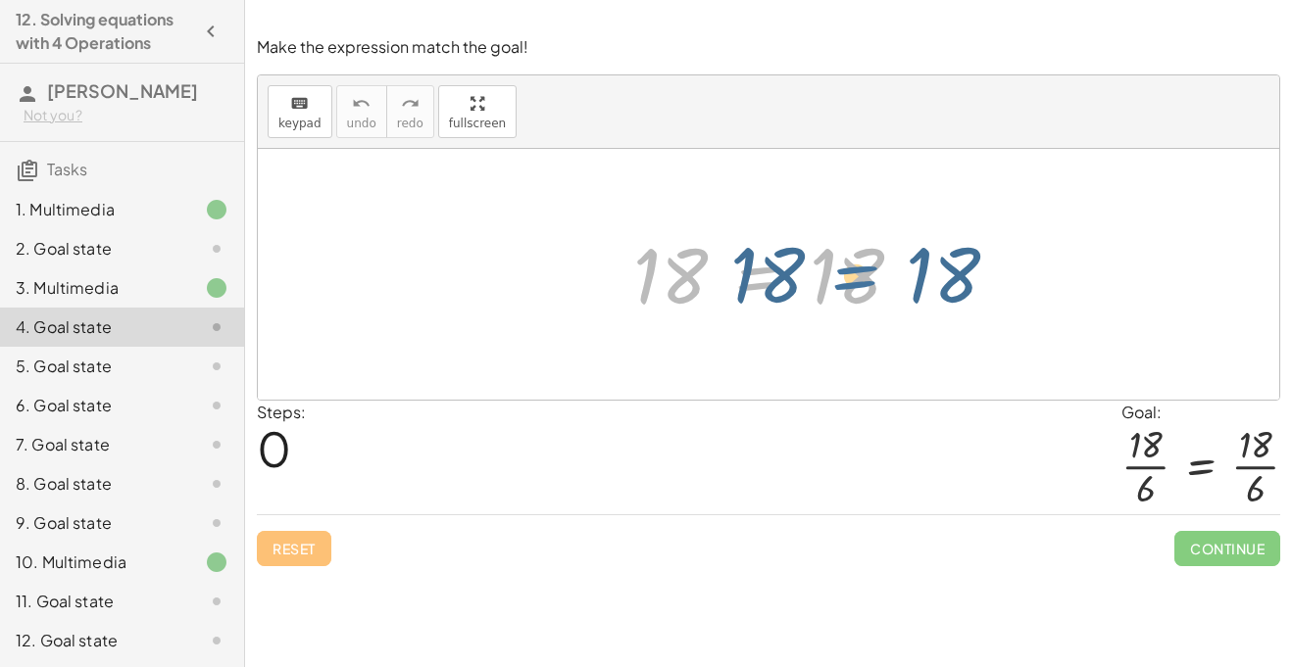
drag, startPoint x: 767, startPoint y: 278, endPoint x: 863, endPoint y: 277, distance: 96.0
click at [863, 277] on div at bounding box center [775, 274] width 305 height 97
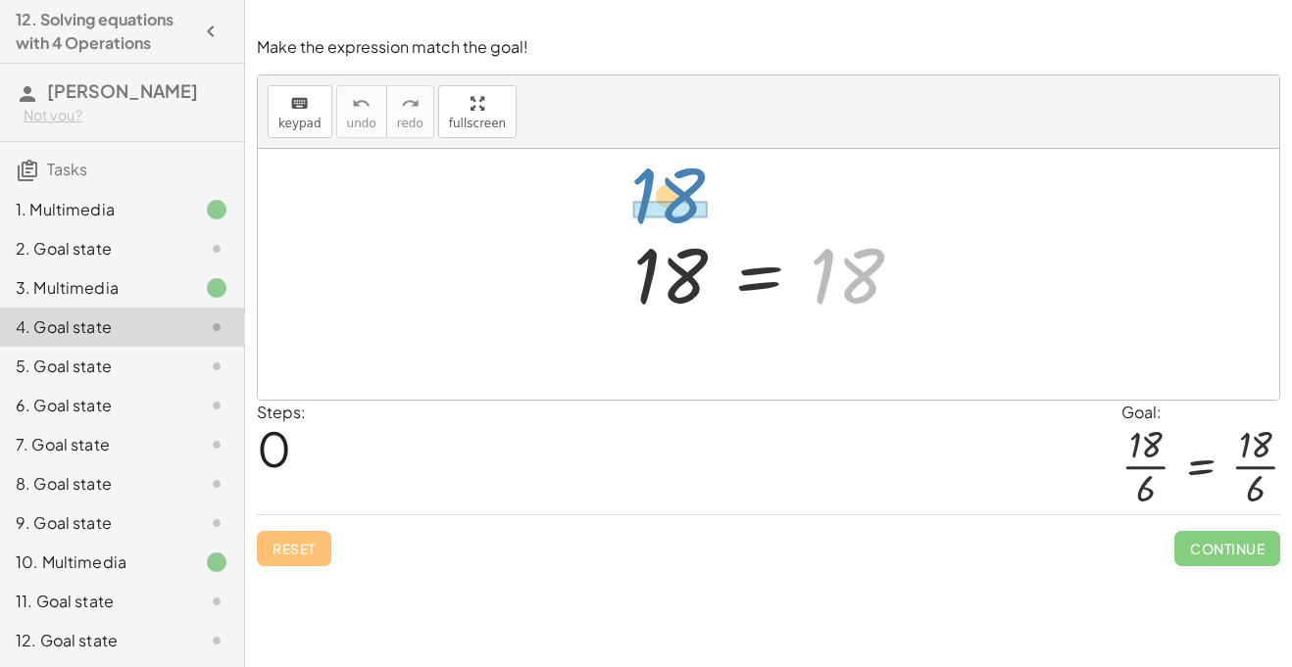
drag, startPoint x: 853, startPoint y: 277, endPoint x: 670, endPoint y: 191, distance: 201.7
drag, startPoint x: 828, startPoint y: 285, endPoint x: 653, endPoint y: 218, distance: 188.0
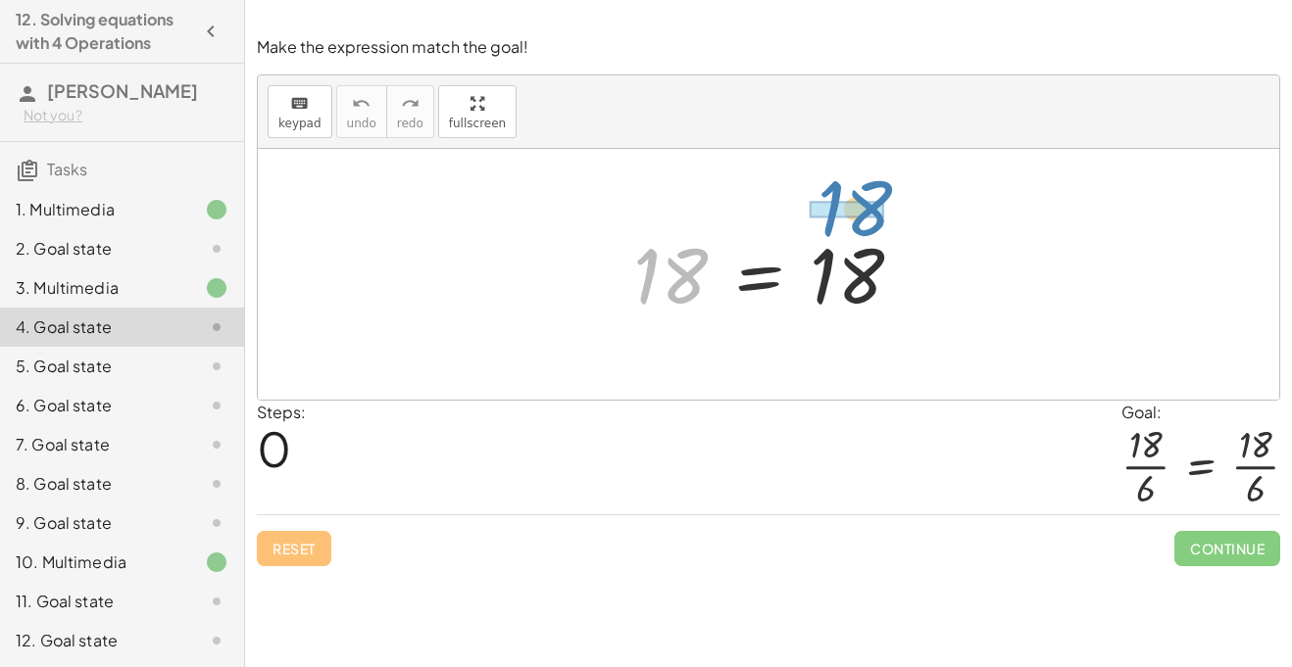
drag, startPoint x: 672, startPoint y: 252, endPoint x: 856, endPoint y: 180, distance: 196.7
click at [105, 400] on div "6. Goal state" at bounding box center [95, 406] width 158 height 24
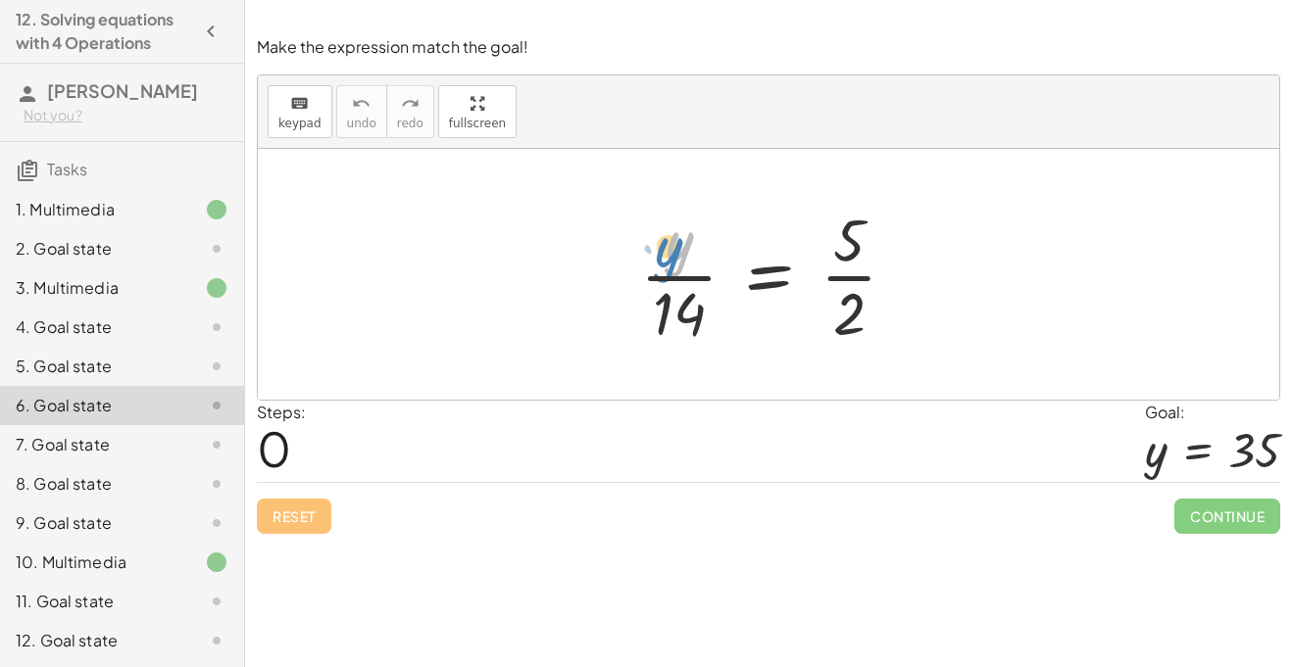
drag, startPoint x: 678, startPoint y: 251, endPoint x: 633, endPoint y: 249, distance: 45.1
click at [633, 249] on div at bounding box center [776, 274] width 292 height 151
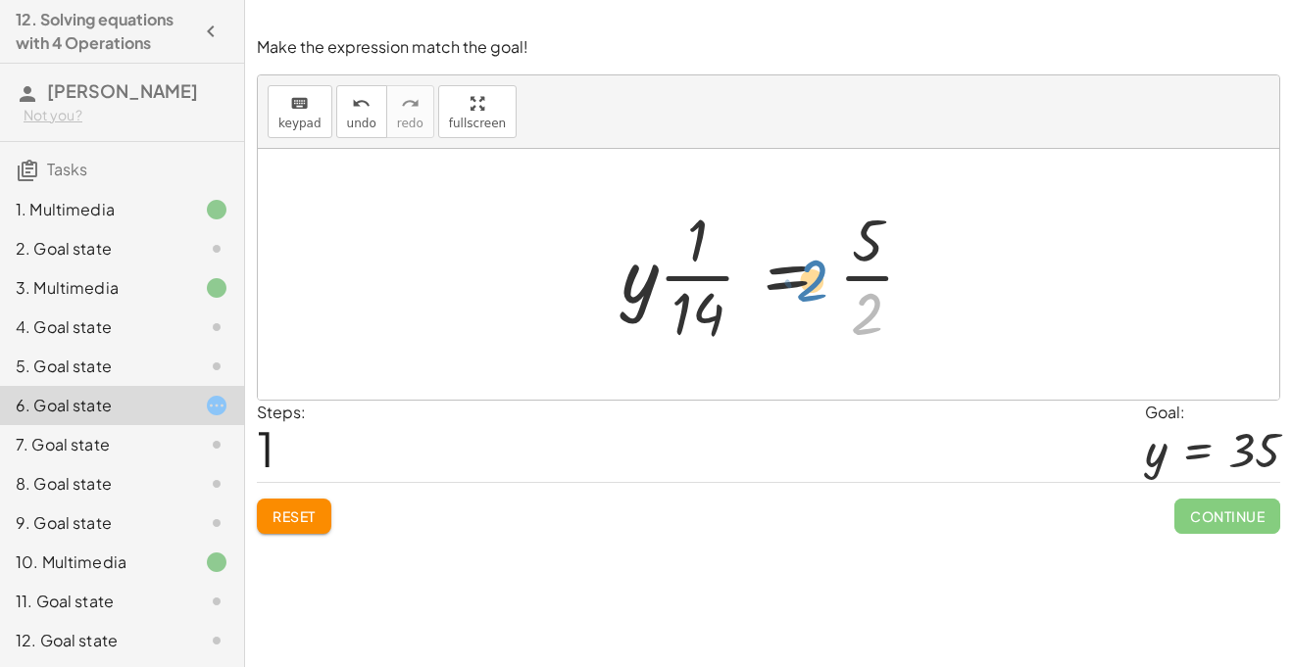
drag, startPoint x: 889, startPoint y: 296, endPoint x: 829, endPoint y: 265, distance: 67.5
click at [829, 265] on div at bounding box center [776, 274] width 328 height 151
drag, startPoint x: 862, startPoint y: 252, endPoint x: 829, endPoint y: 286, distance: 47.8
click at [829, 286] on div at bounding box center [776, 274] width 328 height 151
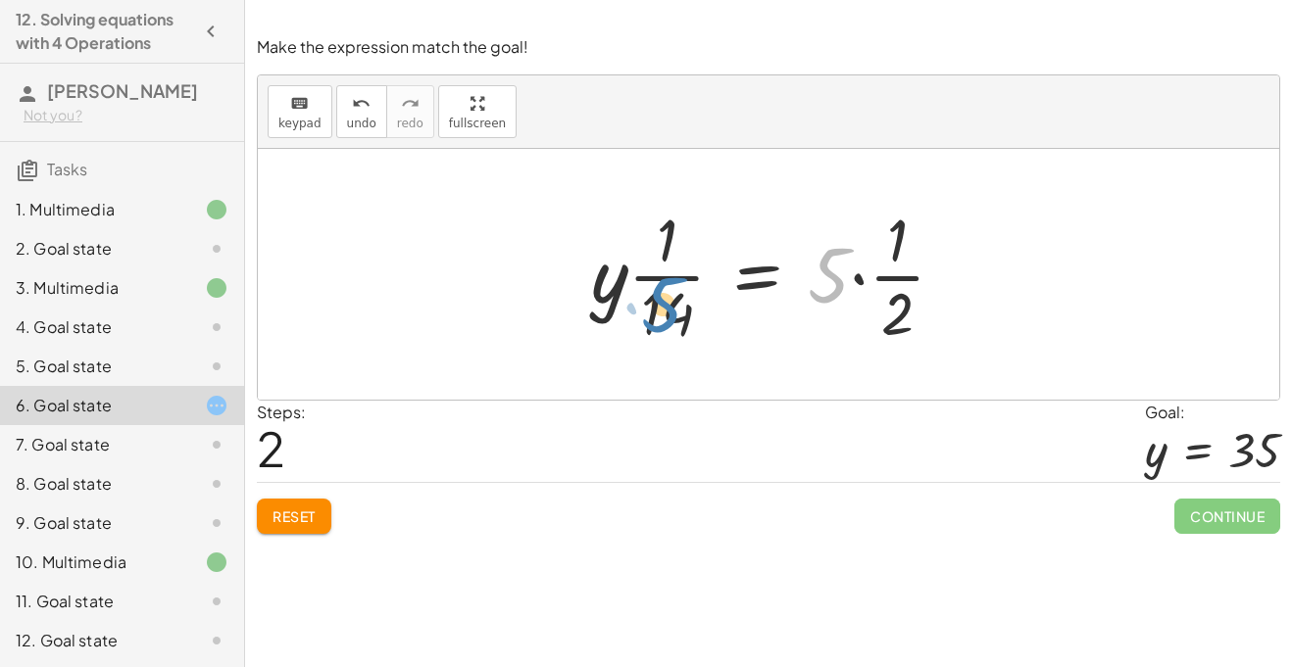
drag, startPoint x: 830, startPoint y: 272, endPoint x: 664, endPoint y: 302, distance: 168.2
click at [664, 302] on div at bounding box center [775, 274] width 389 height 151
drag, startPoint x: 667, startPoint y: 228, endPoint x: 662, endPoint y: 298, distance: 69.8
drag, startPoint x: 663, startPoint y: 242, endPoint x: 663, endPoint y: 329, distance: 87.2
drag, startPoint x: 663, startPoint y: 327, endPoint x: 663, endPoint y: 252, distance: 75.5
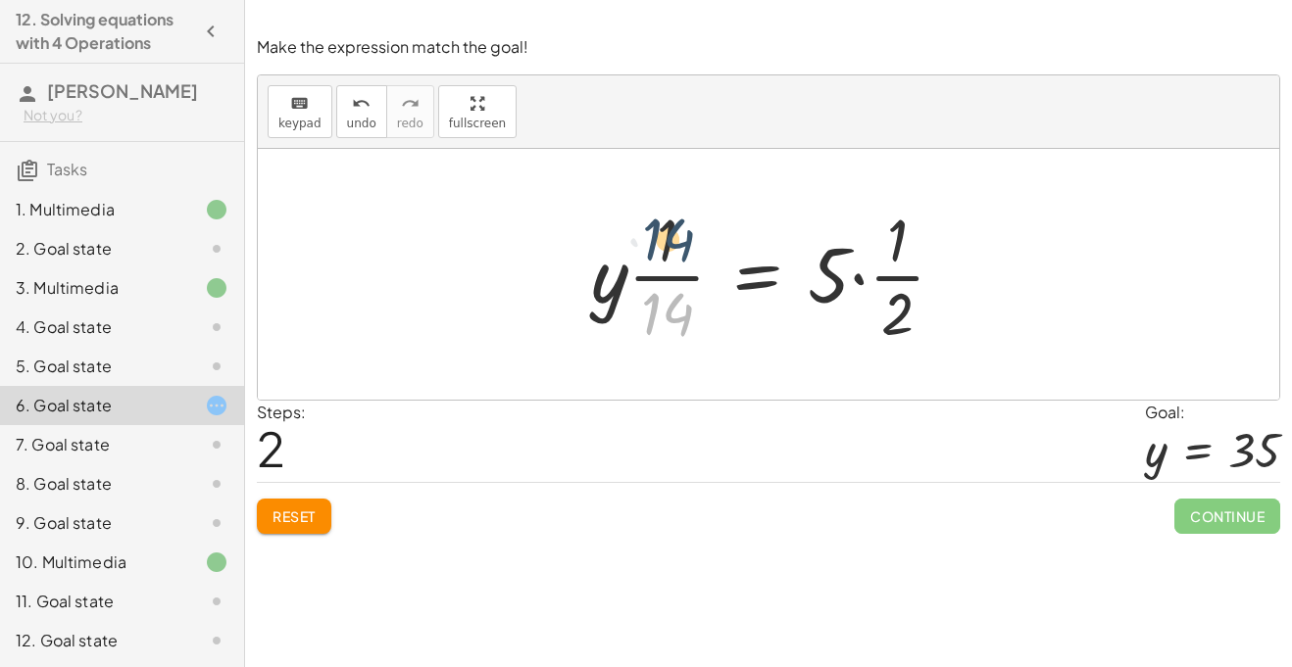
click at [663, 252] on div at bounding box center [775, 274] width 389 height 151
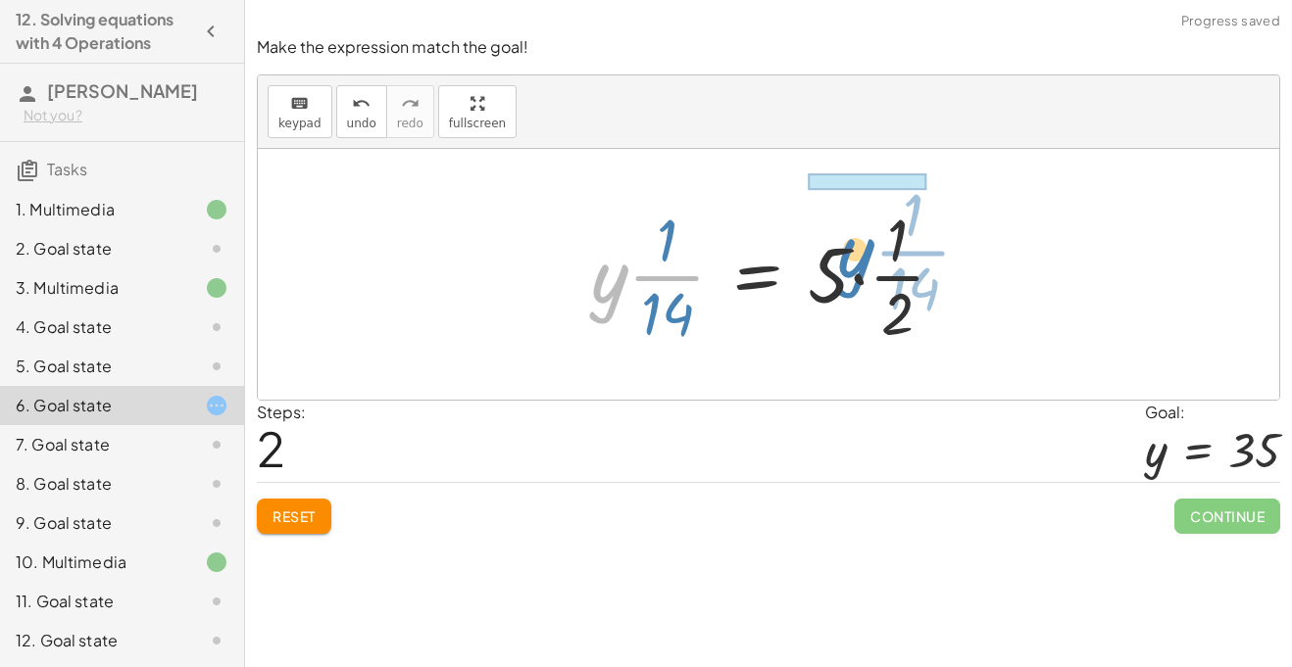
drag, startPoint x: 616, startPoint y: 293, endPoint x: 862, endPoint y: 270, distance: 247.0
click at [862, 270] on div at bounding box center [775, 274] width 389 height 151
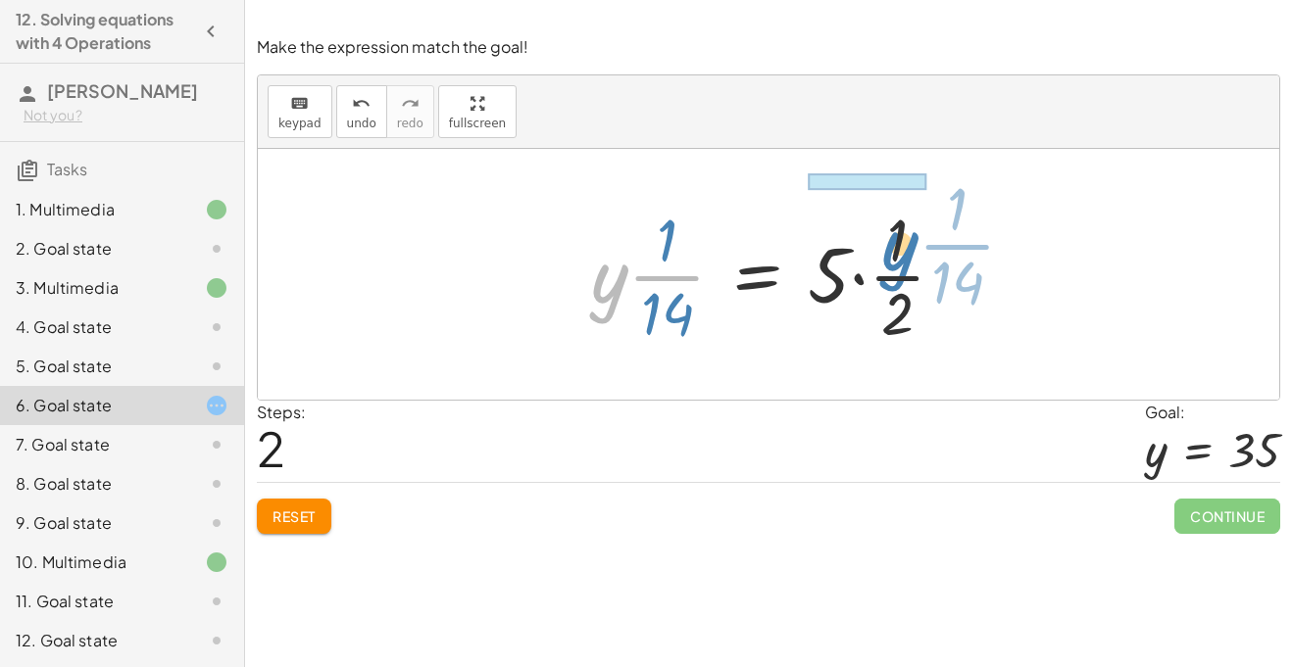
drag, startPoint x: 597, startPoint y: 287, endPoint x: 887, endPoint y: 256, distance: 291.8
click at [887, 256] on div at bounding box center [775, 274] width 389 height 151
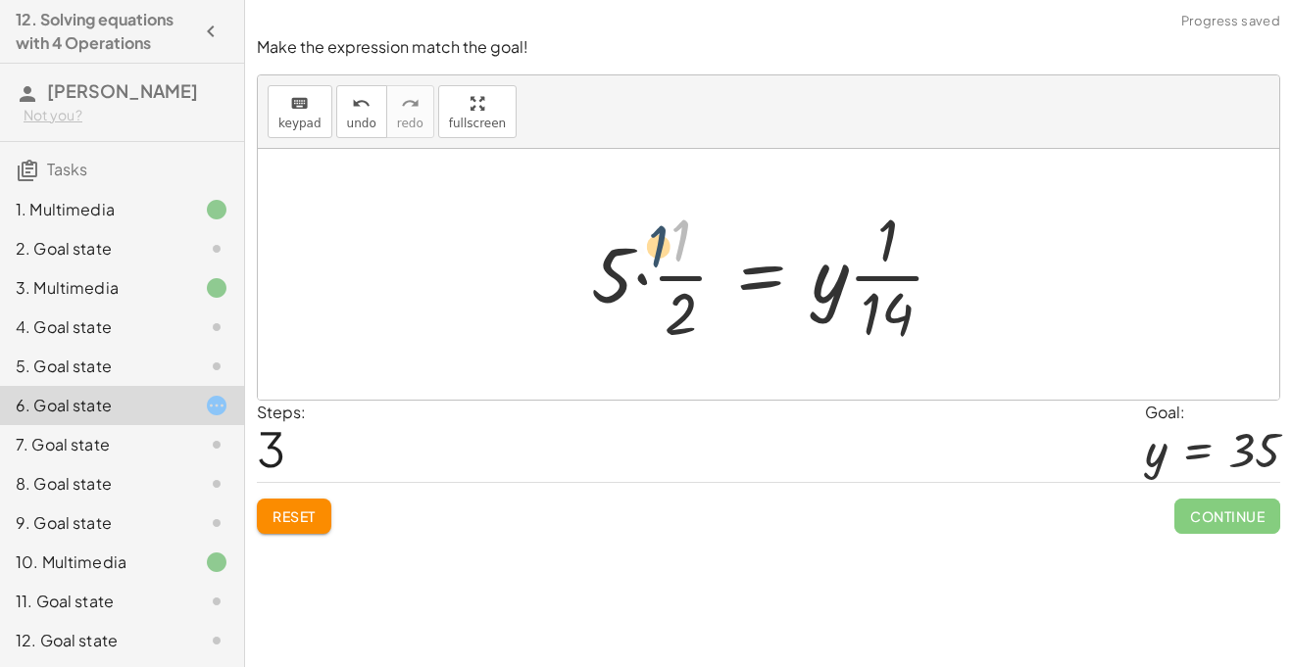
drag, startPoint x: 698, startPoint y: 252, endPoint x: 665, endPoint y: 262, distance: 33.8
click at [665, 262] on div at bounding box center [775, 274] width 389 height 151
drag, startPoint x: 679, startPoint y: 296, endPoint x: 676, endPoint y: 225, distance: 70.6
click at [676, 225] on div at bounding box center [775, 274] width 389 height 151
drag, startPoint x: 593, startPoint y: 268, endPoint x: 679, endPoint y: 269, distance: 86.2
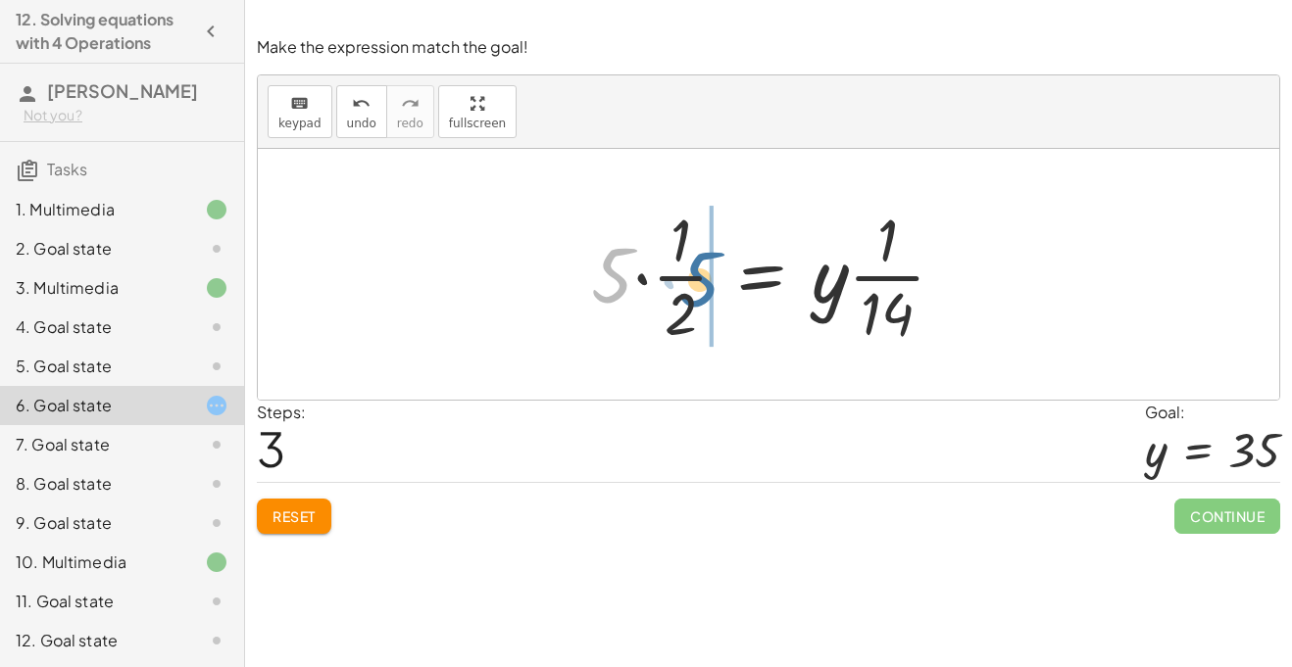
click at [679, 269] on div at bounding box center [775, 274] width 389 height 151
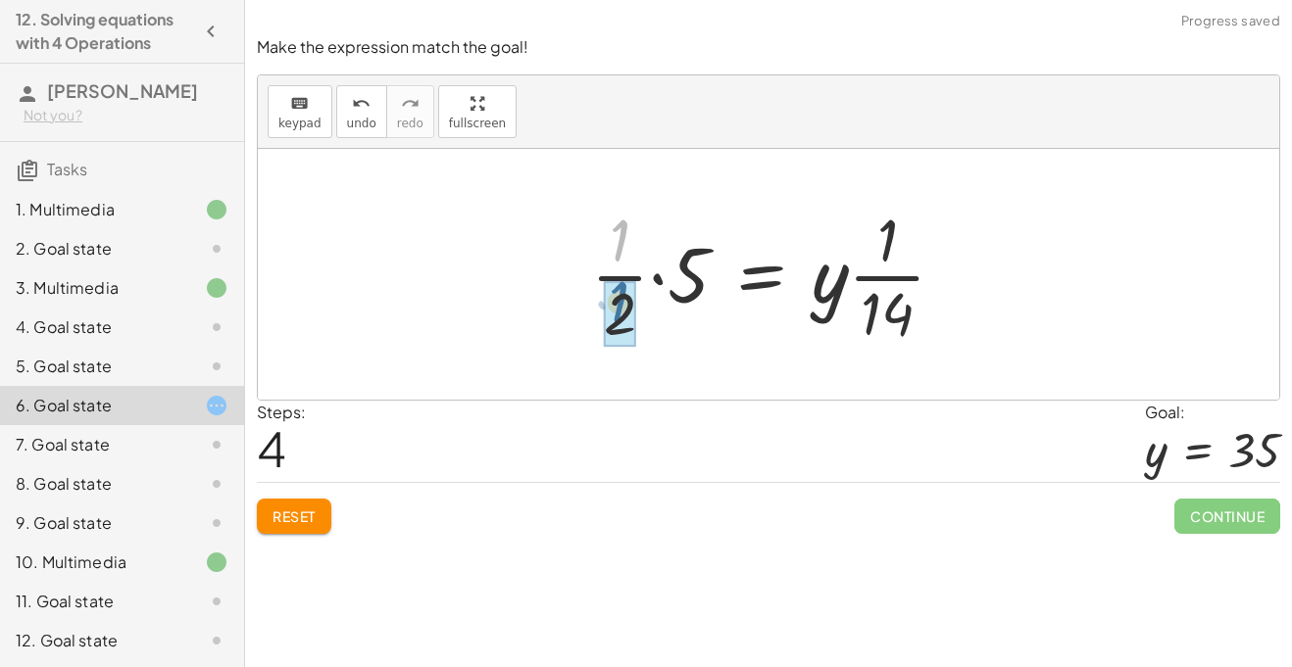
drag, startPoint x: 623, startPoint y: 237, endPoint x: 622, endPoint y: 299, distance: 61.8
drag, startPoint x: 620, startPoint y: 311, endPoint x: 620, endPoint y: 237, distance: 73.5
click at [620, 237] on div at bounding box center [775, 274] width 389 height 151
drag, startPoint x: 620, startPoint y: 250, endPoint x: 619, endPoint y: 325, distance: 75.5
drag, startPoint x: 650, startPoint y: 277, endPoint x: 580, endPoint y: 319, distance: 81.3
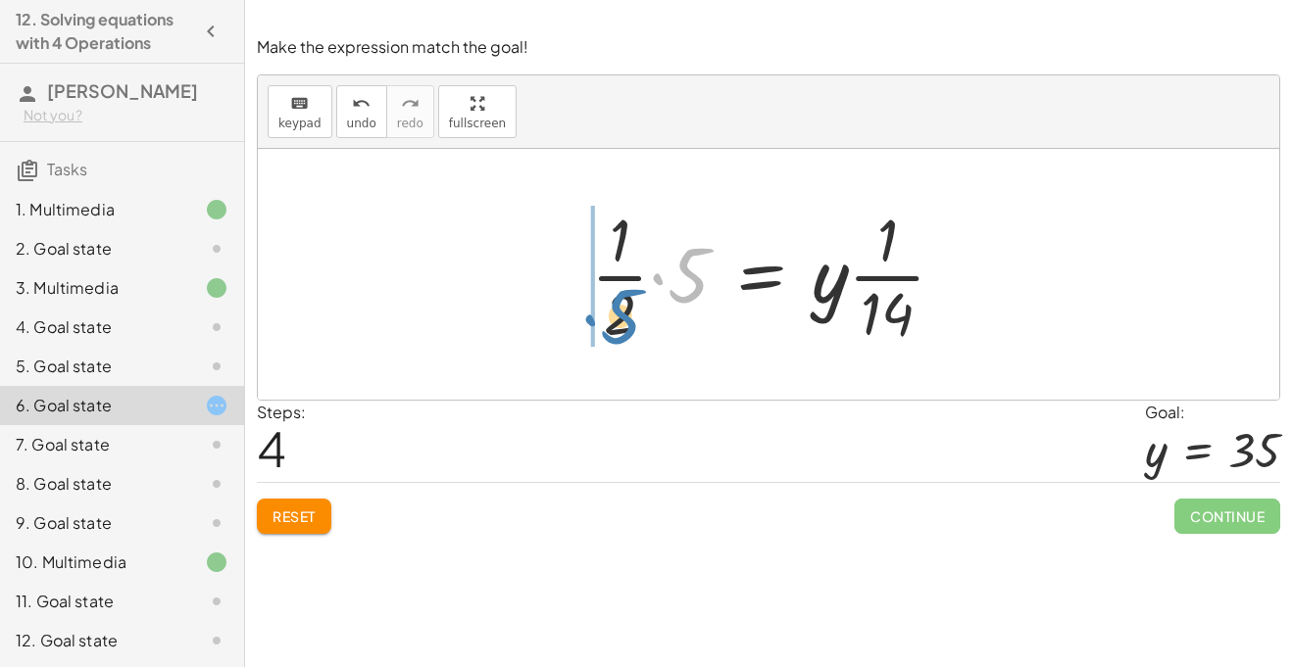
click at [581, 319] on div at bounding box center [775, 274] width 389 height 151
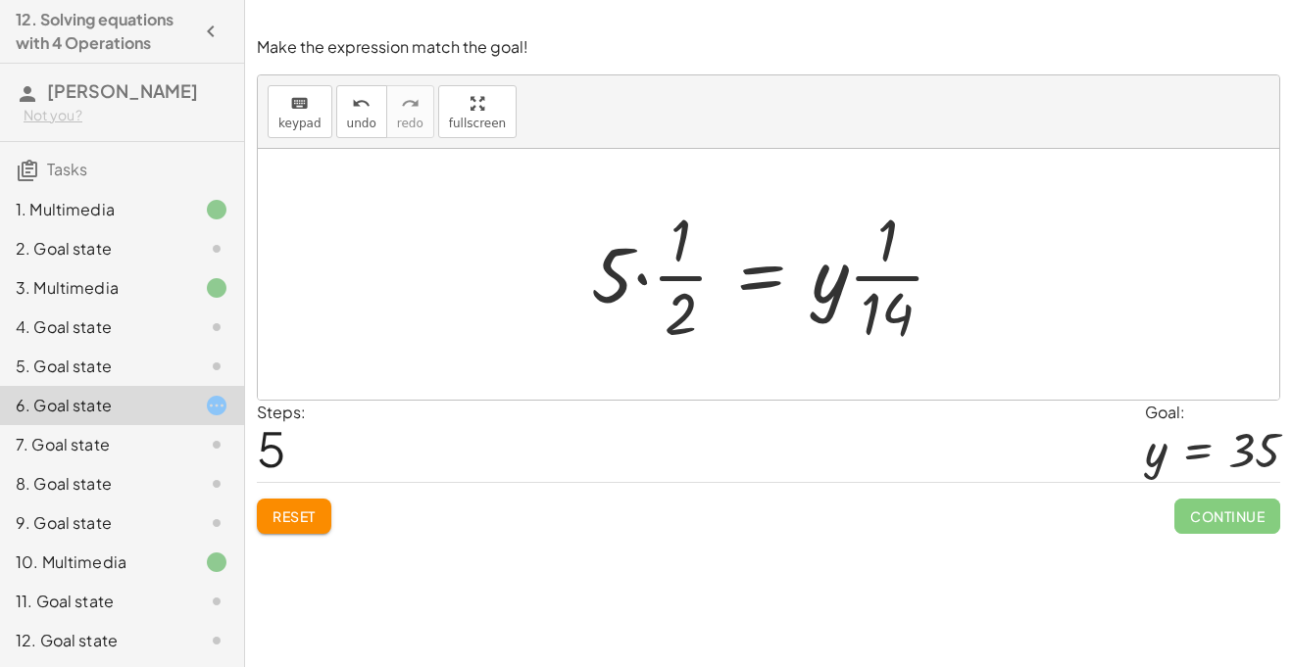
click at [615, 284] on div at bounding box center [775, 274] width 389 height 151
click at [678, 246] on div at bounding box center [775, 274] width 389 height 151
click at [846, 293] on div at bounding box center [775, 274] width 389 height 151
drag, startPoint x: 833, startPoint y: 293, endPoint x: 666, endPoint y: 286, distance: 166.7
click at [666, 286] on div at bounding box center [775, 274] width 389 height 151
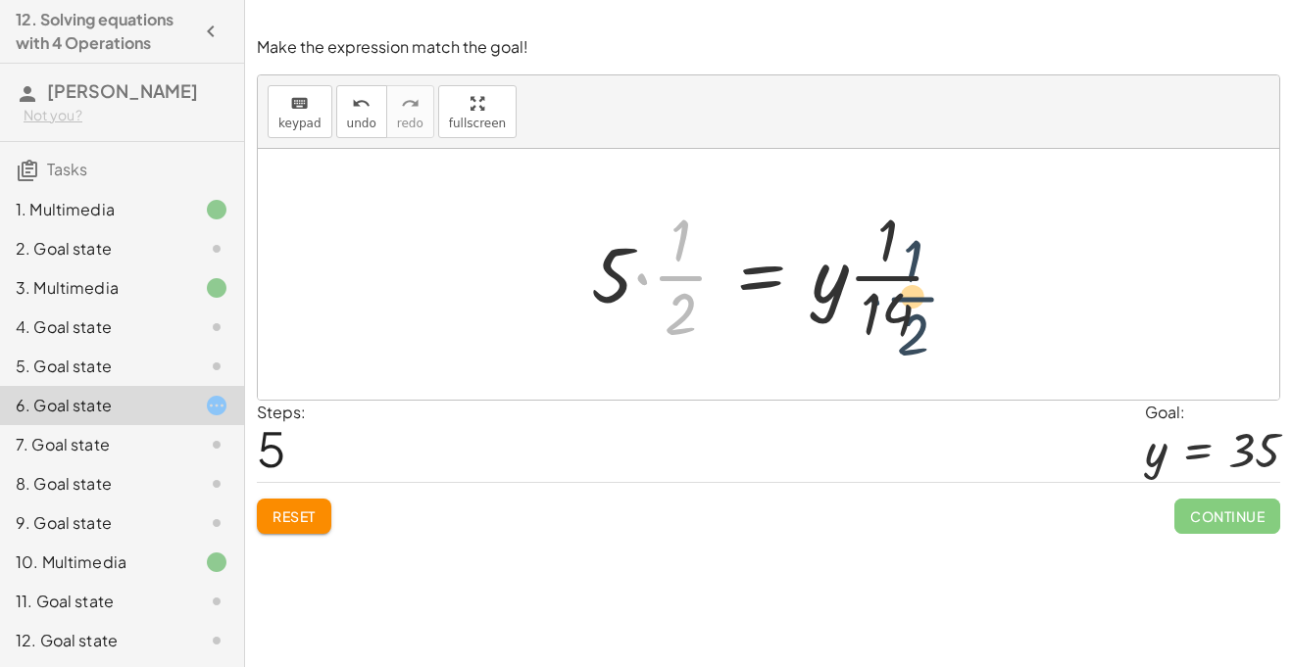
drag, startPoint x: 636, startPoint y: 288, endPoint x: 910, endPoint y: 309, distance: 275.2
click at [910, 309] on div at bounding box center [775, 274] width 389 height 151
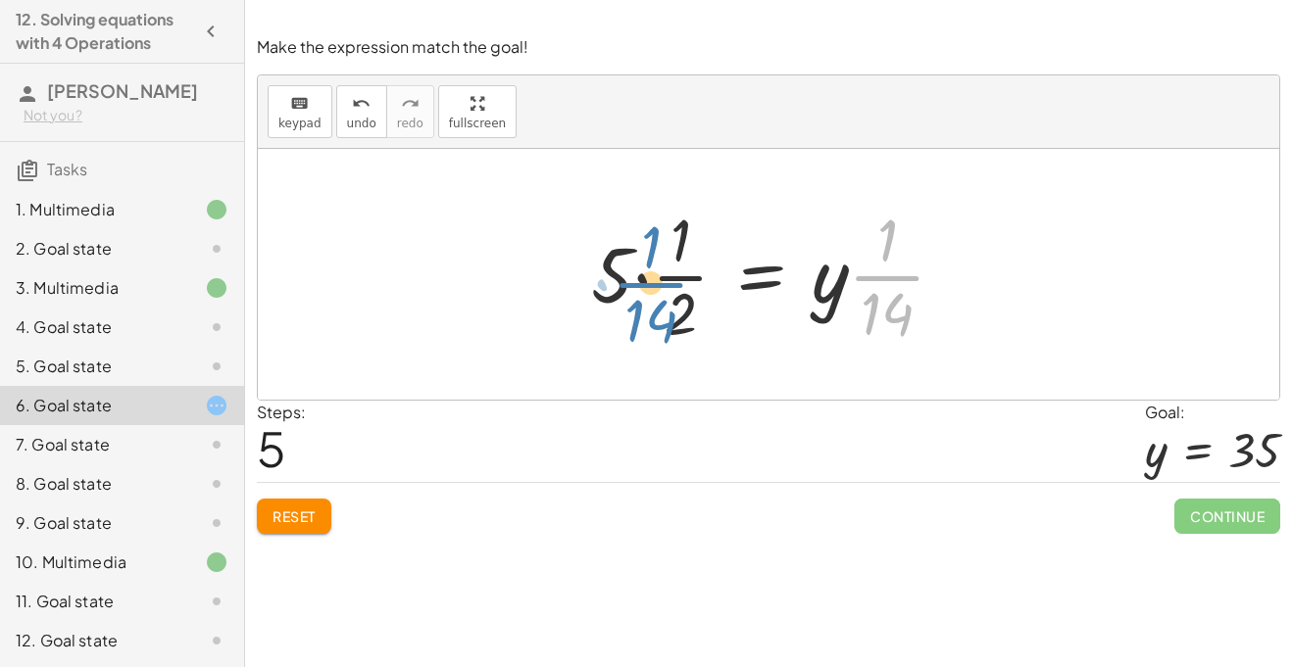
drag, startPoint x: 904, startPoint y: 287, endPoint x: 687, endPoint y: 292, distance: 216.6
click at [687, 292] on div at bounding box center [775, 274] width 389 height 151
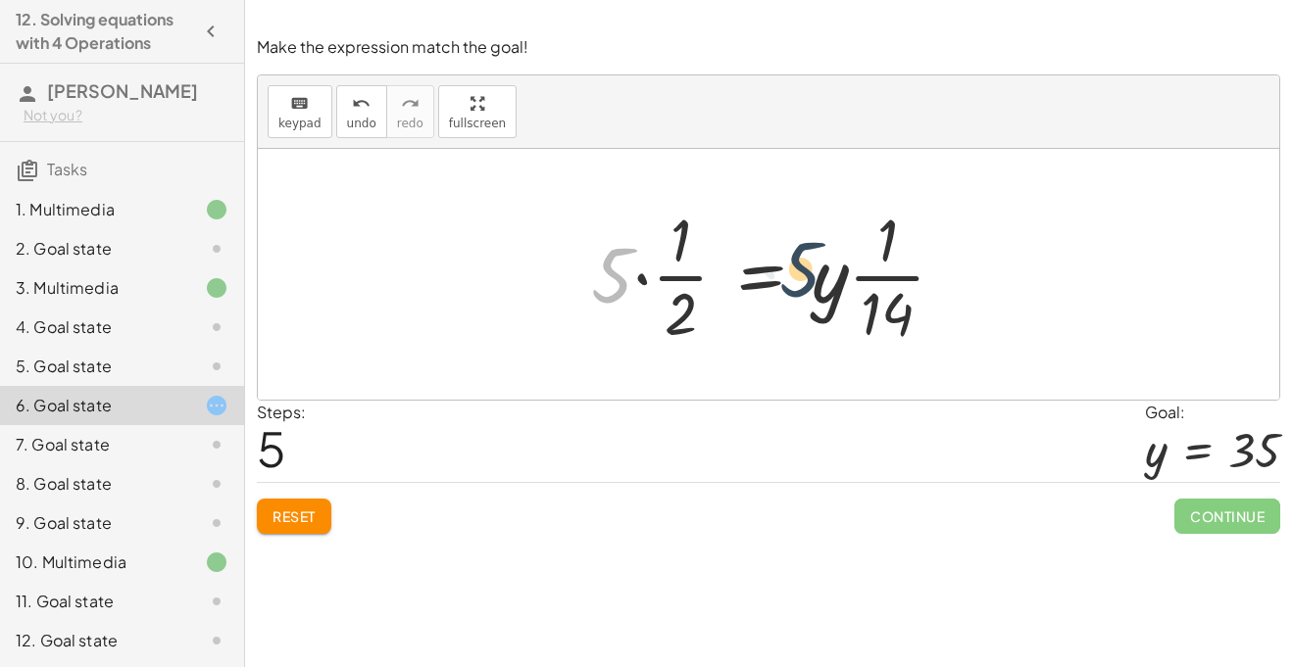
drag, startPoint x: 614, startPoint y: 274, endPoint x: 831, endPoint y: 279, distance: 216.6
click at [831, 279] on div at bounding box center [775, 274] width 389 height 151
drag, startPoint x: 831, startPoint y: 279, endPoint x: 618, endPoint y: 270, distance: 212.9
click at [618, 270] on div at bounding box center [775, 274] width 389 height 151
click at [647, 283] on div at bounding box center [775, 274] width 389 height 151
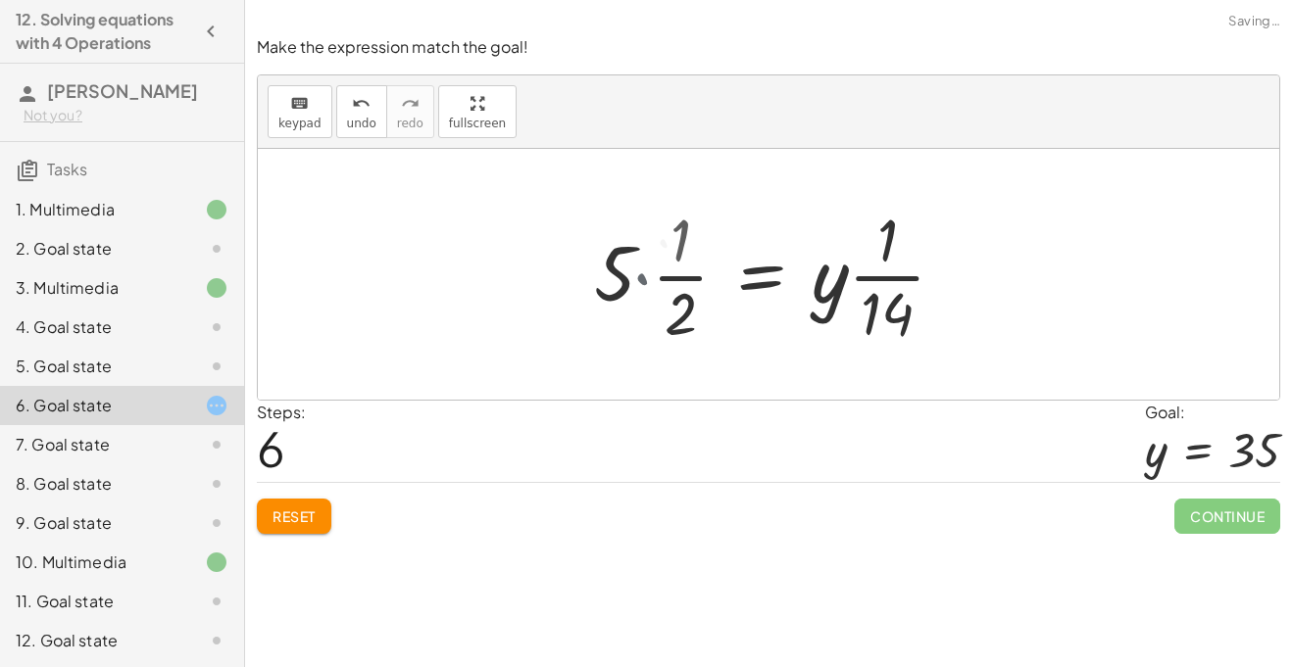
click at [647, 283] on div at bounding box center [806, 274] width 328 height 151
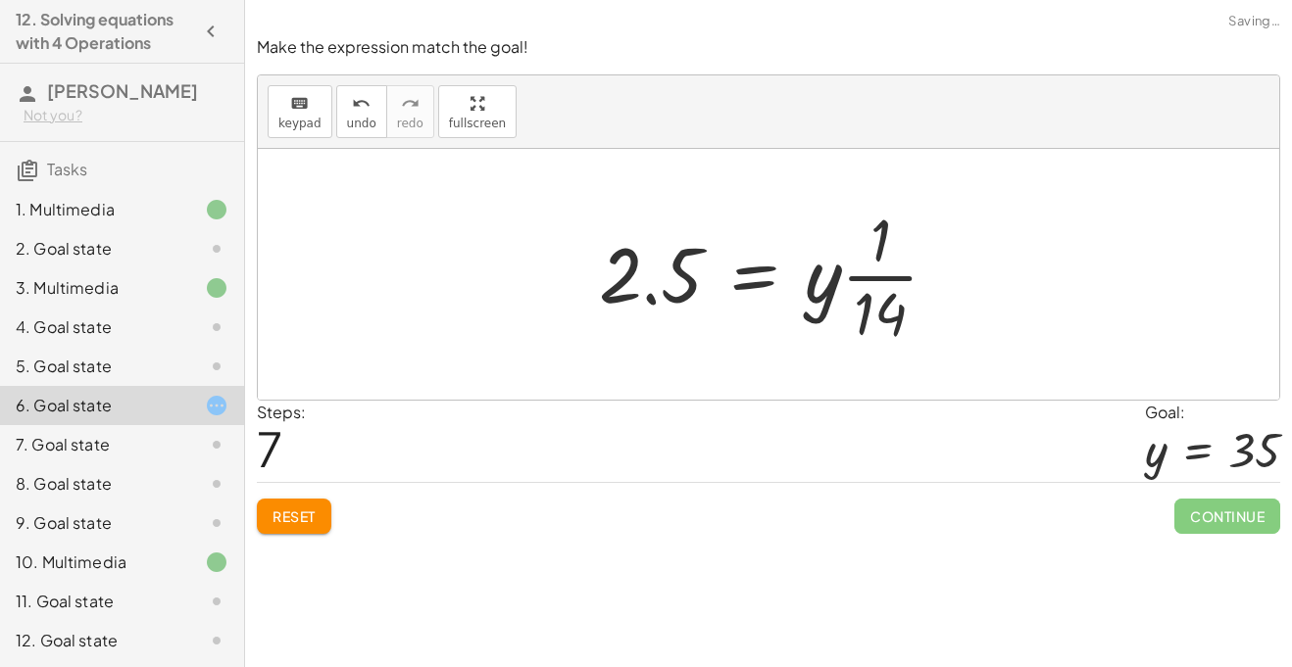
click at [750, 283] on div at bounding box center [776, 274] width 374 height 151
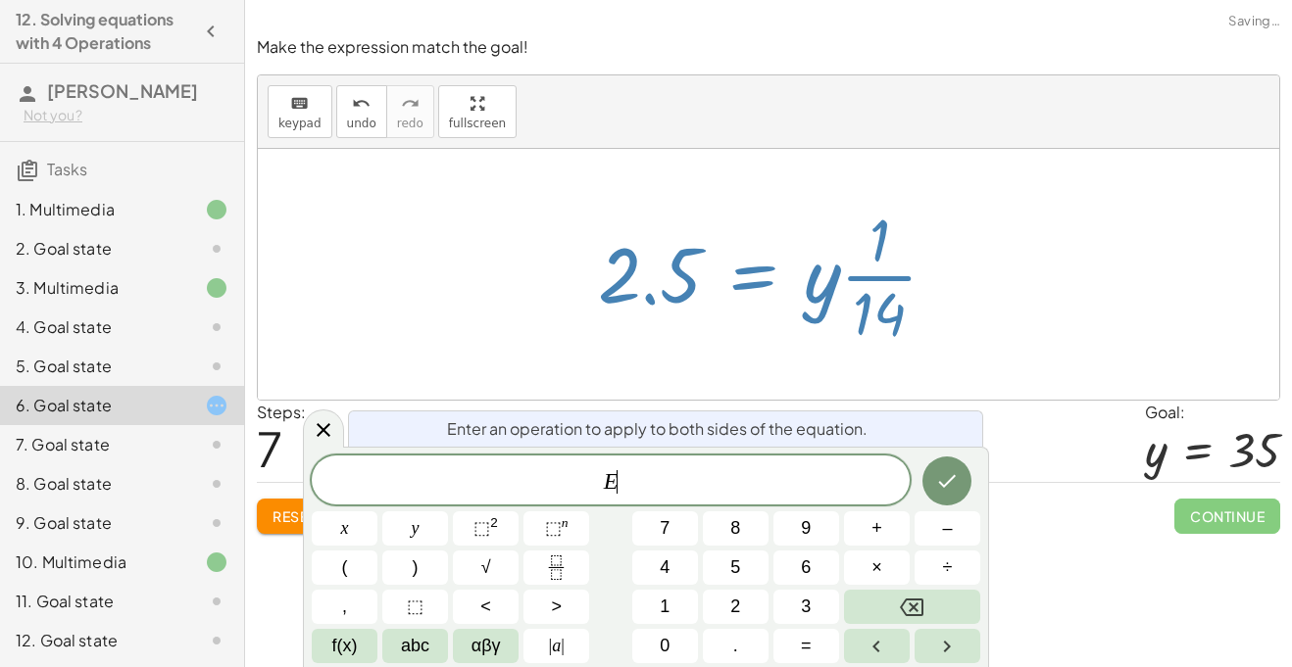
click at [822, 291] on div at bounding box center [775, 274] width 374 height 151
click at [928, 270] on div at bounding box center [775, 274] width 374 height 151
click at [909, 282] on div at bounding box center [775, 274] width 374 height 151
click at [946, 492] on icon "Done" at bounding box center [947, 481] width 24 height 24
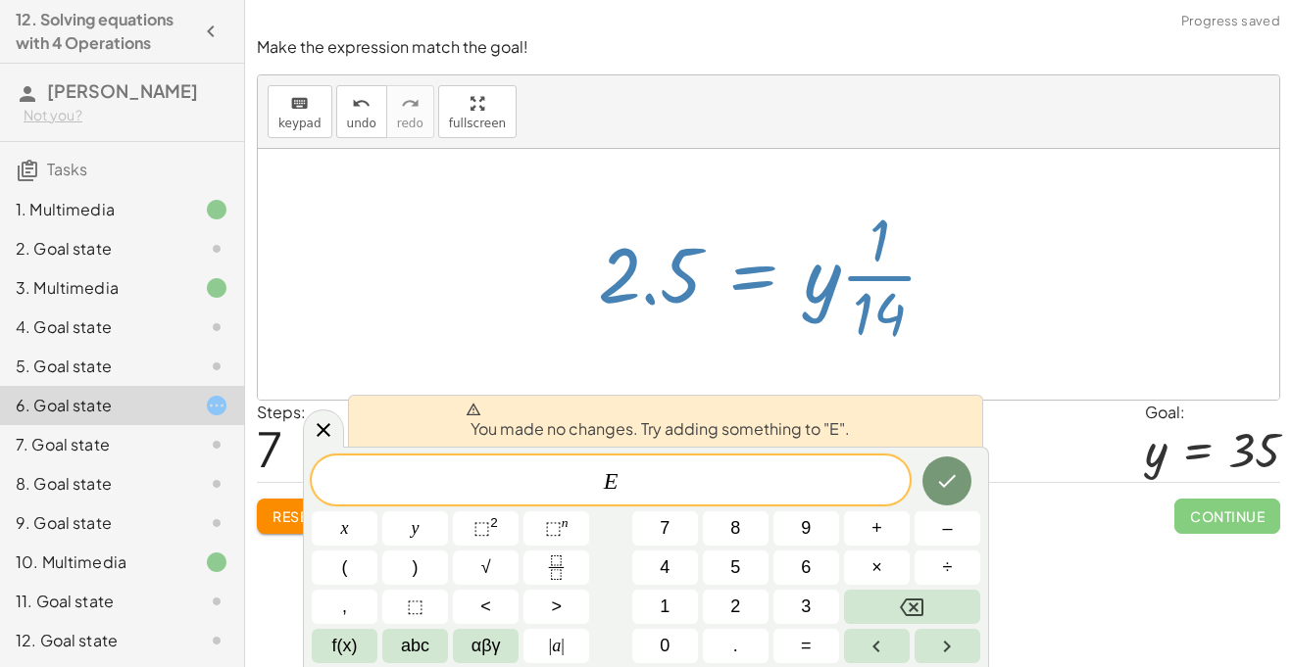
click at [452, 352] on div at bounding box center [768, 274] width 1021 height 251
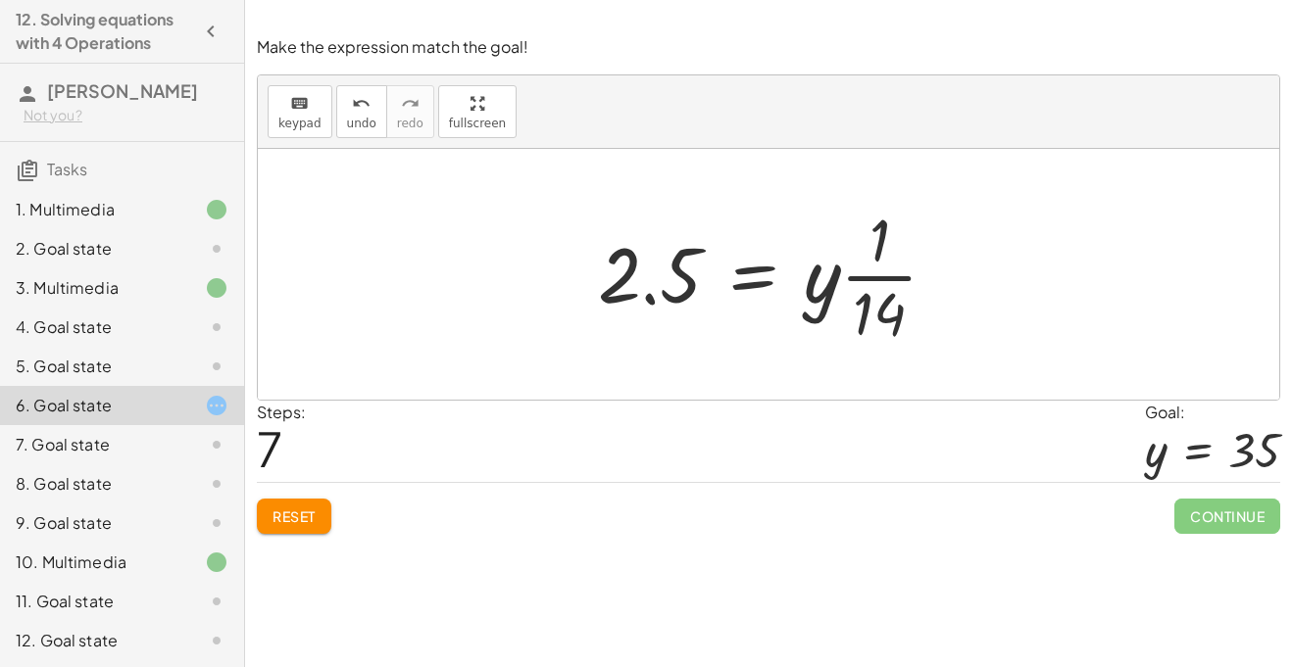
click at [665, 297] on div at bounding box center [775, 274] width 374 height 151
click at [654, 298] on div at bounding box center [775, 274] width 374 height 151
click at [825, 282] on div at bounding box center [775, 274] width 374 height 151
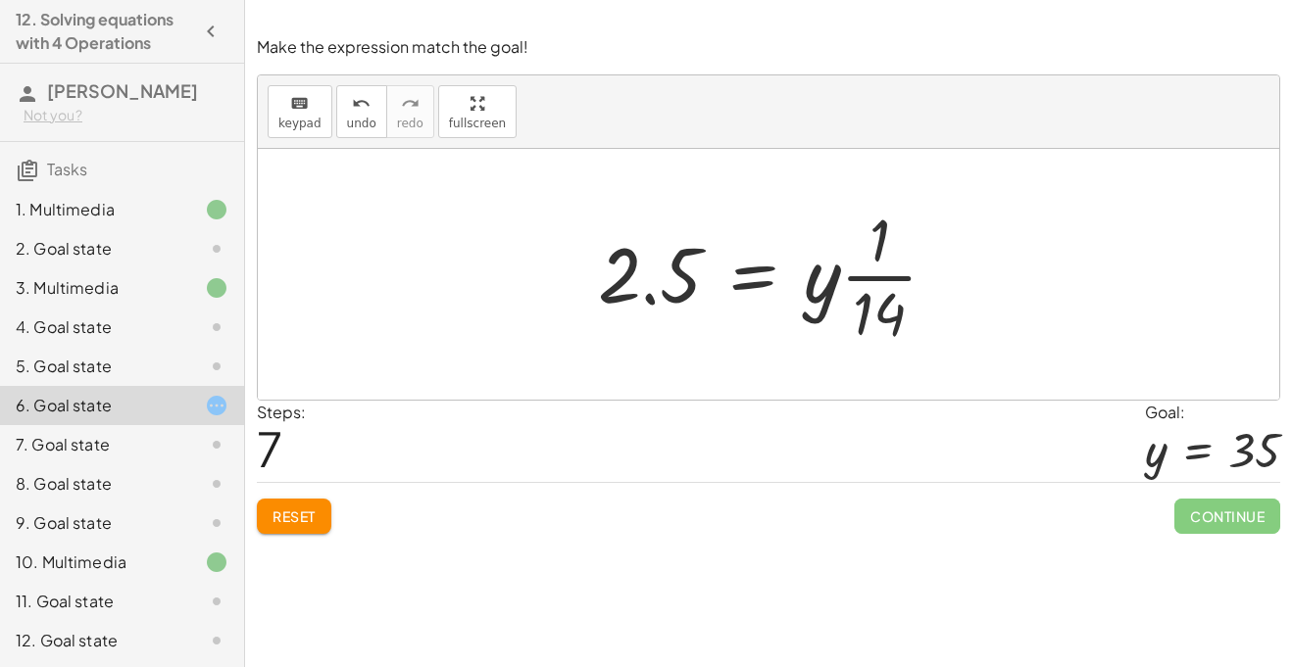
click at [868, 277] on div at bounding box center [775, 274] width 374 height 151
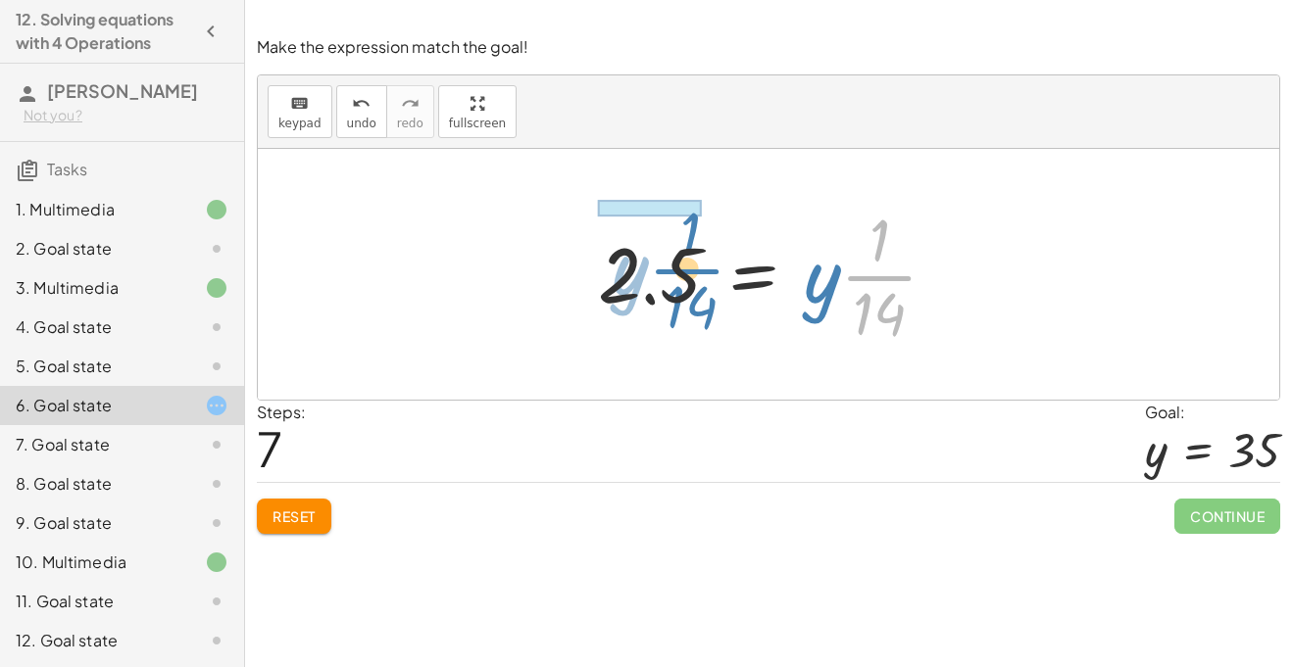
drag, startPoint x: 868, startPoint y: 277, endPoint x: 647, endPoint y: 267, distance: 221.8
click at [647, 267] on div at bounding box center [775, 274] width 374 height 151
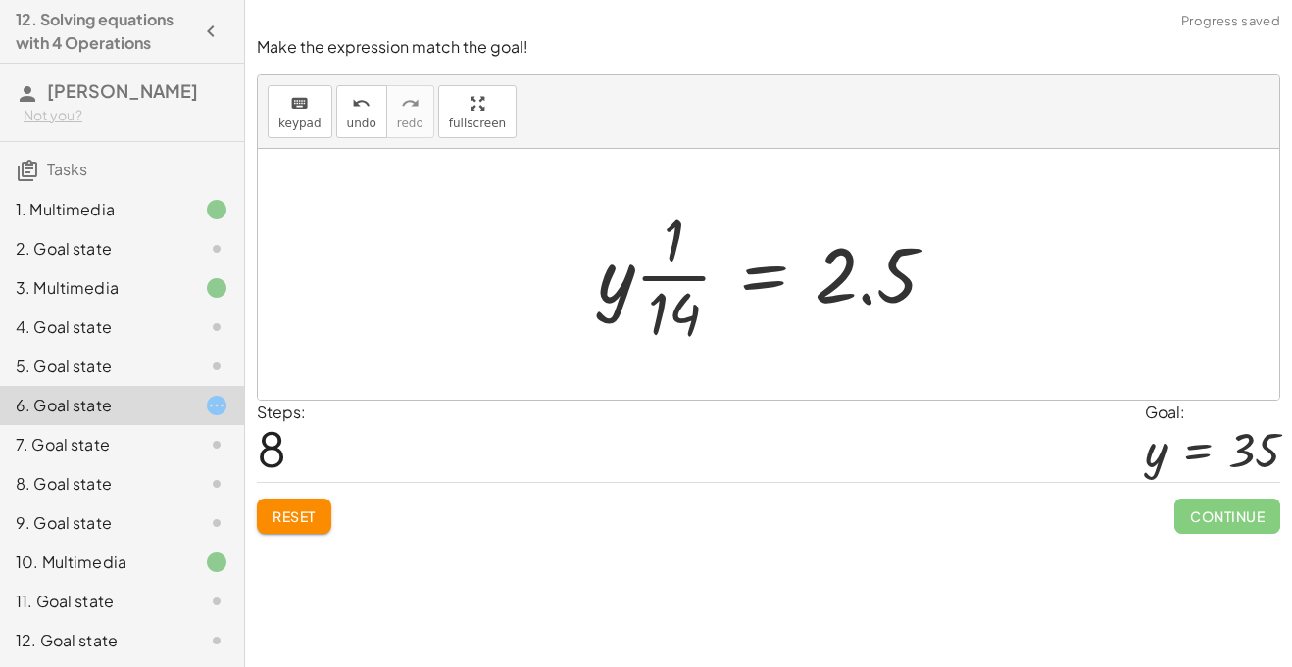
click at [862, 293] on div at bounding box center [775, 274] width 374 height 151
click at [869, 300] on div at bounding box center [775, 274] width 374 height 151
click at [878, 321] on div at bounding box center [775, 274] width 374 height 151
click at [830, 254] on div at bounding box center [775, 274] width 374 height 151
drag, startPoint x: 685, startPoint y: 306, endPoint x: 880, endPoint y: 272, distance: 197.9
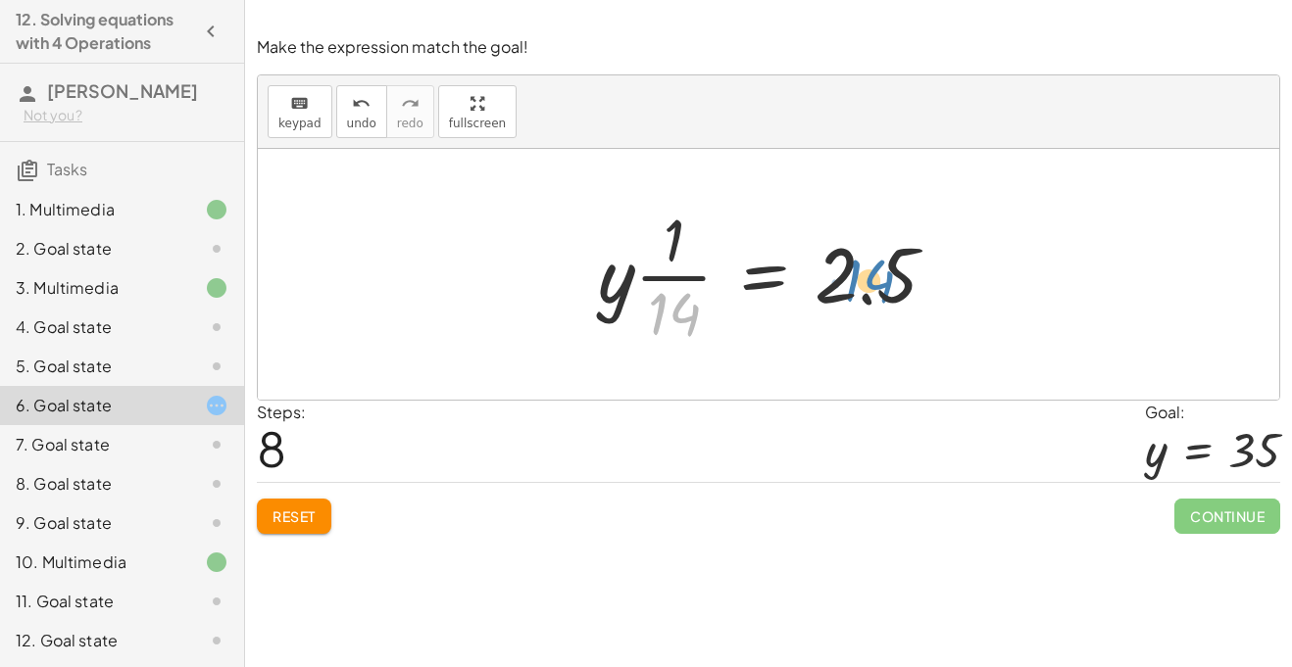
click at [880, 272] on div at bounding box center [775, 274] width 374 height 151
drag, startPoint x: 676, startPoint y: 230, endPoint x: 663, endPoint y: 341, distance: 111.5
drag, startPoint x: 663, startPoint y: 321, endPoint x: 614, endPoint y: 302, distance: 52.8
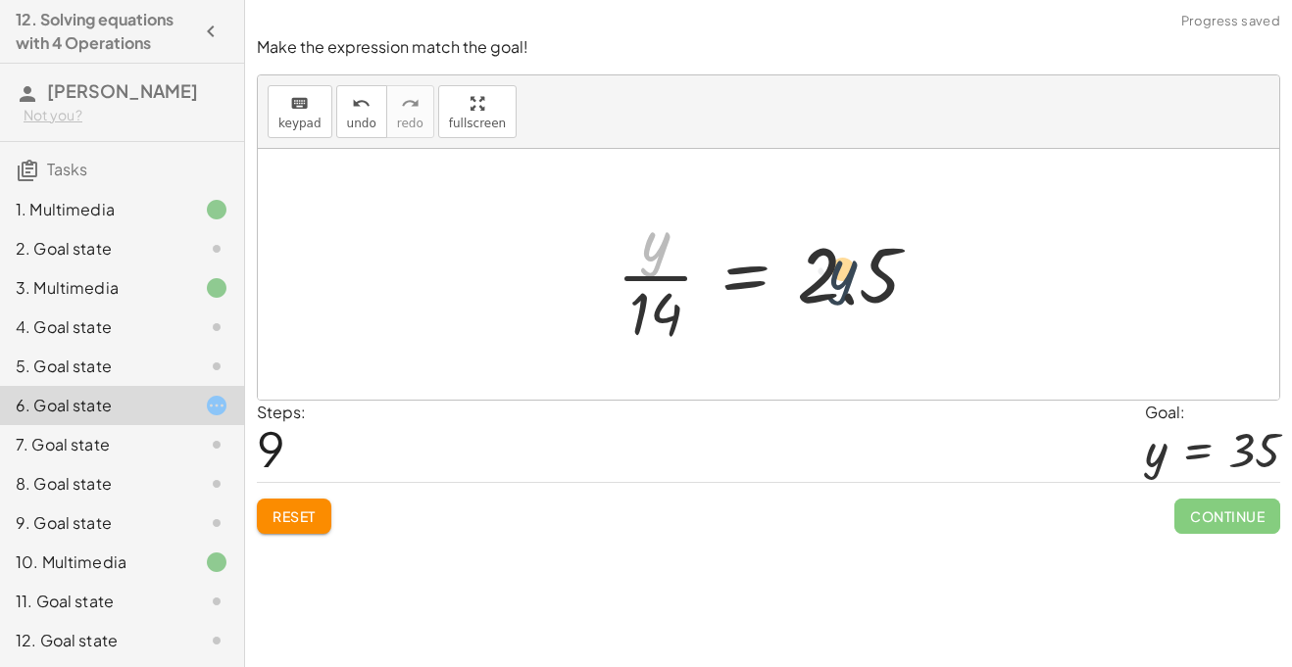
drag, startPoint x: 649, startPoint y: 248, endPoint x: 875, endPoint y: 282, distance: 229.0
click at [875, 282] on div at bounding box center [776, 274] width 338 height 151
click at [640, 319] on div at bounding box center [776, 274] width 338 height 151
drag, startPoint x: 640, startPoint y: 319, endPoint x: 665, endPoint y: 275, distance: 50.9
click at [665, 275] on div at bounding box center [776, 274] width 338 height 151
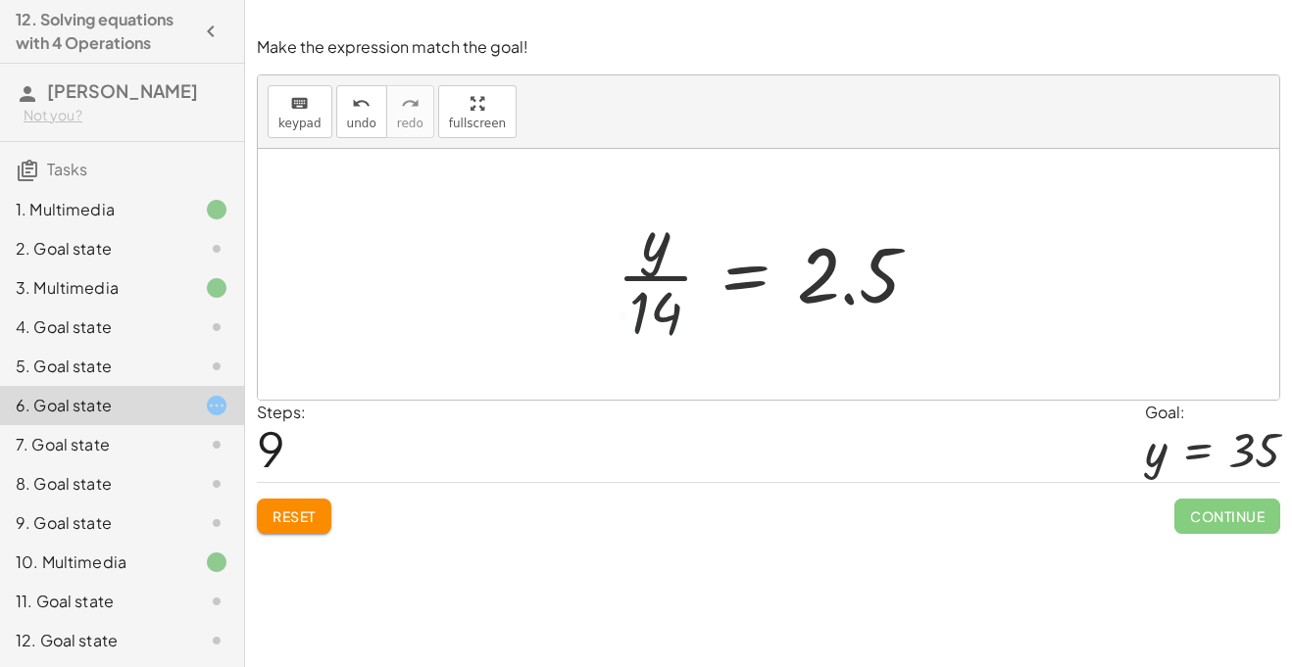
click at [653, 256] on div at bounding box center [776, 274] width 338 height 151
click at [658, 306] on div at bounding box center [776, 274] width 338 height 151
drag, startPoint x: 658, startPoint y: 306, endPoint x: 852, endPoint y: 274, distance: 196.6
click at [852, 274] on div at bounding box center [776, 274] width 338 height 151
drag, startPoint x: 658, startPoint y: 323, endPoint x: 700, endPoint y: 287, distance: 55.6
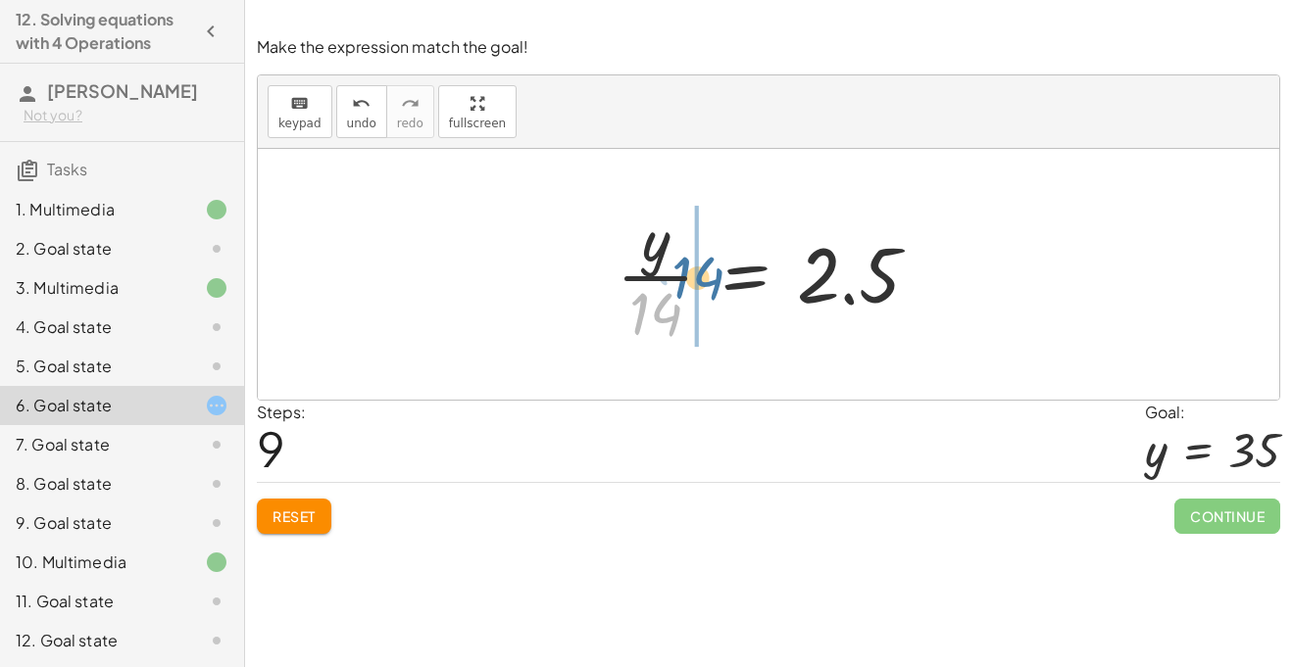
click at [700, 287] on div at bounding box center [776, 274] width 338 height 151
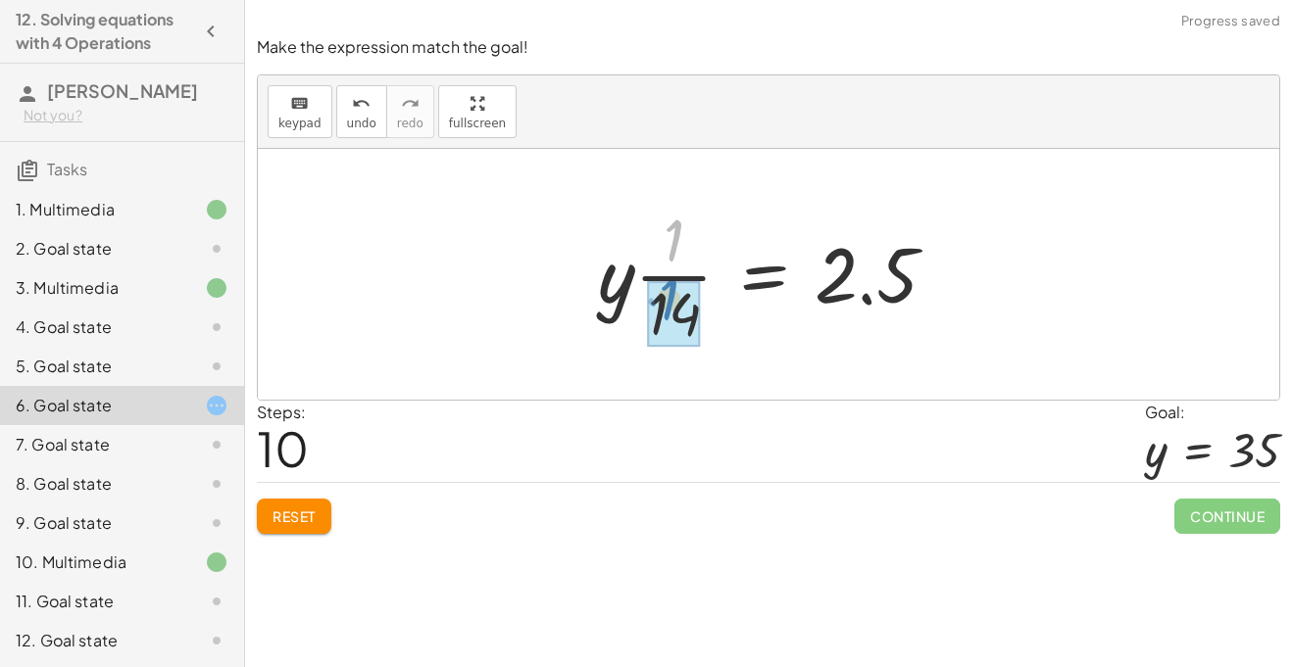
drag, startPoint x: 669, startPoint y: 253, endPoint x: 663, endPoint y: 312, distance: 59.1
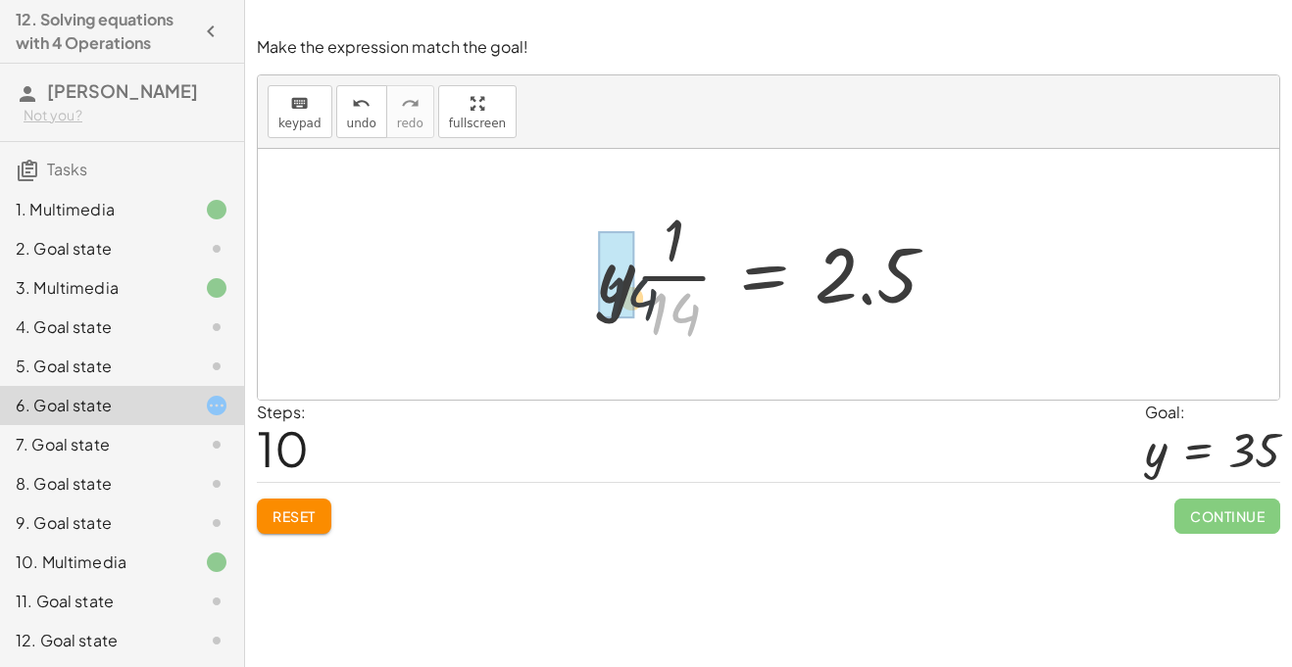
drag, startPoint x: 663, startPoint y: 312, endPoint x: 602, endPoint y: 290, distance: 65.4
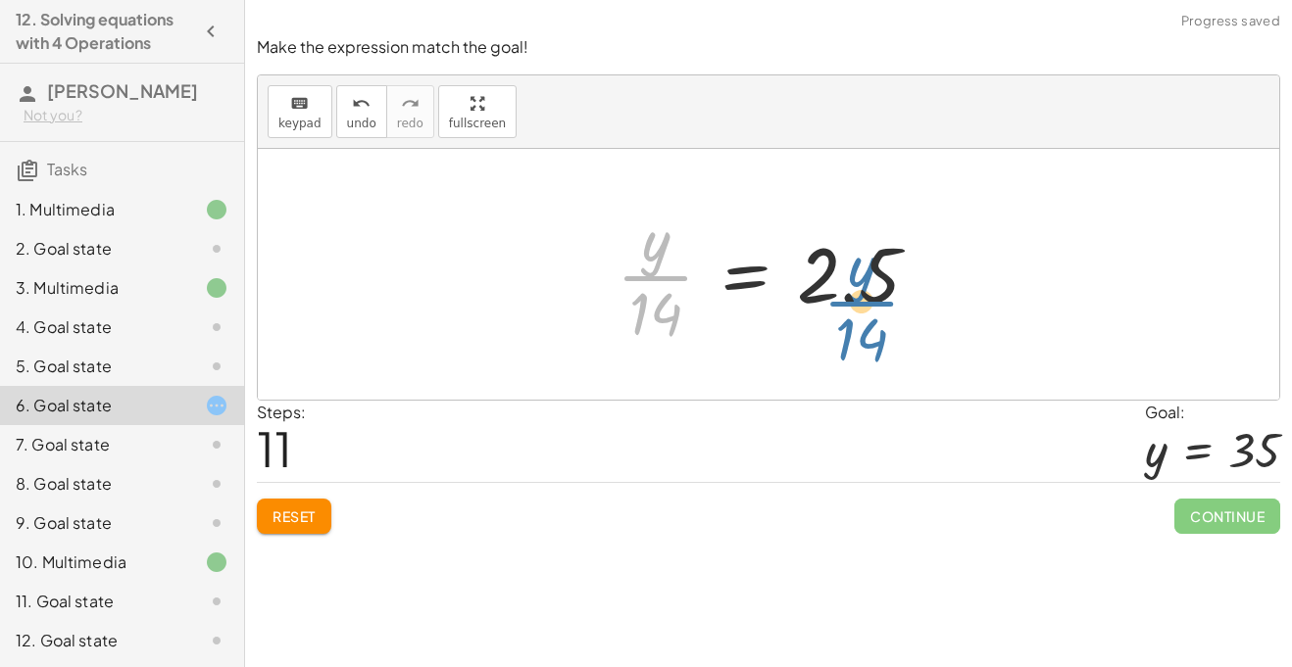
drag, startPoint x: 661, startPoint y: 259, endPoint x: 865, endPoint y: 279, distance: 205.9
click at [865, 279] on div at bounding box center [776, 274] width 338 height 151
click at [864, 278] on div at bounding box center [776, 274] width 338 height 151
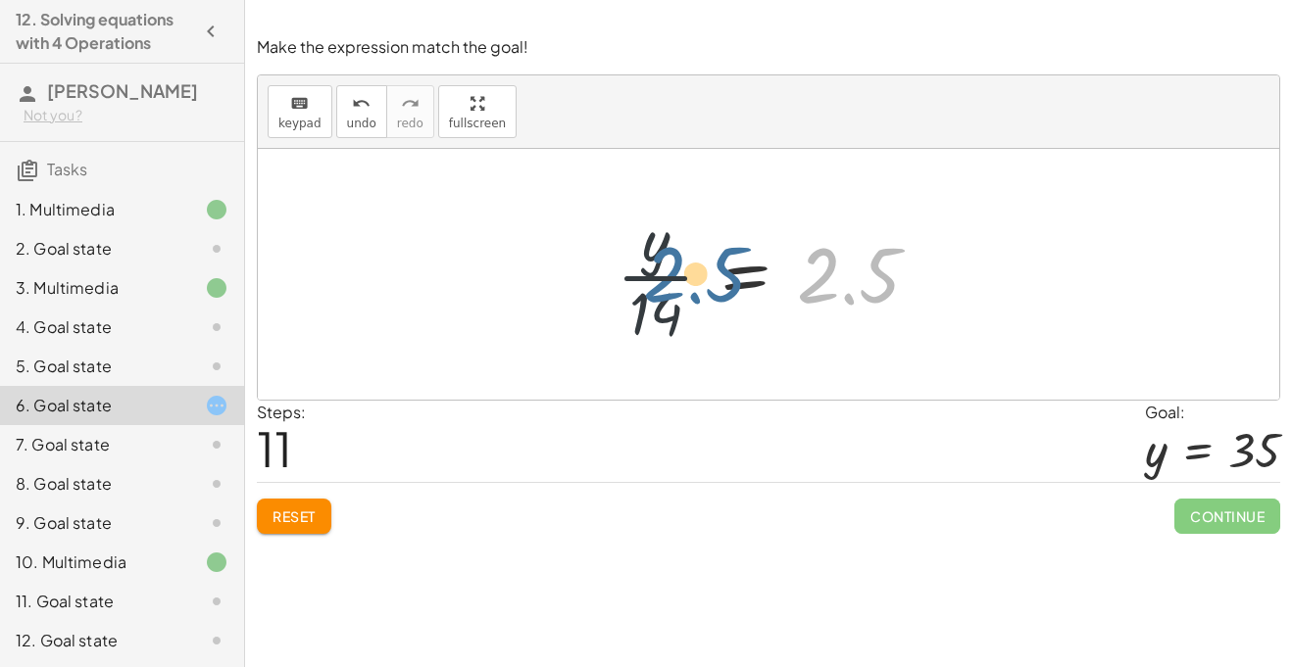
drag, startPoint x: 864, startPoint y: 278, endPoint x: 672, endPoint y: 278, distance: 192.1
click at [672, 278] on div at bounding box center [776, 274] width 338 height 151
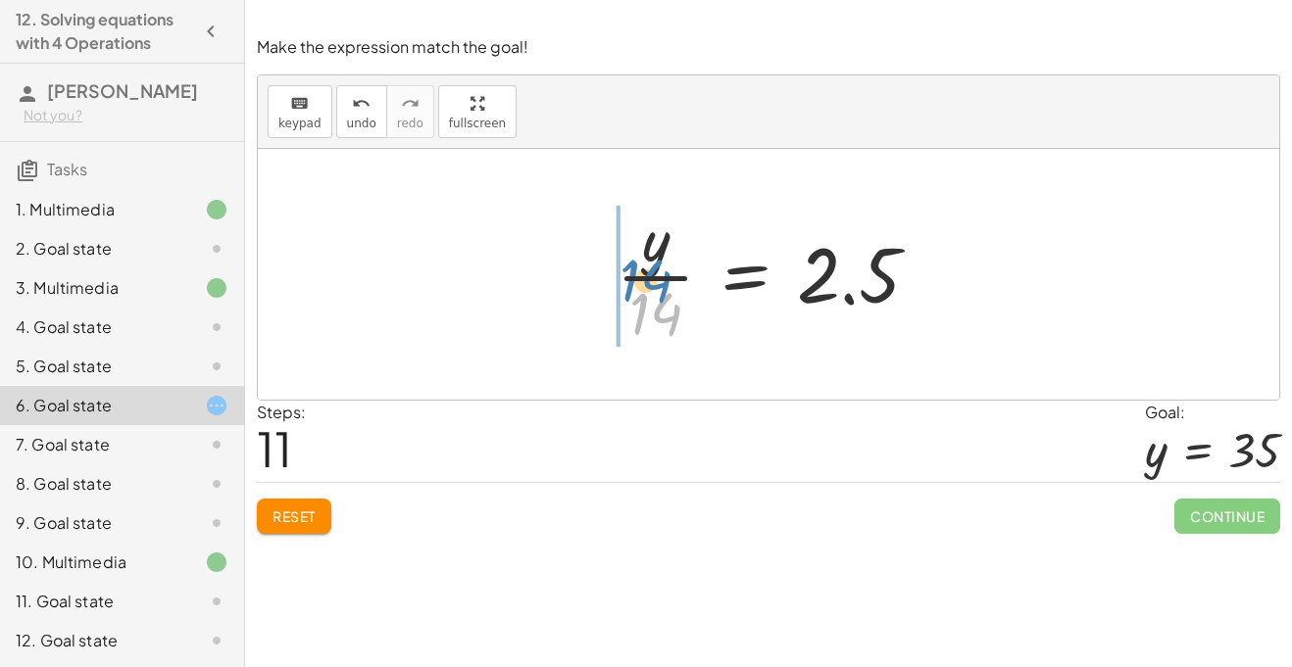
drag, startPoint x: 654, startPoint y: 322, endPoint x: 625, endPoint y: 229, distance: 97.3
click at [625, 229] on div at bounding box center [776, 274] width 338 height 151
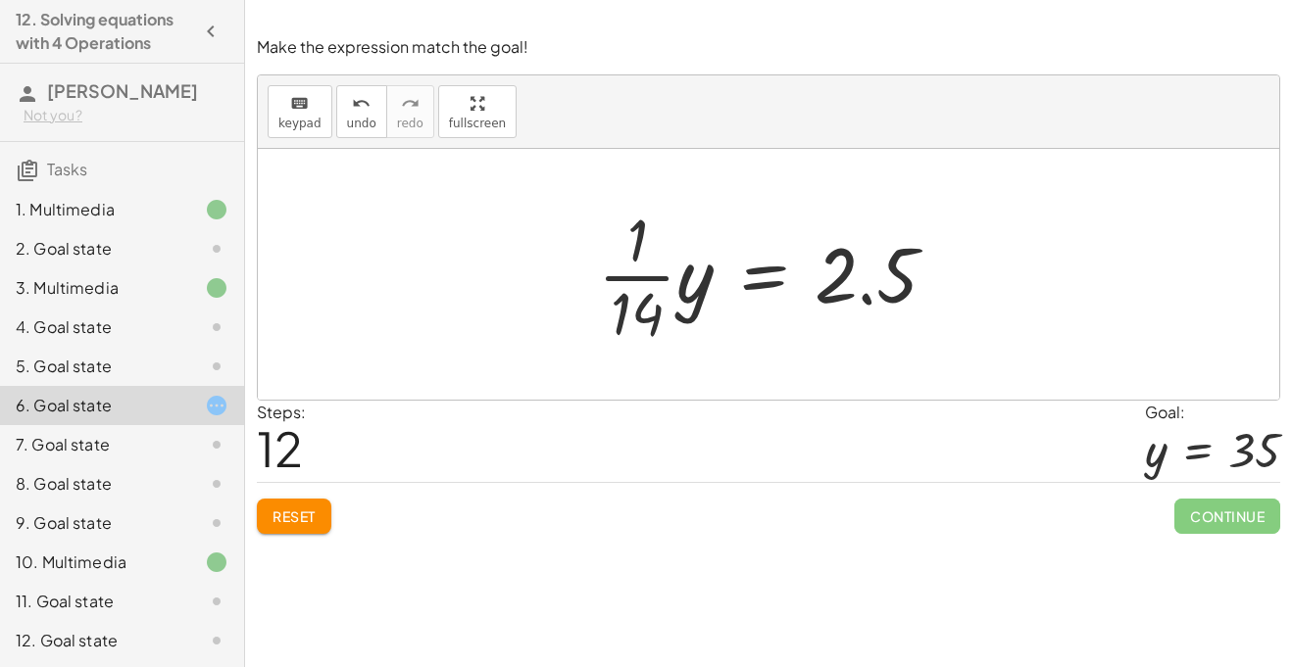
click at [303, 513] on span "Reset" at bounding box center [293, 517] width 43 height 18
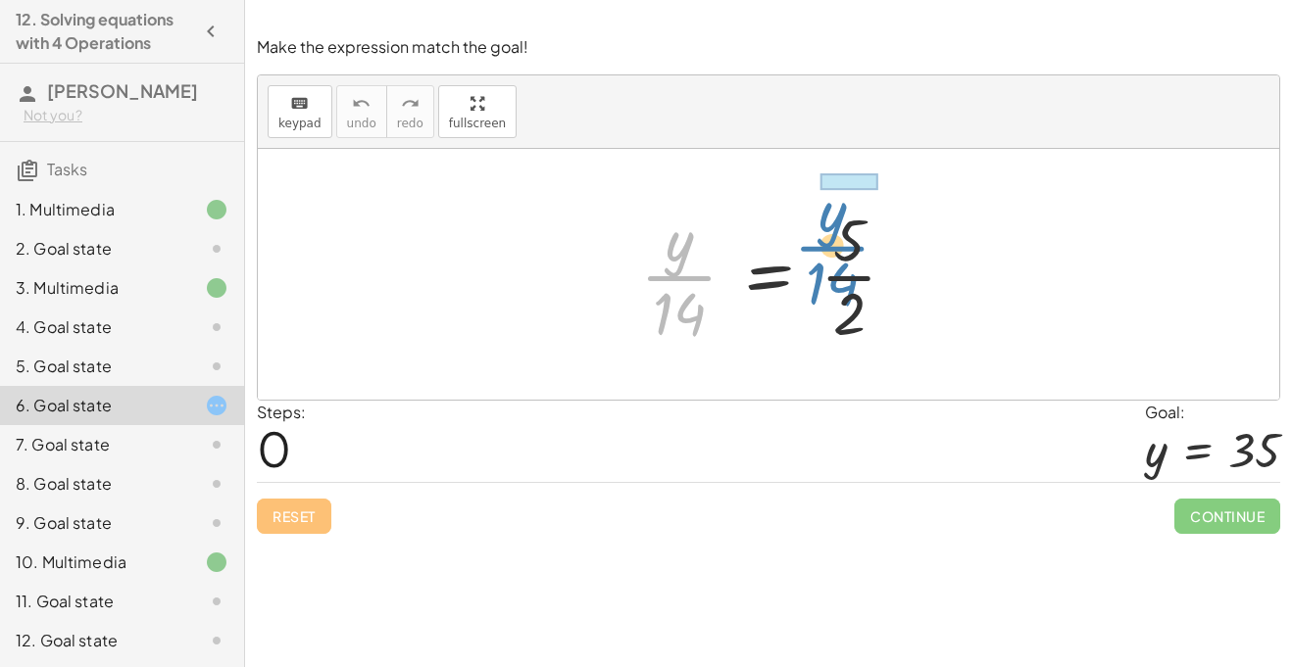
drag, startPoint x: 691, startPoint y: 293, endPoint x: 844, endPoint y: 266, distance: 155.3
click at [844, 266] on div at bounding box center [776, 274] width 292 height 151
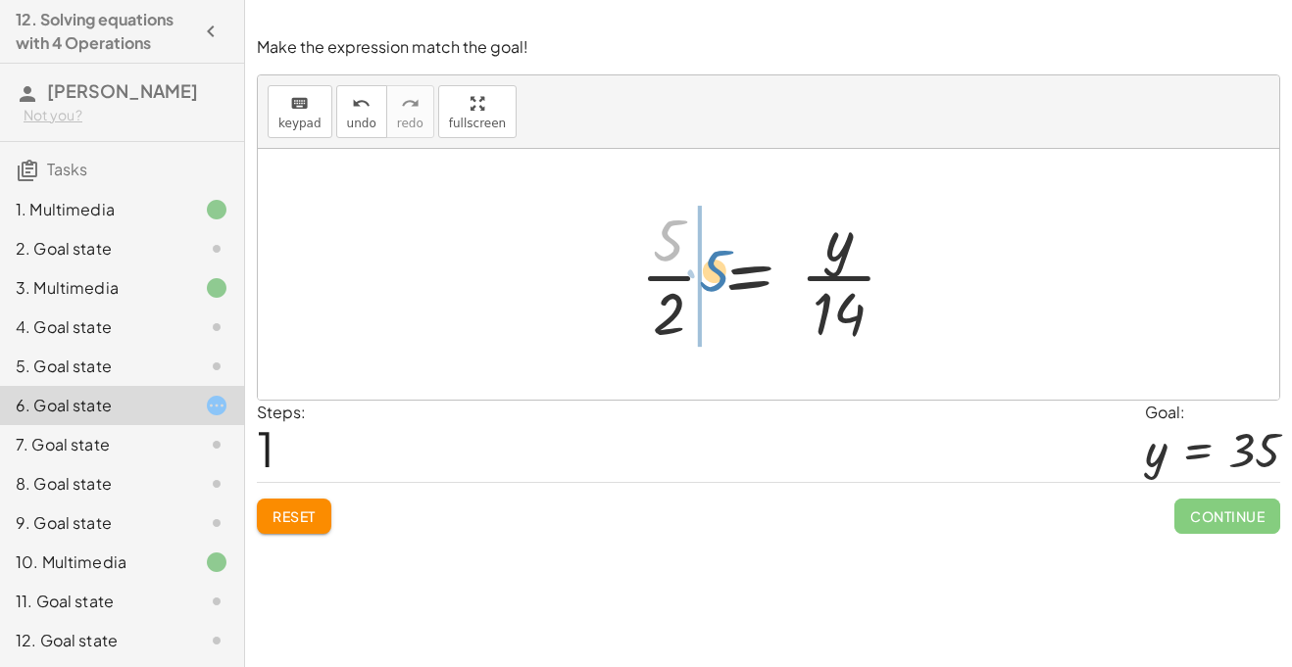
drag, startPoint x: 676, startPoint y: 258, endPoint x: 717, endPoint y: 288, distance: 51.2
click at [717, 288] on div at bounding box center [776, 274] width 292 height 151
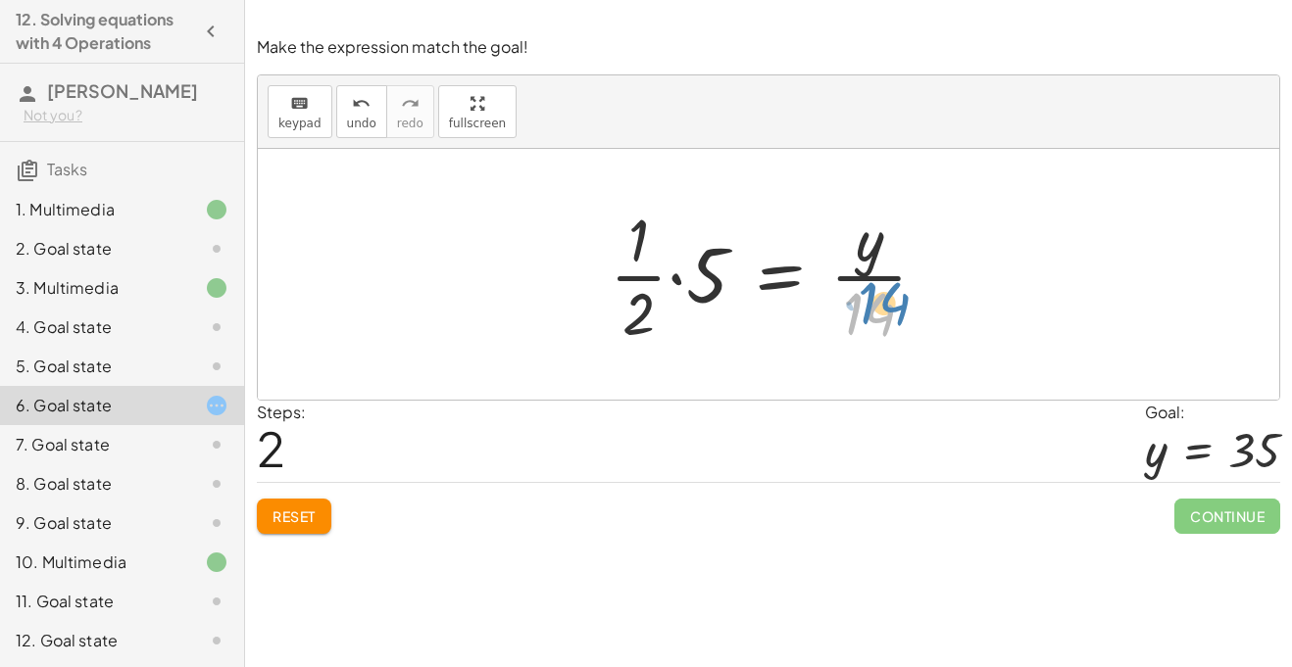
drag, startPoint x: 870, startPoint y: 303, endPoint x: 885, endPoint y: 294, distance: 17.1
click at [885, 294] on div at bounding box center [776, 274] width 353 height 151
drag, startPoint x: 870, startPoint y: 305, endPoint x: 828, endPoint y: 263, distance: 59.6
click at [828, 263] on div at bounding box center [776, 274] width 353 height 151
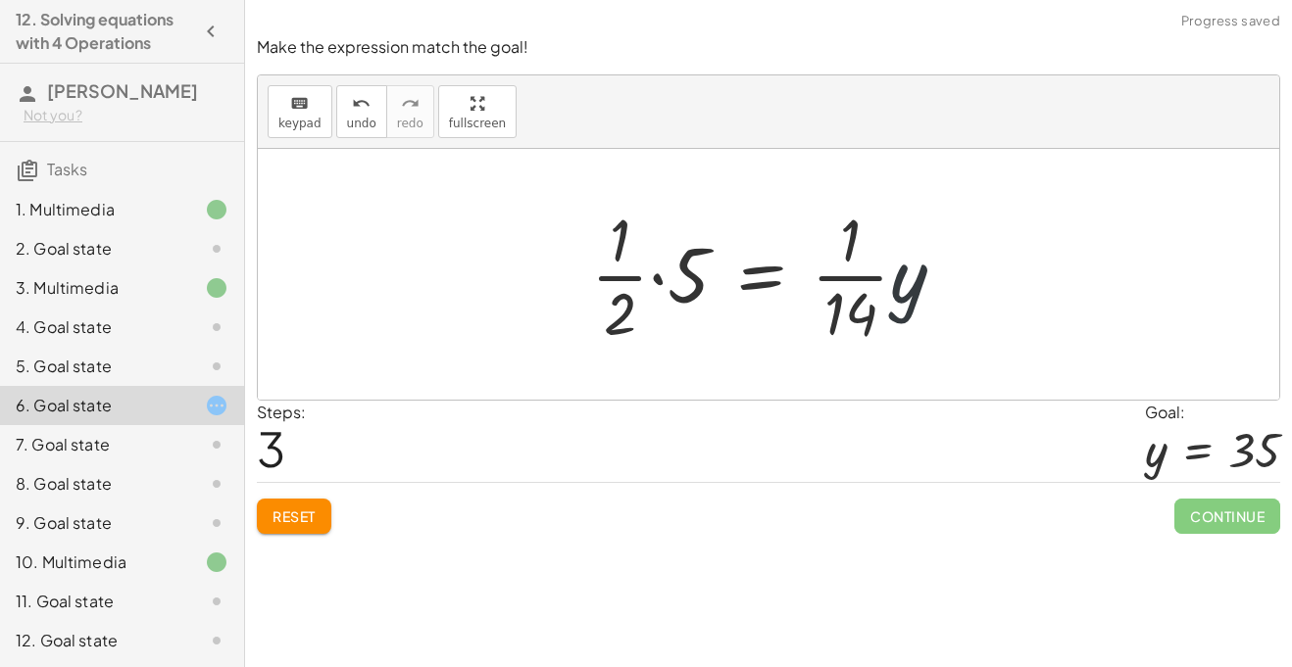
click at [928, 311] on div at bounding box center [775, 274] width 389 height 151
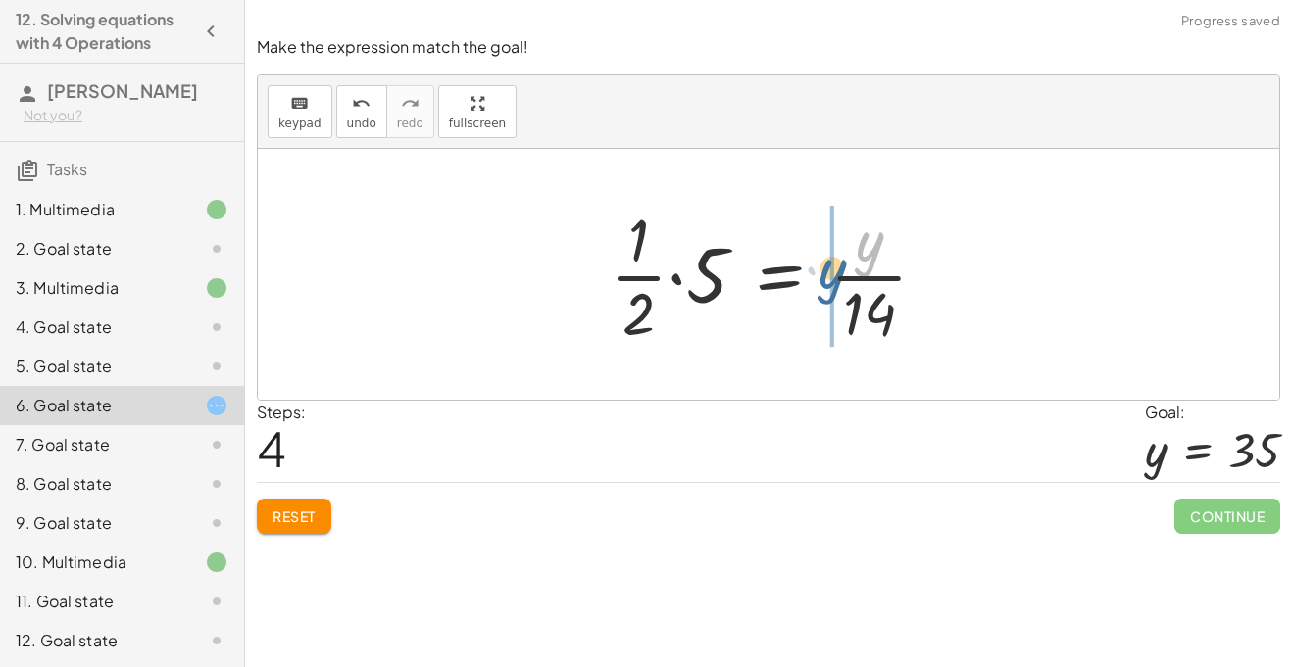
drag, startPoint x: 864, startPoint y: 258, endPoint x: 821, endPoint y: 287, distance: 52.2
click at [821, 287] on div at bounding box center [776, 274] width 353 height 151
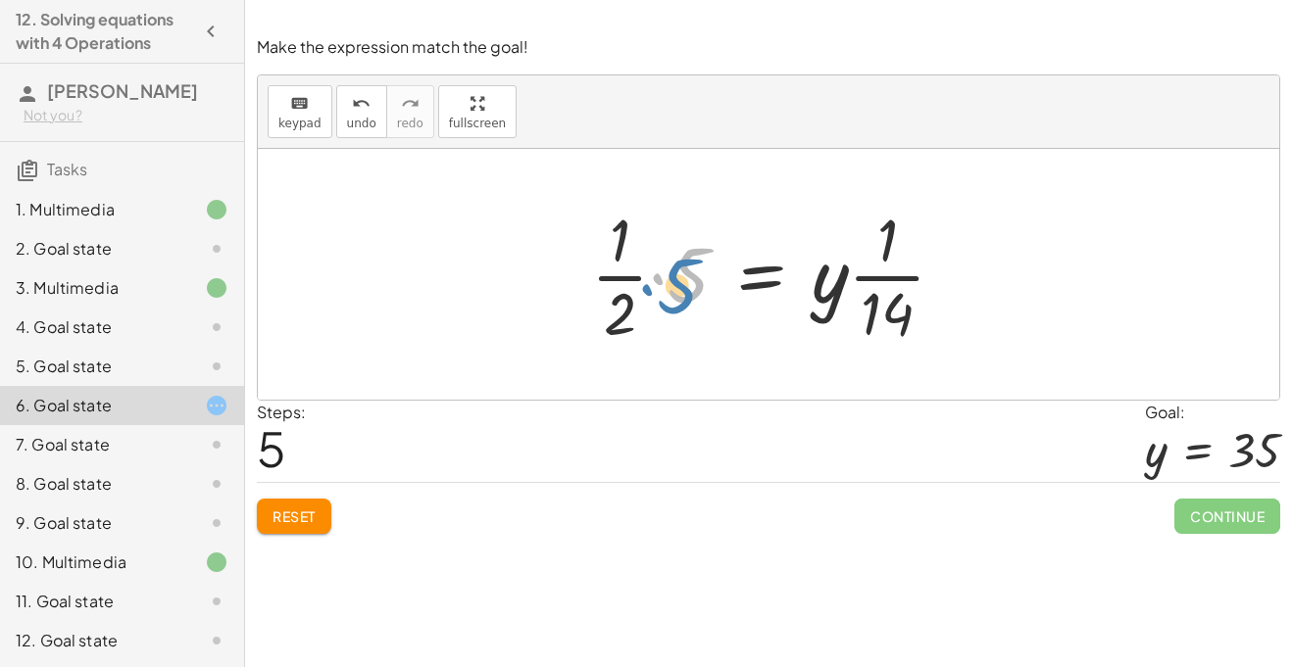
drag, startPoint x: 681, startPoint y: 268, endPoint x: 670, endPoint y: 278, distance: 15.2
click at [670, 278] on div at bounding box center [775, 274] width 389 height 151
drag, startPoint x: 883, startPoint y: 220, endPoint x: 884, endPoint y: 287, distance: 67.6
drag, startPoint x: 884, startPoint y: 235, endPoint x: 878, endPoint y: 304, distance: 68.9
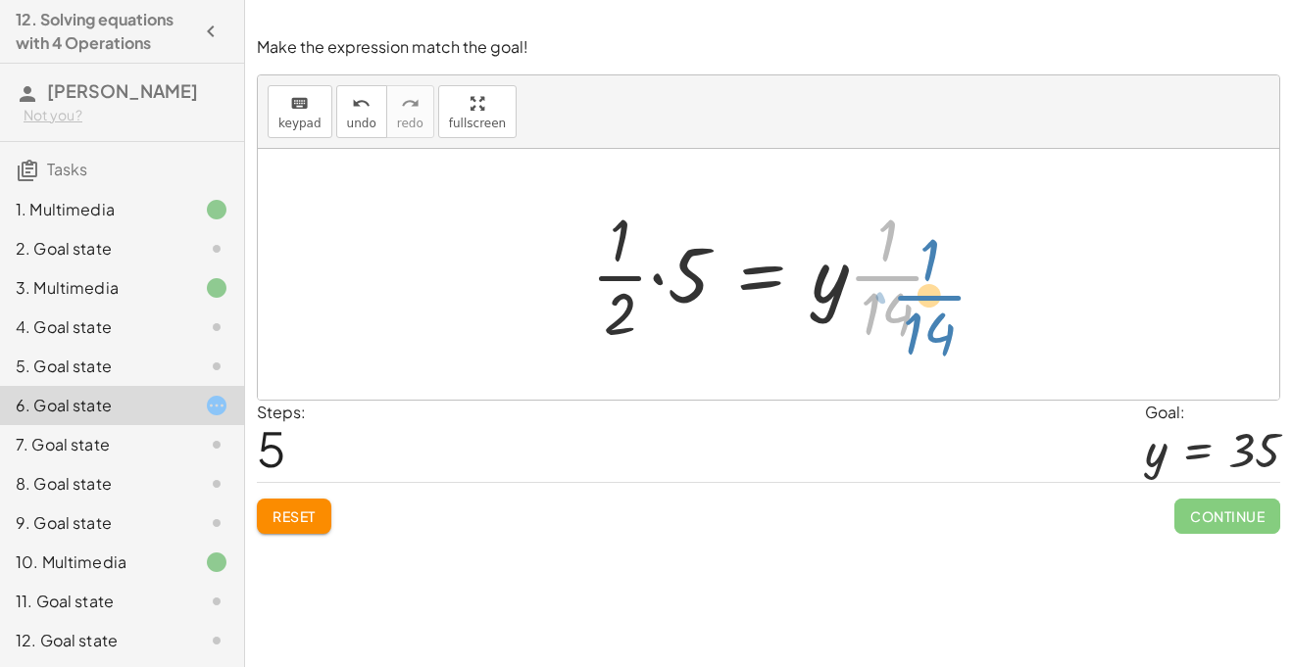
drag, startPoint x: 893, startPoint y: 270, endPoint x: 935, endPoint y: 289, distance: 46.1
click at [935, 289] on div at bounding box center [775, 274] width 389 height 151
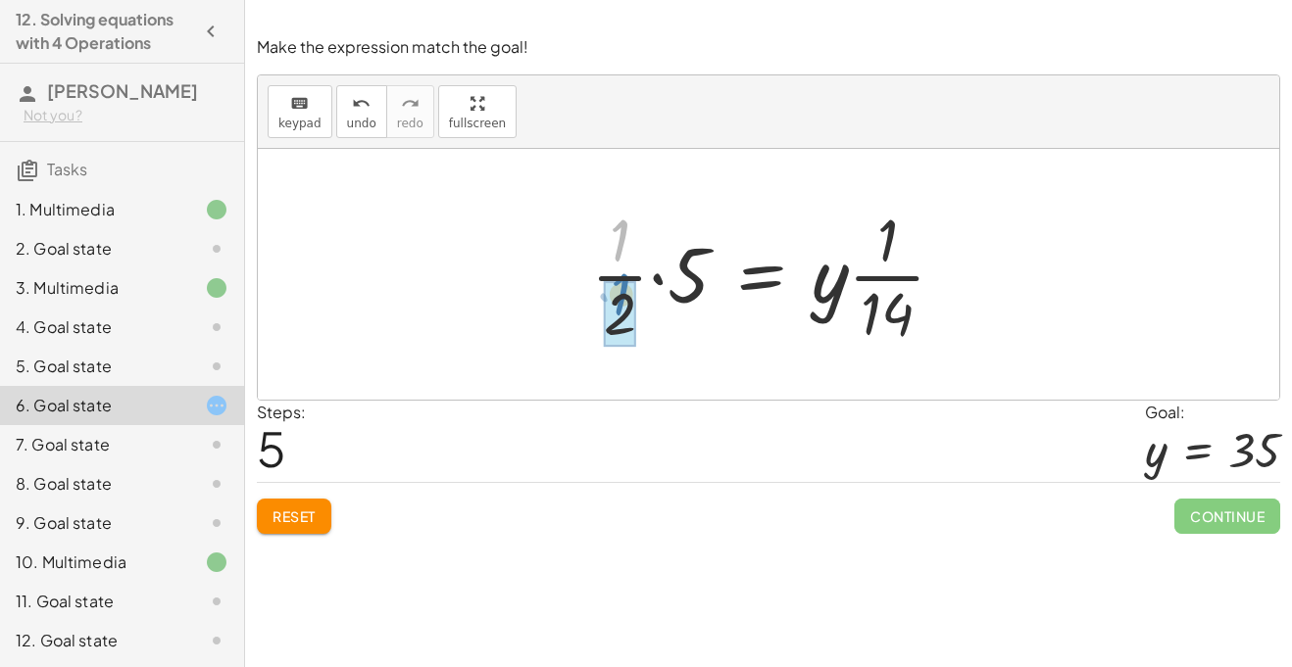
drag, startPoint x: 624, startPoint y: 251, endPoint x: 625, endPoint y: 308, distance: 56.9
drag, startPoint x: 619, startPoint y: 276, endPoint x: 711, endPoint y: 270, distance: 91.4
click at [711, 270] on div at bounding box center [775, 274] width 389 height 151
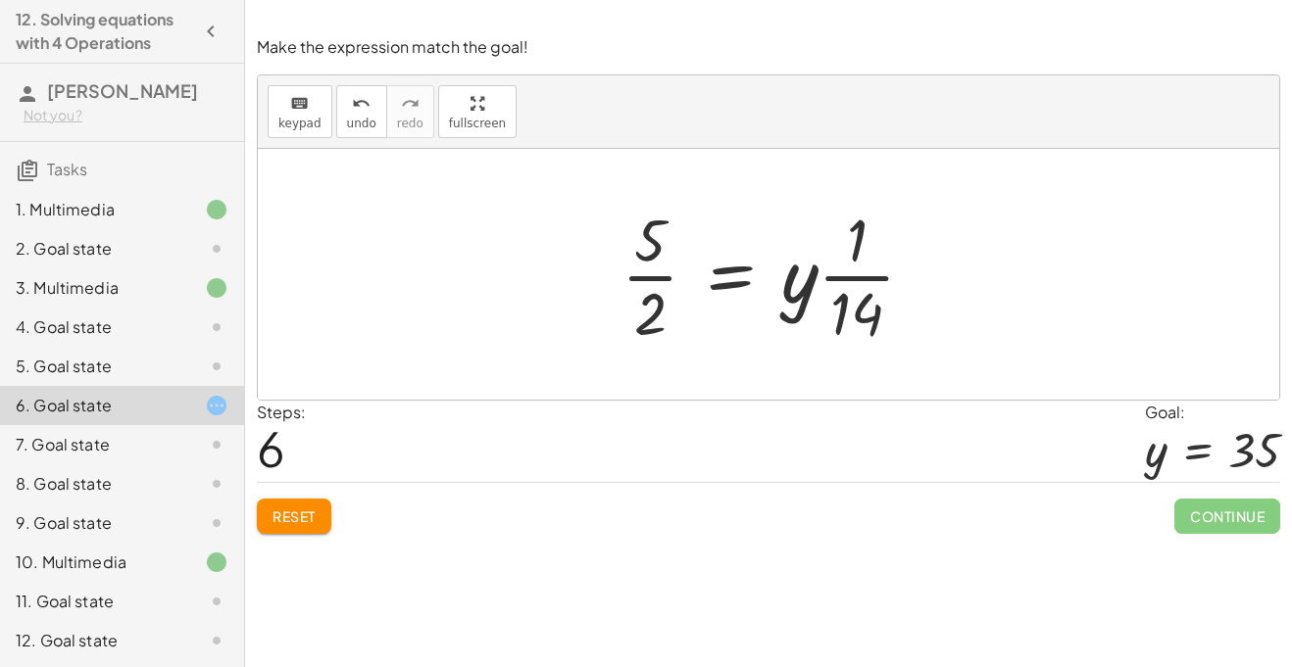
click at [863, 244] on div at bounding box center [776, 274] width 328 height 151
drag, startPoint x: 863, startPoint y: 244, endPoint x: 856, endPoint y: 324, distance: 80.7
drag, startPoint x: 853, startPoint y: 245, endPoint x: 868, endPoint y: 270, distance: 29.9
click at [868, 270] on div at bounding box center [776, 274] width 328 height 151
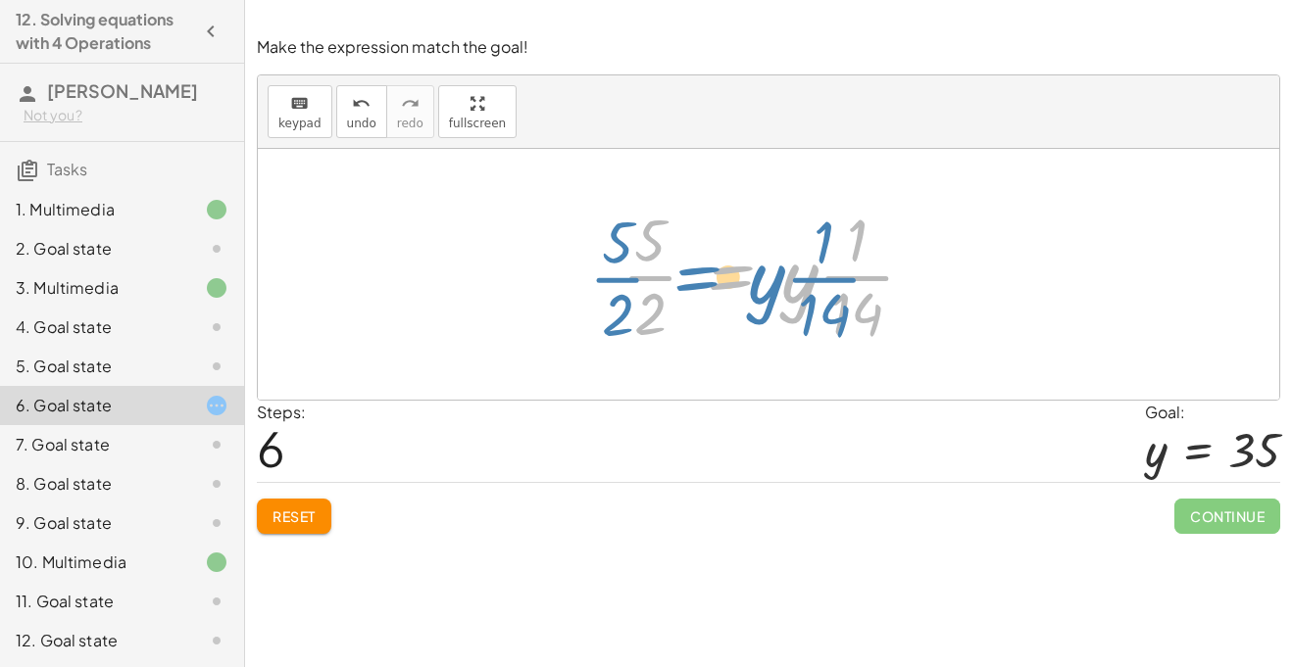
drag, startPoint x: 744, startPoint y: 271, endPoint x: 777, endPoint y: 264, distance: 34.2
click at [777, 264] on div at bounding box center [776, 274] width 328 height 151
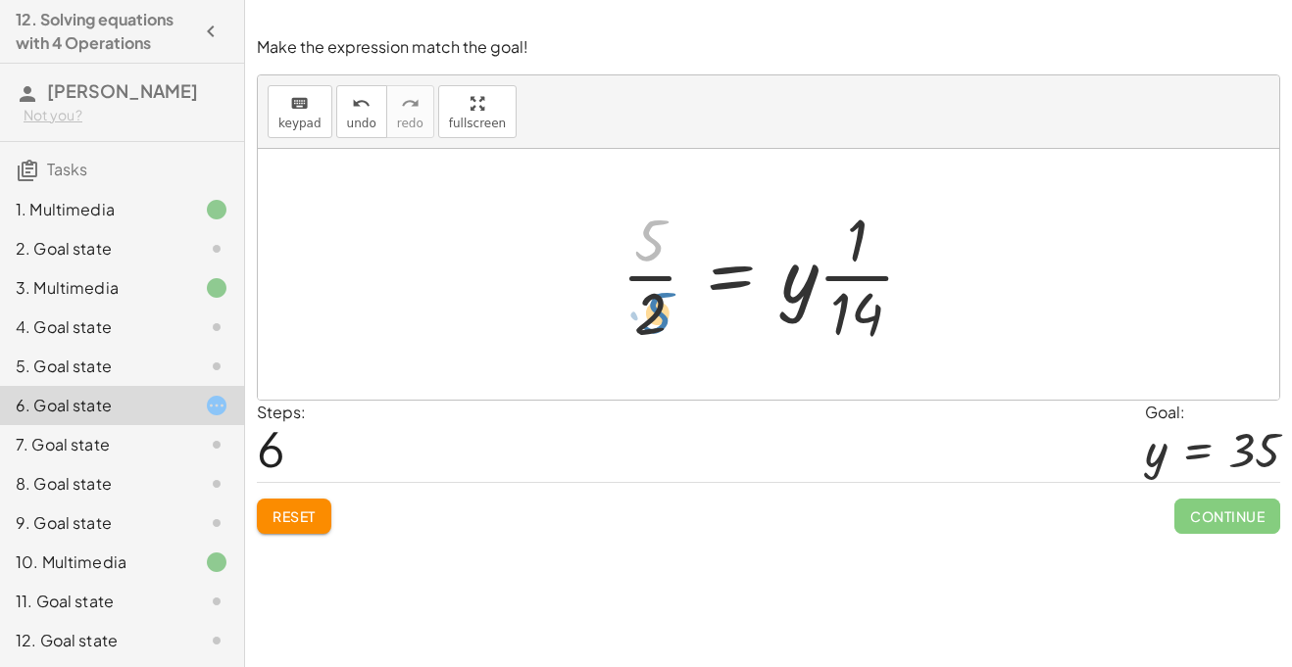
drag, startPoint x: 655, startPoint y: 242, endPoint x: 661, endPoint y: 313, distance: 70.8
click at [661, 313] on div at bounding box center [776, 274] width 328 height 151
click at [211, 403] on icon at bounding box center [217, 406] width 24 height 24
click at [191, 426] on div "7. Goal state" at bounding box center [122, 444] width 244 height 39
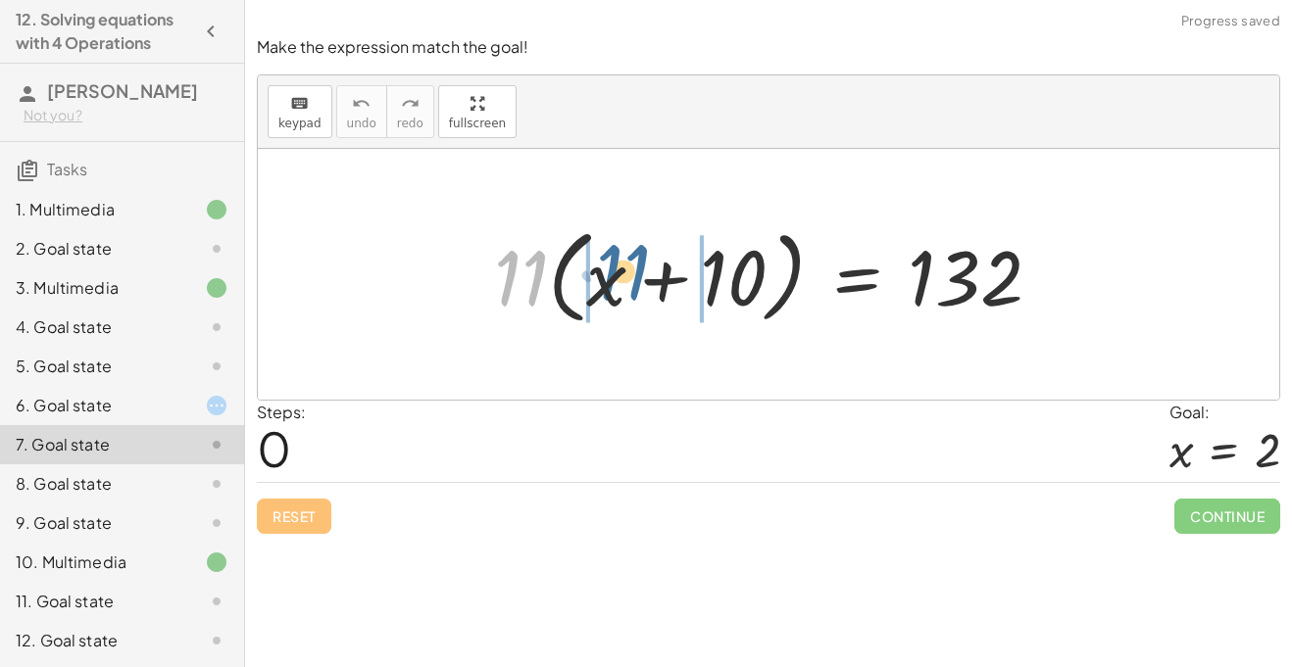
drag, startPoint x: 514, startPoint y: 284, endPoint x: 622, endPoint y: 278, distance: 108.9
click at [623, 278] on div at bounding box center [775, 275] width 582 height 113
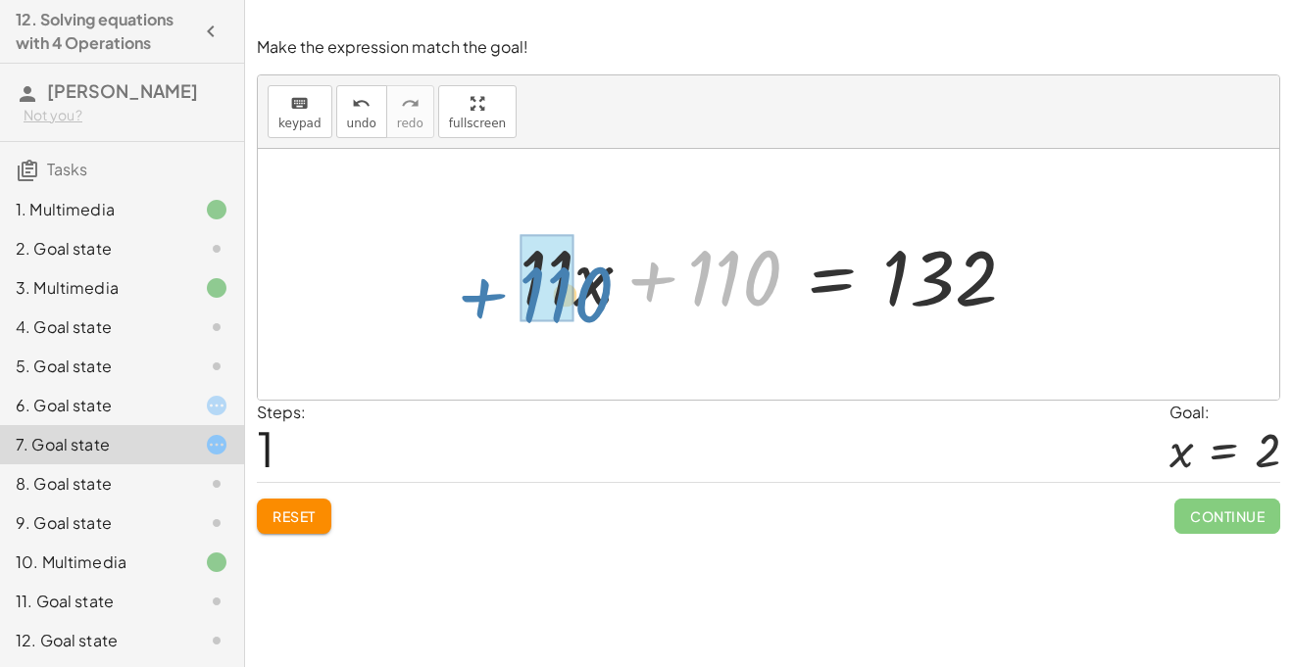
drag, startPoint x: 720, startPoint y: 255, endPoint x: 552, endPoint y: 270, distance: 169.3
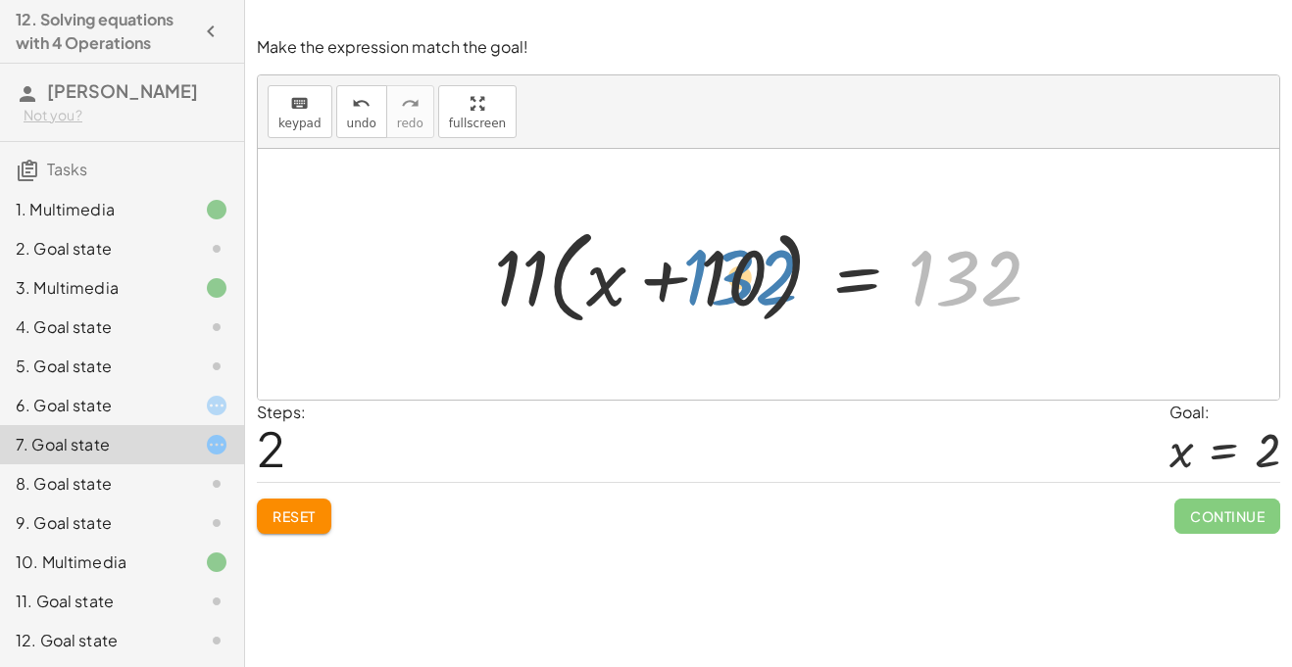
drag, startPoint x: 957, startPoint y: 271, endPoint x: 792, endPoint y: 273, distance: 164.7
click at [792, 273] on div at bounding box center [775, 275] width 582 height 113
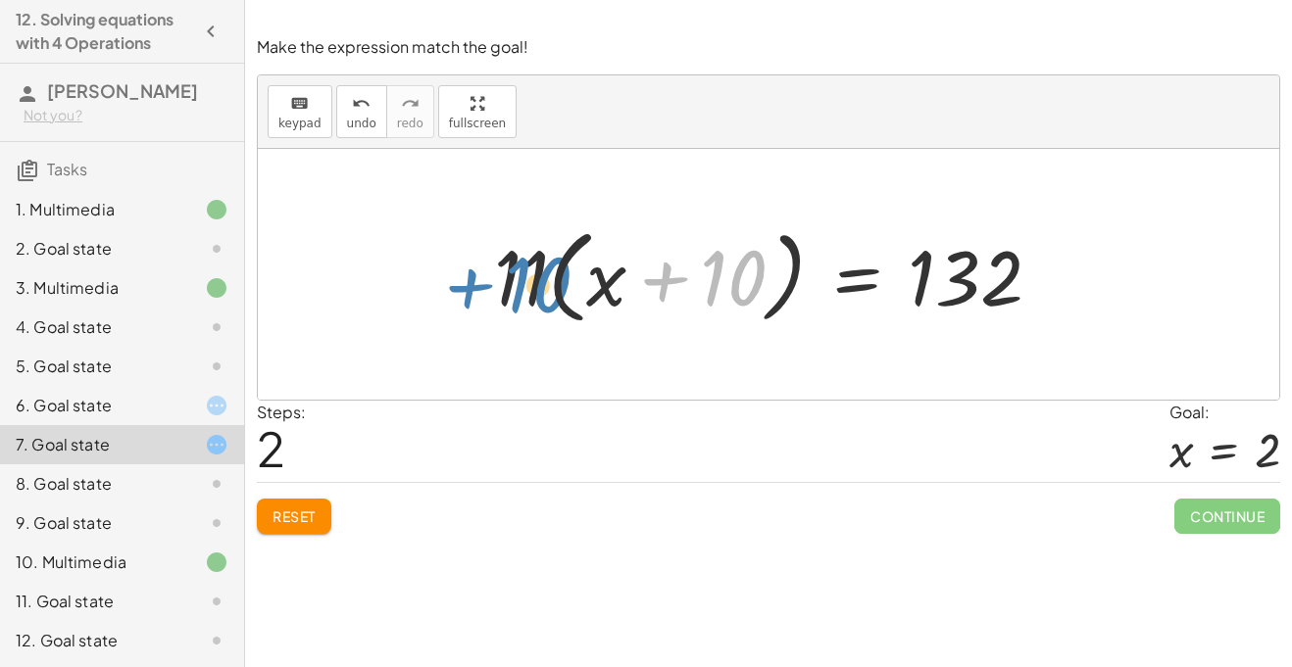
drag, startPoint x: 745, startPoint y: 275, endPoint x: 549, endPoint y: 282, distance: 196.1
click at [549, 282] on div at bounding box center [775, 275] width 582 height 113
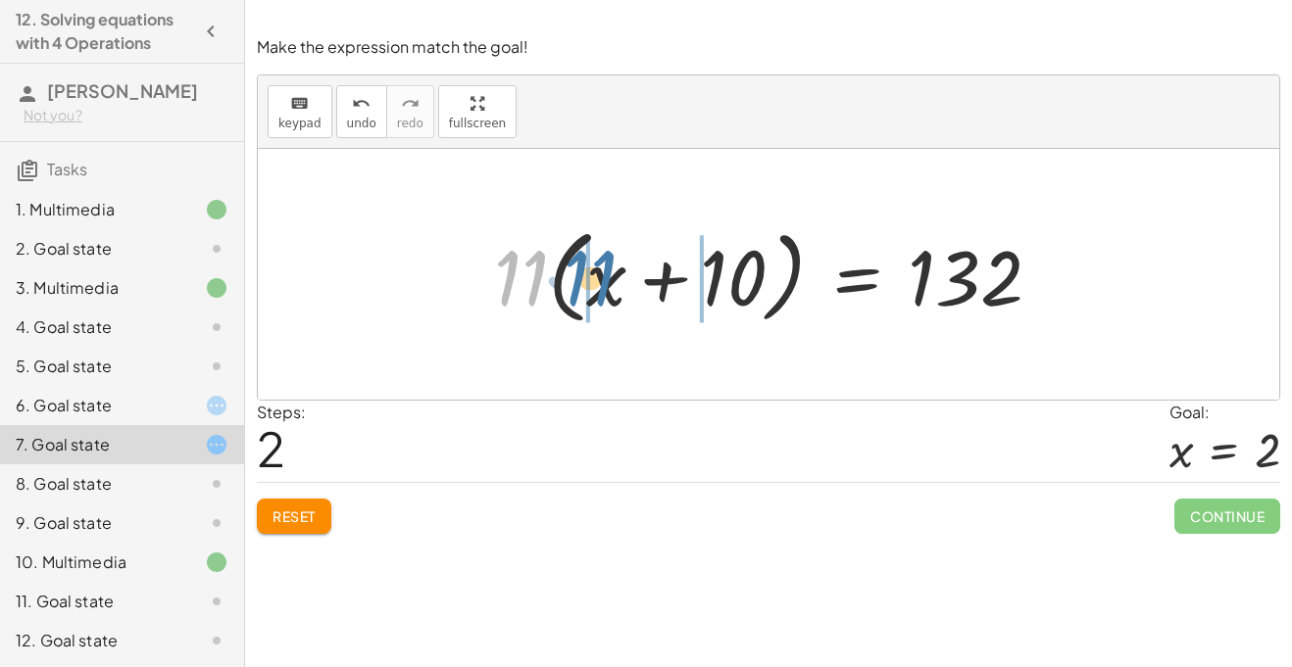
drag, startPoint x: 521, startPoint y: 285, endPoint x: 590, endPoint y: 283, distance: 68.6
click at [591, 283] on div at bounding box center [775, 275] width 582 height 113
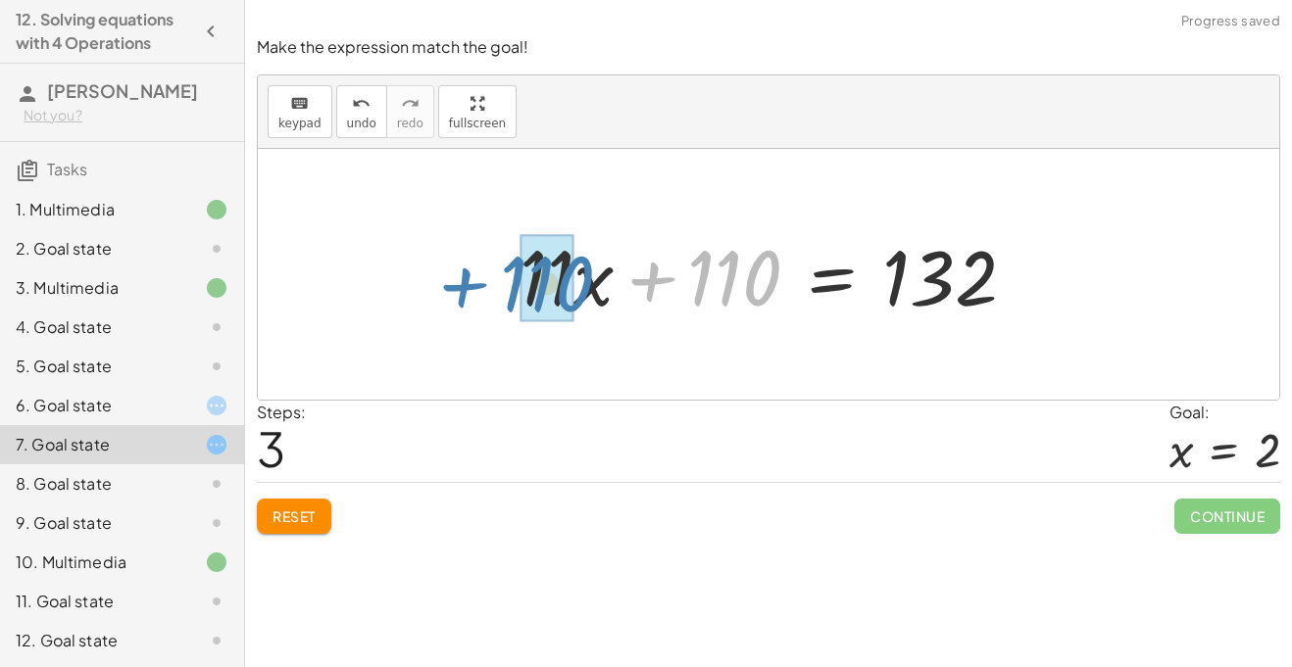
drag, startPoint x: 750, startPoint y: 274, endPoint x: 569, endPoint y: 279, distance: 180.4
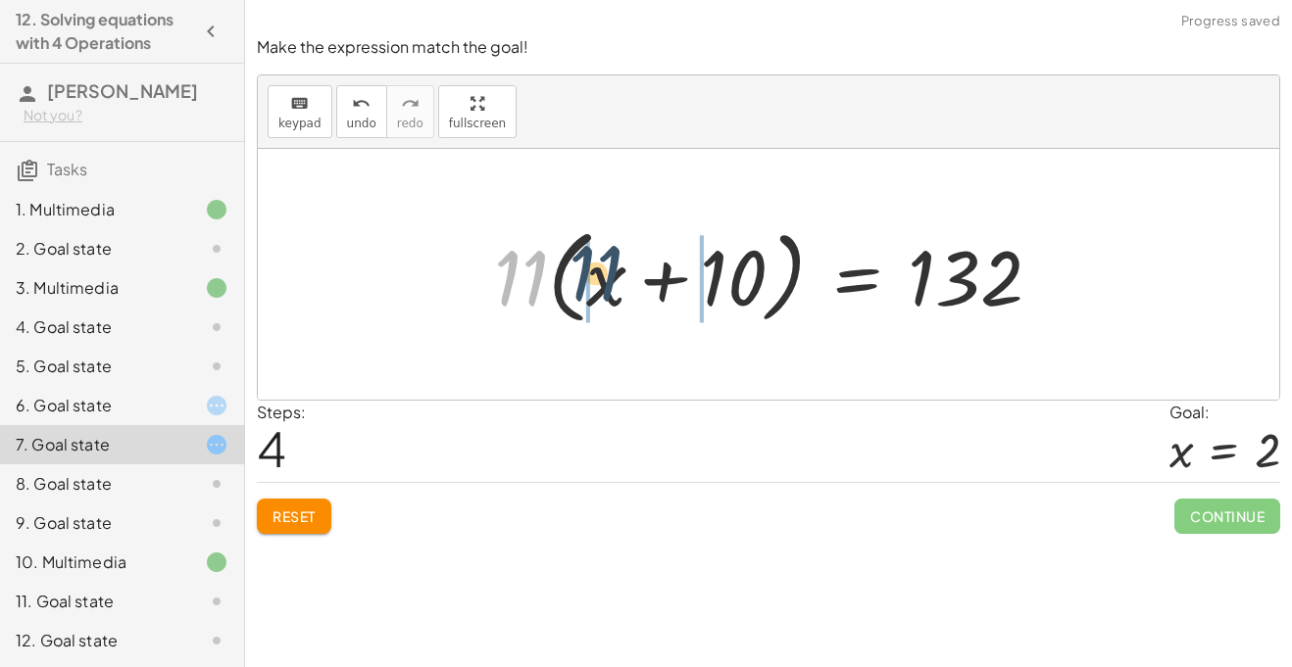
drag, startPoint x: 520, startPoint y: 282, endPoint x: 606, endPoint y: 278, distance: 85.4
click at [606, 278] on div at bounding box center [775, 275] width 582 height 113
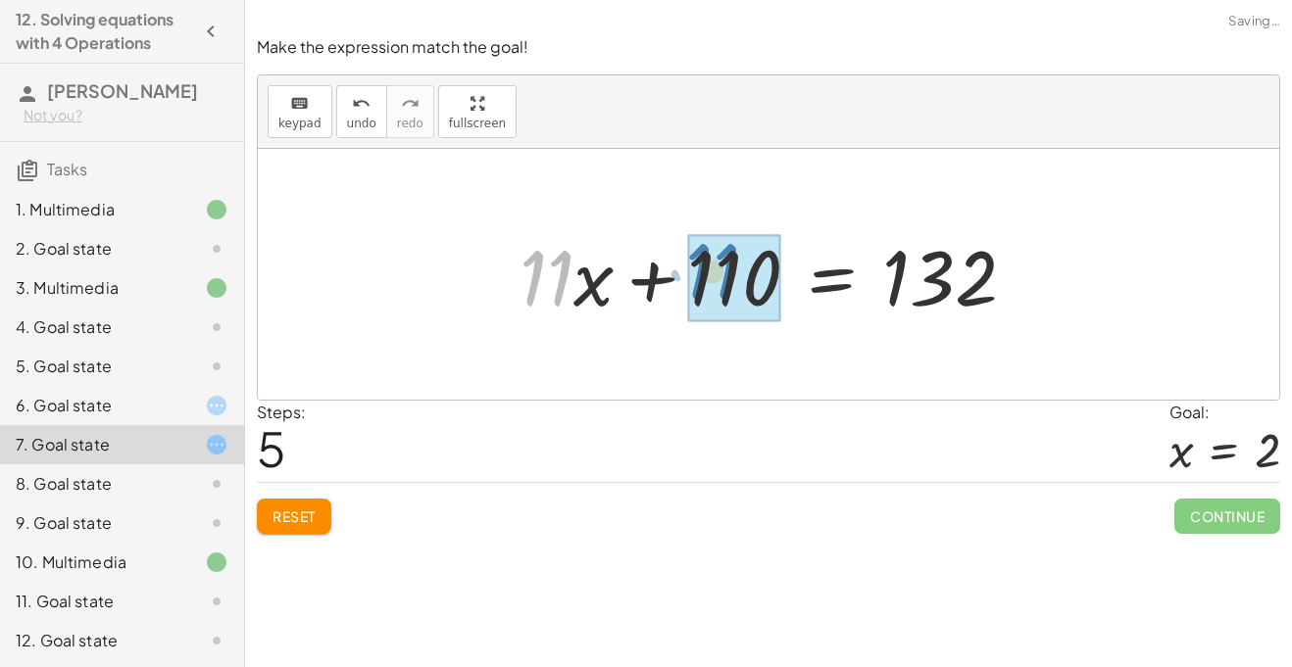
drag, startPoint x: 585, startPoint y: 284, endPoint x: 755, endPoint y: 277, distance: 169.7
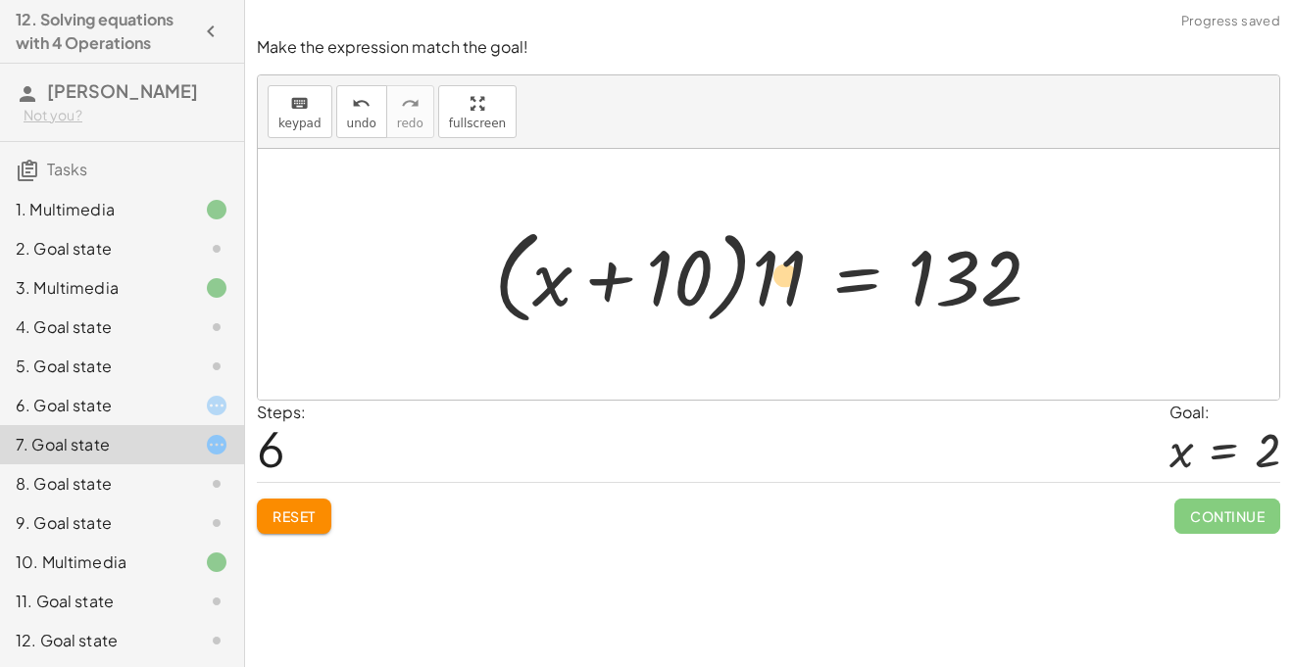
drag, startPoint x: 986, startPoint y: 285, endPoint x: 805, endPoint y: 282, distance: 181.3
click at [805, 282] on div at bounding box center [775, 275] width 582 height 113
click at [1009, 263] on div at bounding box center [775, 275] width 582 height 113
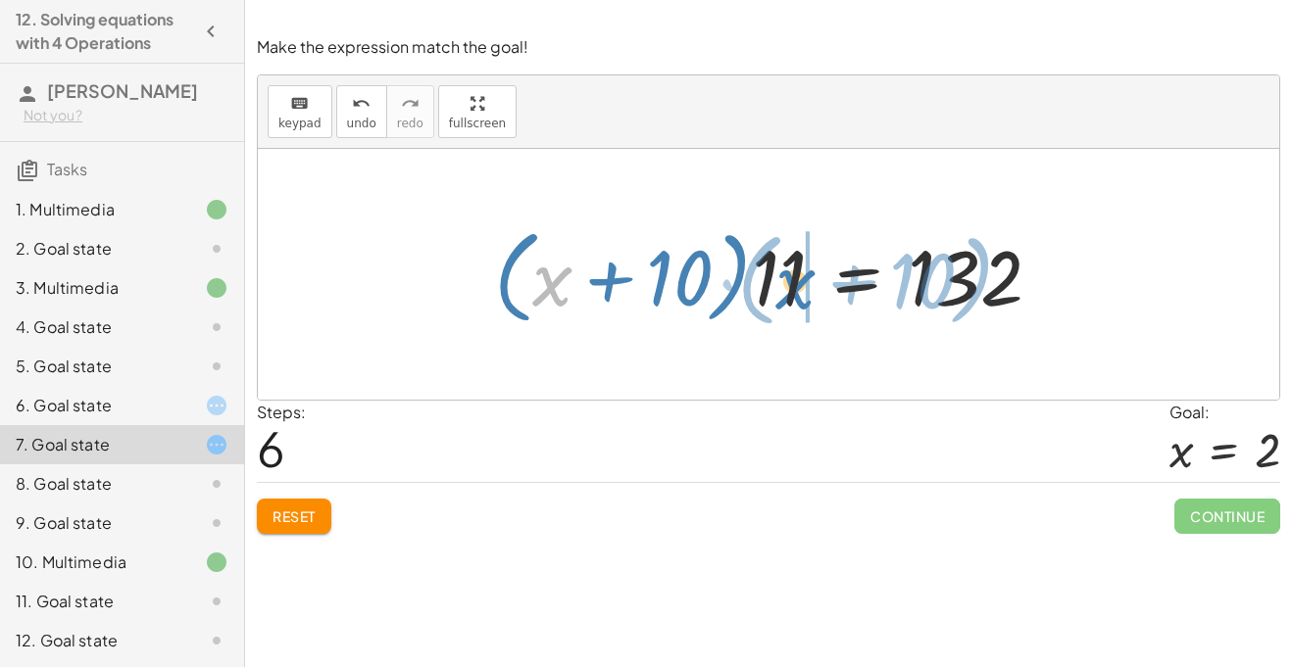
drag, startPoint x: 571, startPoint y: 275, endPoint x: 814, endPoint y: 278, distance: 243.1
click at [814, 278] on div at bounding box center [775, 275] width 582 height 113
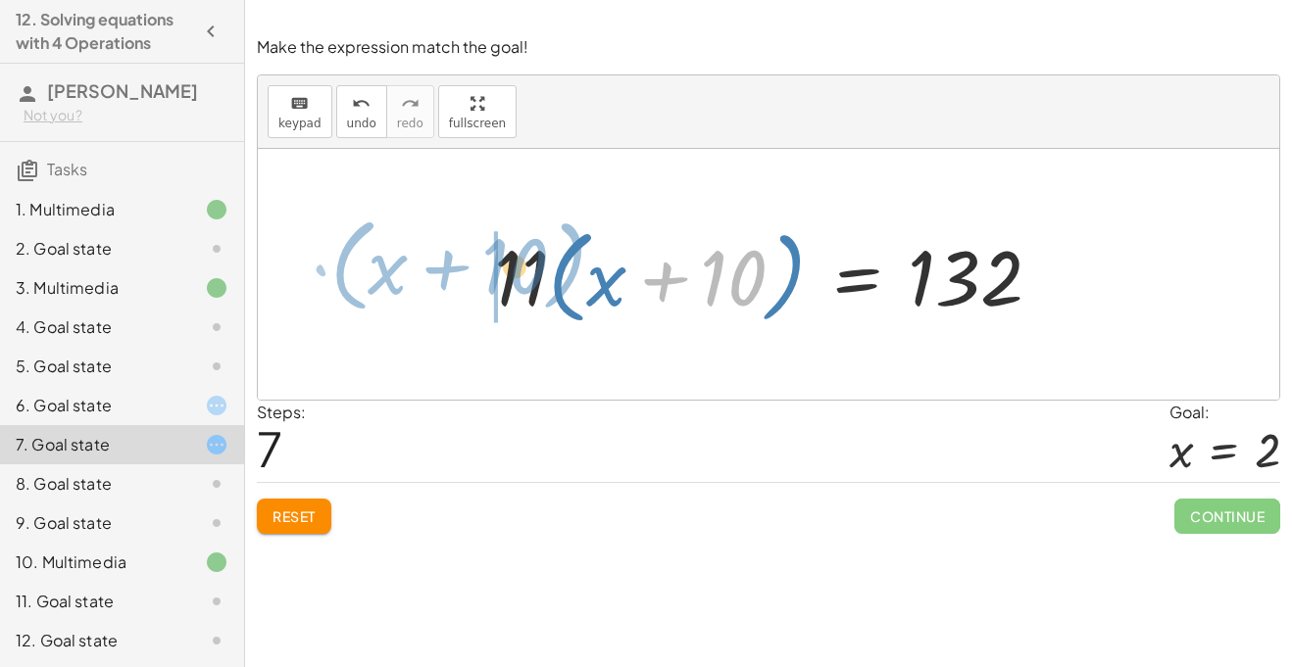
drag, startPoint x: 666, startPoint y: 285, endPoint x: 455, endPoint y: 275, distance: 211.9
click at [455, 275] on div "· 11 · ( + x + 10 ) = 132 + · 11 · x + · 11 · 10 = 132 + · 11 · x + 110 = 132 +…" at bounding box center [768, 274] width 1021 height 251
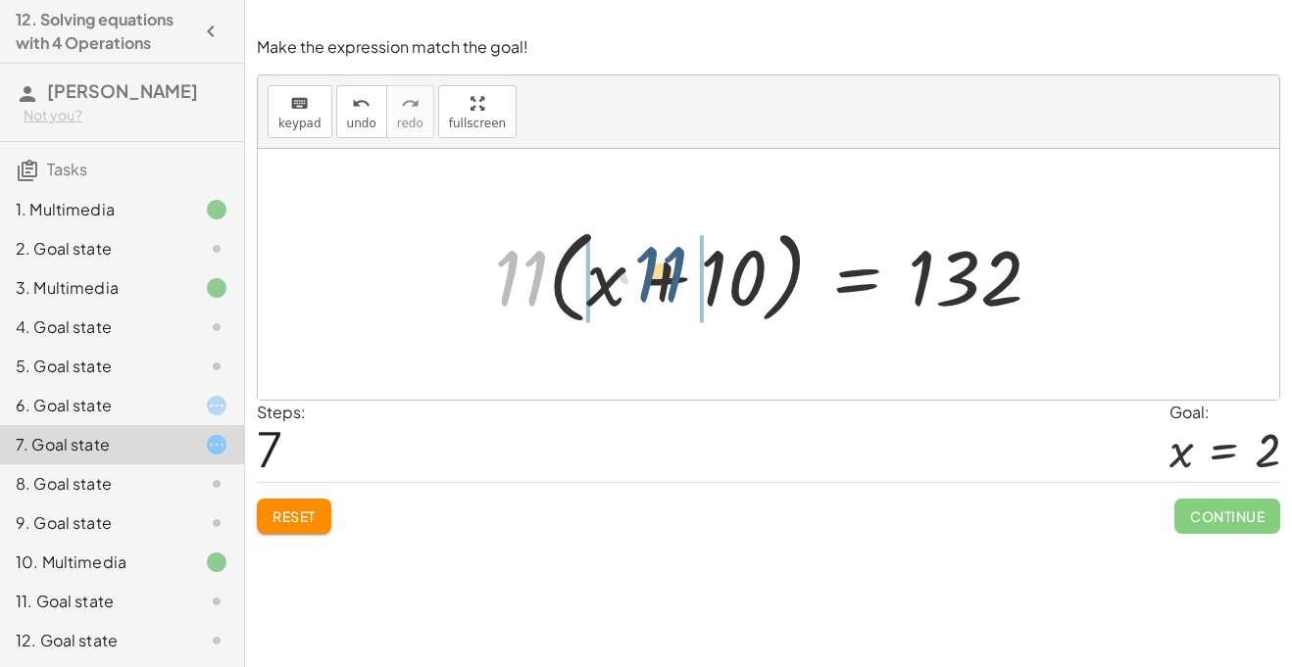
drag, startPoint x: 517, startPoint y: 284, endPoint x: 659, endPoint y: 280, distance: 141.2
click at [659, 280] on div at bounding box center [775, 275] width 582 height 113
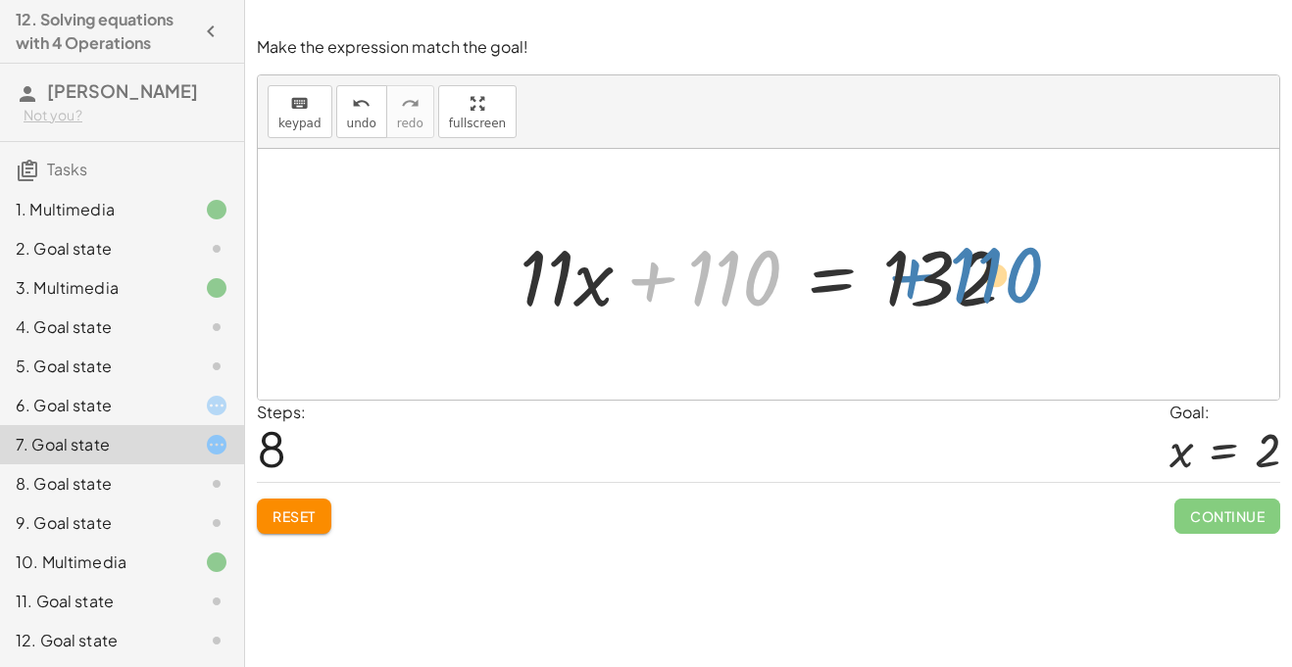
drag, startPoint x: 657, startPoint y: 281, endPoint x: 912, endPoint y: 280, distance: 255.8
click at [912, 280] on div at bounding box center [776, 274] width 532 height 101
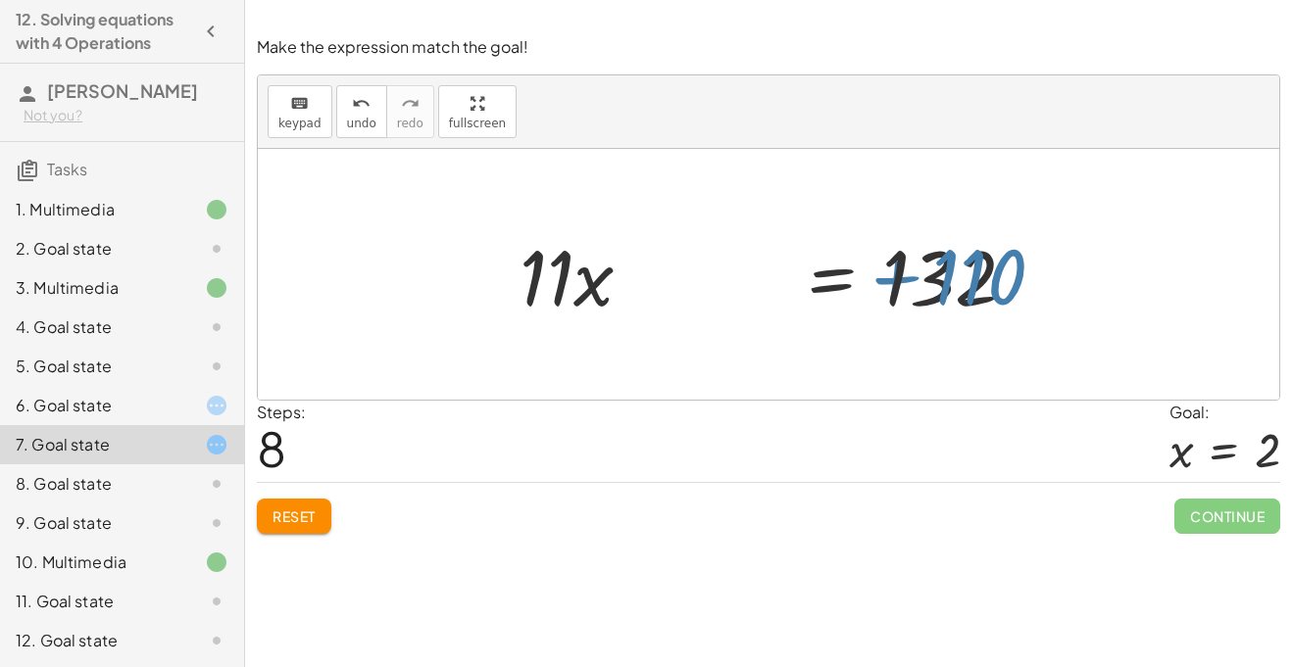
click at [912, 280] on div at bounding box center [776, 274] width 532 height 101
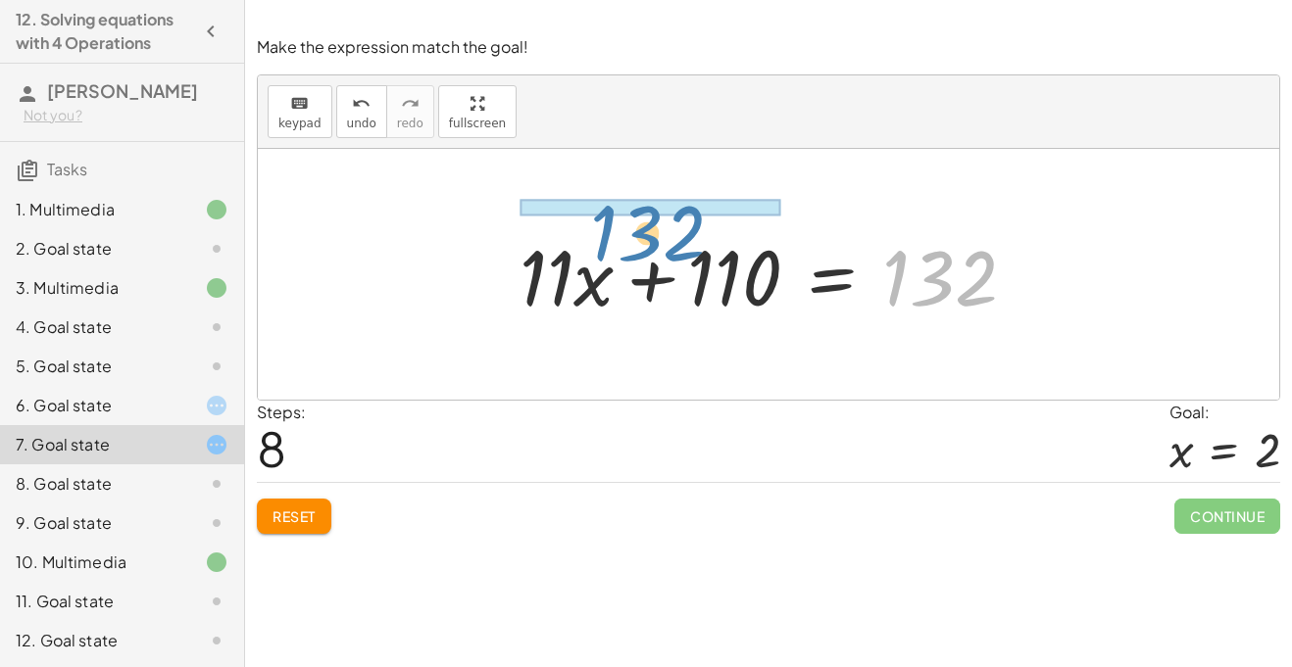
drag, startPoint x: 986, startPoint y: 277, endPoint x: 694, endPoint y: 234, distance: 295.2
click at [694, 234] on div at bounding box center [776, 274] width 532 height 101
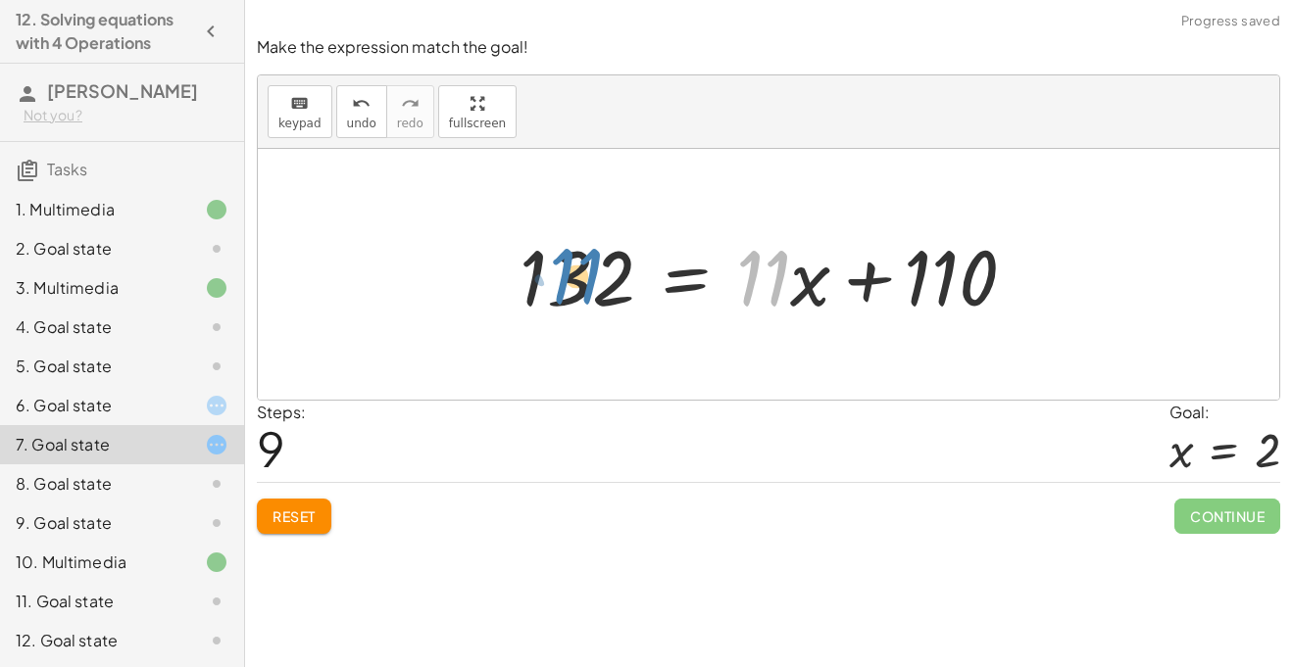
drag, startPoint x: 757, startPoint y: 300, endPoint x: 584, endPoint y: 298, distance: 172.5
click at [584, 298] on div at bounding box center [776, 274] width 532 height 101
drag, startPoint x: 800, startPoint y: 280, endPoint x: 780, endPoint y: 276, distance: 20.0
click at [780, 276] on div at bounding box center [776, 274] width 532 height 101
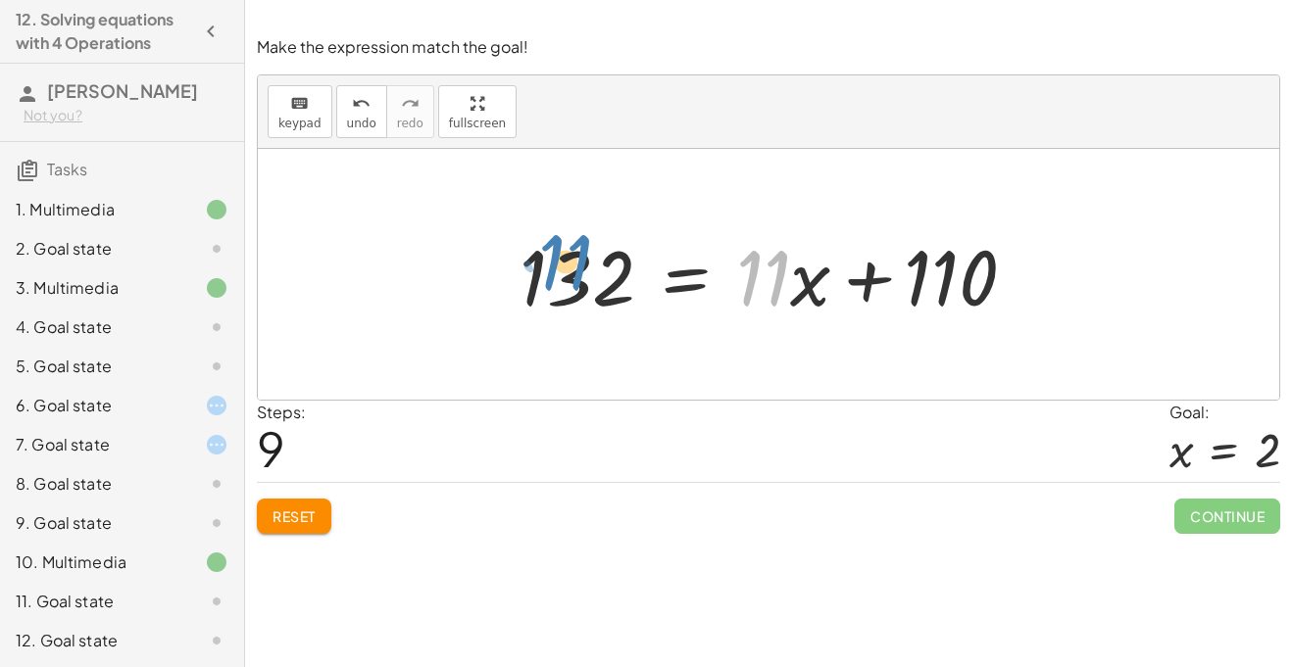
drag, startPoint x: 770, startPoint y: 276, endPoint x: 570, endPoint y: 263, distance: 200.4
click at [570, 263] on div at bounding box center [776, 274] width 532 height 101
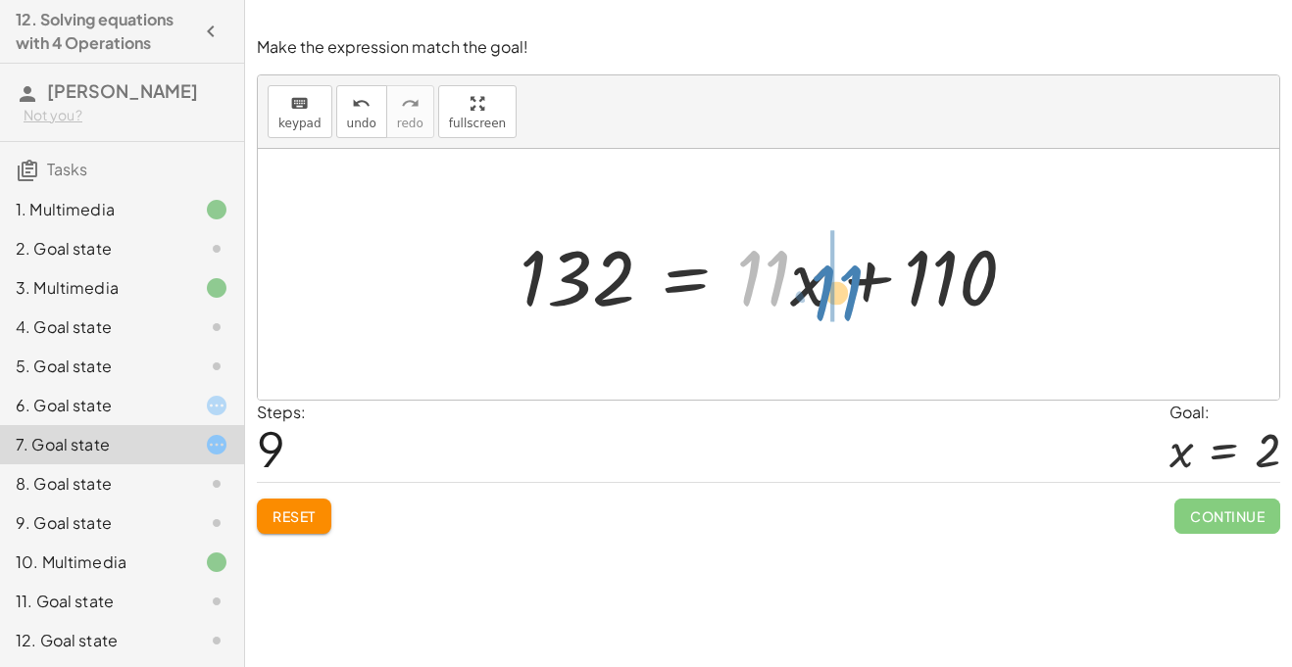
drag, startPoint x: 788, startPoint y: 282, endPoint x: 861, endPoint y: 293, distance: 74.3
click at [861, 293] on div at bounding box center [776, 274] width 532 height 101
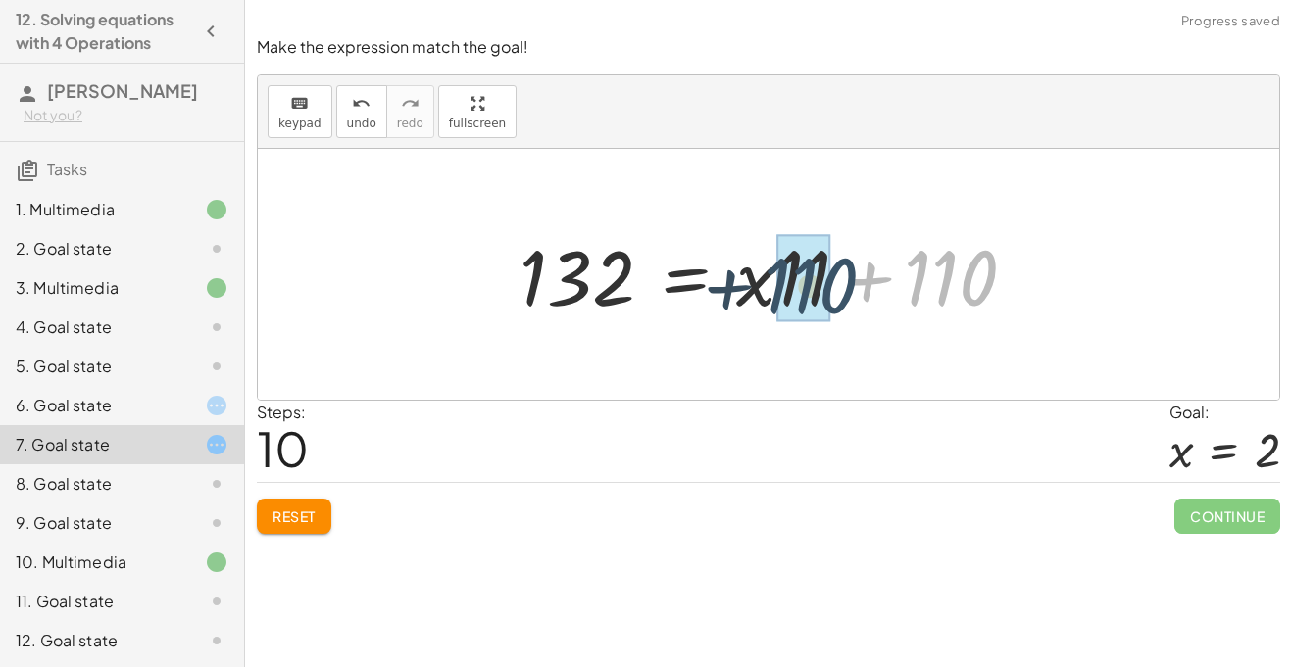
drag, startPoint x: 936, startPoint y: 266, endPoint x: 788, endPoint y: 274, distance: 148.3
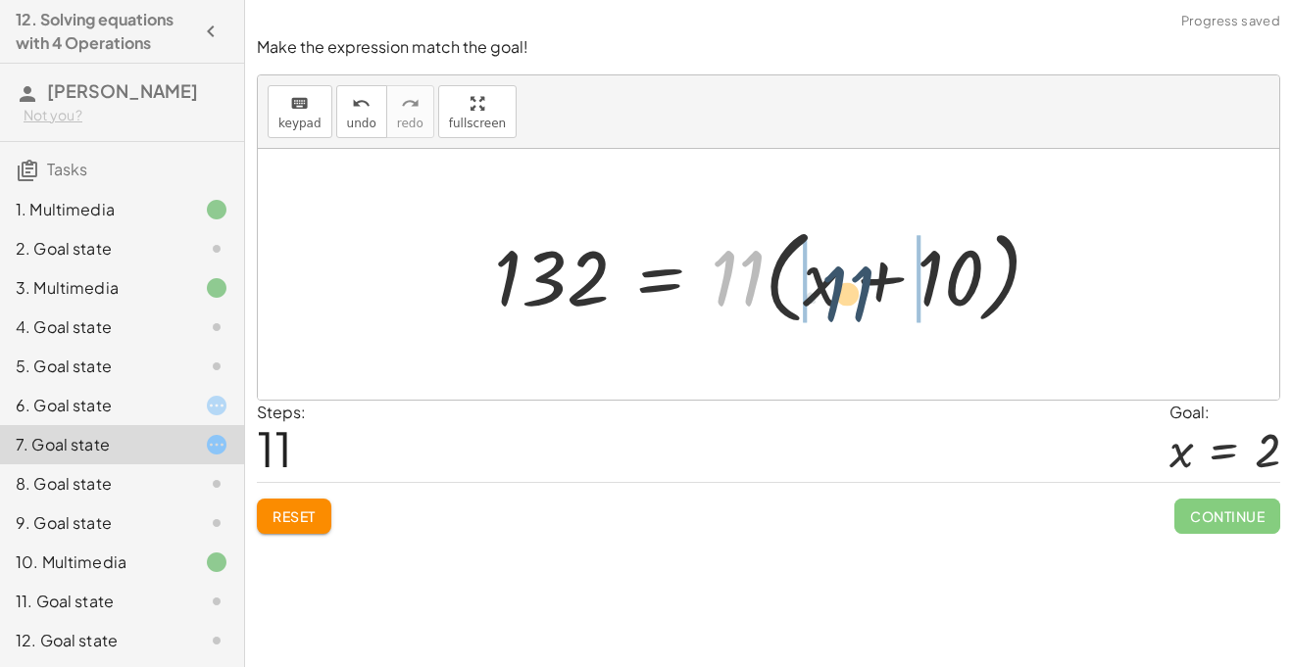
drag, startPoint x: 746, startPoint y: 278, endPoint x: 858, endPoint y: 294, distance: 112.8
click at [858, 294] on div at bounding box center [775, 275] width 582 height 113
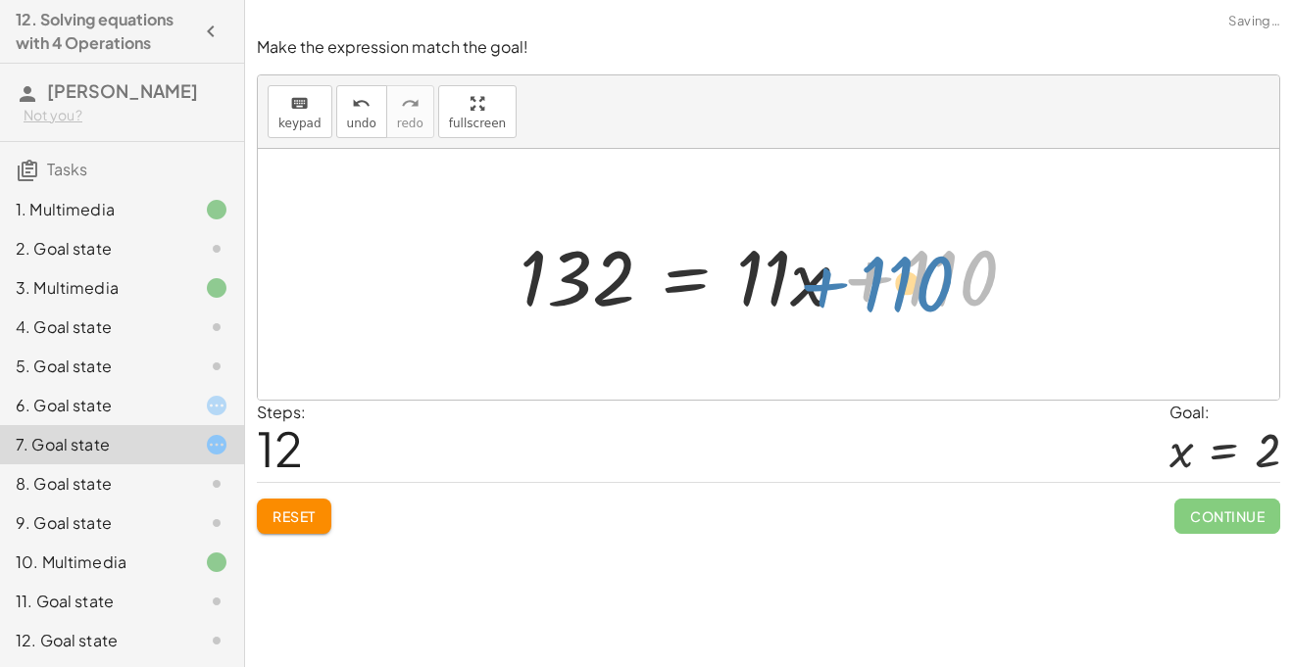
drag, startPoint x: 857, startPoint y: 284, endPoint x: 869, endPoint y: 289, distance: 13.7
click at [869, 289] on div at bounding box center [776, 274] width 532 height 101
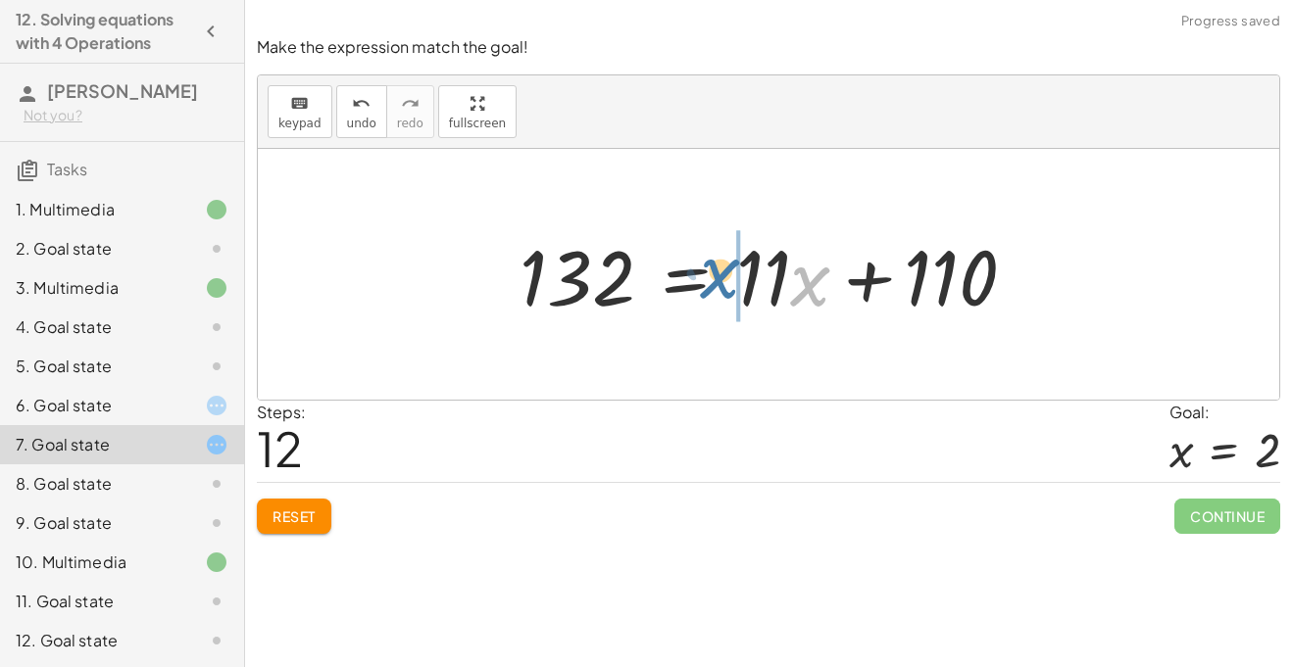
drag, startPoint x: 827, startPoint y: 291, endPoint x: 735, endPoint y: 283, distance: 92.5
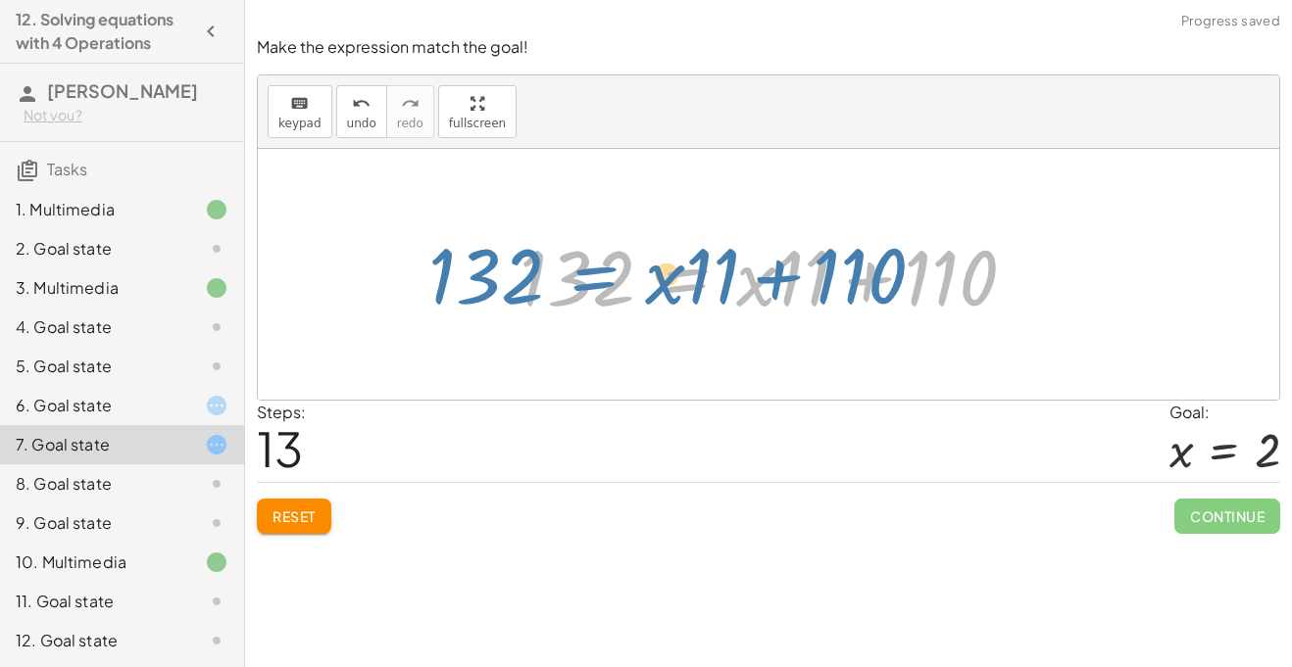
drag, startPoint x: 706, startPoint y: 283, endPoint x: 627, endPoint y: 282, distance: 78.4
click at [627, 282] on div at bounding box center [776, 274] width 532 height 101
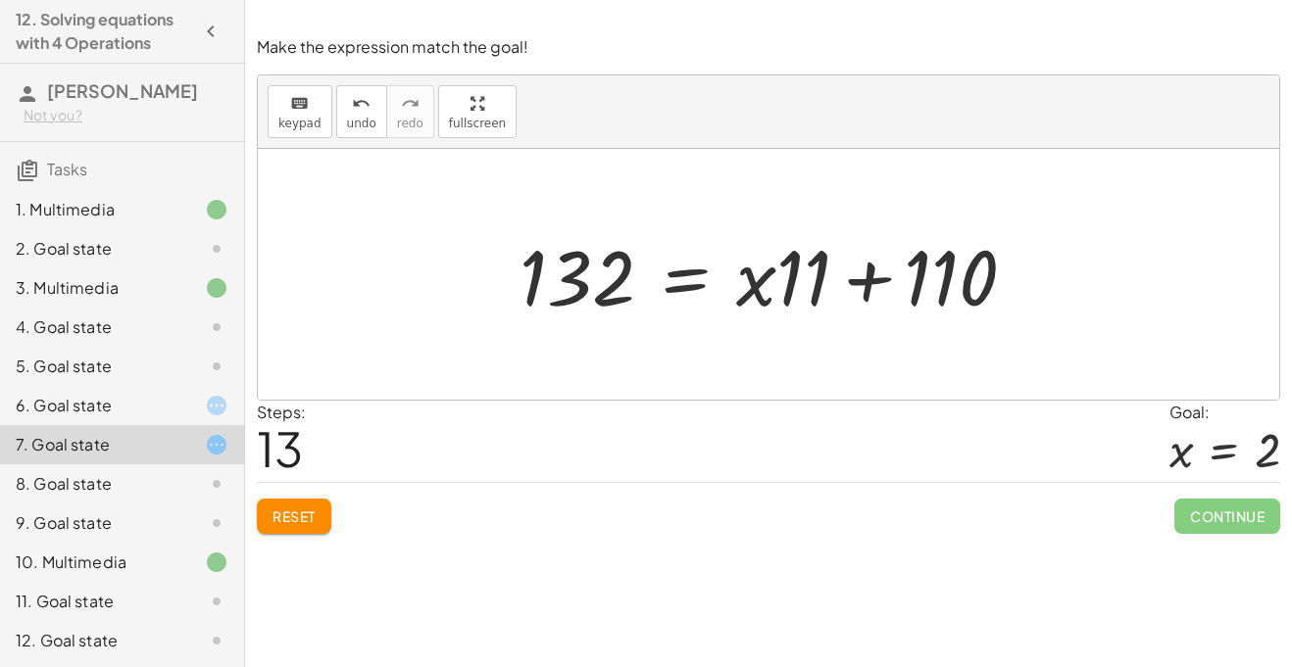
click at [318, 506] on button "Reset" at bounding box center [294, 516] width 74 height 35
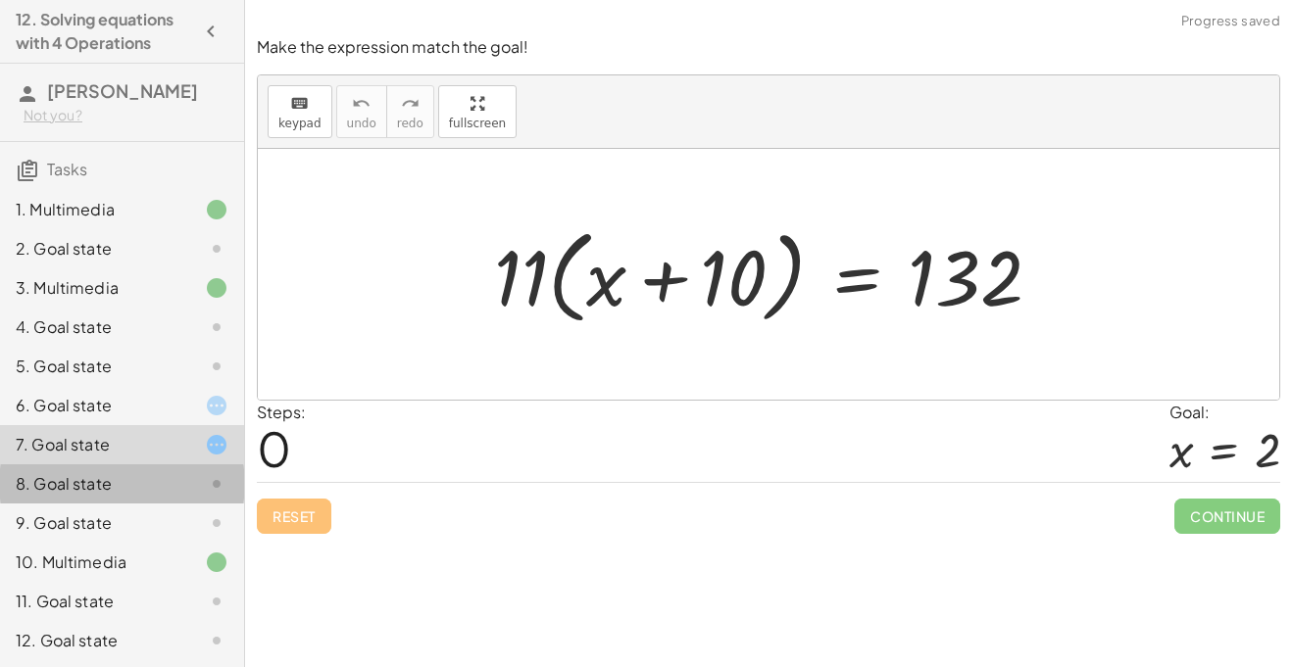
click at [117, 487] on div "8. Goal state" at bounding box center [95, 484] width 158 height 24
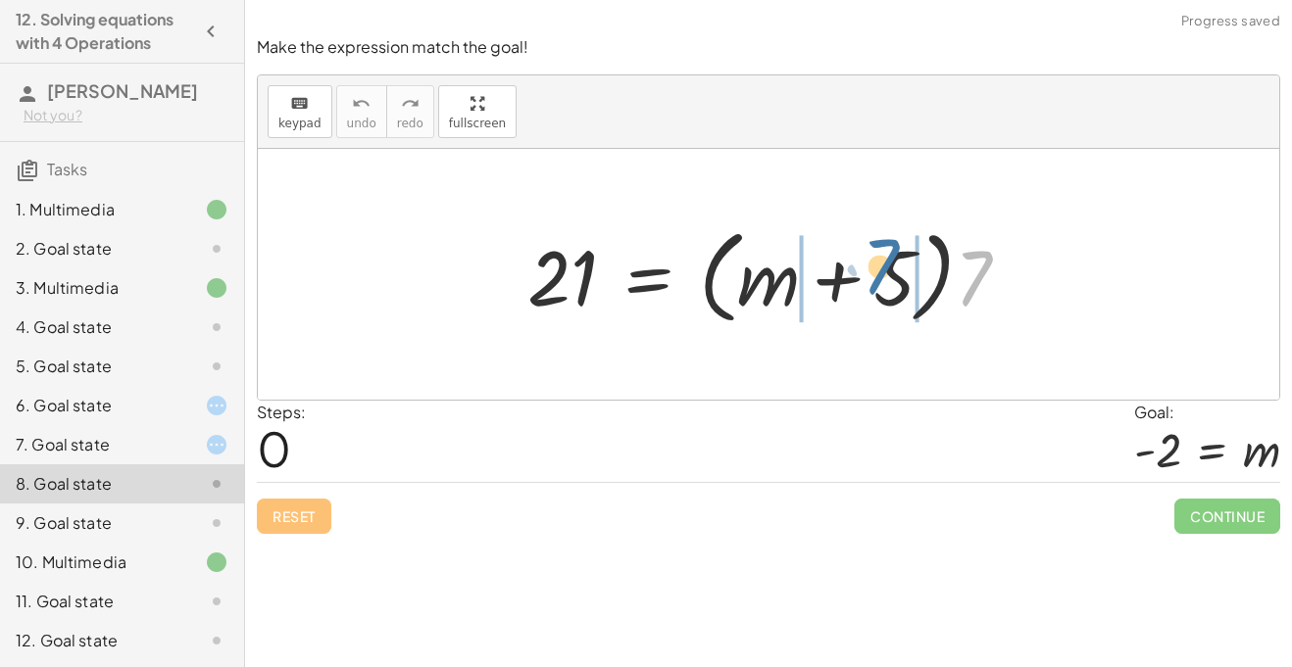
drag, startPoint x: 984, startPoint y: 278, endPoint x: 890, endPoint y: 268, distance: 94.7
click at [890, 268] on div at bounding box center [775, 275] width 517 height 113
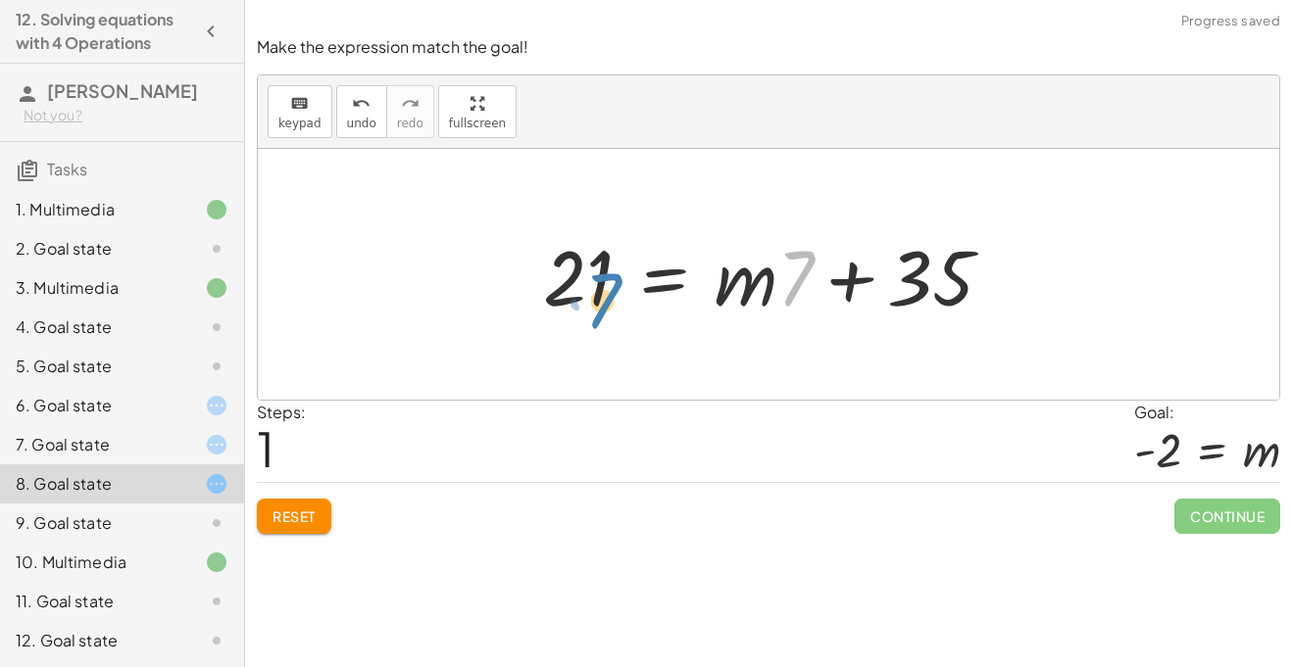
drag, startPoint x: 806, startPoint y: 273, endPoint x: 625, endPoint y: 291, distance: 181.2
click at [625, 291] on div at bounding box center [775, 274] width 484 height 101
click at [634, 293] on div at bounding box center [775, 274] width 484 height 101
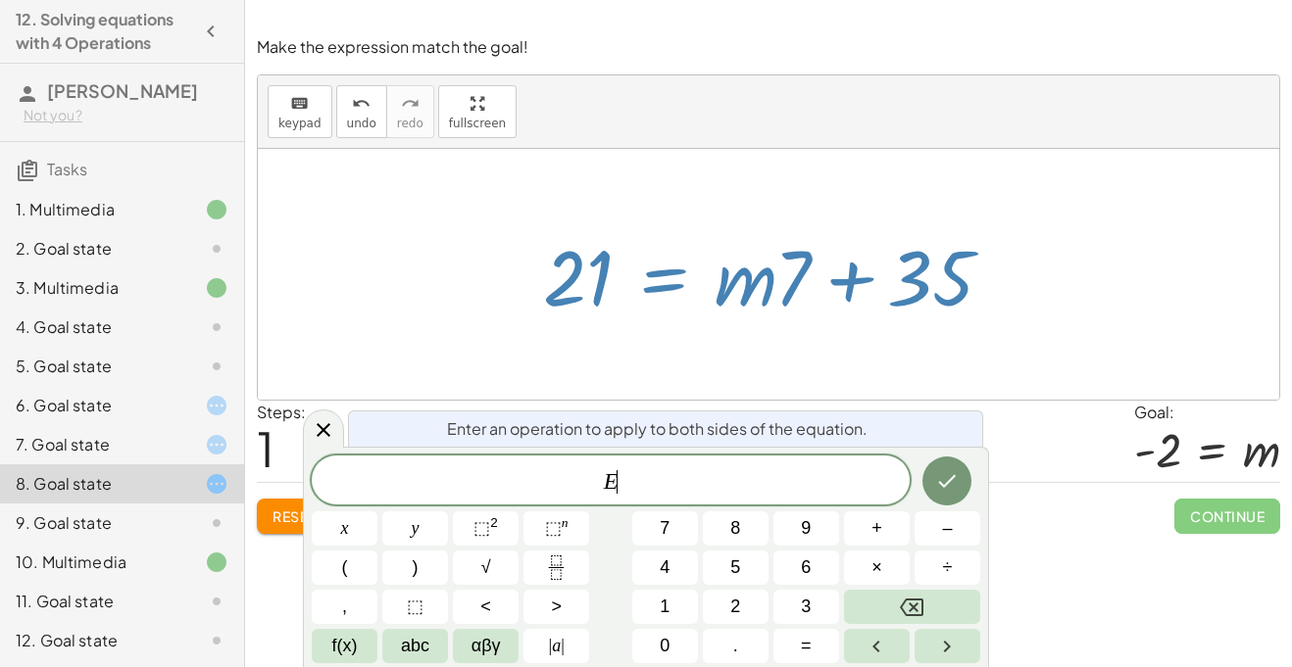
scroll to position [2, 0]
click at [784, 271] on div at bounding box center [775, 274] width 484 height 101
click at [770, 283] on div at bounding box center [775, 274] width 484 height 101
click at [941, 487] on icon "Done" at bounding box center [947, 481] width 24 height 24
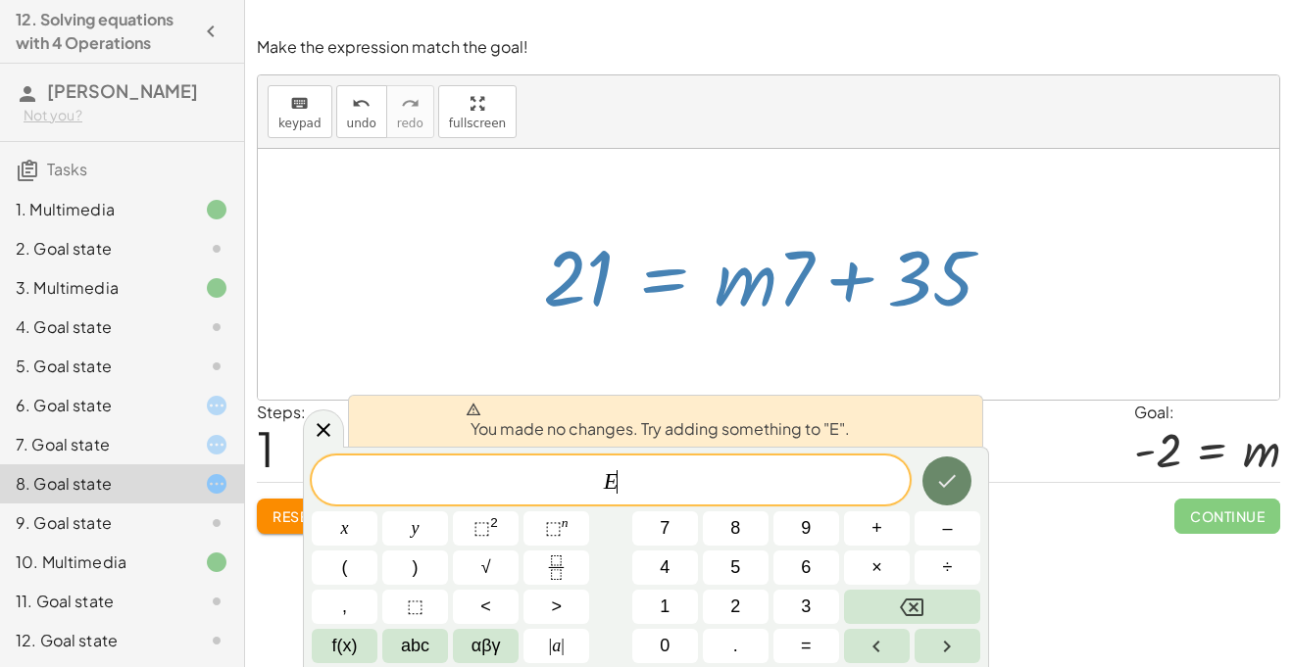
click at [941, 487] on icon "Done" at bounding box center [947, 481] width 24 height 24
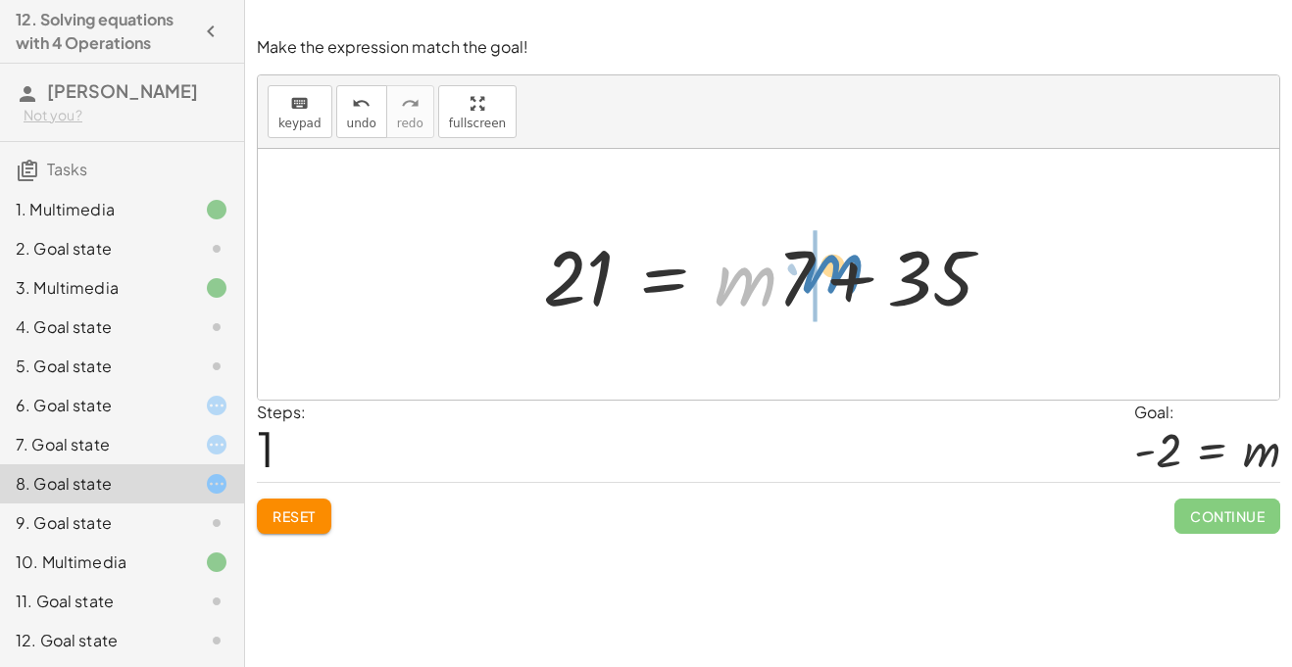
drag, startPoint x: 754, startPoint y: 281, endPoint x: 841, endPoint y: 269, distance: 88.1
click at [841, 269] on div at bounding box center [775, 274] width 484 height 101
drag, startPoint x: 735, startPoint y: 264, endPoint x: 773, endPoint y: 266, distance: 38.3
click at [773, 266] on div at bounding box center [775, 274] width 484 height 101
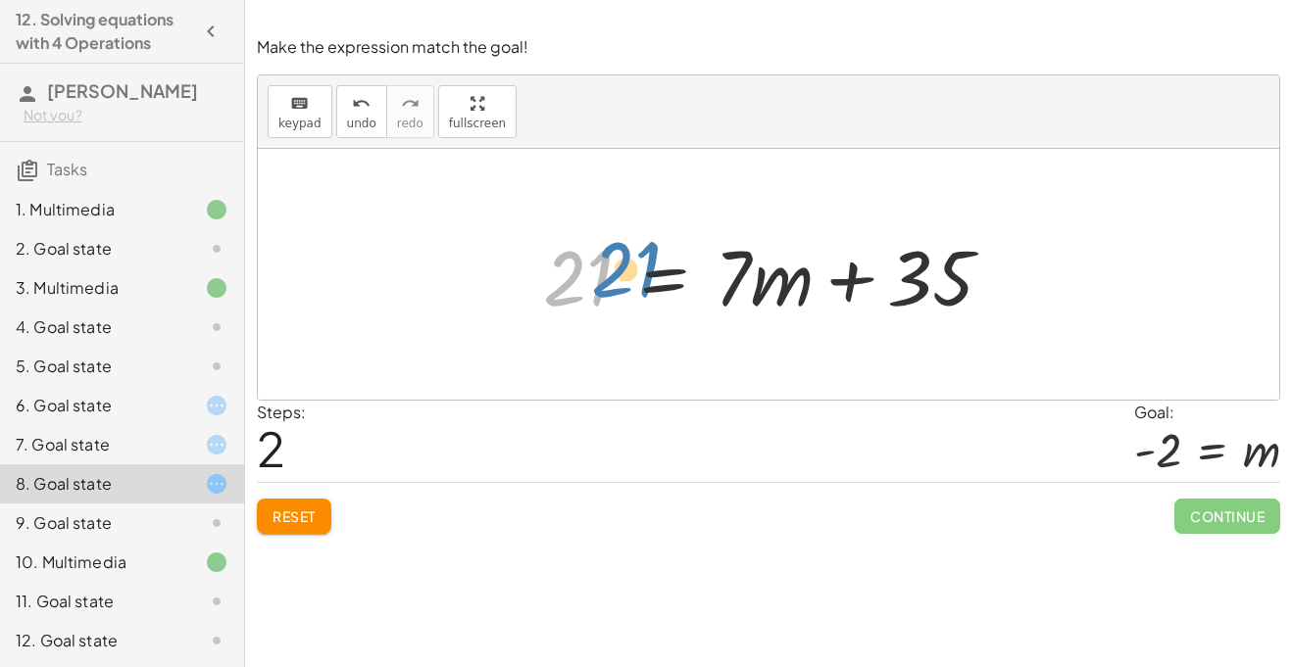
drag, startPoint x: 593, startPoint y: 276, endPoint x: 591, endPoint y: 259, distance: 17.7
click at [591, 259] on div at bounding box center [775, 274] width 484 height 101
click at [198, 506] on div "9. Goal state" at bounding box center [122, 523] width 244 height 39
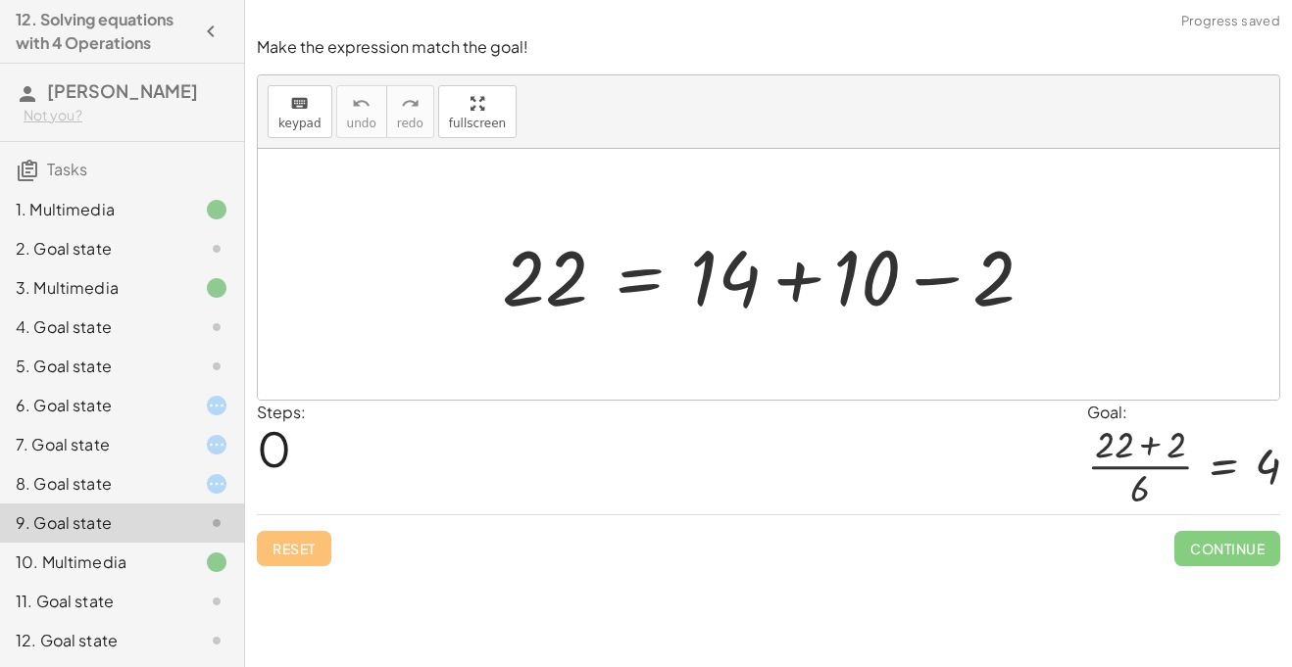
click at [203, 494] on div at bounding box center [200, 484] width 55 height 24
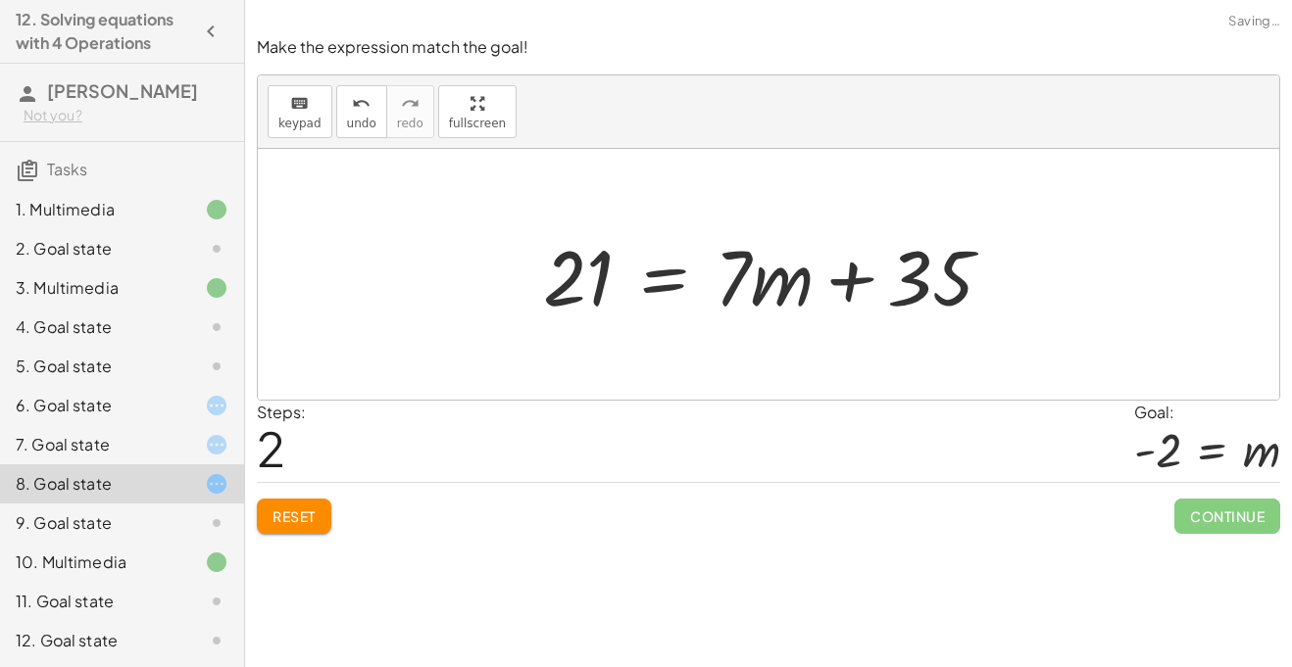
click at [288, 508] on span "Reset" at bounding box center [293, 517] width 43 height 18
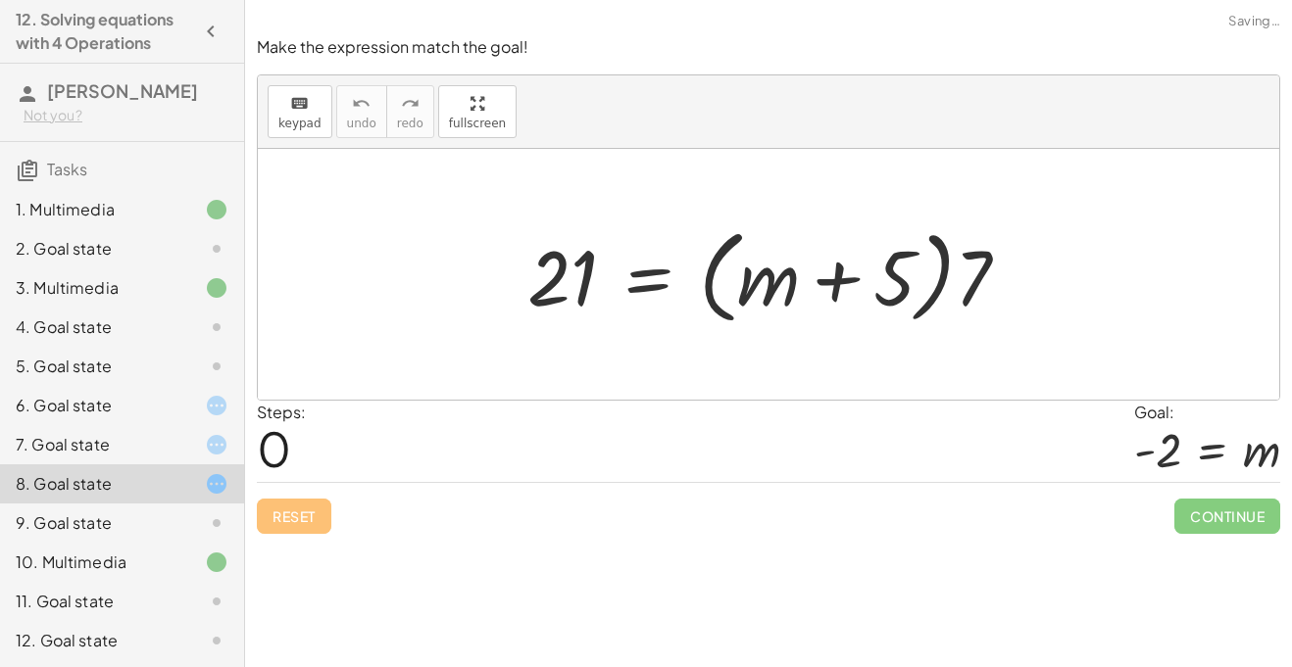
click at [203, 438] on div at bounding box center [200, 445] width 55 height 24
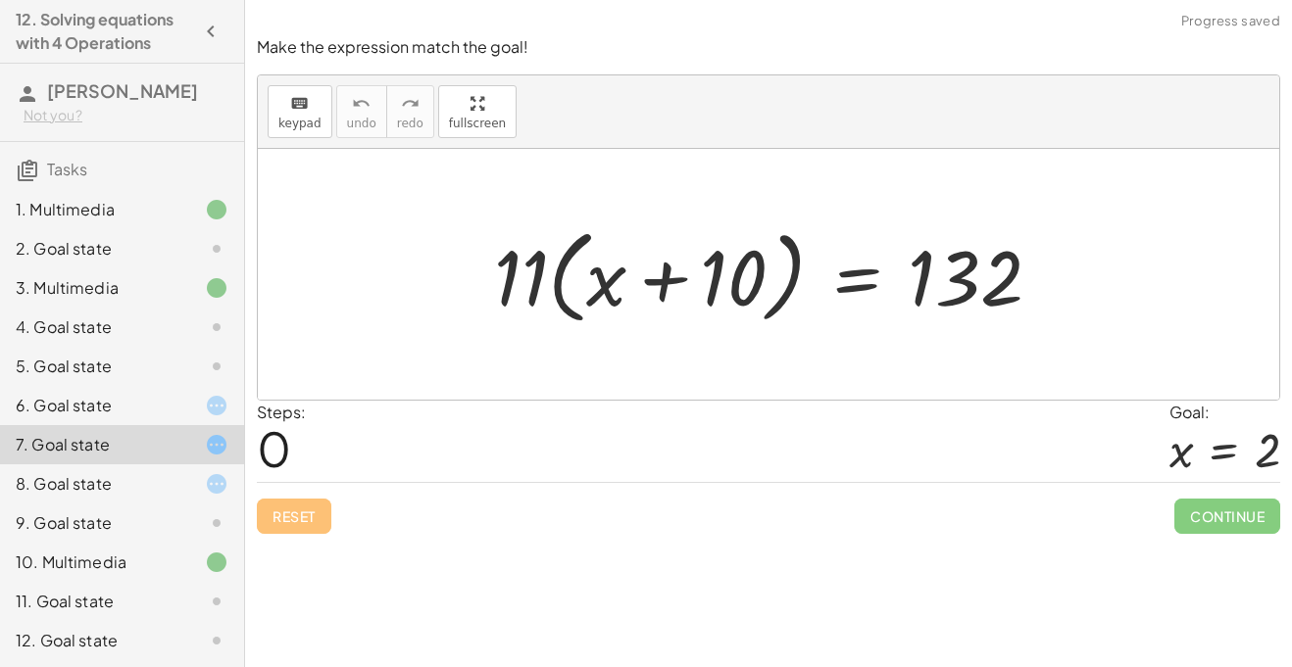
click at [174, 392] on div "6. Goal state" at bounding box center [122, 405] width 244 height 39
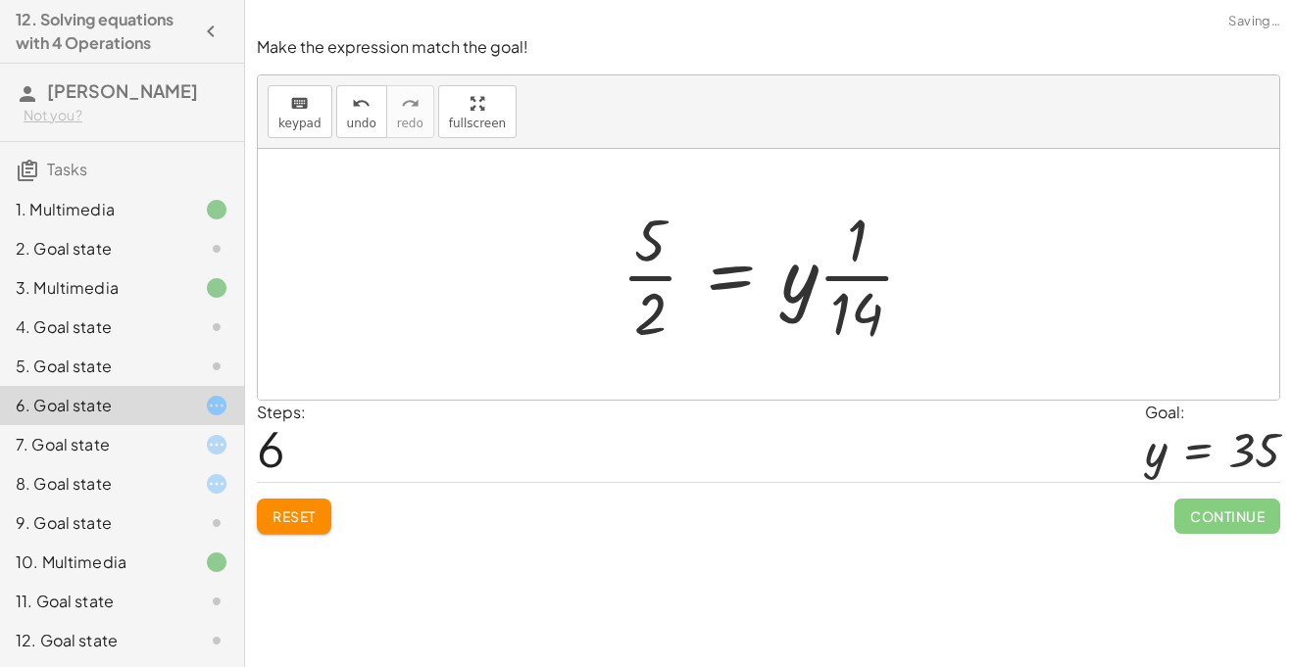
click at [302, 499] on button "Reset" at bounding box center [294, 516] width 74 height 35
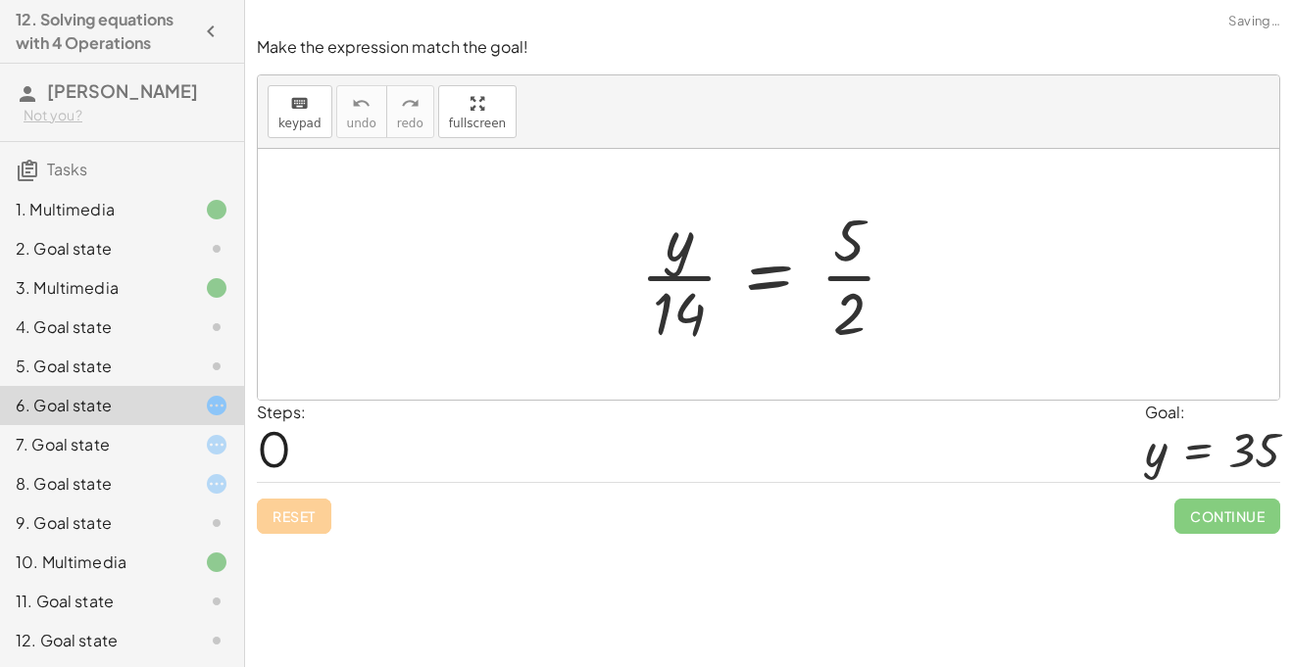
click at [305, 514] on div "Reset Continue" at bounding box center [768, 508] width 1023 height 52
click at [113, 512] on div "9. Goal state" at bounding box center [95, 524] width 158 height 24
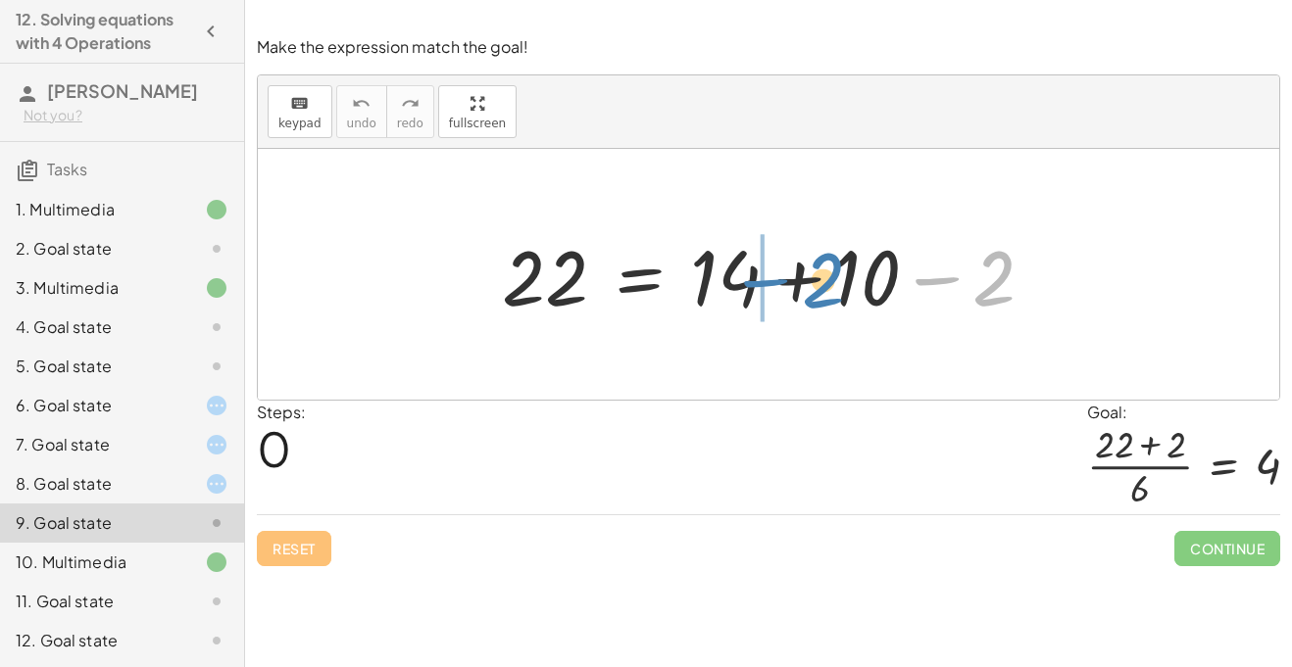
drag, startPoint x: 943, startPoint y: 280, endPoint x: 770, endPoint y: 283, distance: 172.5
click at [770, 283] on div at bounding box center [775, 274] width 567 height 101
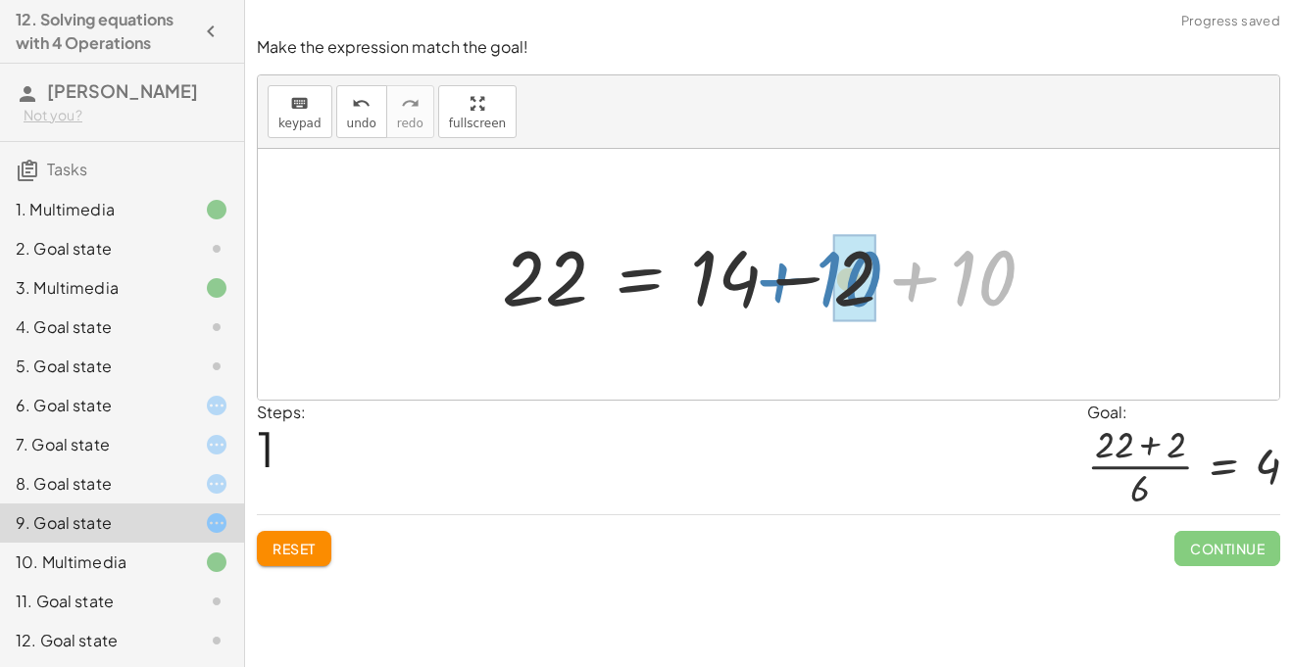
drag, startPoint x: 922, startPoint y: 277, endPoint x: 797, endPoint y: 278, distance: 125.5
click at [797, 278] on div at bounding box center [775, 274] width 567 height 101
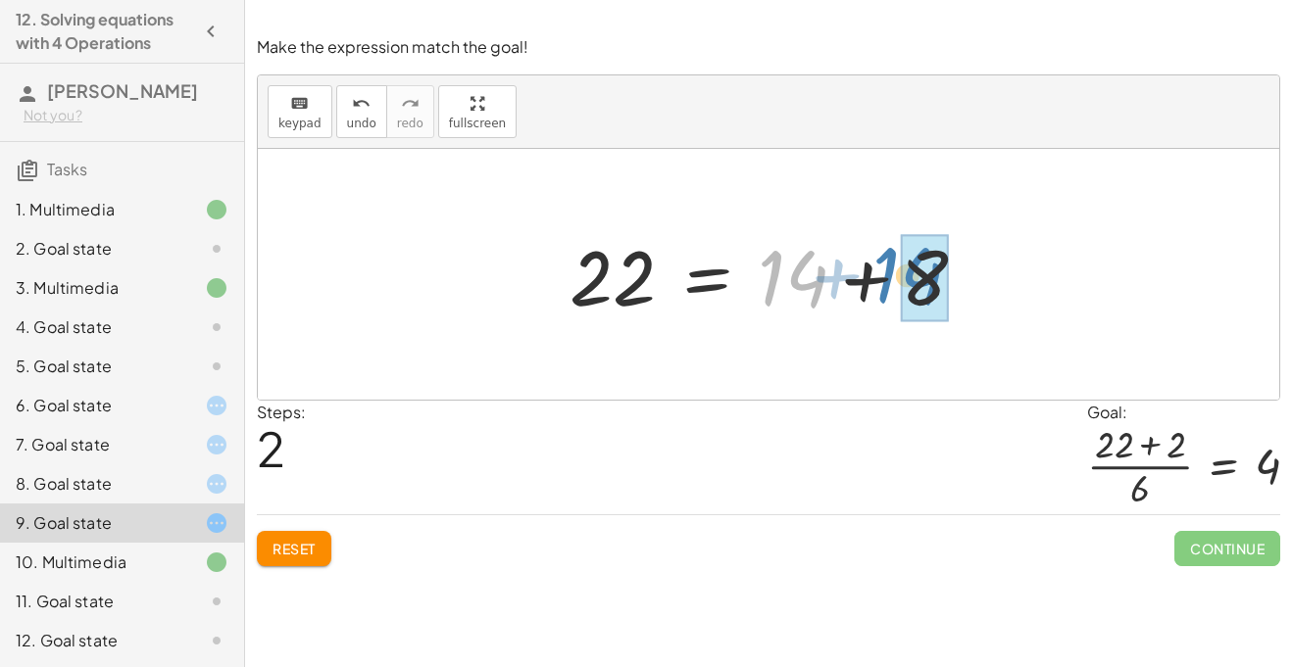
drag, startPoint x: 799, startPoint y: 283, endPoint x: 915, endPoint y: 280, distance: 116.7
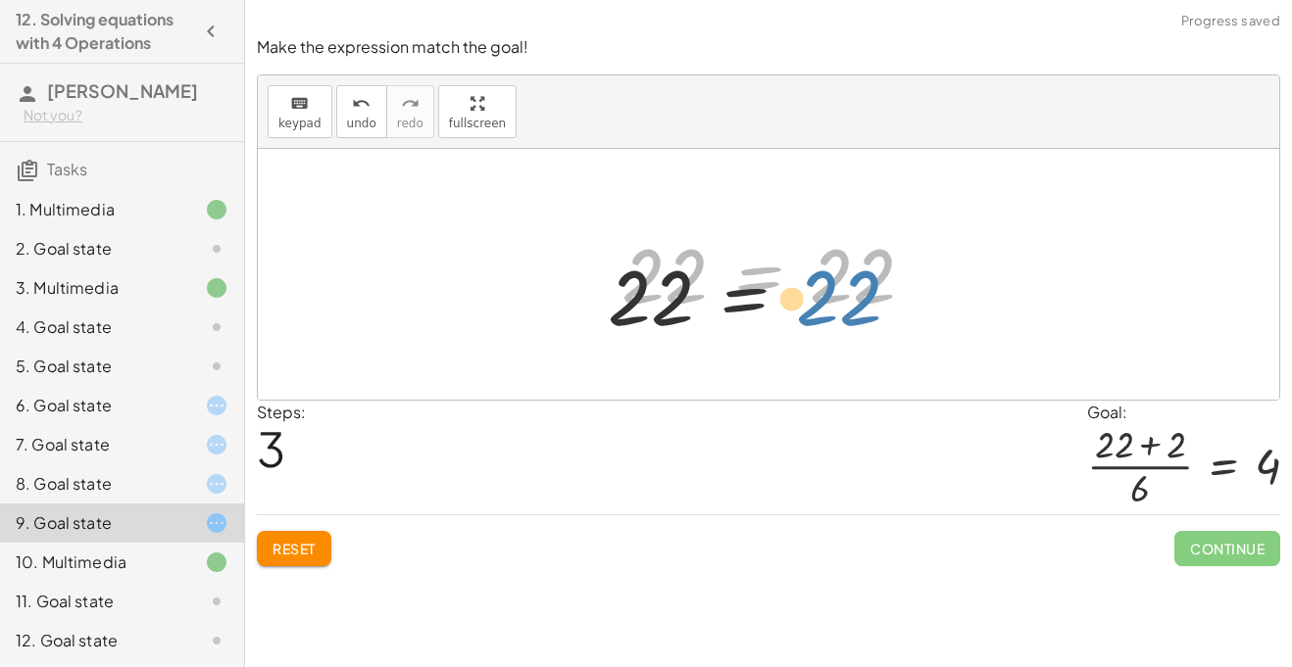
drag, startPoint x: 863, startPoint y: 286, endPoint x: 850, endPoint y: 304, distance: 22.3
click at [850, 304] on div at bounding box center [776, 274] width 328 height 97
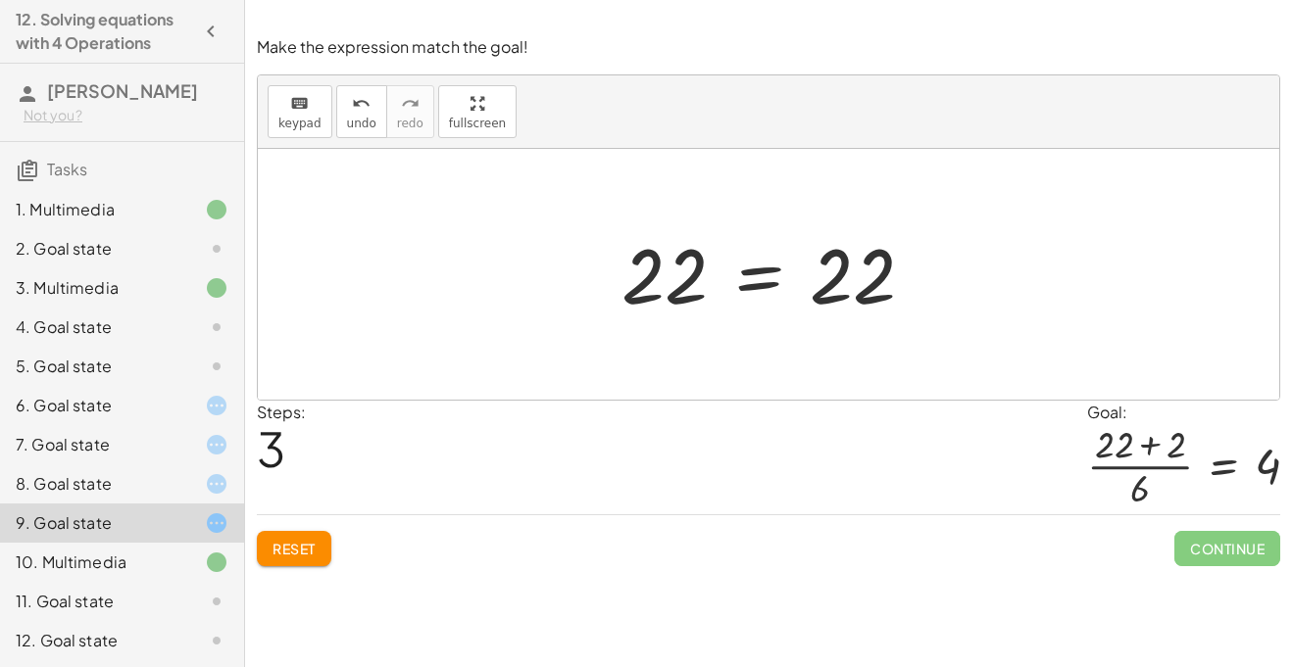
click at [290, 566] on div "Make the expression match the goal! keyboard keypad undo undo redo redo fullscr…" at bounding box center [768, 302] width 1047 height 554
click at [304, 561] on button "Reset" at bounding box center [294, 548] width 74 height 35
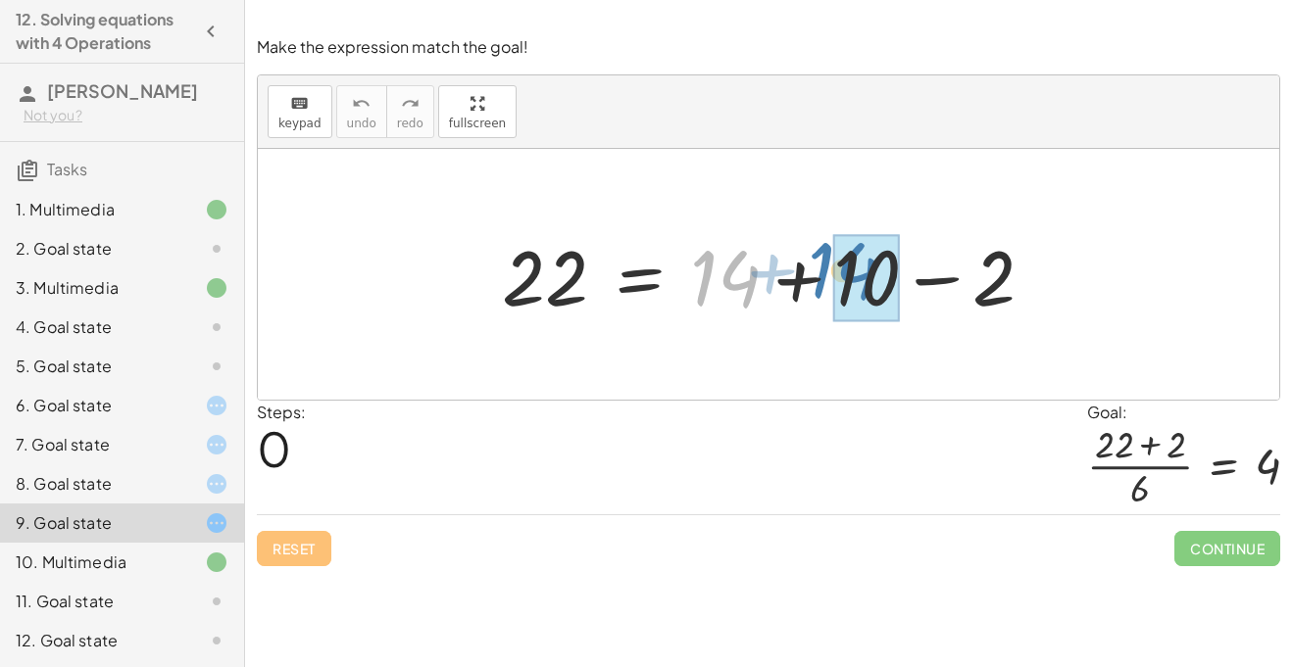
drag, startPoint x: 740, startPoint y: 284, endPoint x: 859, endPoint y: 277, distance: 118.8
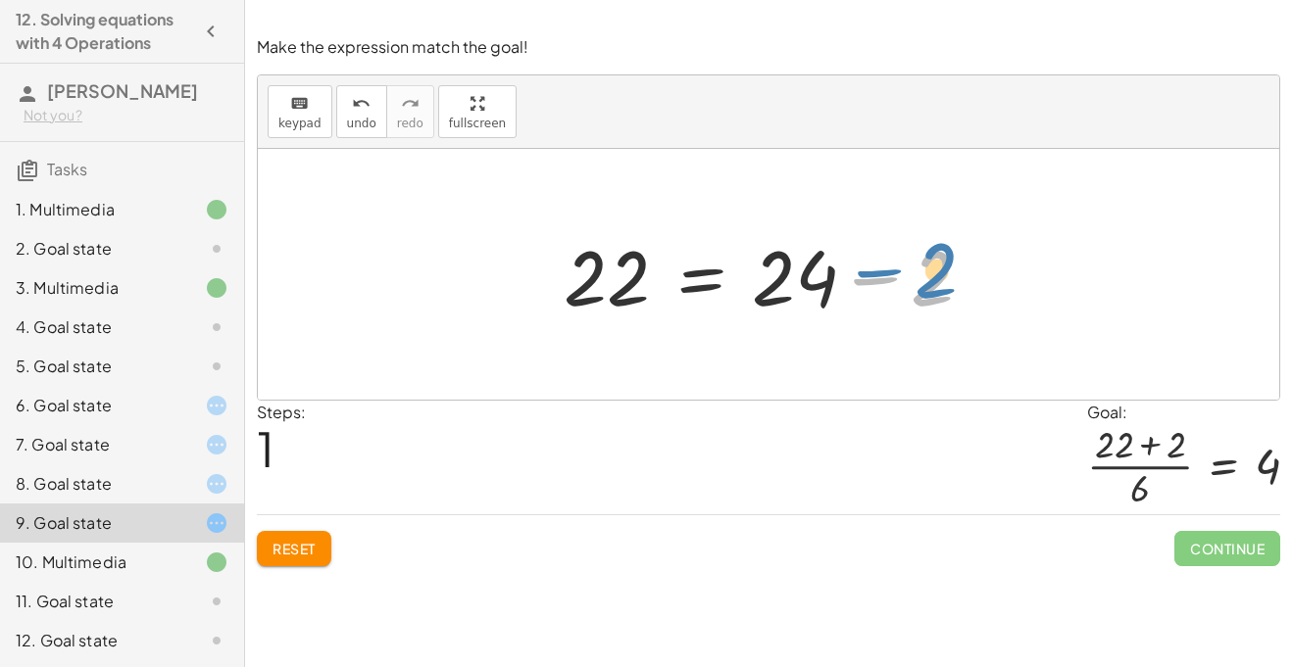
drag, startPoint x: 918, startPoint y: 283, endPoint x: 933, endPoint y: 274, distance: 17.1
click at [933, 274] on div at bounding box center [776, 274] width 444 height 101
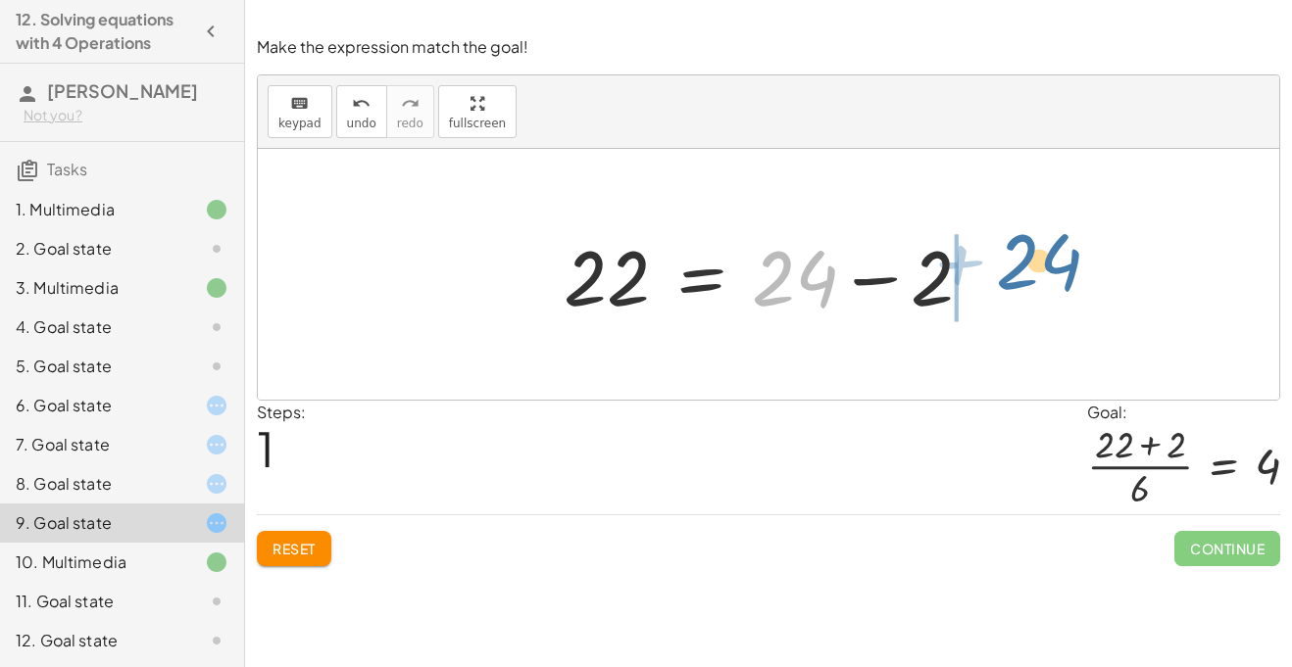
drag, startPoint x: 771, startPoint y: 296, endPoint x: 1016, endPoint y: 279, distance: 245.6
click at [1016, 279] on div "22 = + 14 + 10 − 2 + 24 22 = + − 2 24" at bounding box center [768, 274] width 1021 height 251
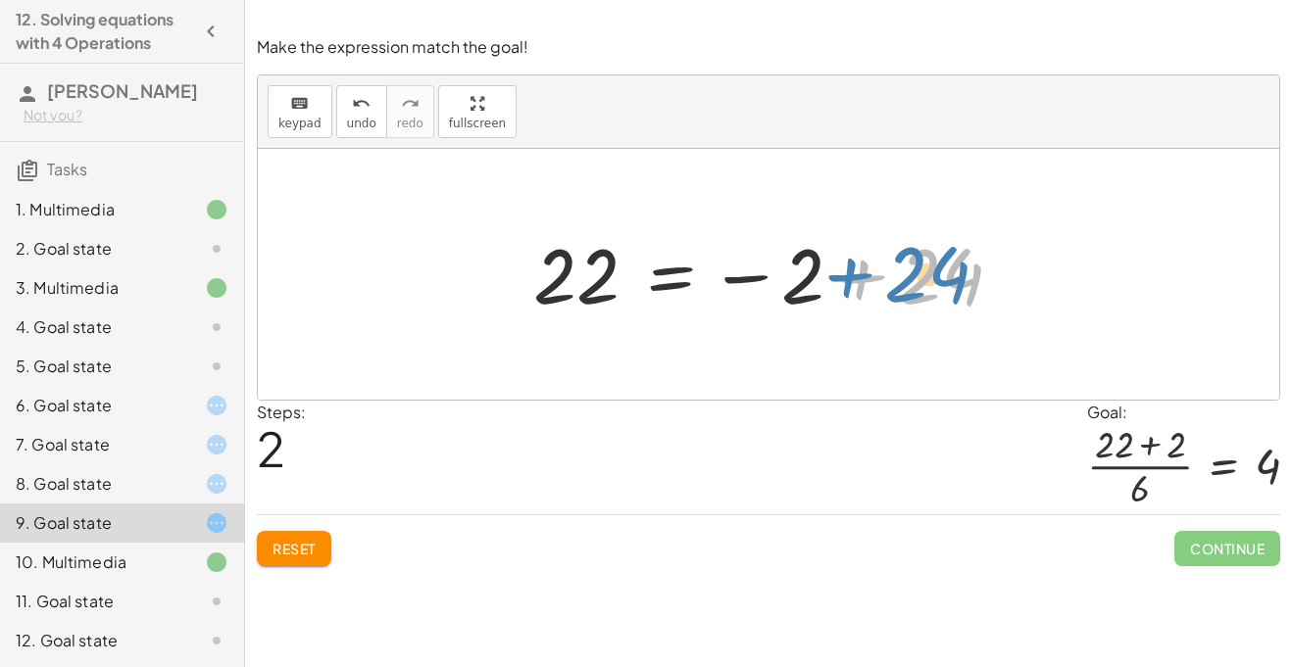
drag, startPoint x: 949, startPoint y: 284, endPoint x: 926, endPoint y: 281, distance: 22.7
click at [926, 281] on div at bounding box center [775, 274] width 505 height 97
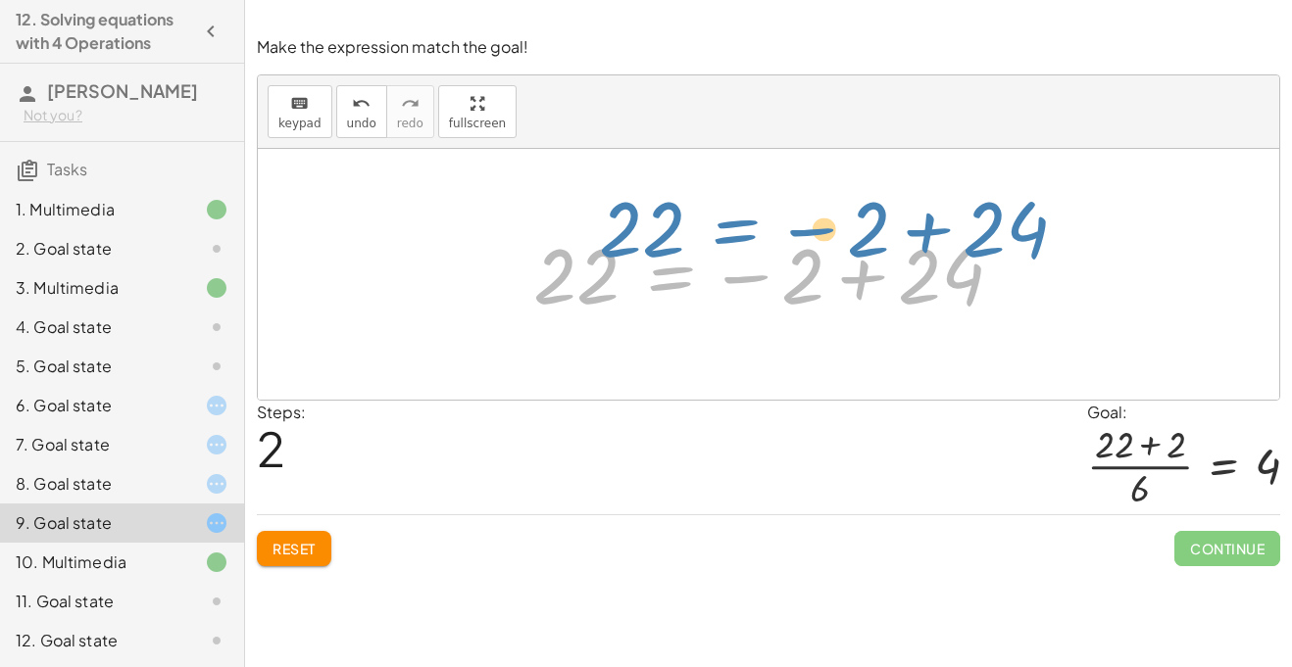
drag, startPoint x: 662, startPoint y: 275, endPoint x: 694, endPoint y: 218, distance: 66.3
click at [694, 218] on div "22 = + 14 + 10 − 2 22 = + 24 − 2 22 = − 2 + 24 22 = + − 2 24" at bounding box center [768, 274] width 1021 height 251
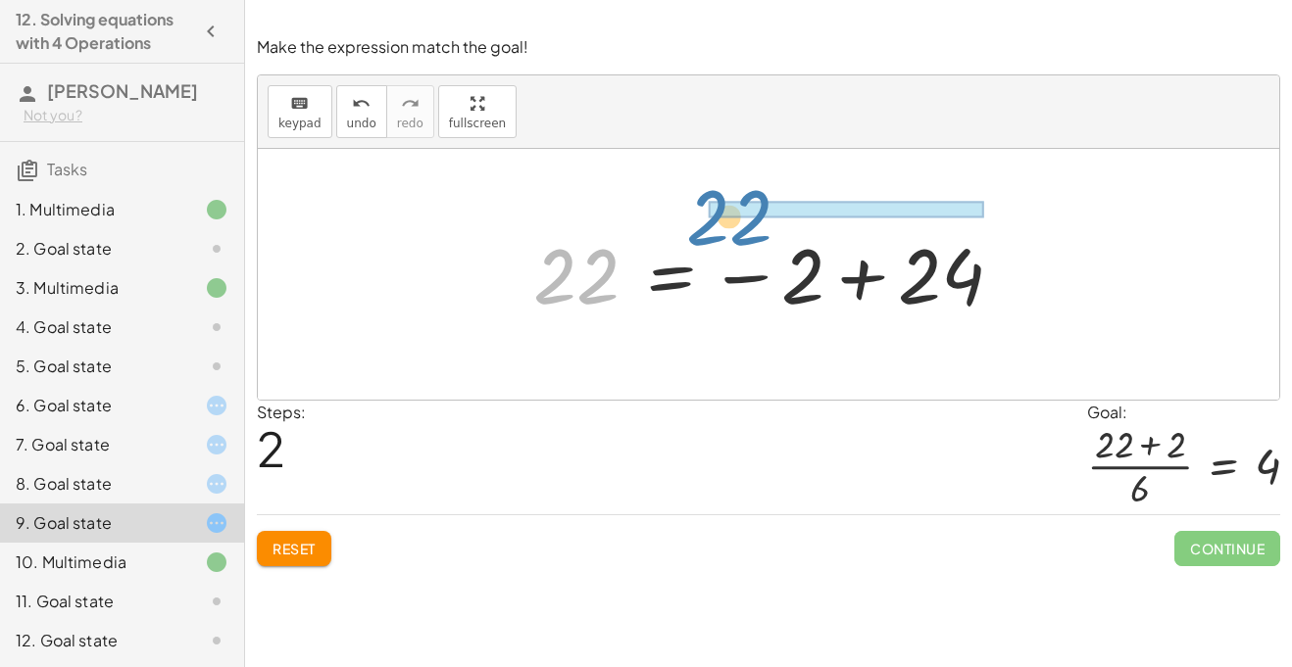
drag, startPoint x: 600, startPoint y: 275, endPoint x: 782, endPoint y: 212, distance: 193.1
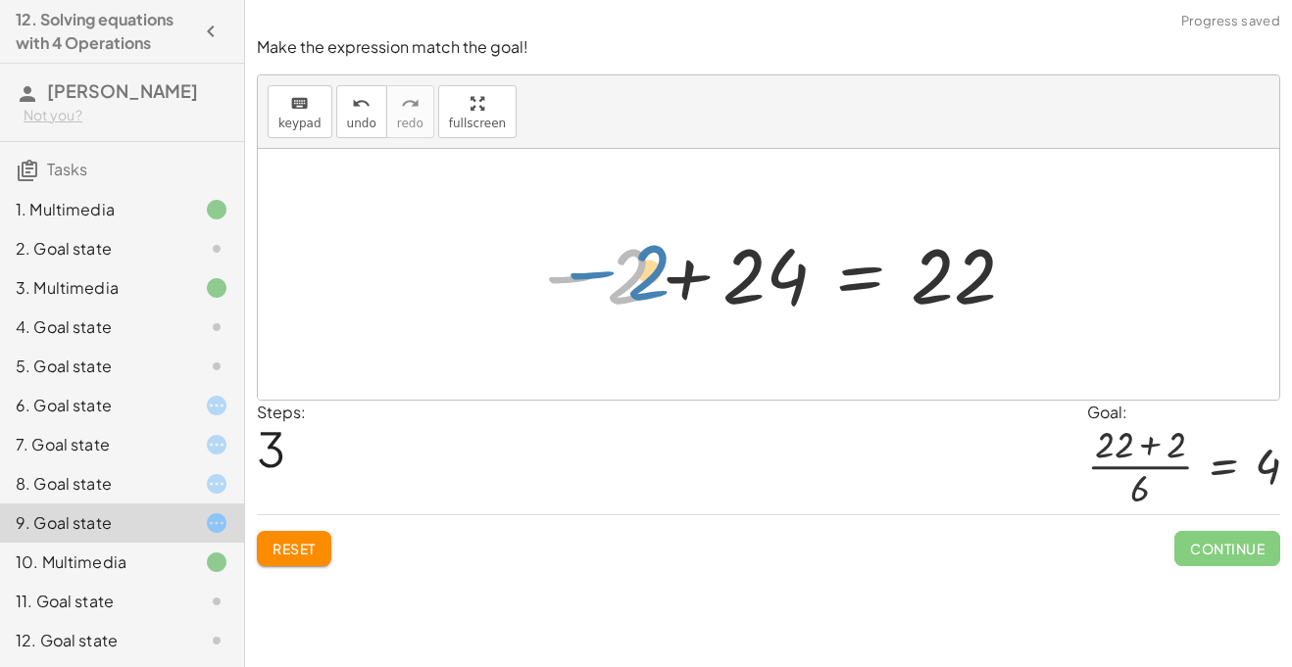
click at [622, 287] on div at bounding box center [775, 274] width 505 height 97
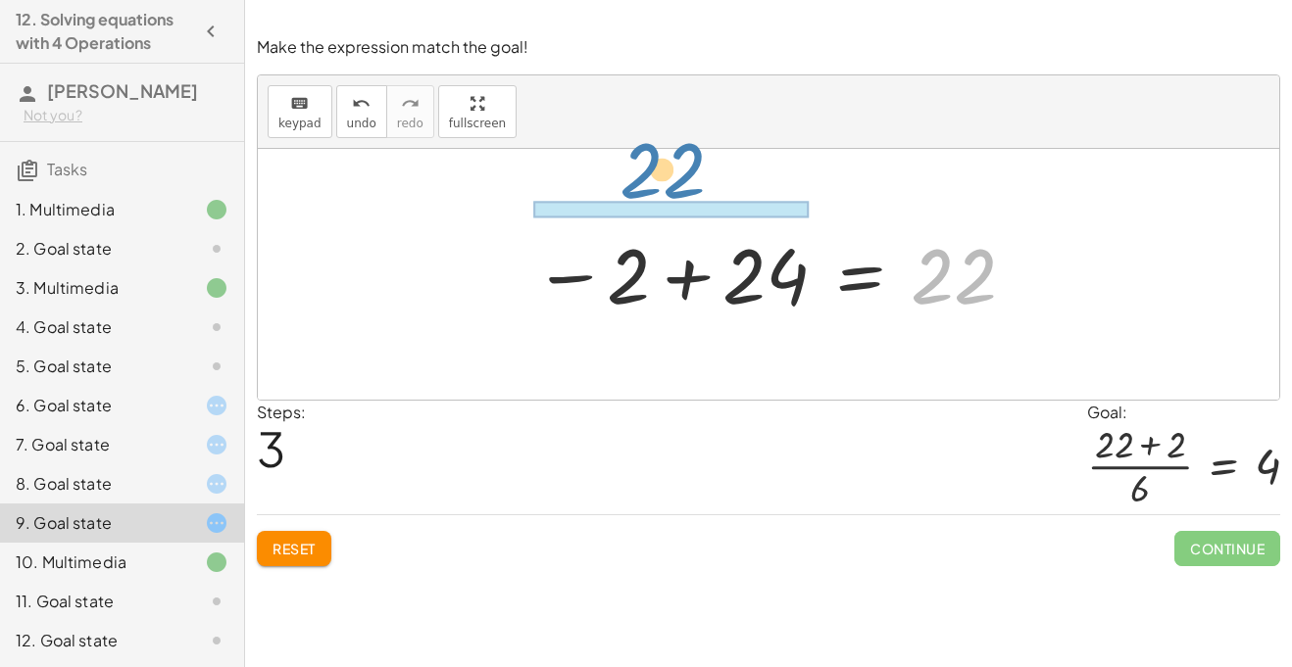
drag, startPoint x: 972, startPoint y: 302, endPoint x: 678, endPoint y: 195, distance: 312.8
click at [678, 195] on div "22 = + 14 + 10 − 2 22 = + 24 − 2 22 = − 2 + 24 22 22 = + − 2 24" at bounding box center [768, 274] width 1021 height 251
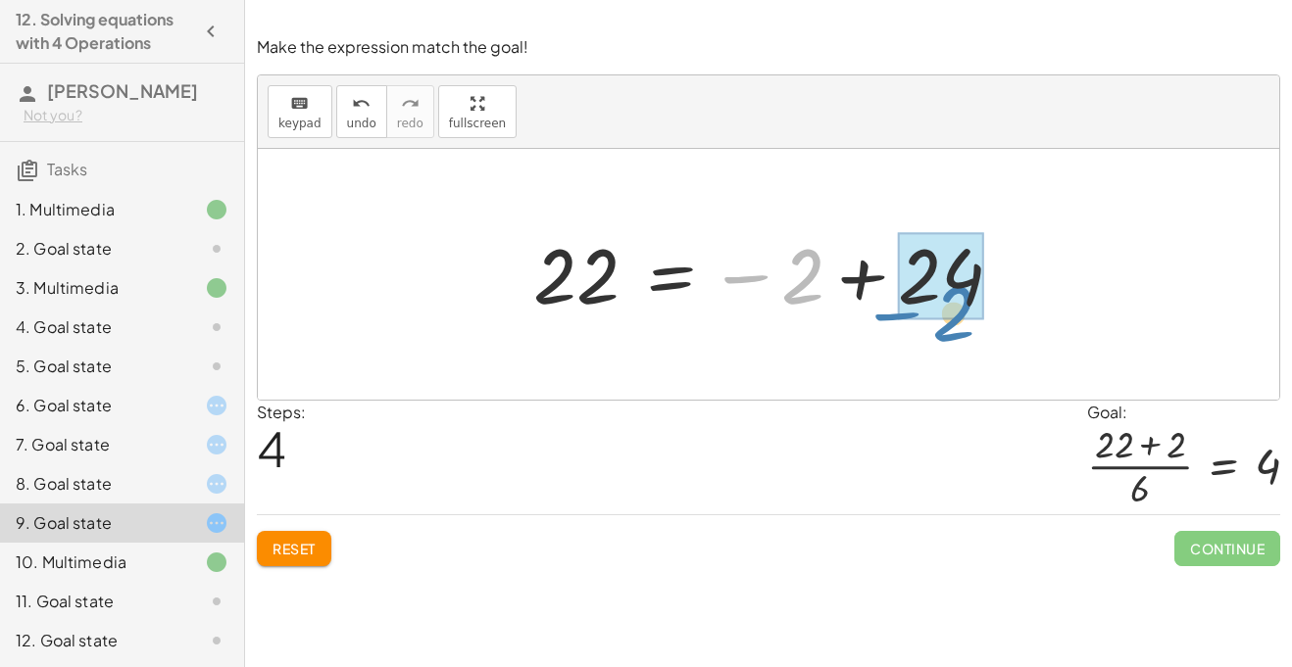
drag, startPoint x: 797, startPoint y: 284, endPoint x: 948, endPoint y: 320, distance: 155.2
click at [948, 320] on div at bounding box center [775, 274] width 505 height 97
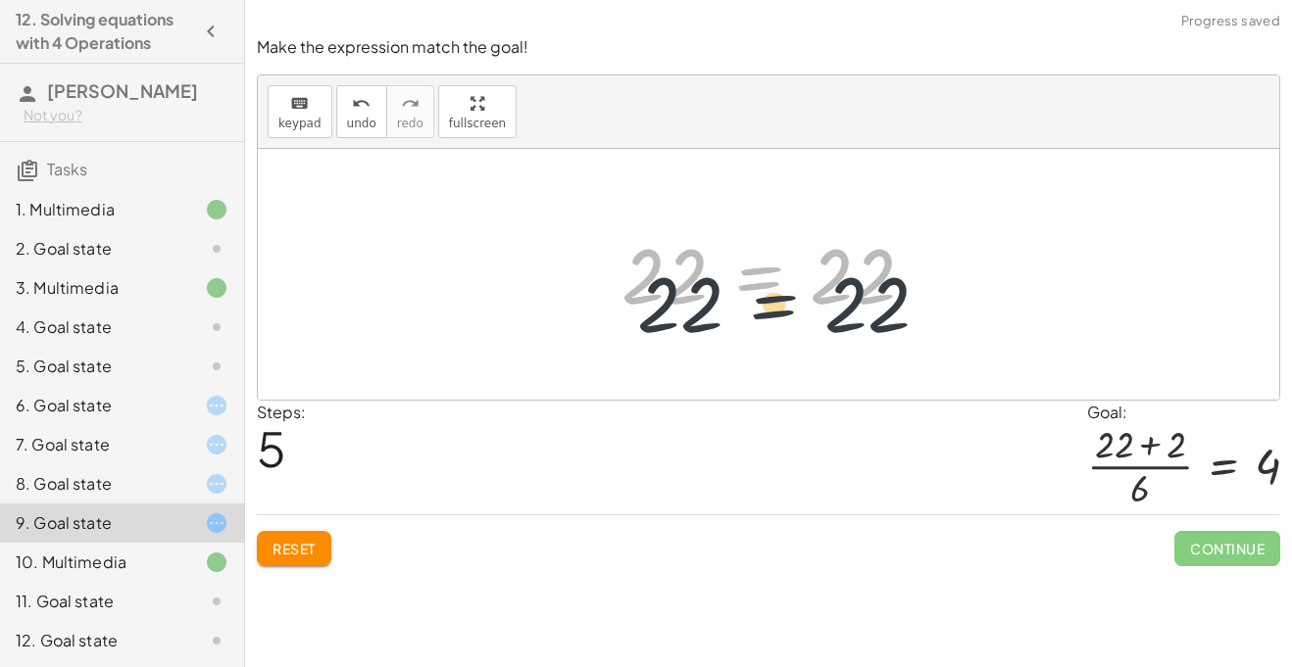
drag, startPoint x: 775, startPoint y: 306, endPoint x: 802, endPoint y: 301, distance: 26.9
click at [802, 301] on div at bounding box center [776, 274] width 328 height 97
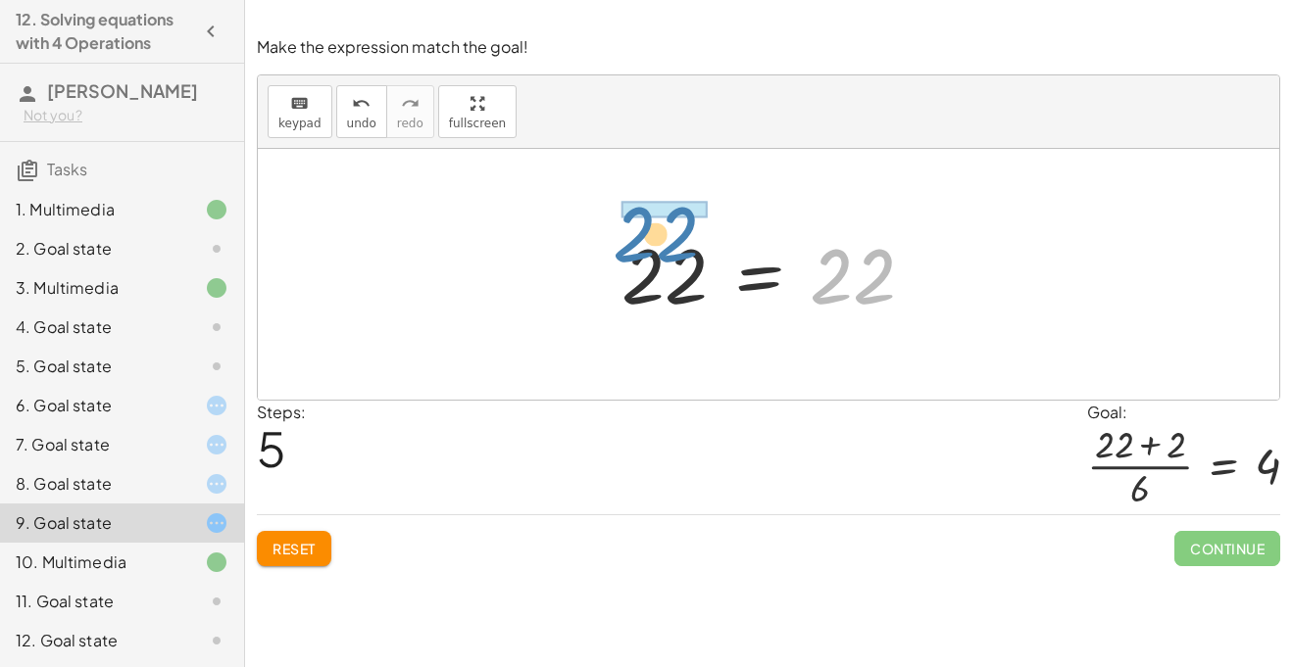
drag, startPoint x: 824, startPoint y: 282, endPoint x: 622, endPoint y: 208, distance: 215.2
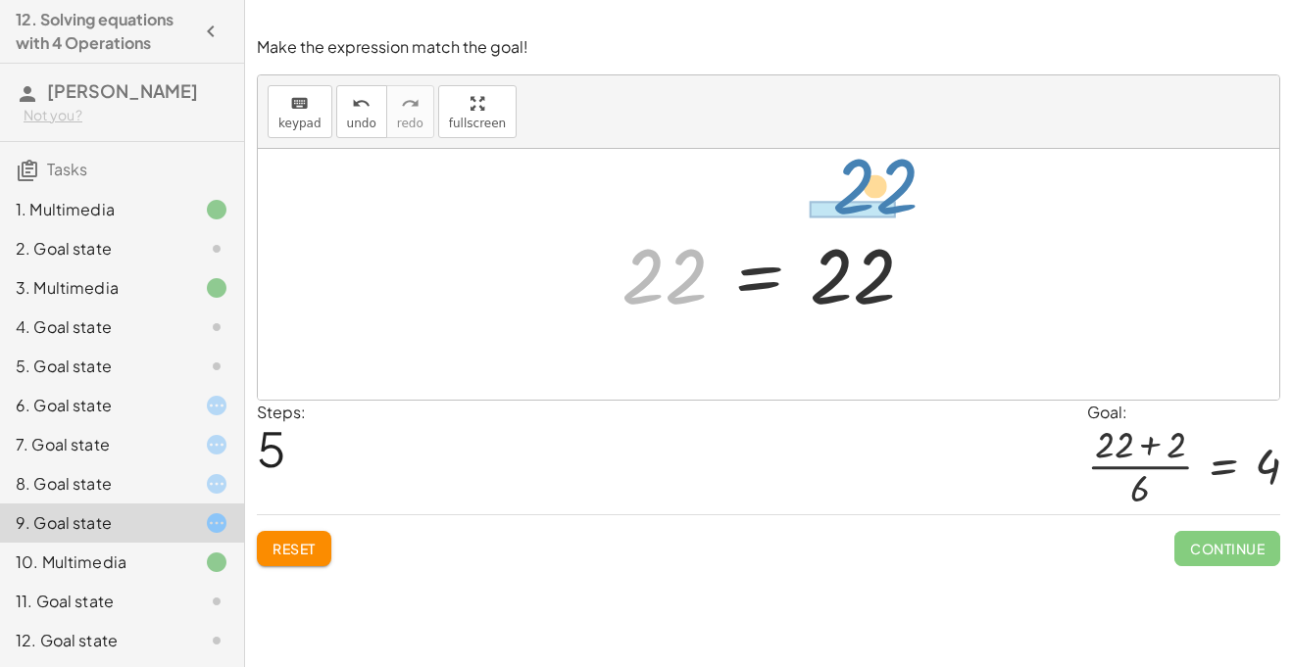
drag, startPoint x: 675, startPoint y: 262, endPoint x: 883, endPoint y: 172, distance: 226.5
click at [331, 538] on button "Reset" at bounding box center [294, 548] width 74 height 35
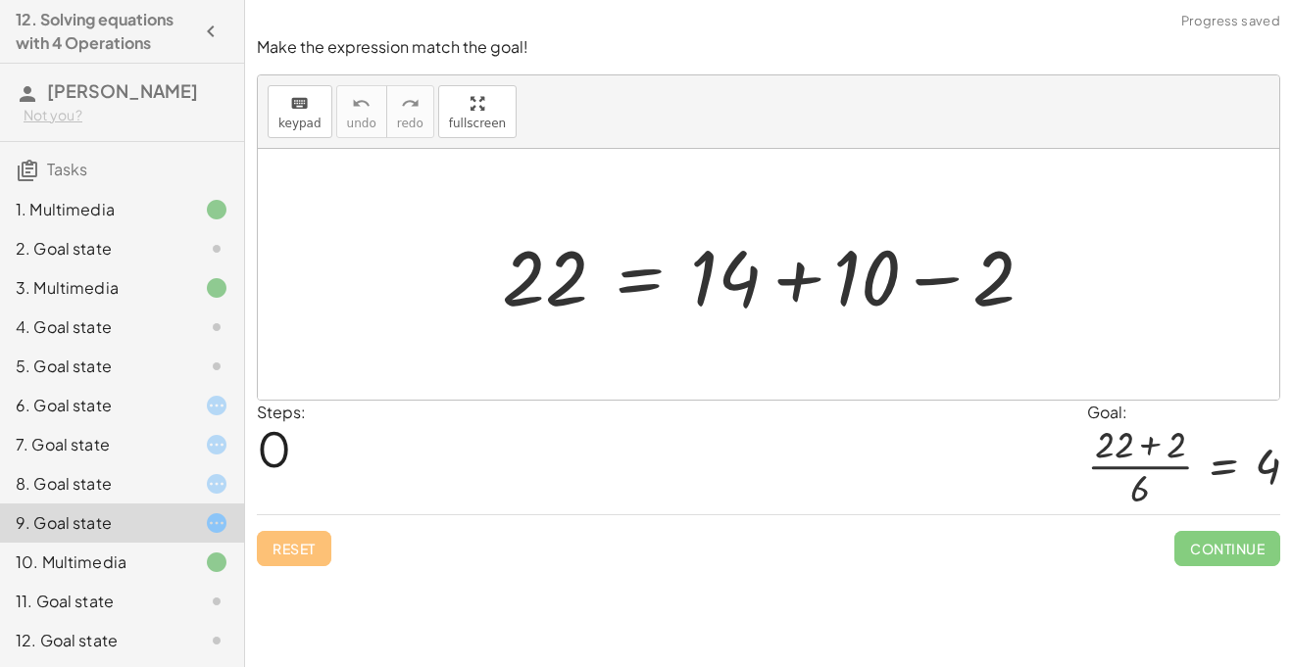
click at [165, 569] on div "10. Multimedia" at bounding box center [95, 563] width 158 height 24
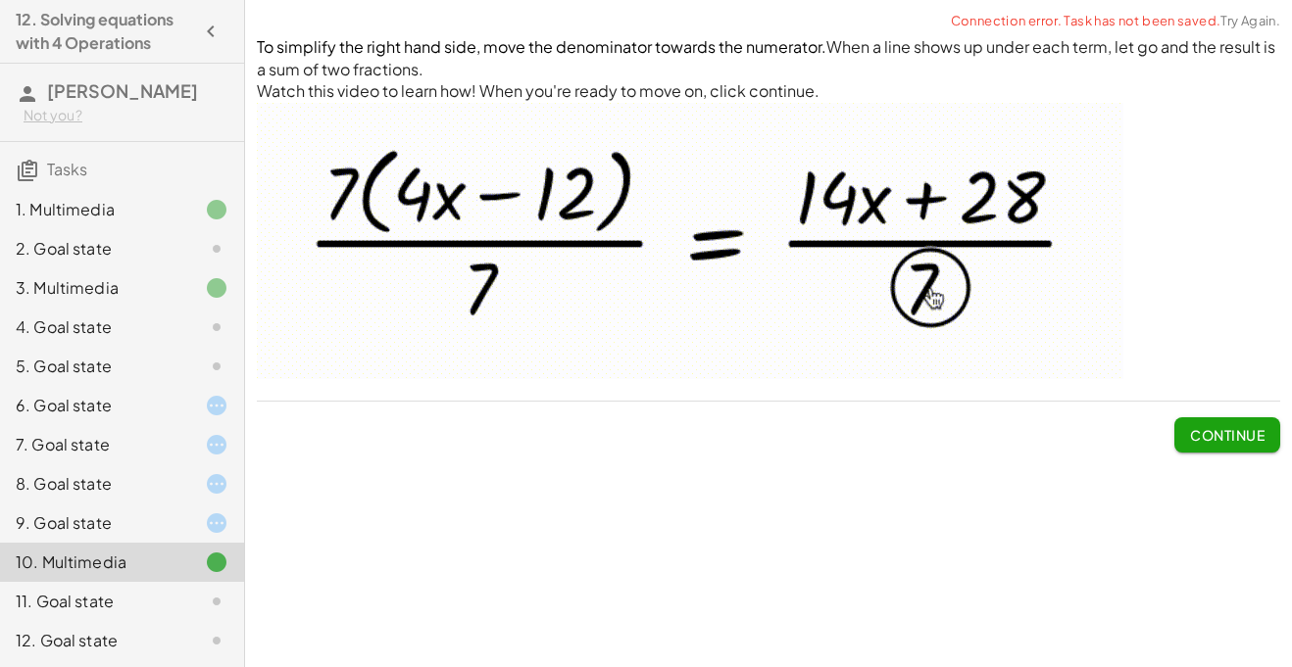
click at [202, 583] on div "11. Goal state" at bounding box center [122, 601] width 244 height 39
